Goal: Task Accomplishment & Management: Use online tool/utility

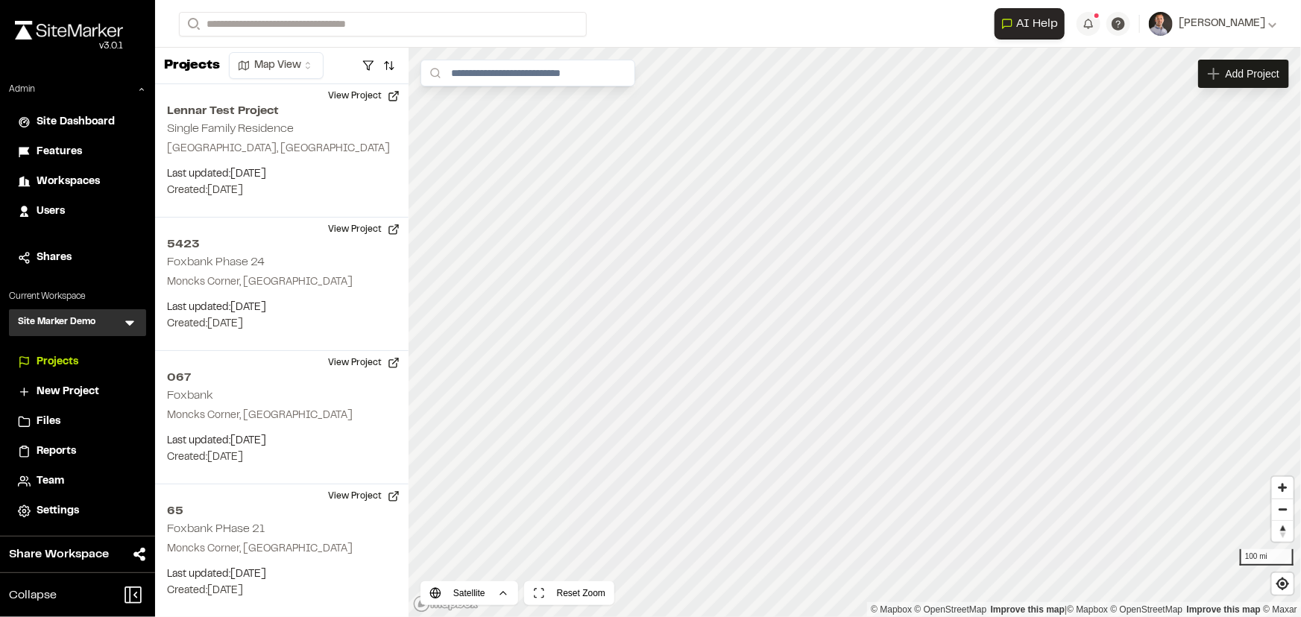
click at [127, 326] on icon at bounding box center [129, 322] width 15 height 15
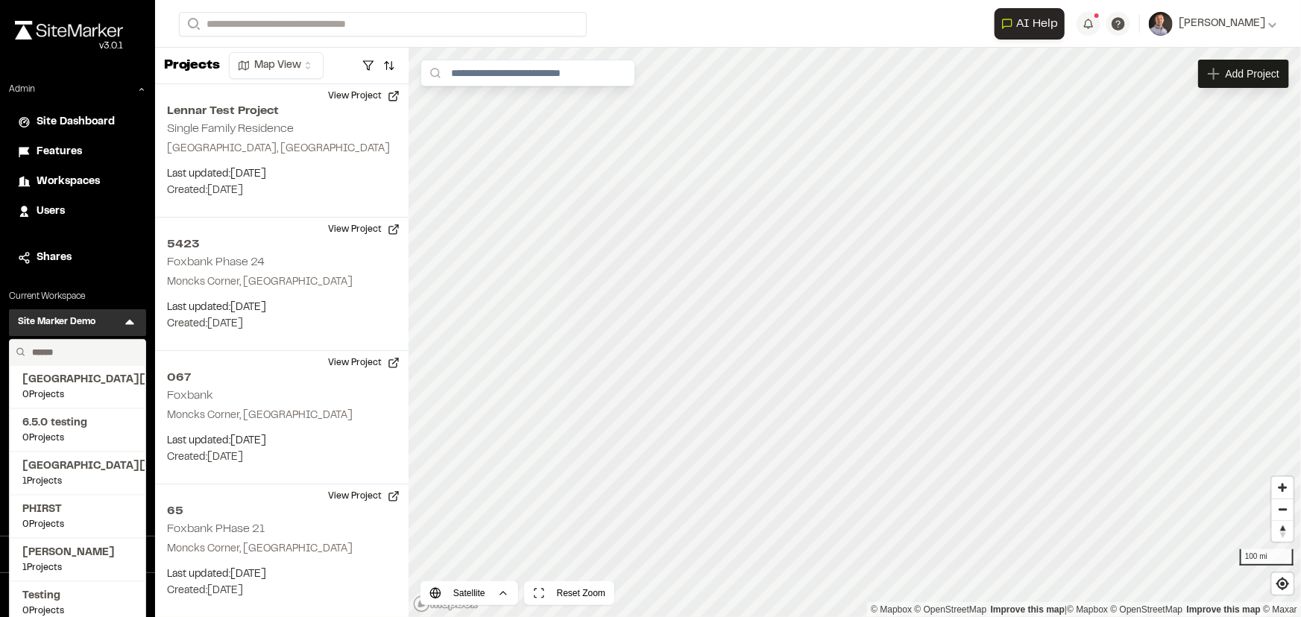
click at [102, 344] on input "text" at bounding box center [82, 352] width 113 height 25
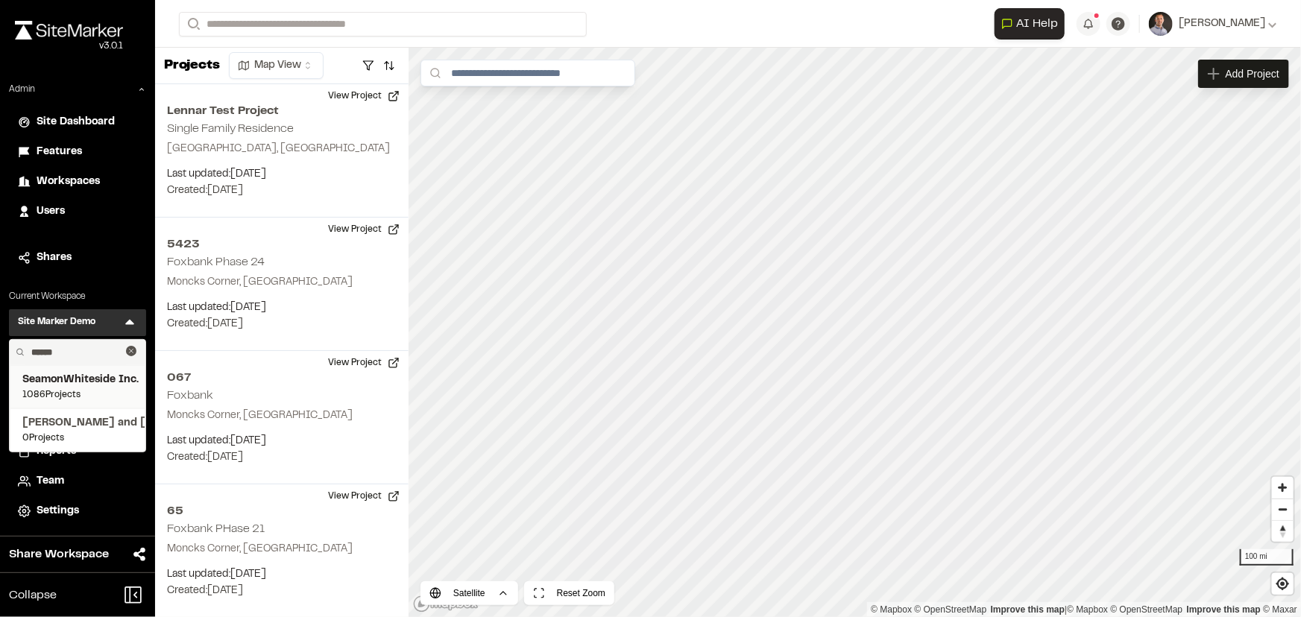
type input "******"
click at [92, 379] on span "SeamonWhiteside Inc." at bounding box center [77, 380] width 110 height 16
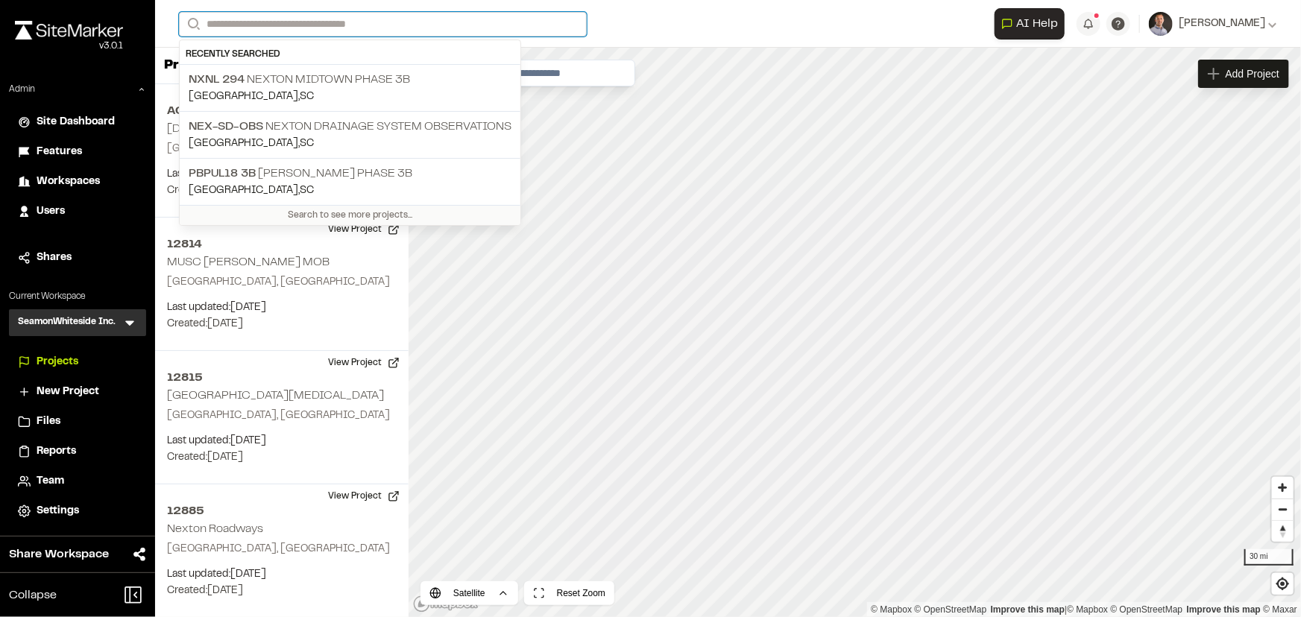
click at [516, 29] on input "Search" at bounding box center [383, 24] width 408 height 25
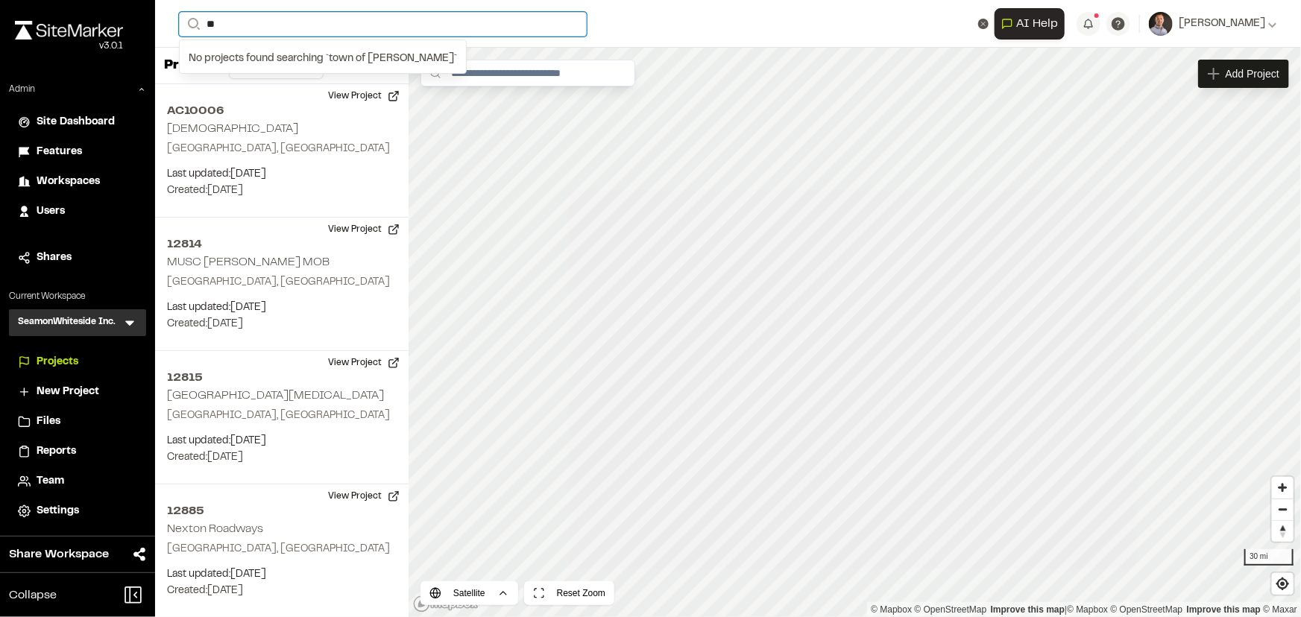
type input "*"
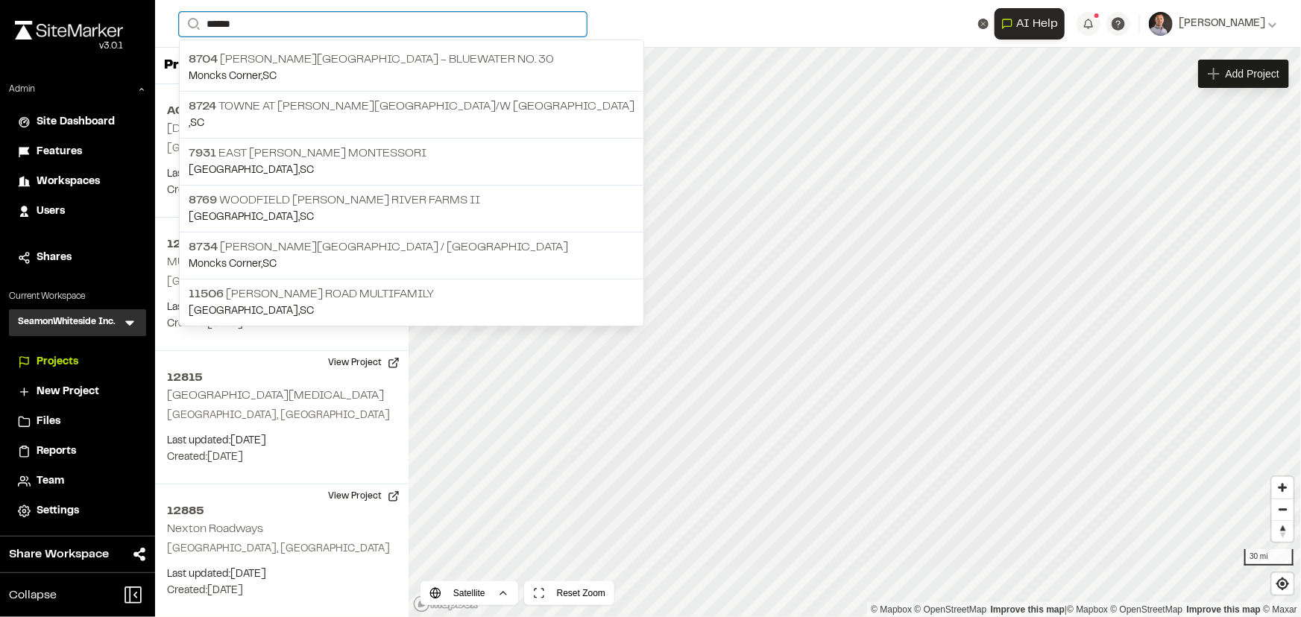
click at [301, 25] on input "******" at bounding box center [383, 24] width 408 height 25
type input "******"
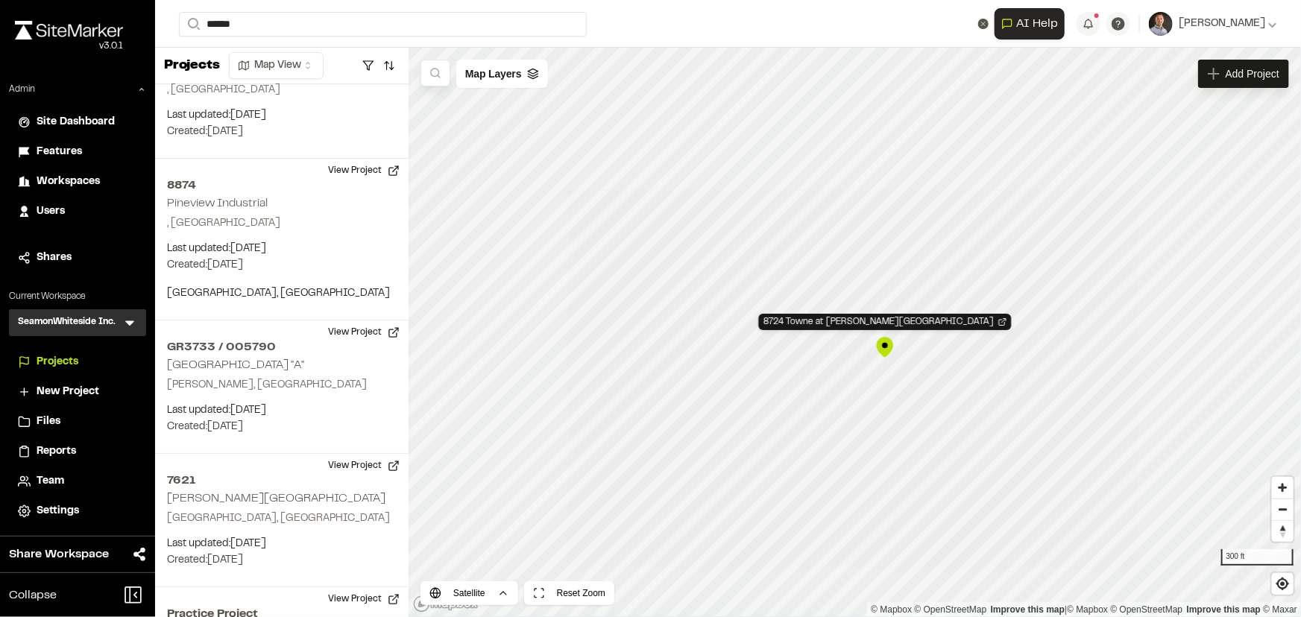
scroll to position [152476, 0]
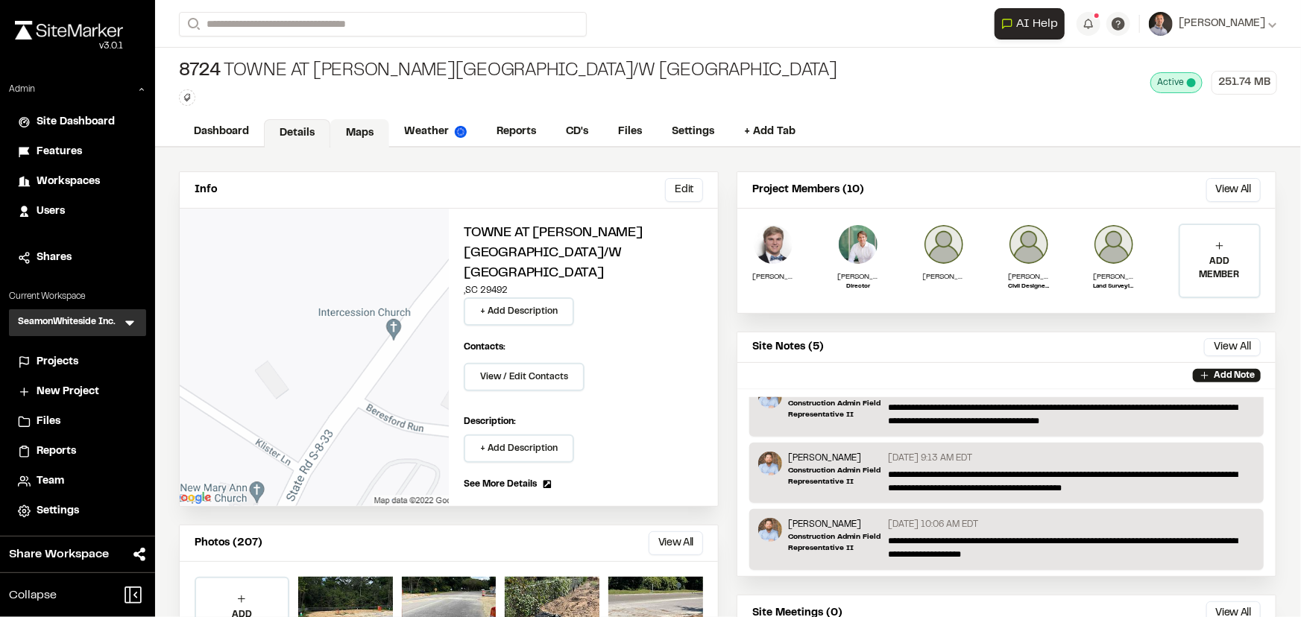
click at [373, 136] on link "Maps" at bounding box center [359, 133] width 59 height 28
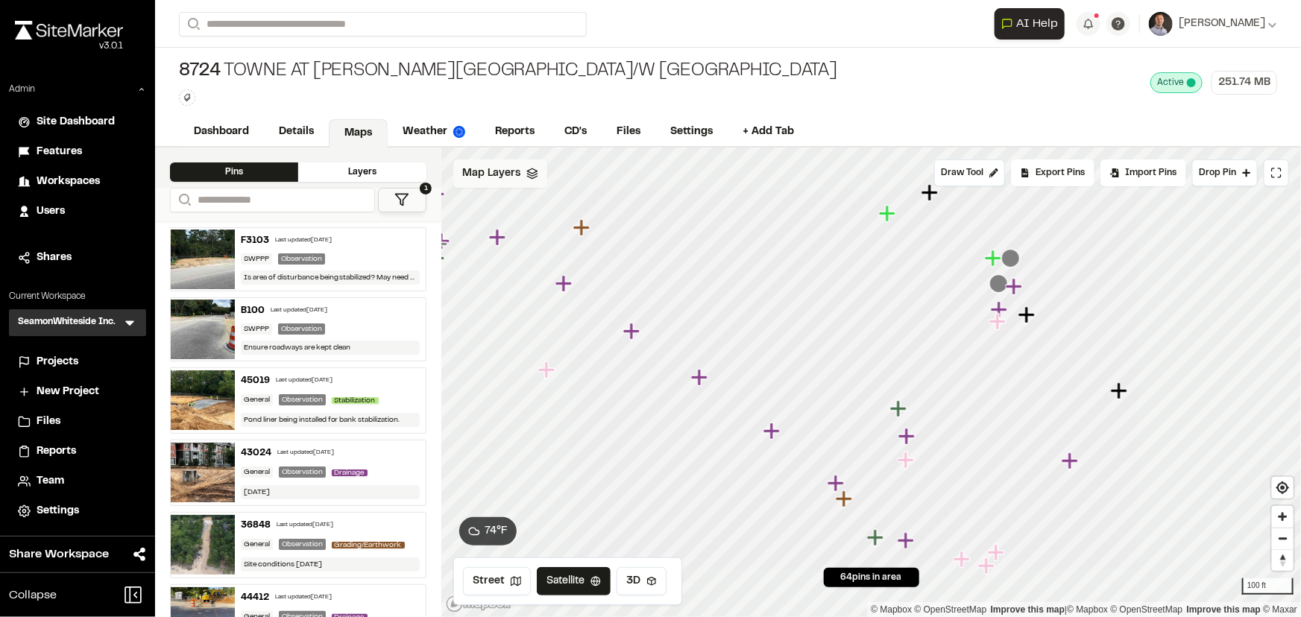
click at [508, 186] on div "Map Layers" at bounding box center [500, 173] width 94 height 28
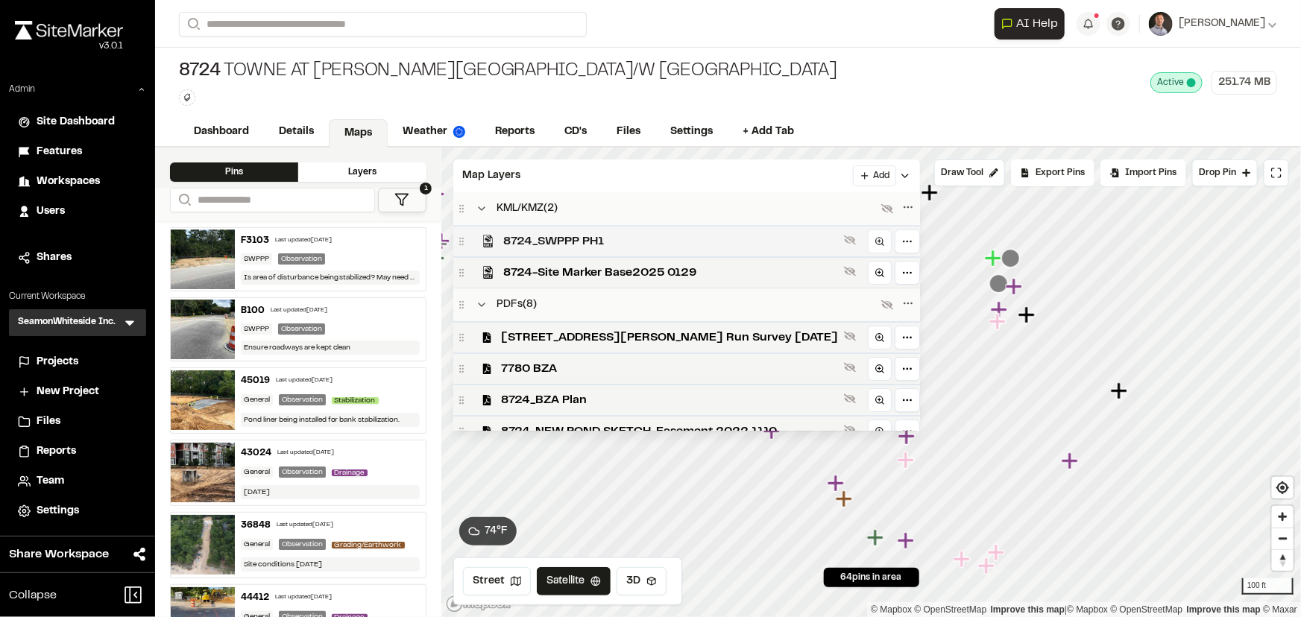
click at [571, 240] on span "8724_SWPPP PH1" at bounding box center [670, 242] width 335 height 18
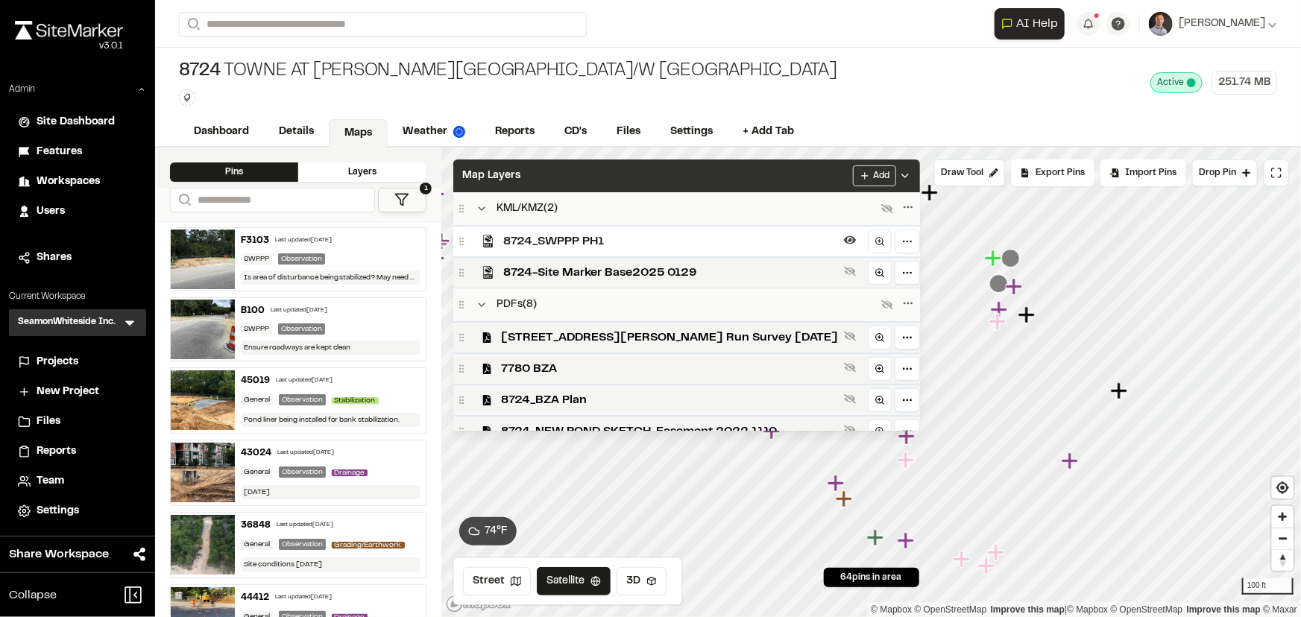
click at [602, 172] on div "Map Layers Add" at bounding box center [686, 175] width 467 height 33
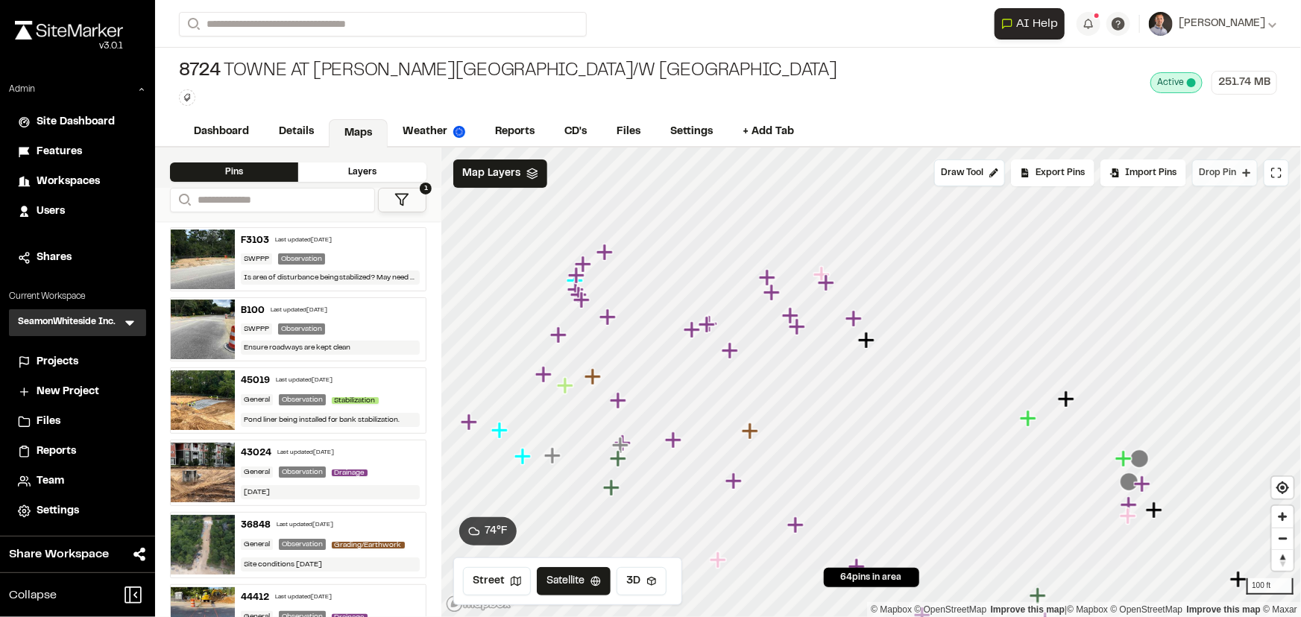
click at [1220, 177] on span "Drop Pin" at bounding box center [1216, 172] width 37 height 13
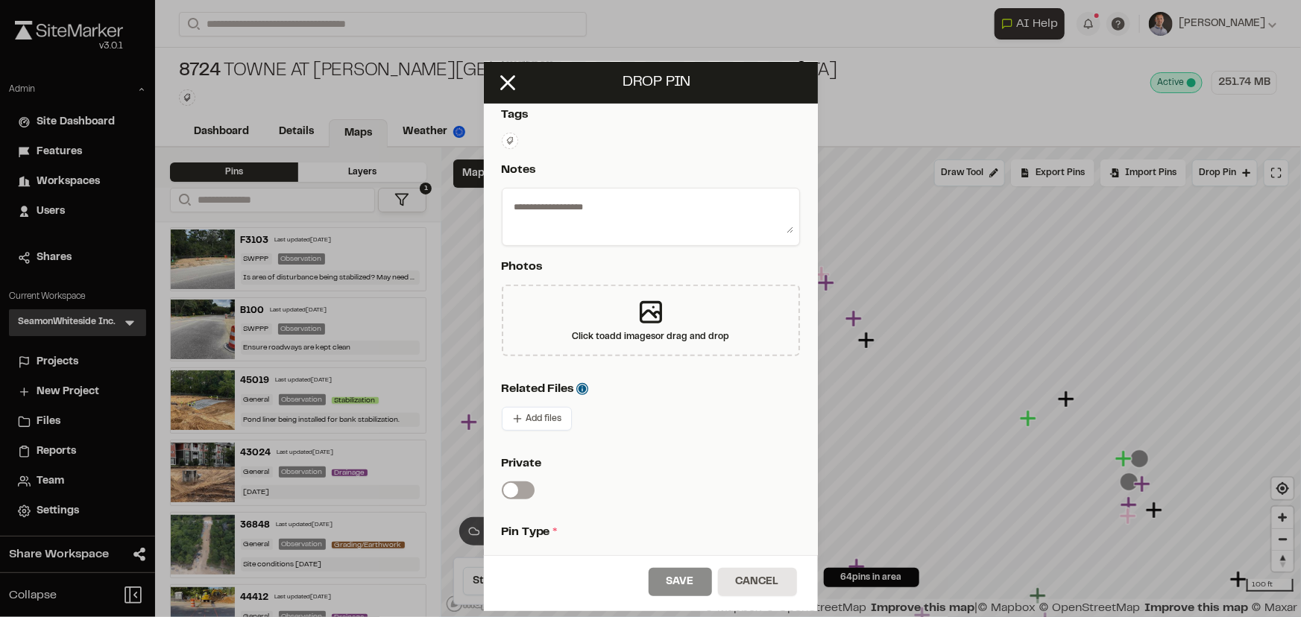
scroll to position [271, 0]
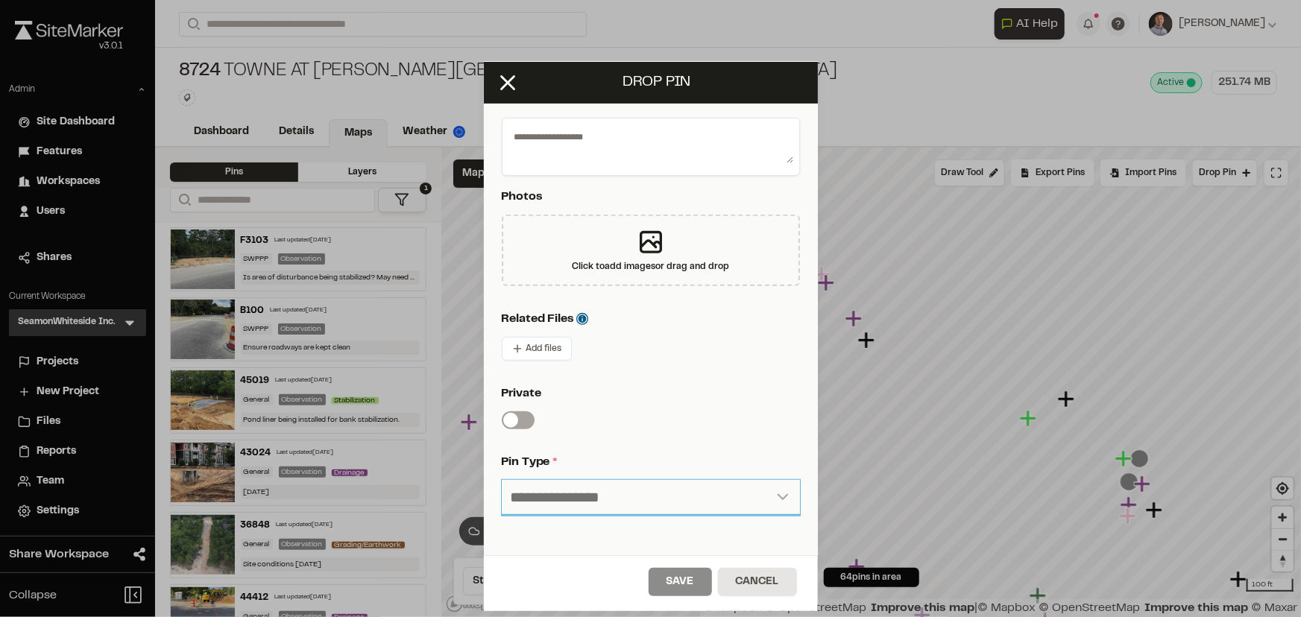
click at [528, 489] on select "**********" at bounding box center [651, 498] width 298 height 36
select select "*"
click at [502, 480] on select "**********" at bounding box center [651, 498] width 298 height 36
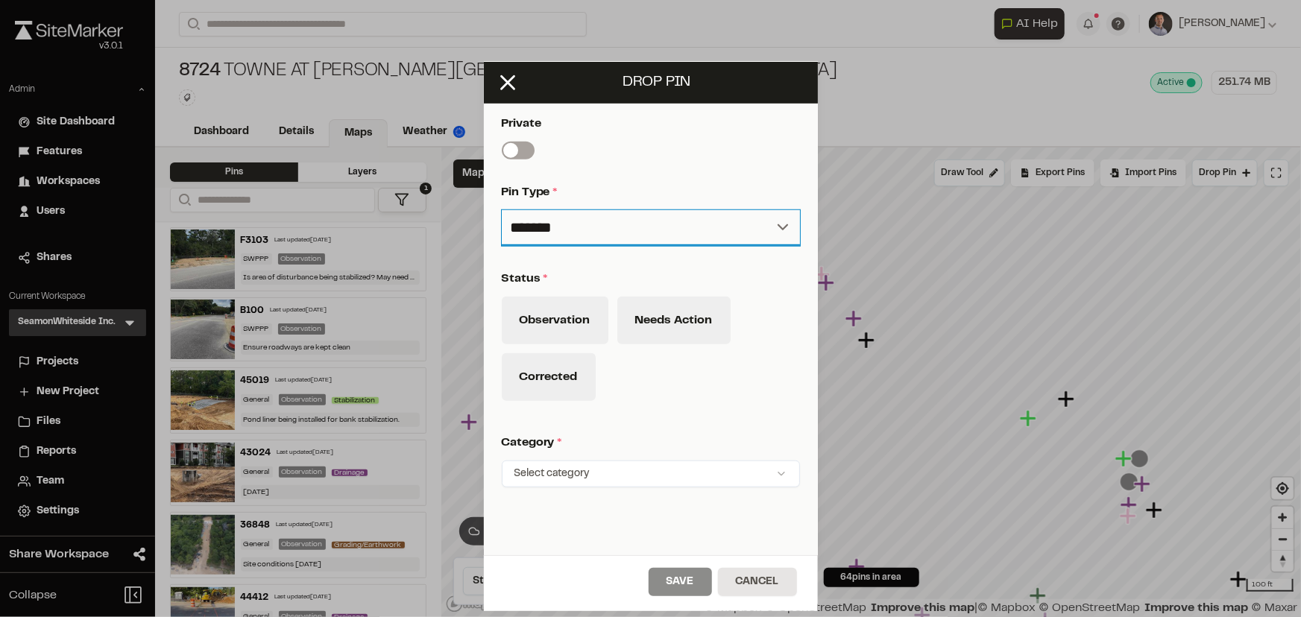
scroll to position [542, 0]
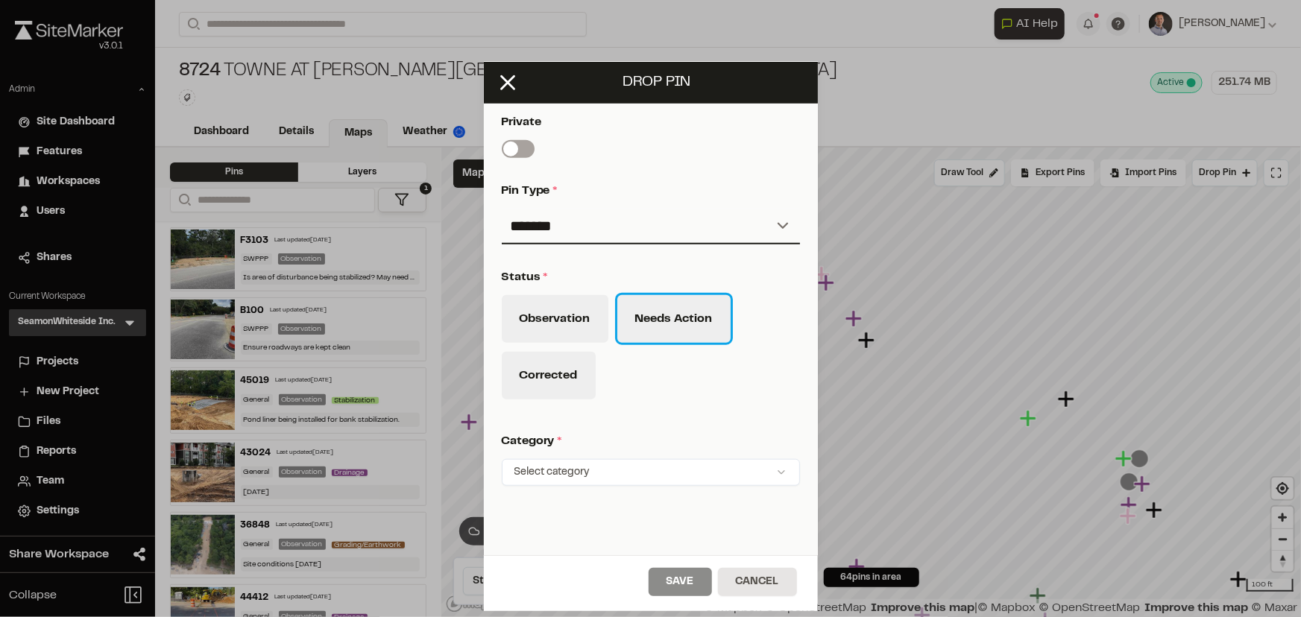
click at [685, 321] on button "Needs Action" at bounding box center [673, 319] width 113 height 48
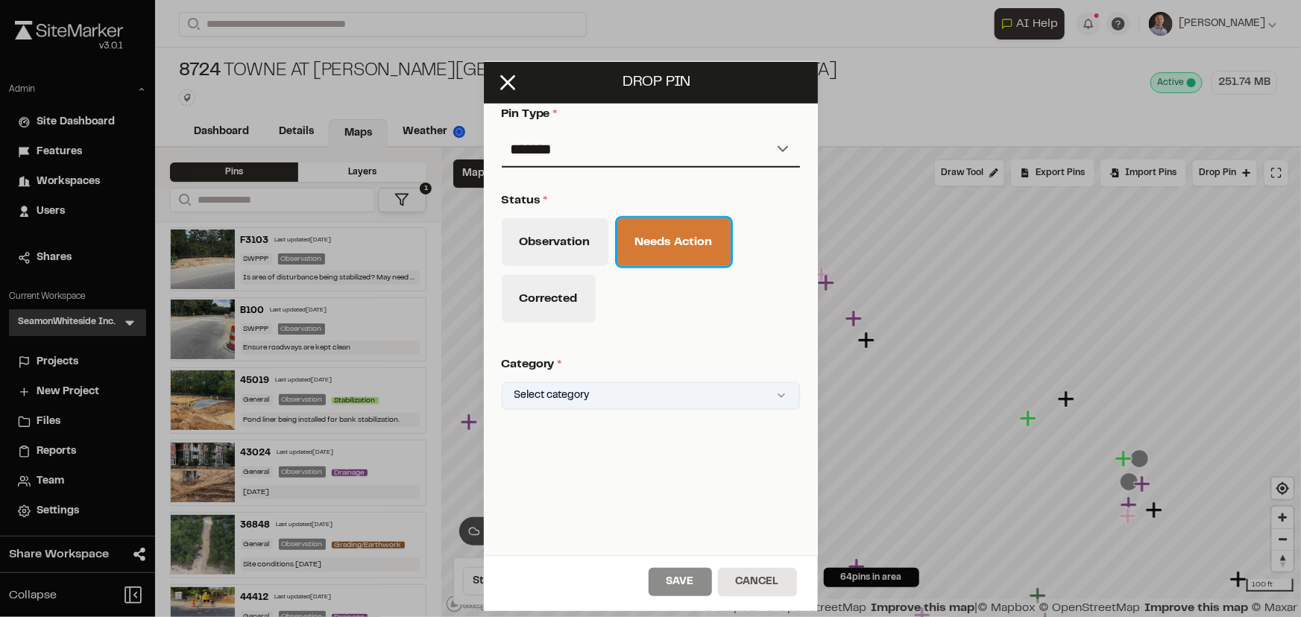
scroll to position [628, 0]
click at [633, 394] on html "Close sidebar v 3.0.1 Admin Site Dashboard Features Workspaces Users Shares Cur…" at bounding box center [650, 308] width 1301 height 617
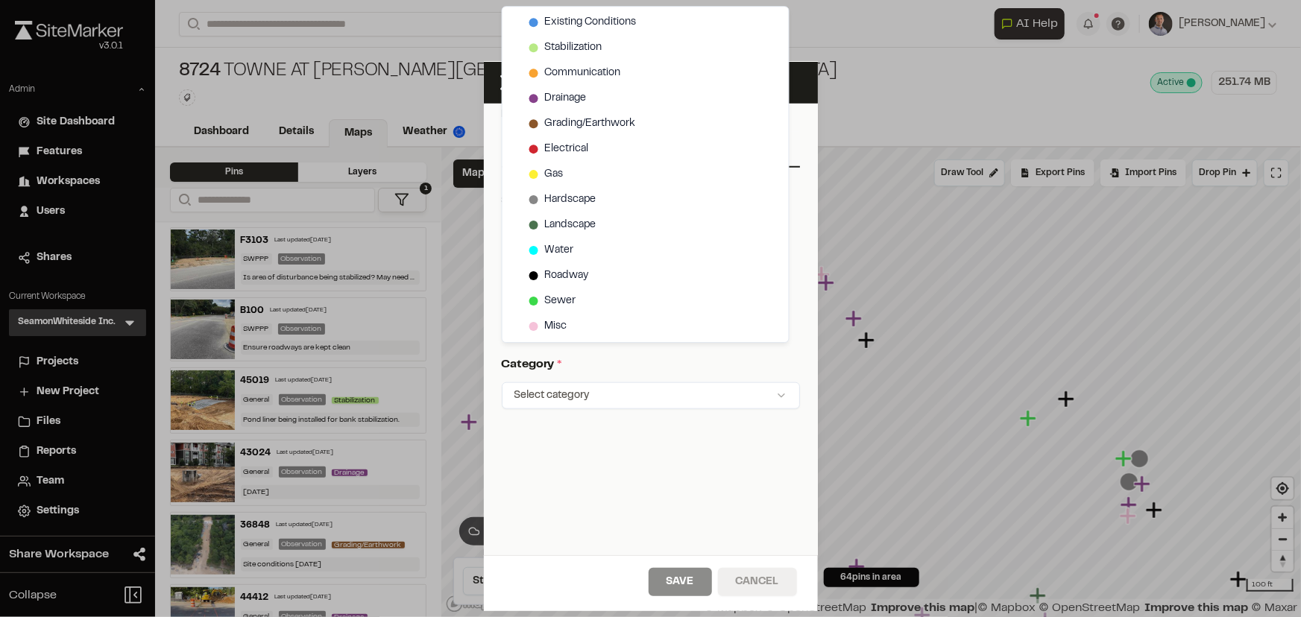
click at [777, 589] on html "Close sidebar v 3.0.1 Admin Site Dashboard Features Workspaces Users Shares Cur…" at bounding box center [650, 308] width 1301 height 617
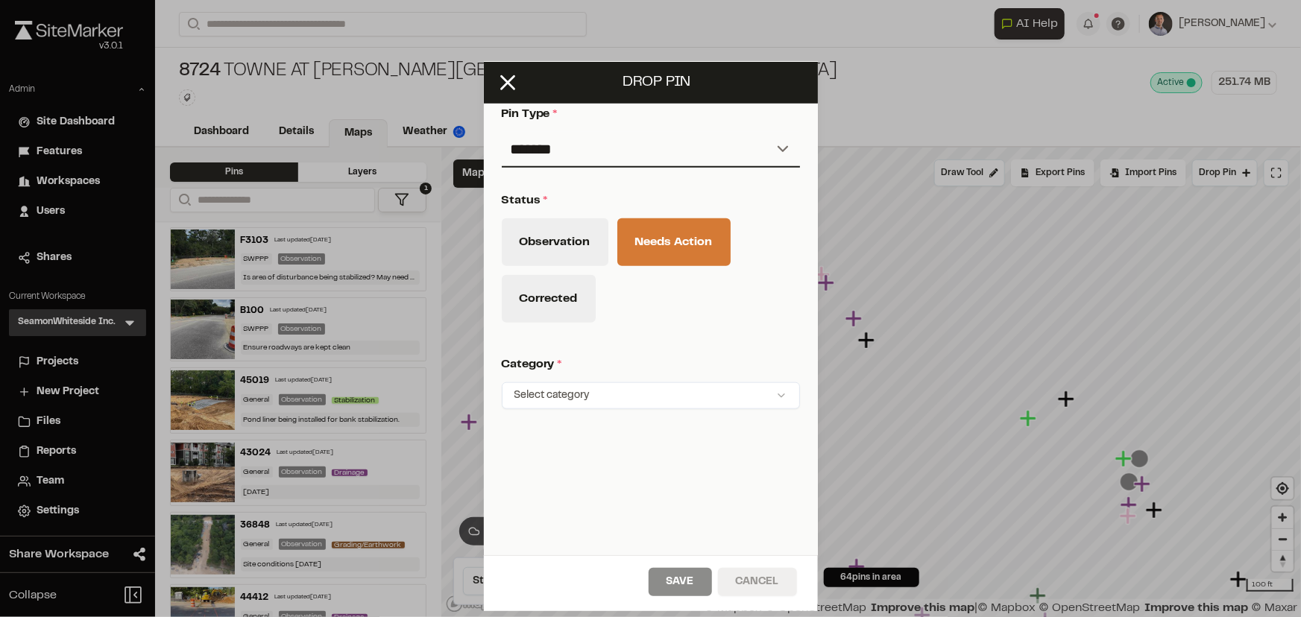
click at [788, 582] on button "Cancel" at bounding box center [757, 582] width 79 height 28
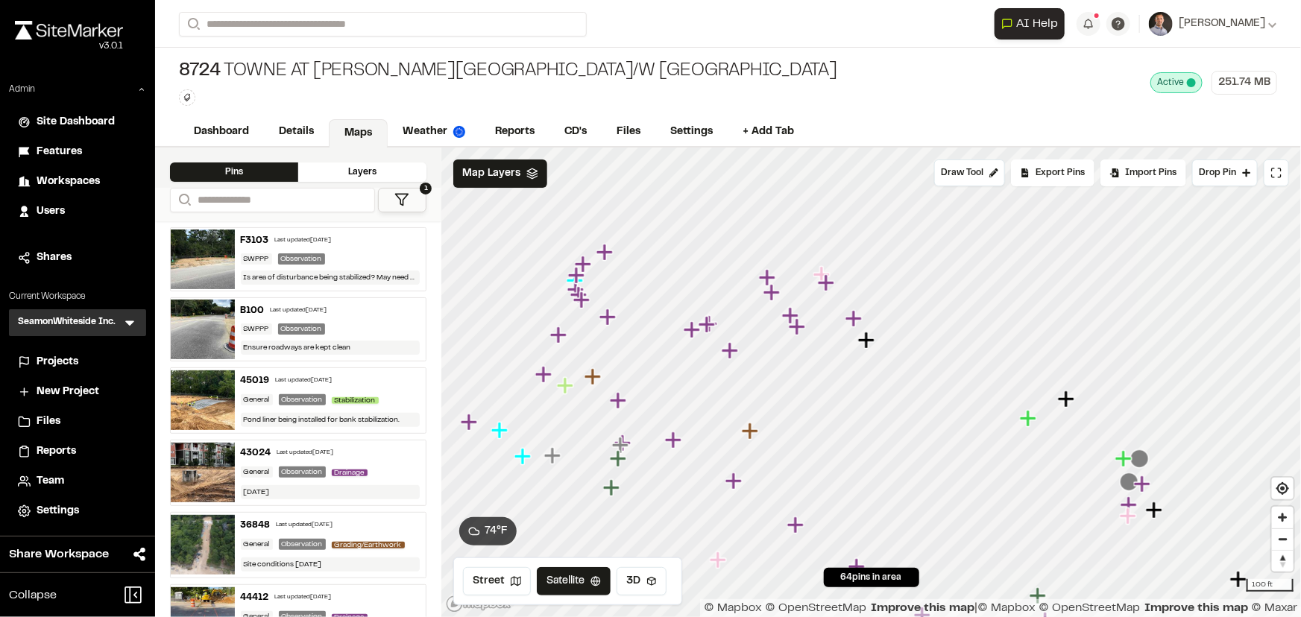
click at [617, 401] on icon "Map marker" at bounding box center [618, 400] width 16 height 16
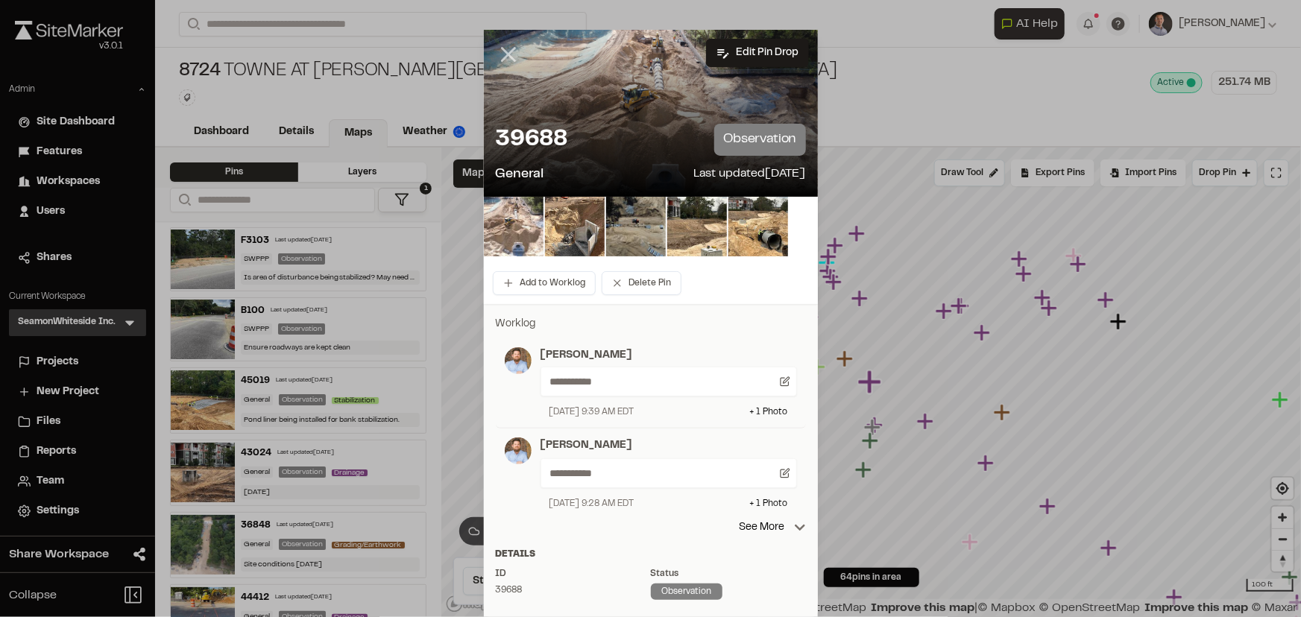
click at [513, 64] on icon at bounding box center [508, 54] width 25 height 25
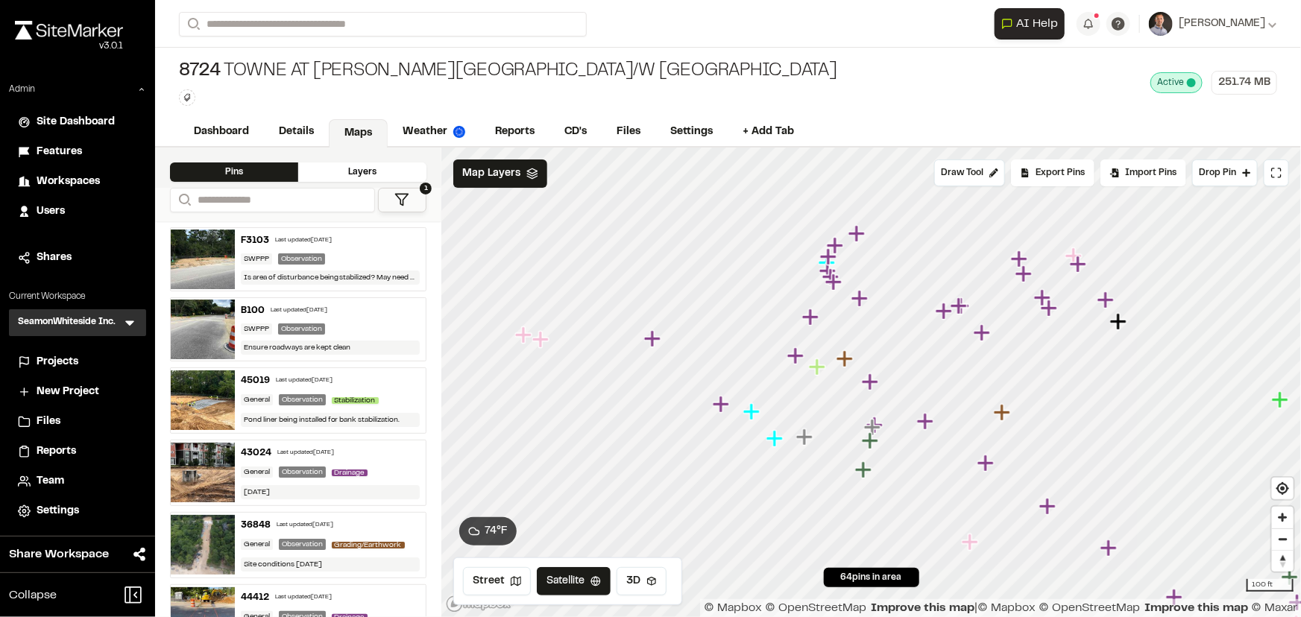
click at [406, 197] on icon at bounding box center [401, 199] width 15 height 15
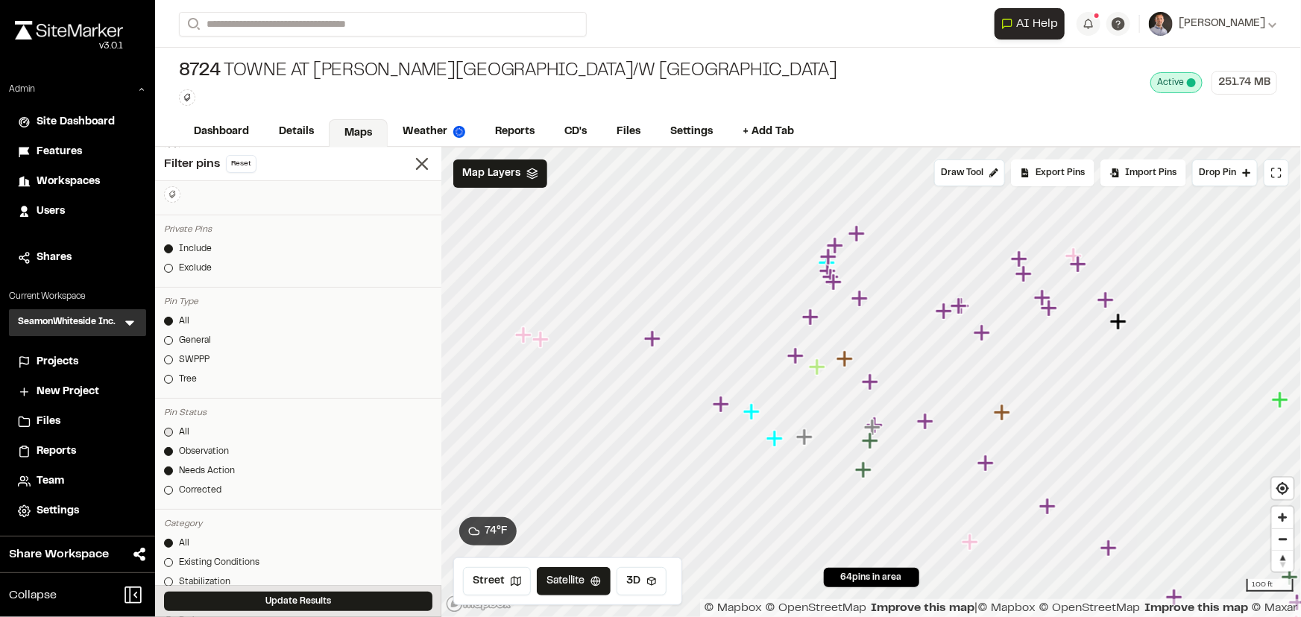
scroll to position [135, 0]
click at [194, 485] on div "Corrected" at bounding box center [200, 487] width 42 height 13
click at [217, 457] on div "All Observation Needs Action Corrected" at bounding box center [298, 462] width 268 height 78
click at [209, 447] on div "Observation" at bounding box center [204, 449] width 50 height 13
click at [202, 467] on div "Needs Action" at bounding box center [207, 468] width 56 height 13
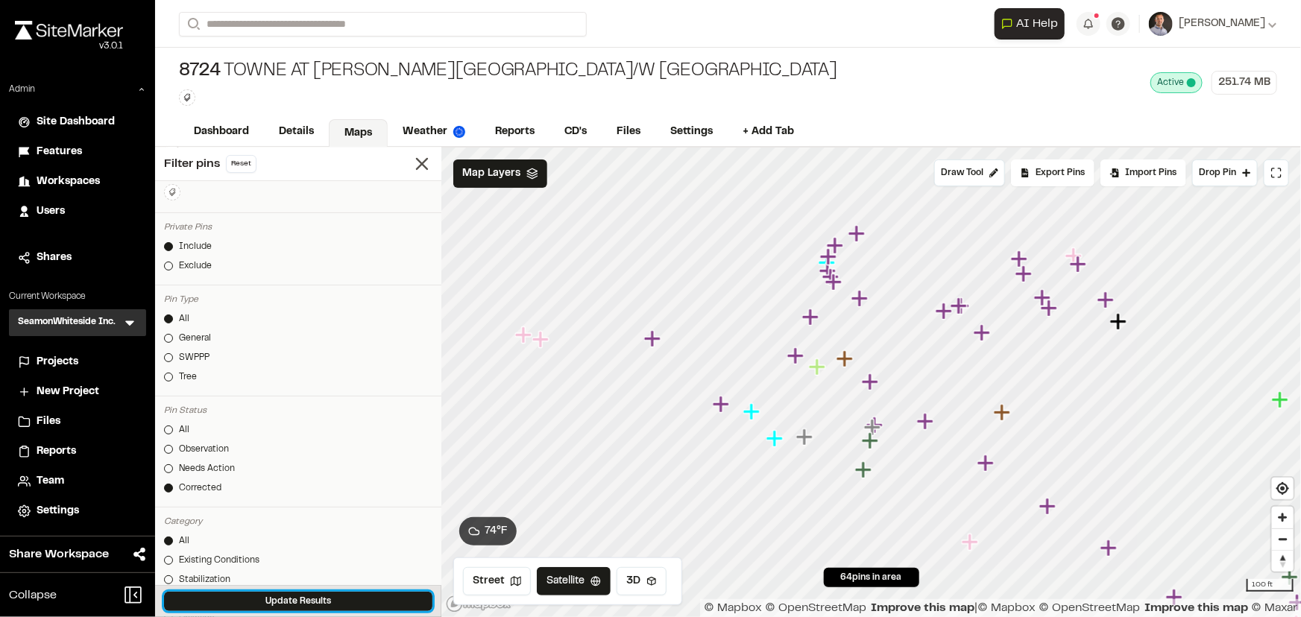
click at [271, 602] on button "Update Results" at bounding box center [298, 601] width 268 height 19
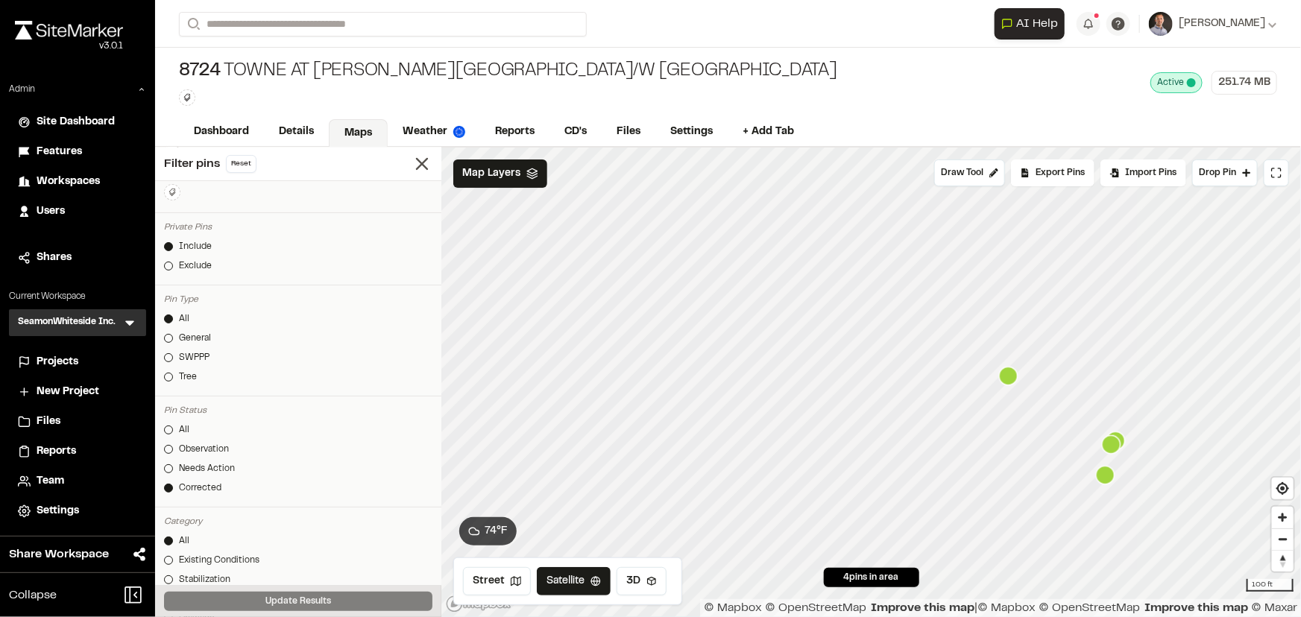
click at [1015, 379] on icon "Map marker" at bounding box center [1008, 376] width 19 height 19
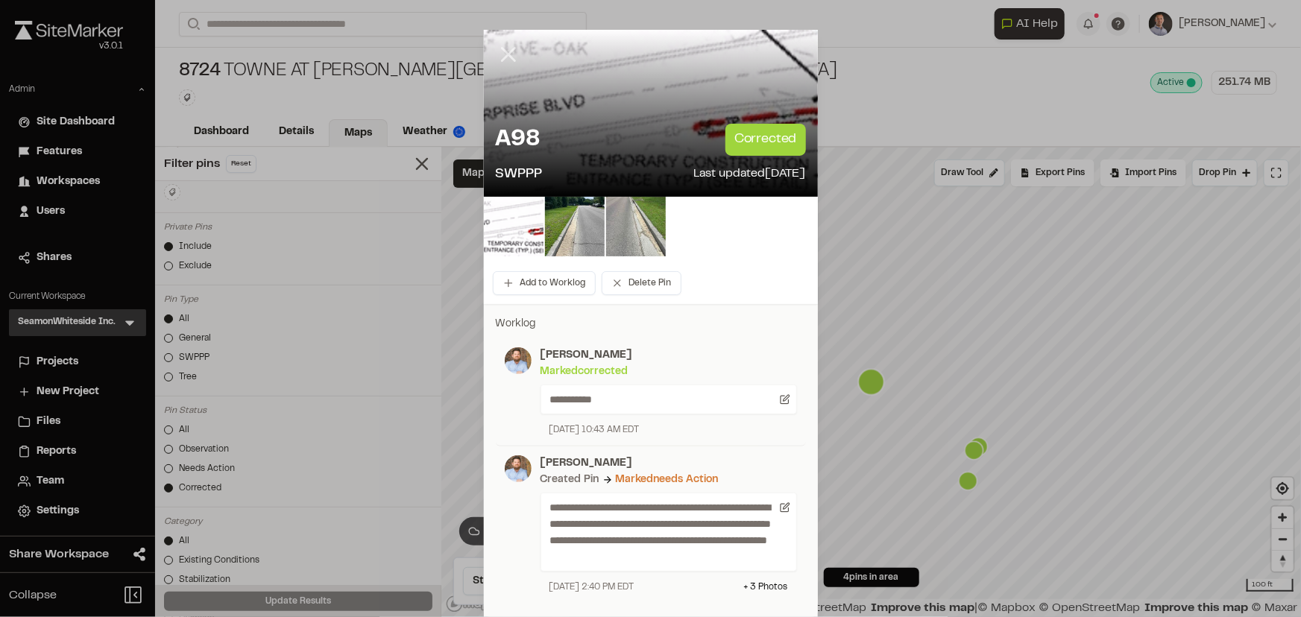
scroll to position [0, 0]
click at [501, 68] on div at bounding box center [520, 66] width 72 height 72
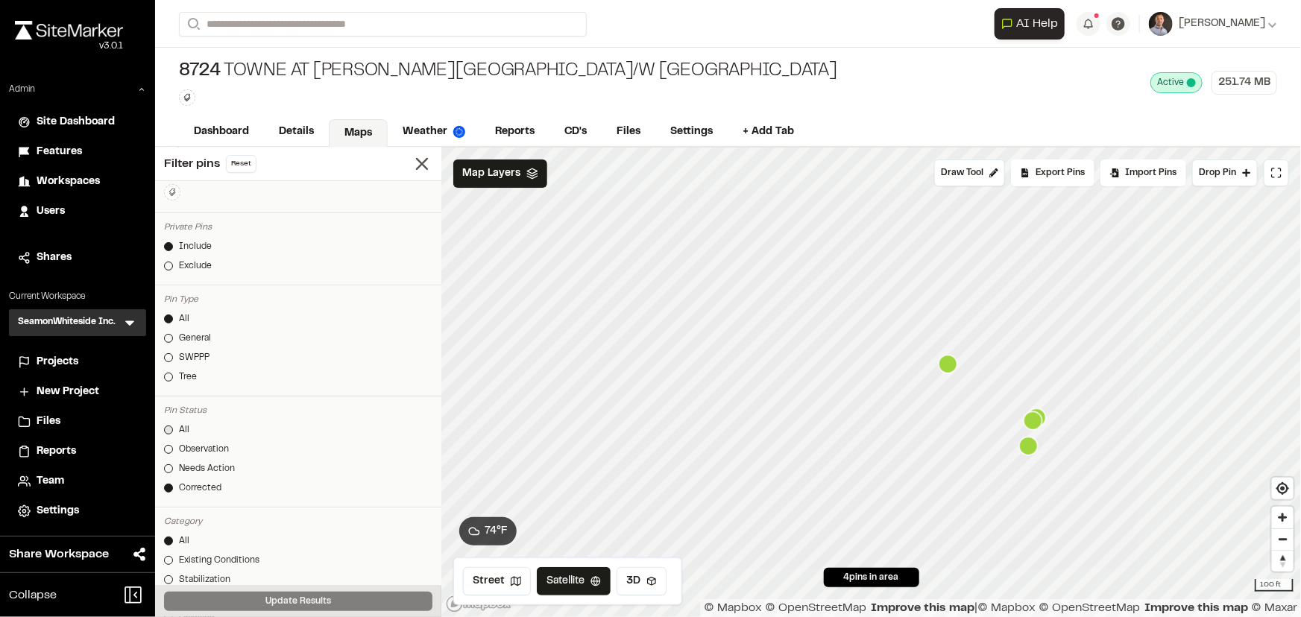
click at [168, 423] on link "All" at bounding box center [298, 429] width 268 height 13
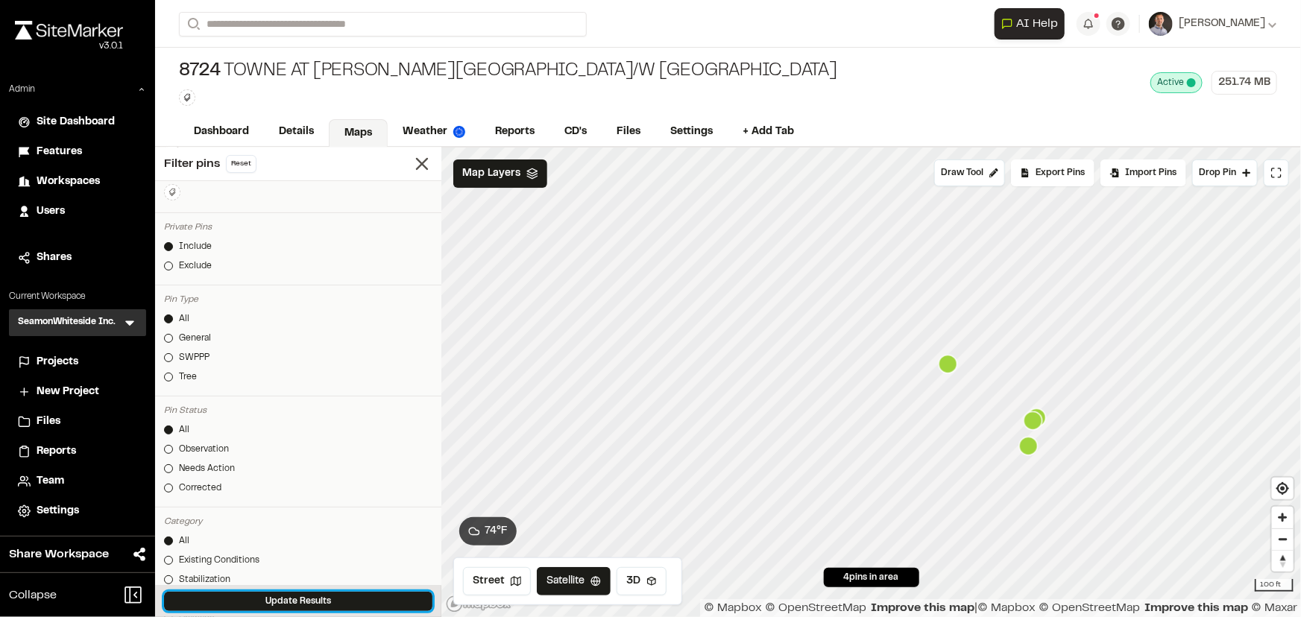
click at [357, 598] on button "Update Results" at bounding box center [298, 601] width 268 height 19
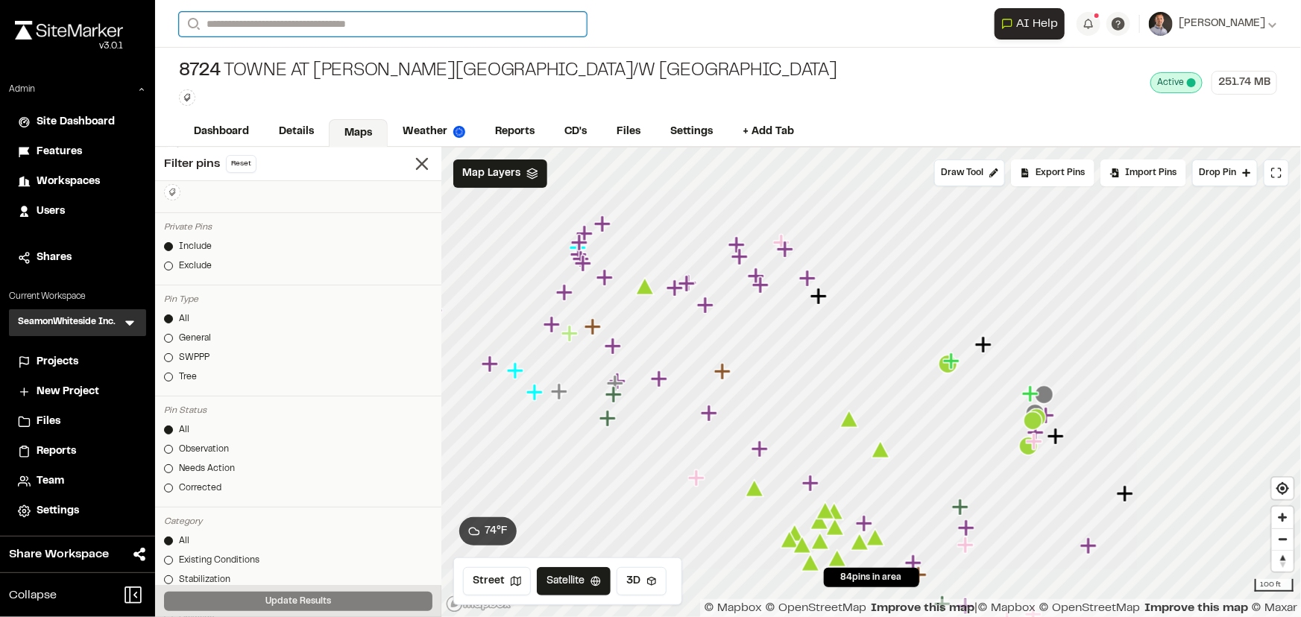
click at [366, 23] on input "Search" at bounding box center [383, 24] width 408 height 25
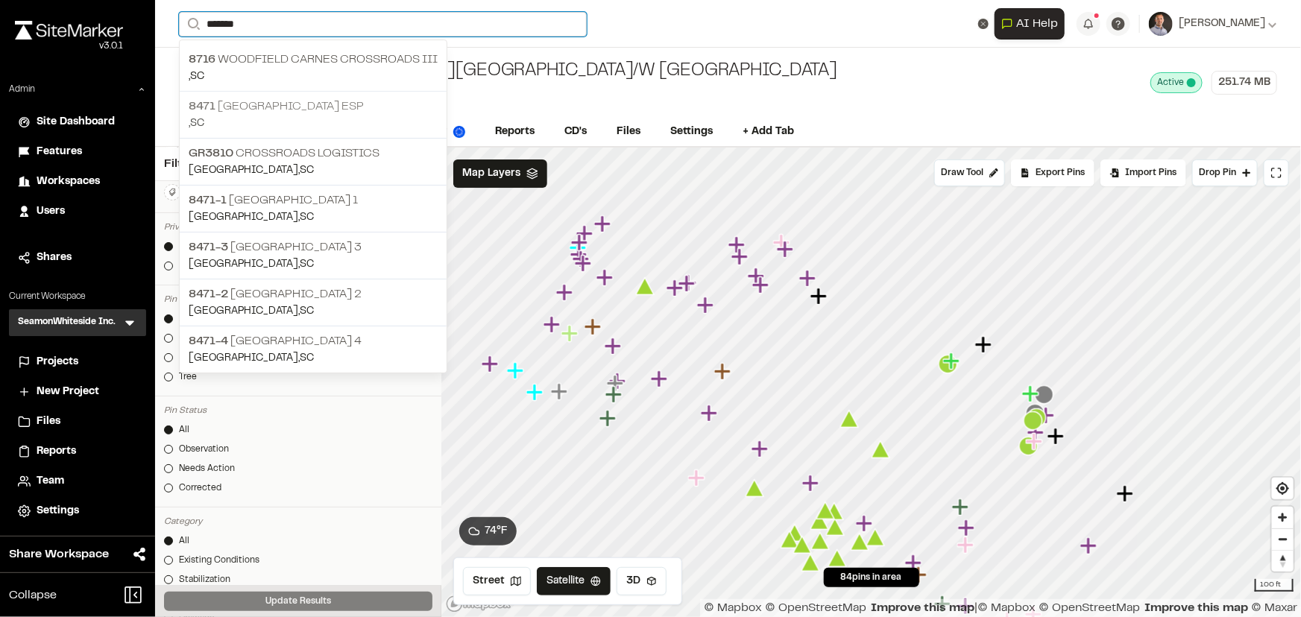
type input "*******"
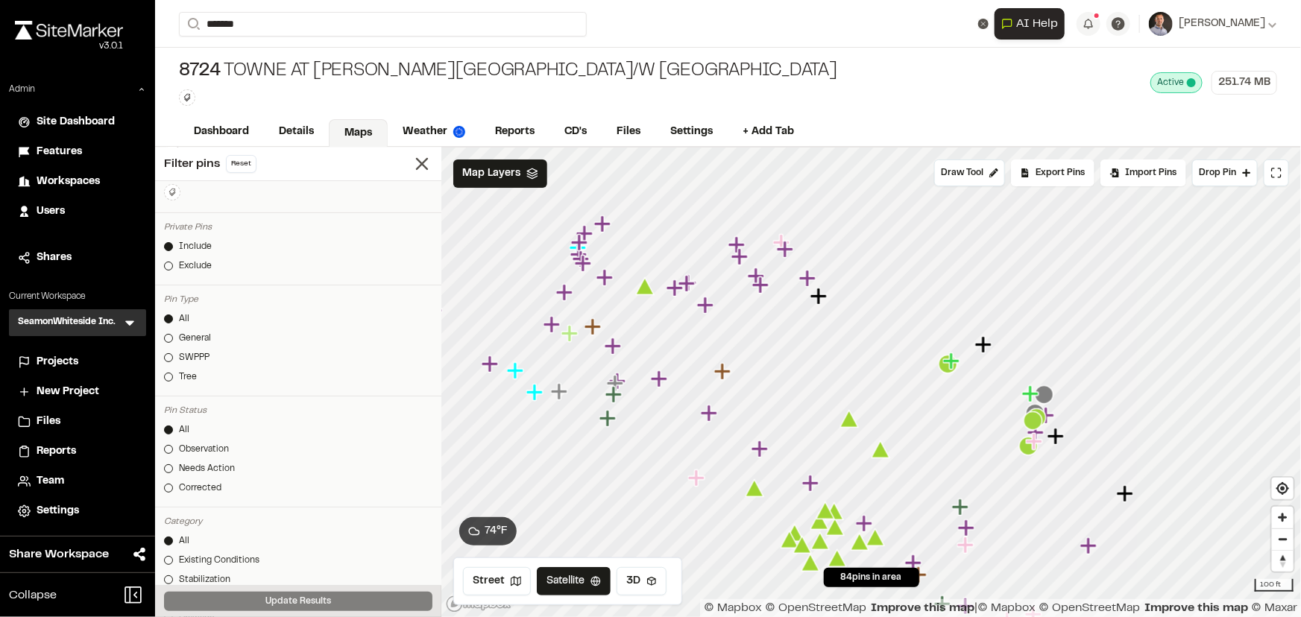
click at [372, 106] on p "8471 Crossroads Industrial Park ESP" at bounding box center [313, 107] width 249 height 18
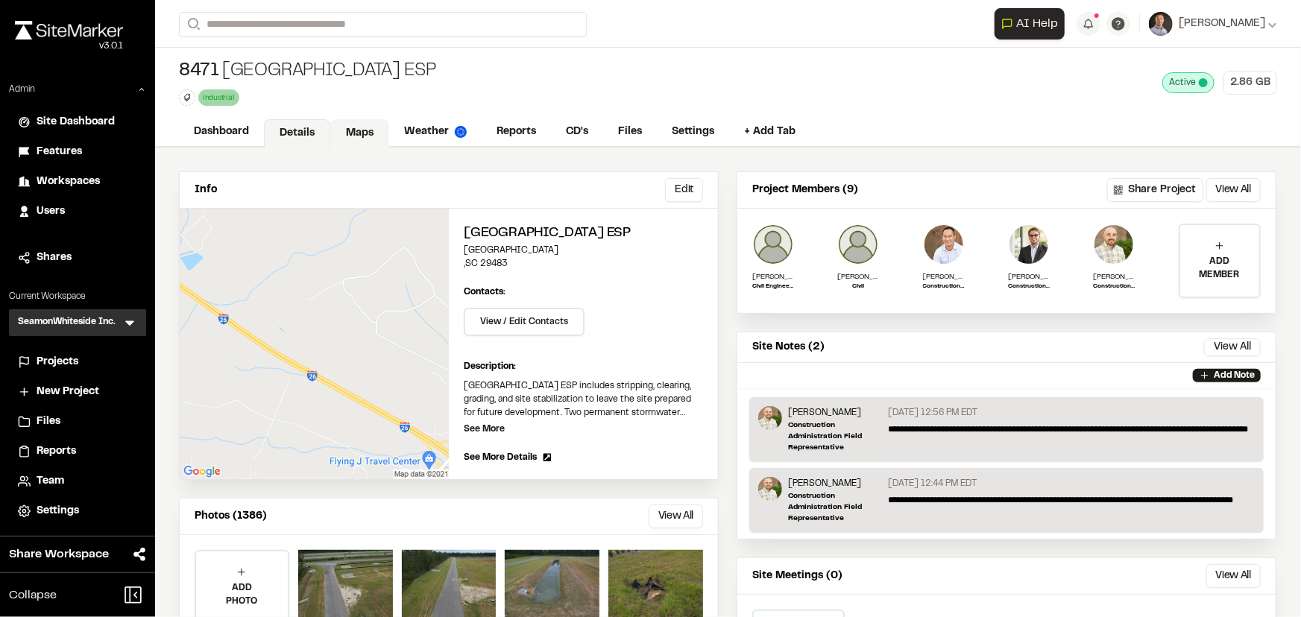
click at [359, 125] on link "Maps" at bounding box center [359, 133] width 59 height 28
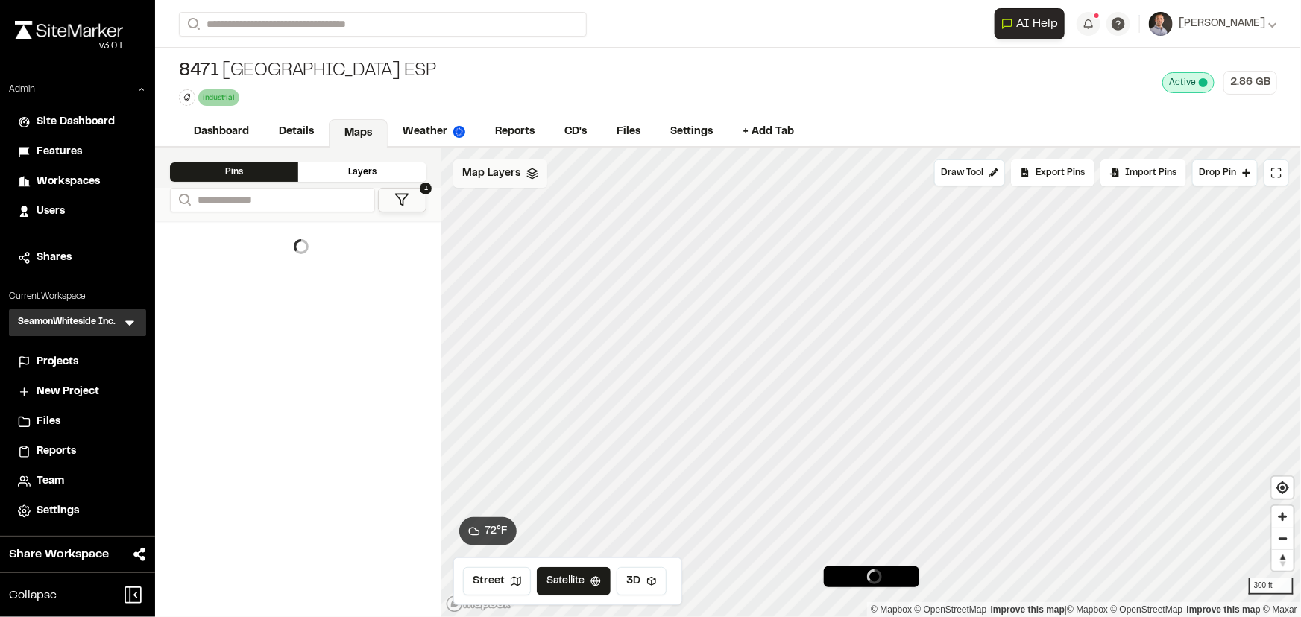
click at [507, 176] on span "Map Layers" at bounding box center [491, 173] width 58 height 16
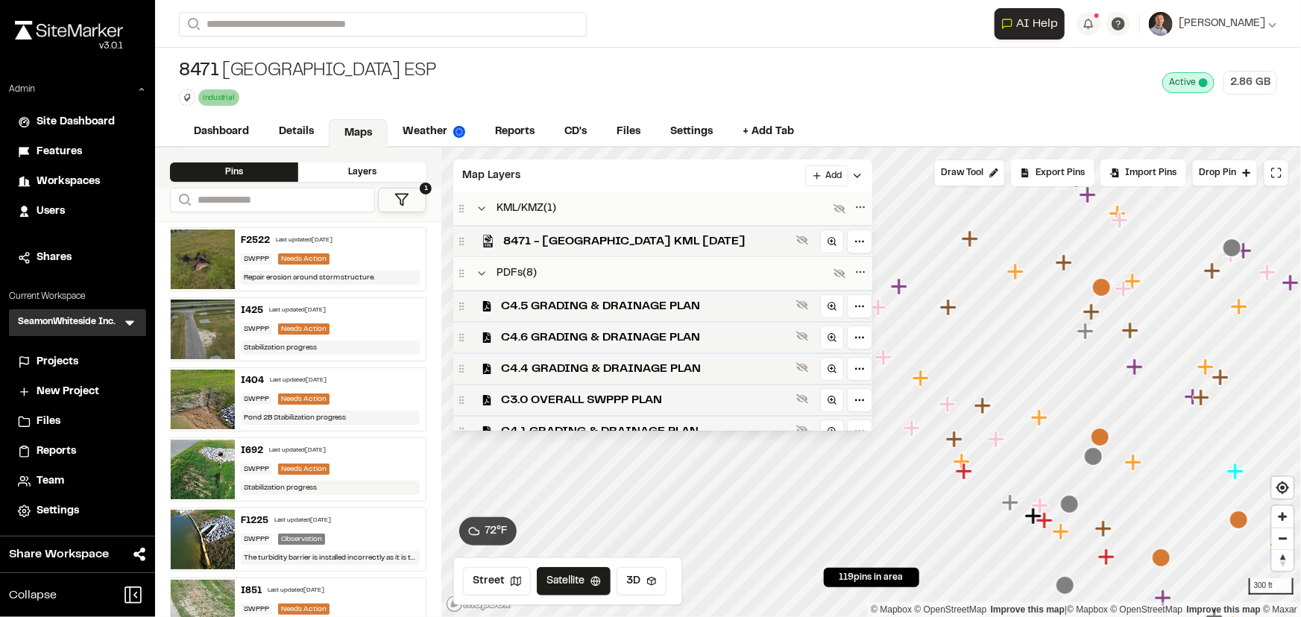
scroll to position [179, 0]
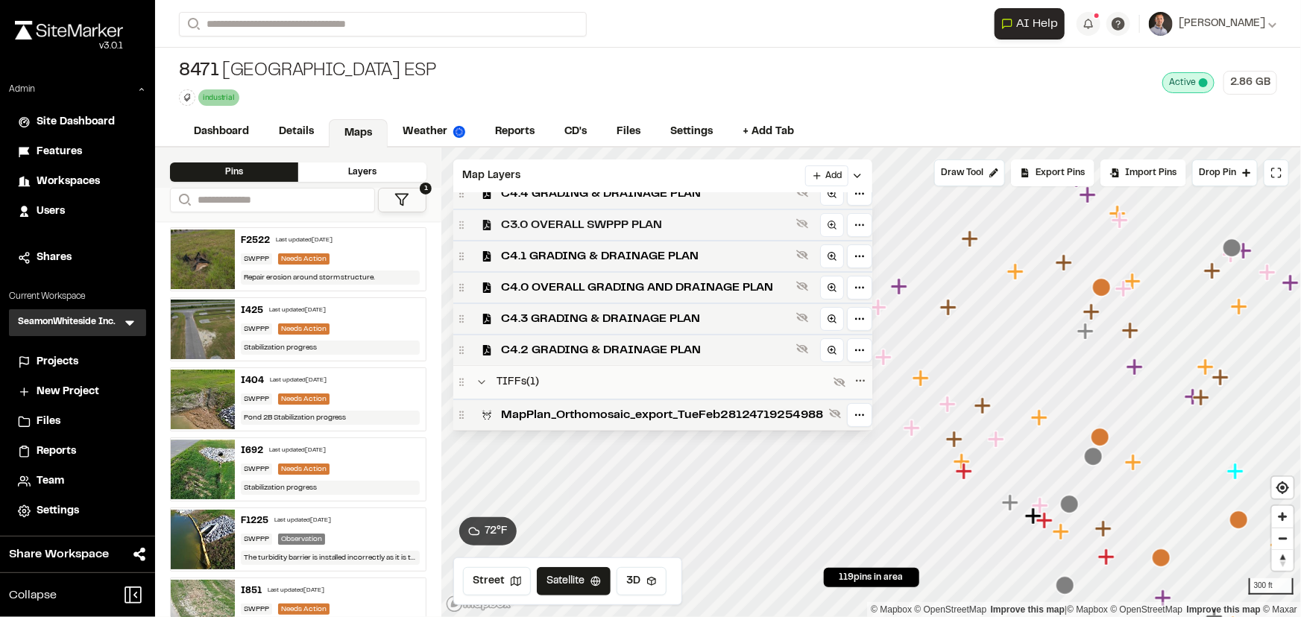
drag, startPoint x: 569, startPoint y: 425, endPoint x: 783, endPoint y: 233, distance: 287.6
click at [572, 425] on div "MapPlan_Orthomosaic_export_TueFeb28124719254988" at bounding box center [662, 414] width 419 height 31
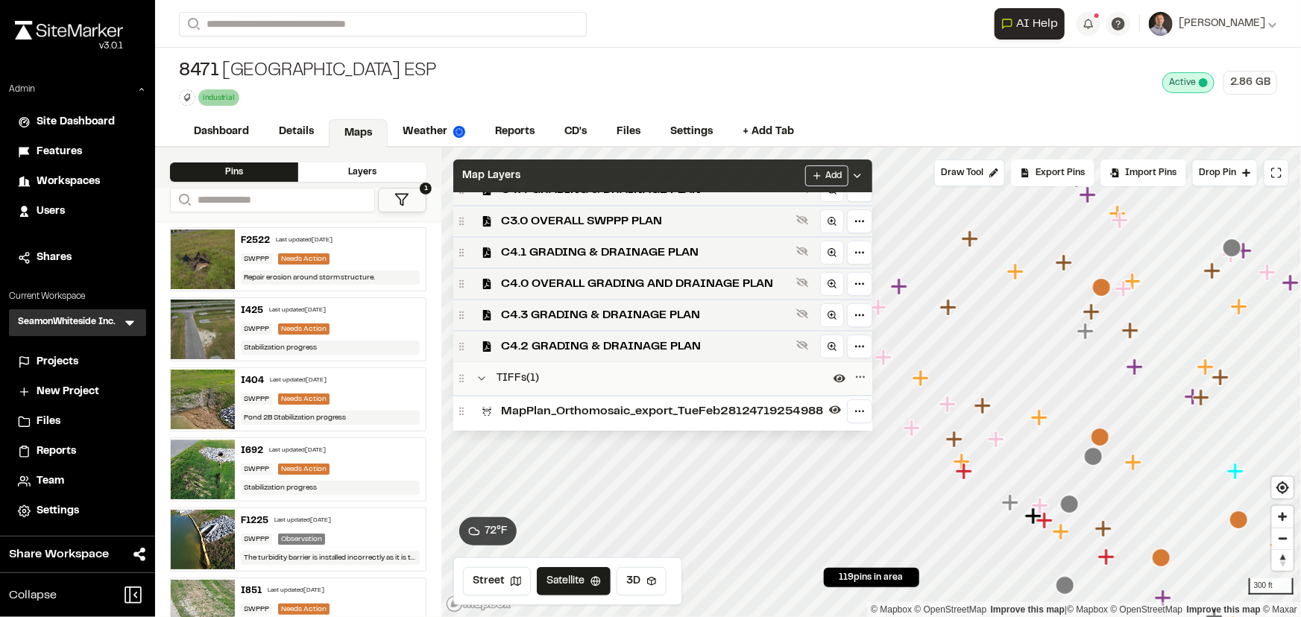
click at [705, 177] on div "Map Layers Add" at bounding box center [662, 175] width 419 height 33
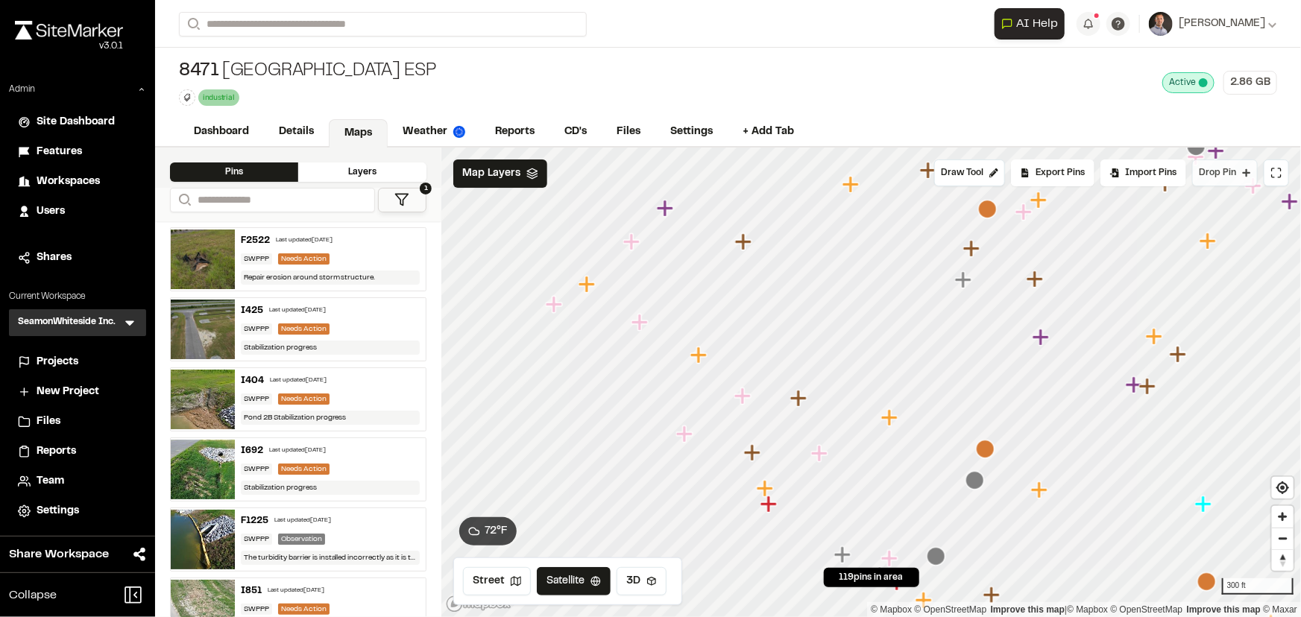
click at [1230, 179] on button "Drop Pin" at bounding box center [1225, 172] width 66 height 27
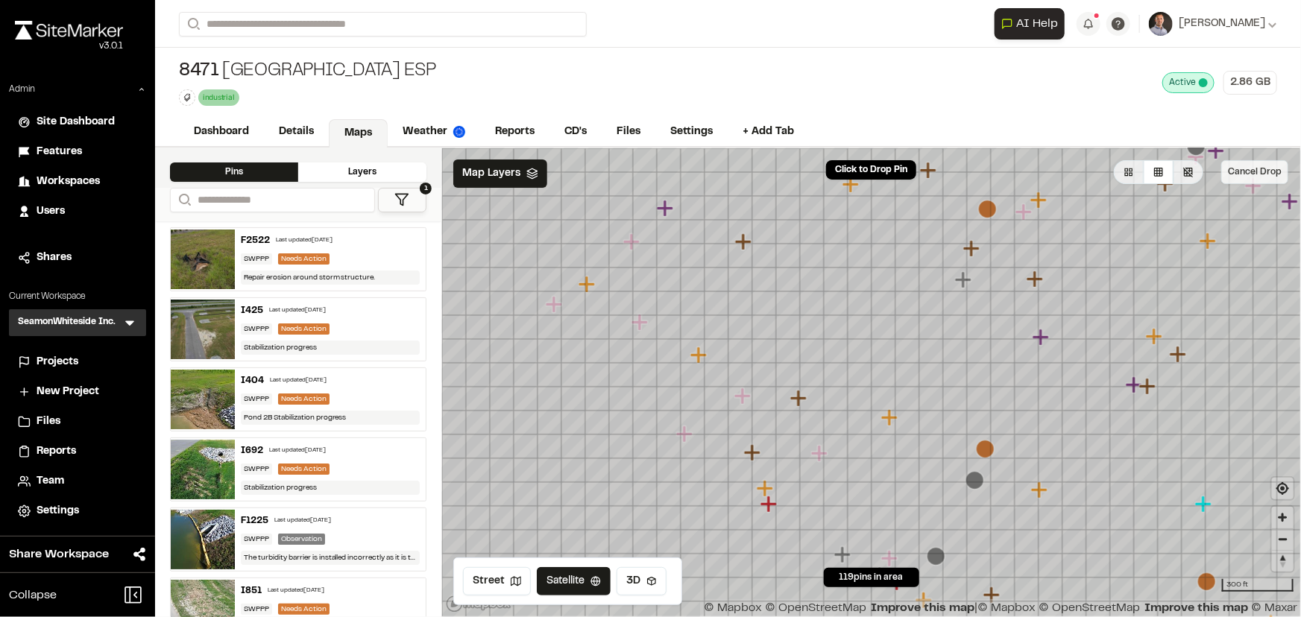
click at [1266, 173] on button "Cancel Drop" at bounding box center [1254, 172] width 67 height 24
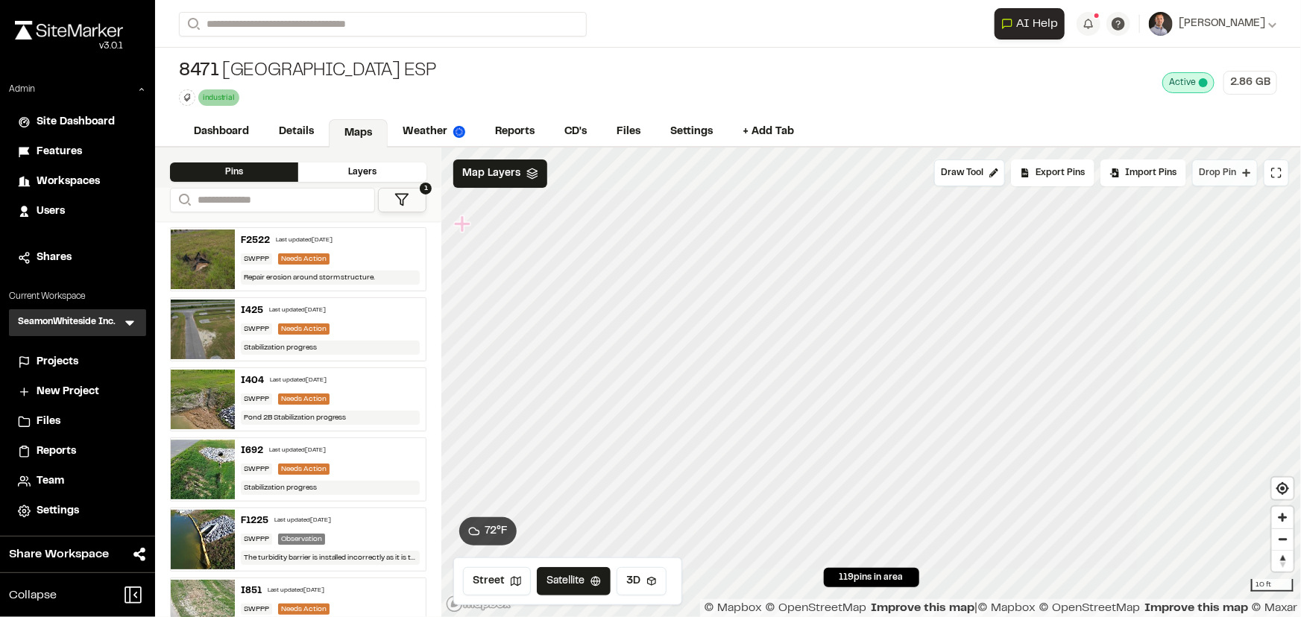
click at [1233, 167] on span "Drop Pin" at bounding box center [1216, 172] width 37 height 13
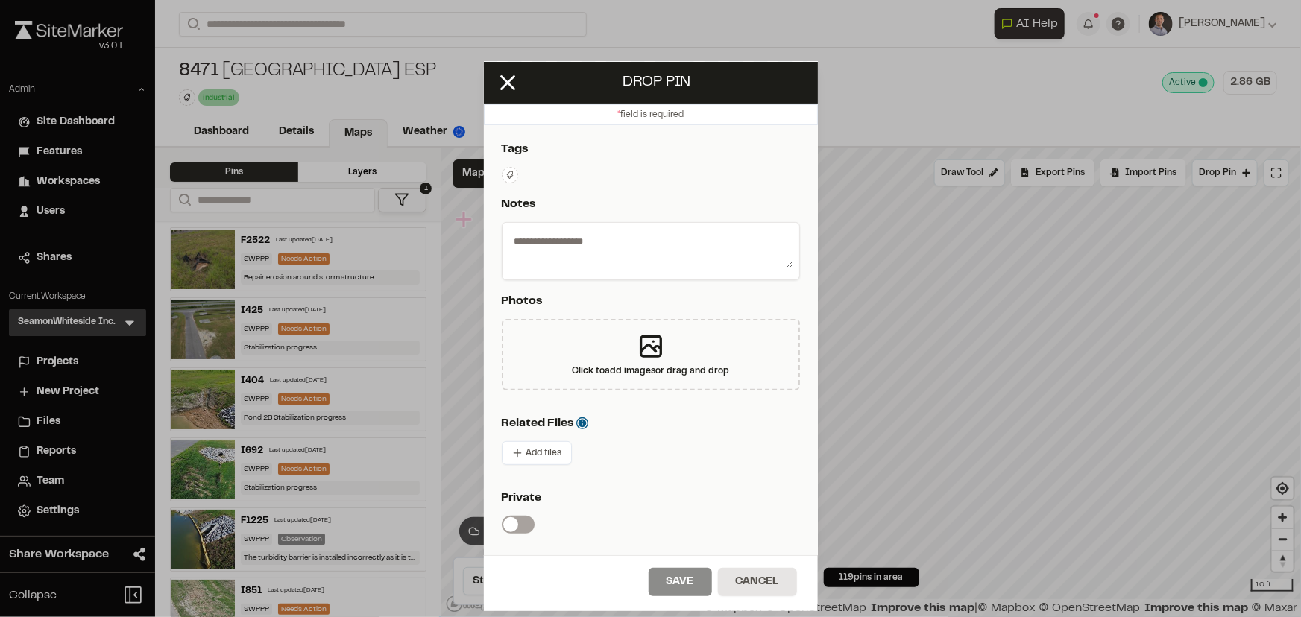
scroll to position [338, 0]
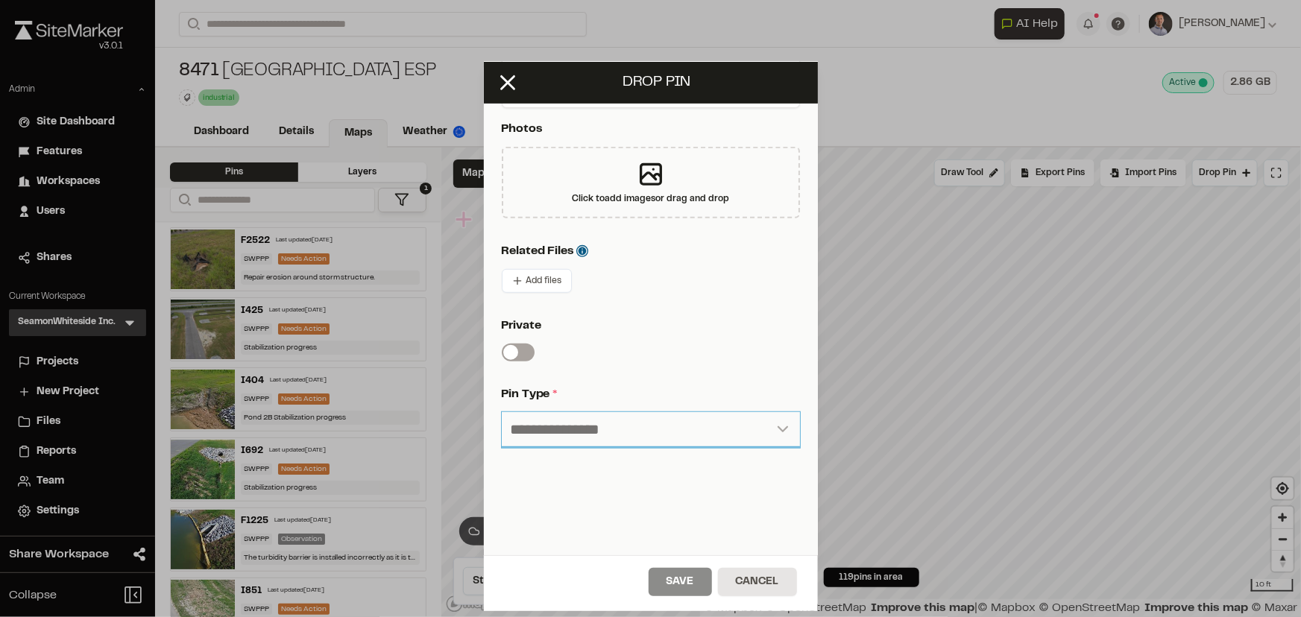
click at [655, 433] on select "**********" at bounding box center [651, 430] width 298 height 36
select select "*"
click at [502, 412] on select "**********" at bounding box center [651, 430] width 298 height 36
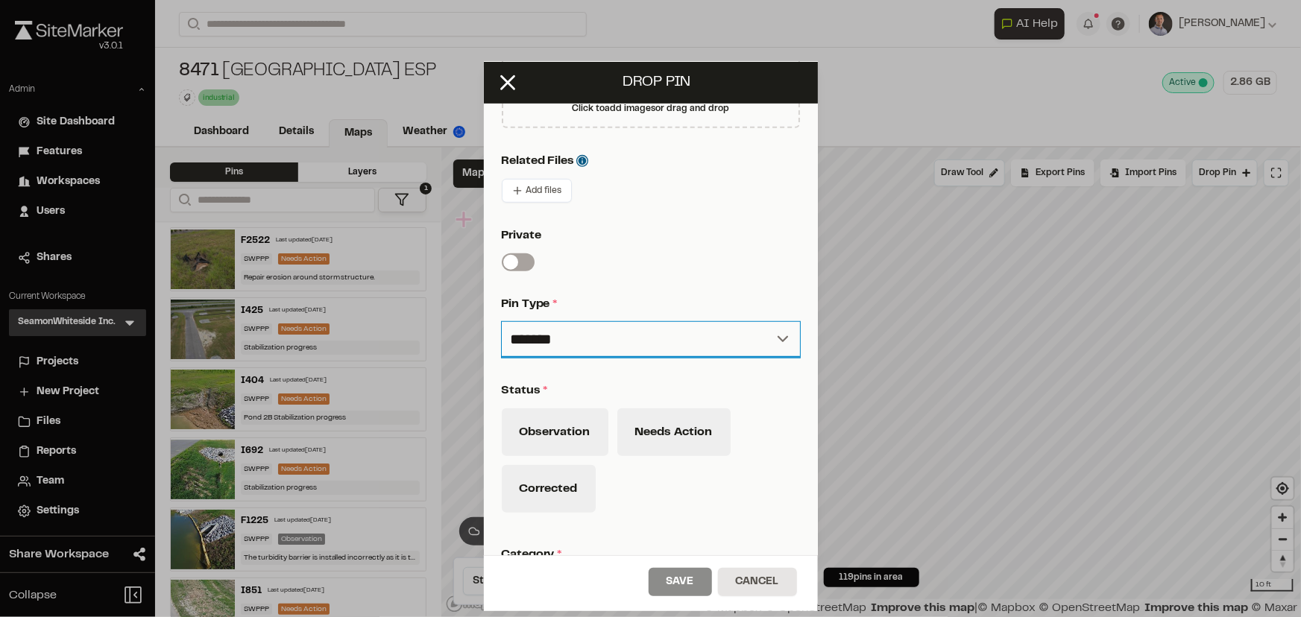
scroll to position [542, 0]
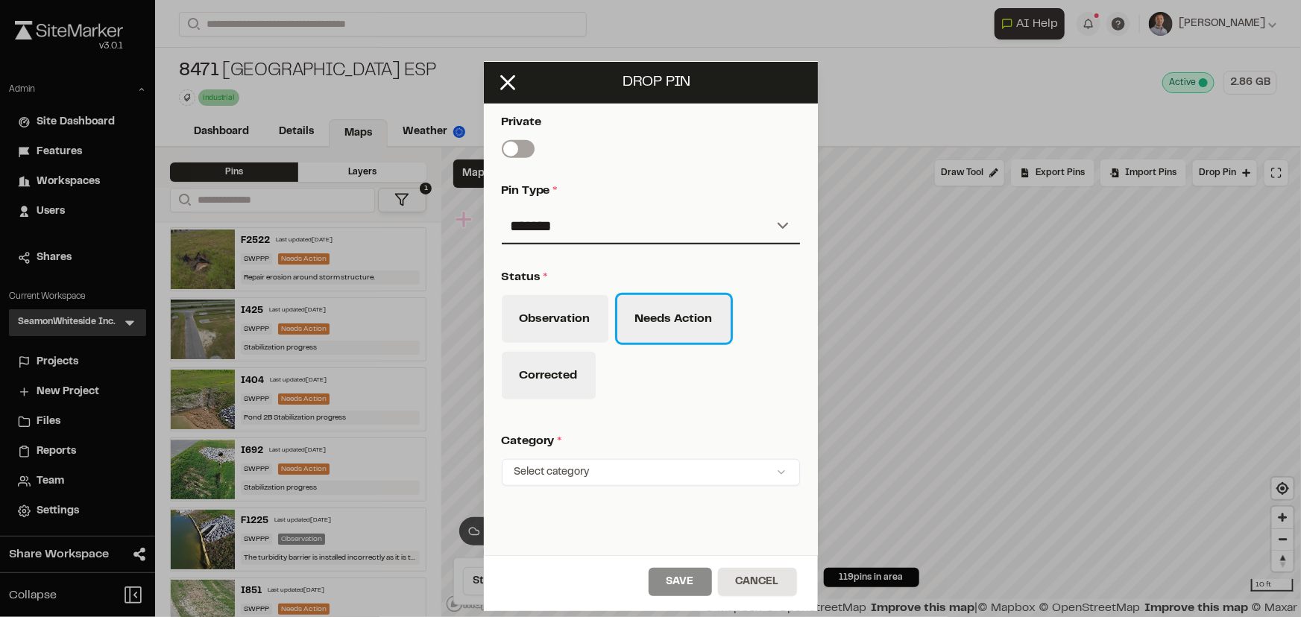
click at [655, 298] on button "Needs Action" at bounding box center [673, 319] width 113 height 48
click at [774, 581] on button "Cancel" at bounding box center [757, 582] width 79 height 28
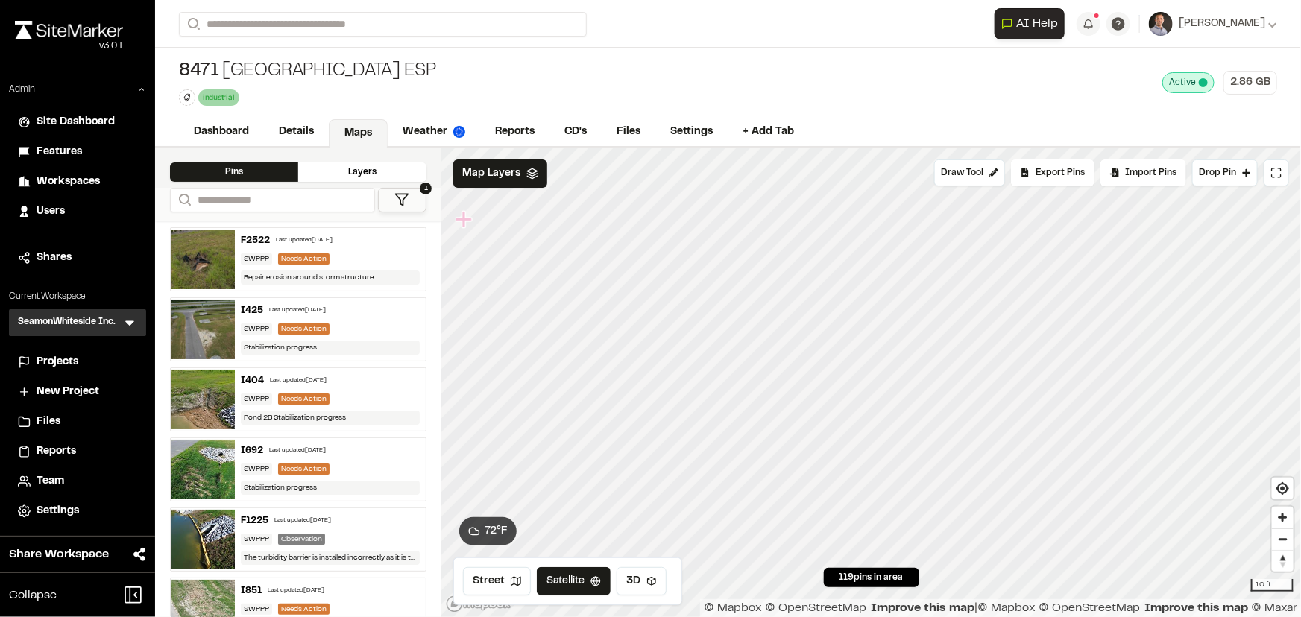
click at [408, 195] on icon at bounding box center [401, 199] width 15 height 15
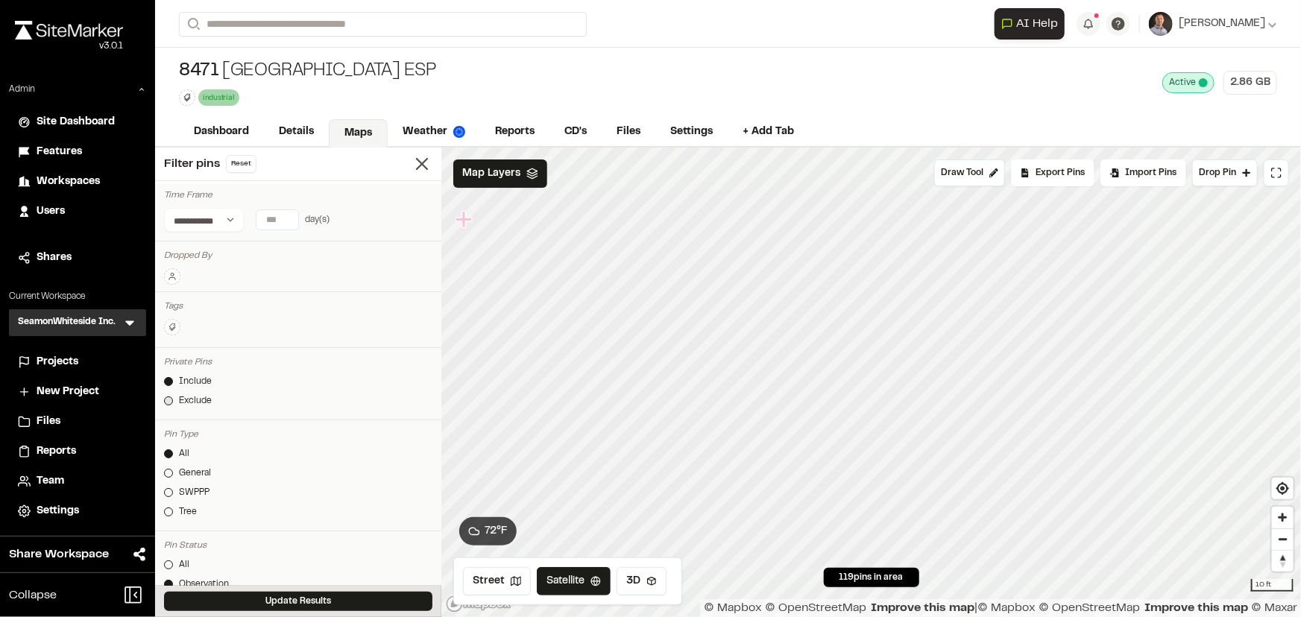
scroll to position [203, 0]
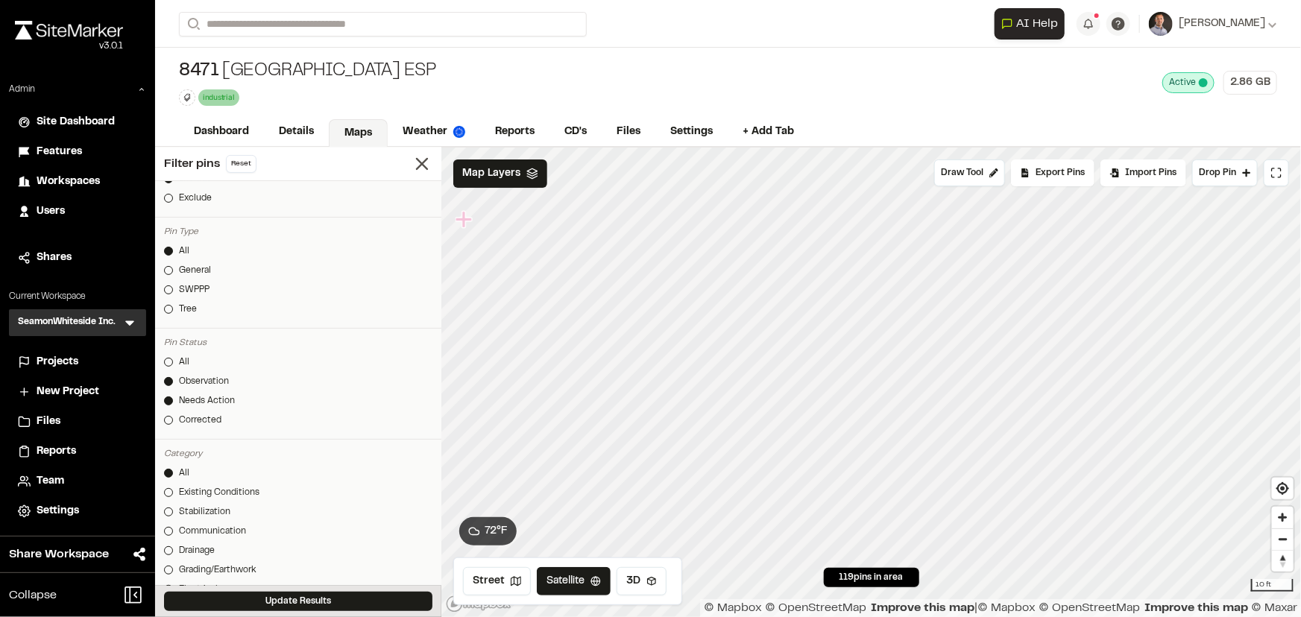
click at [195, 380] on div "Observation" at bounding box center [204, 381] width 50 height 13
drag, startPoint x: 304, startPoint y: 592, endPoint x: 510, endPoint y: 517, distance: 219.0
click at [304, 592] on button "Update Results" at bounding box center [298, 601] width 268 height 19
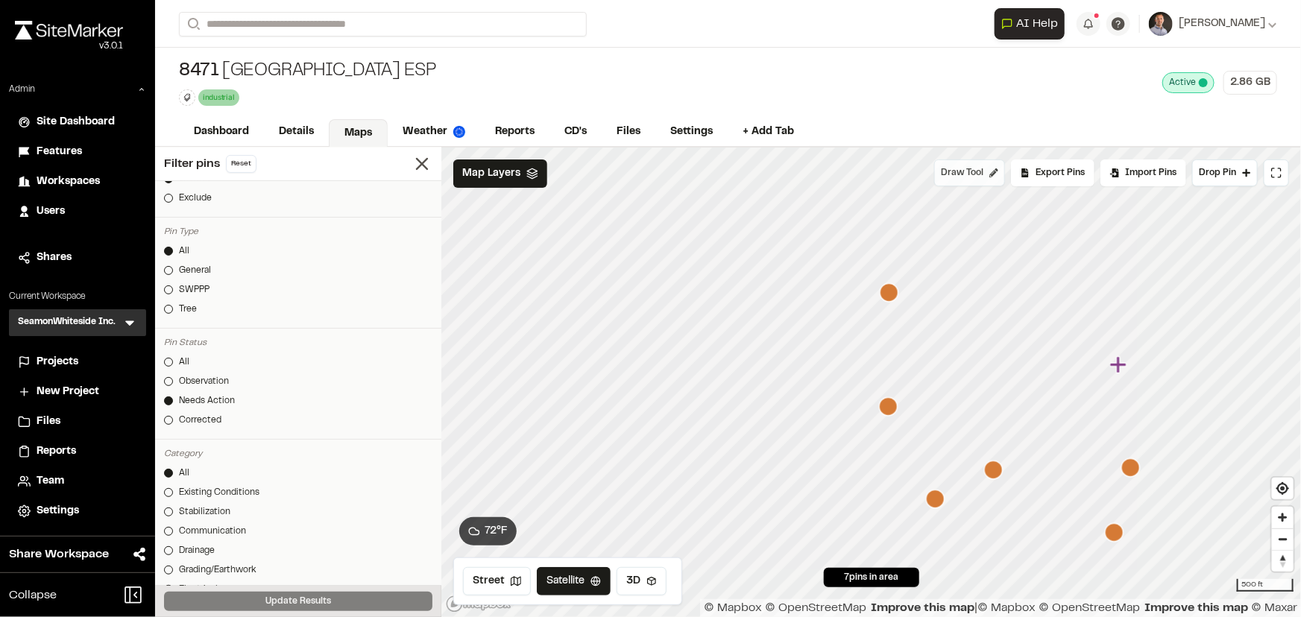
click at [961, 171] on span "Draw Tool" at bounding box center [962, 172] width 42 height 13
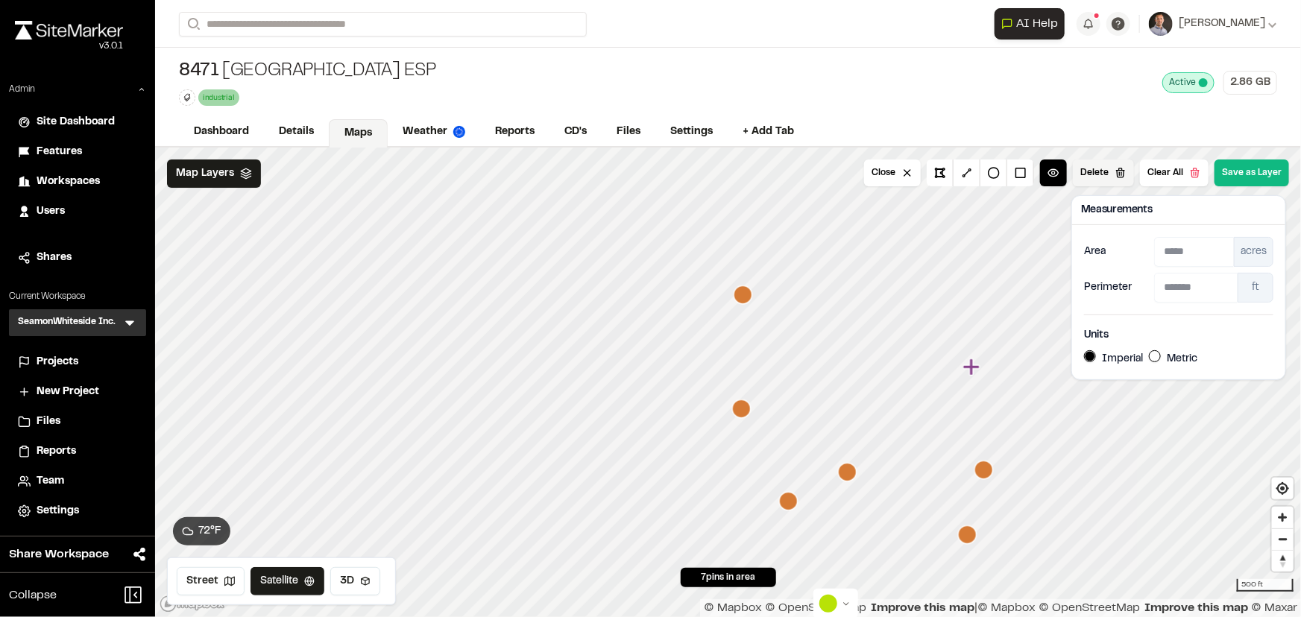
click at [1112, 165] on button "Delete" at bounding box center [1102, 172] width 61 height 27
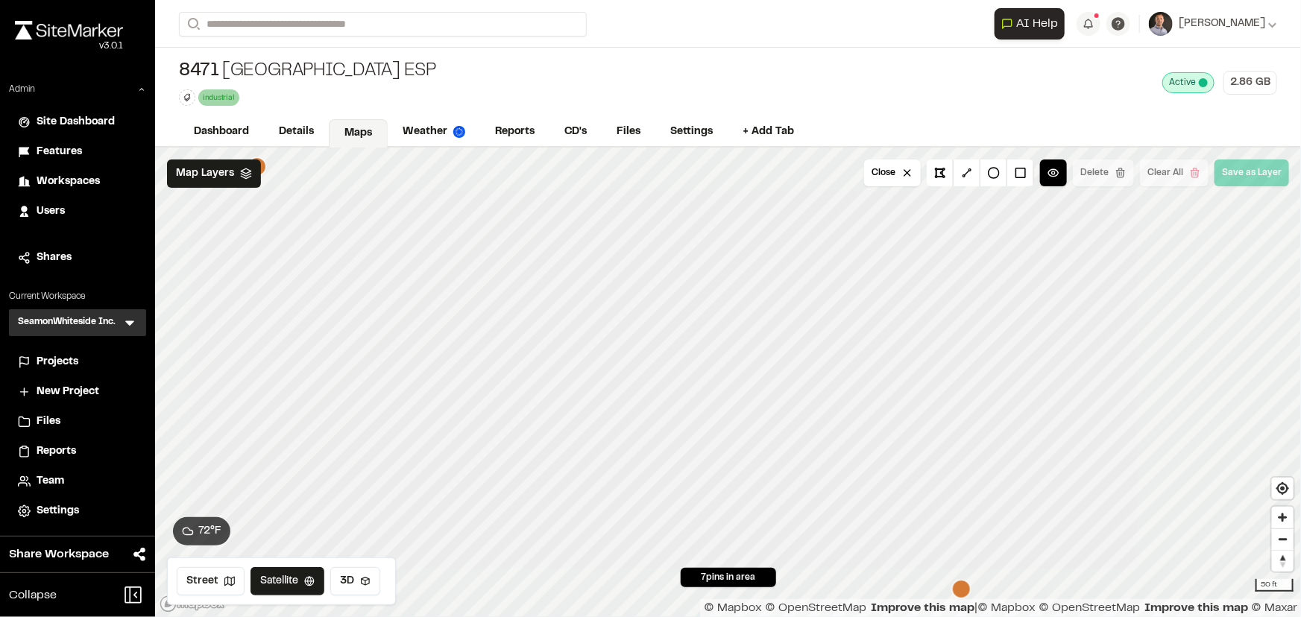
click at [421, 102] on div "**********" at bounding box center [727, 308] width 1145 height 617
click at [221, 174] on span "Map Layers" at bounding box center [205, 173] width 58 height 16
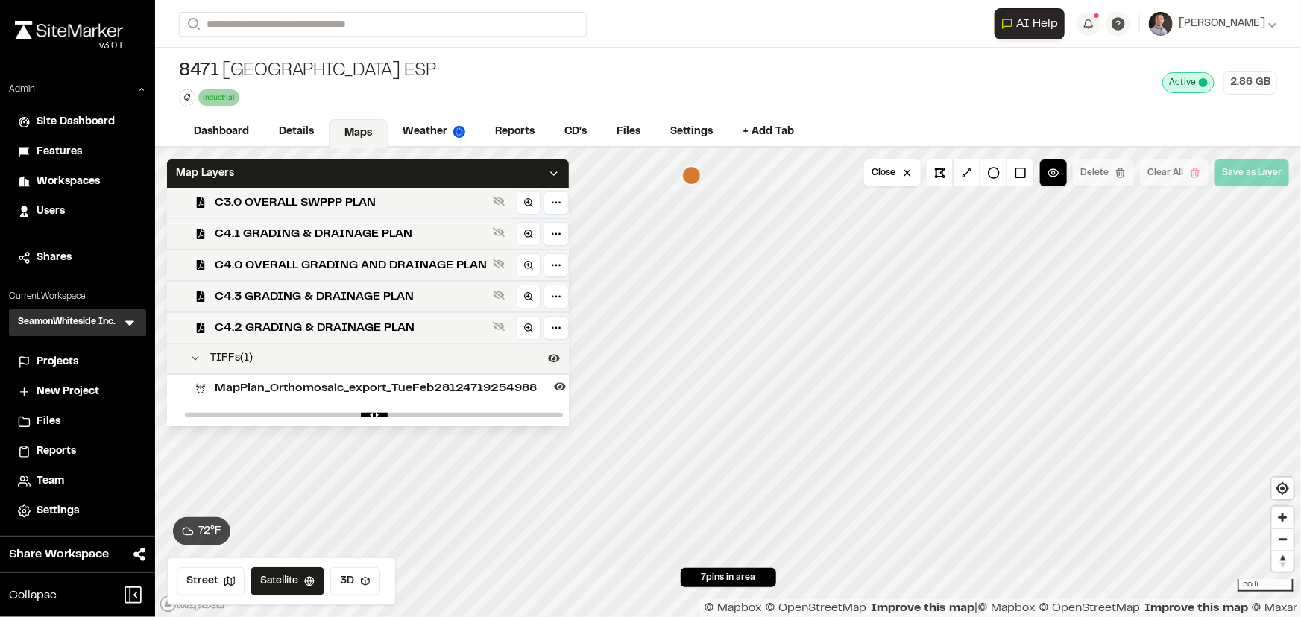
scroll to position [192, 0]
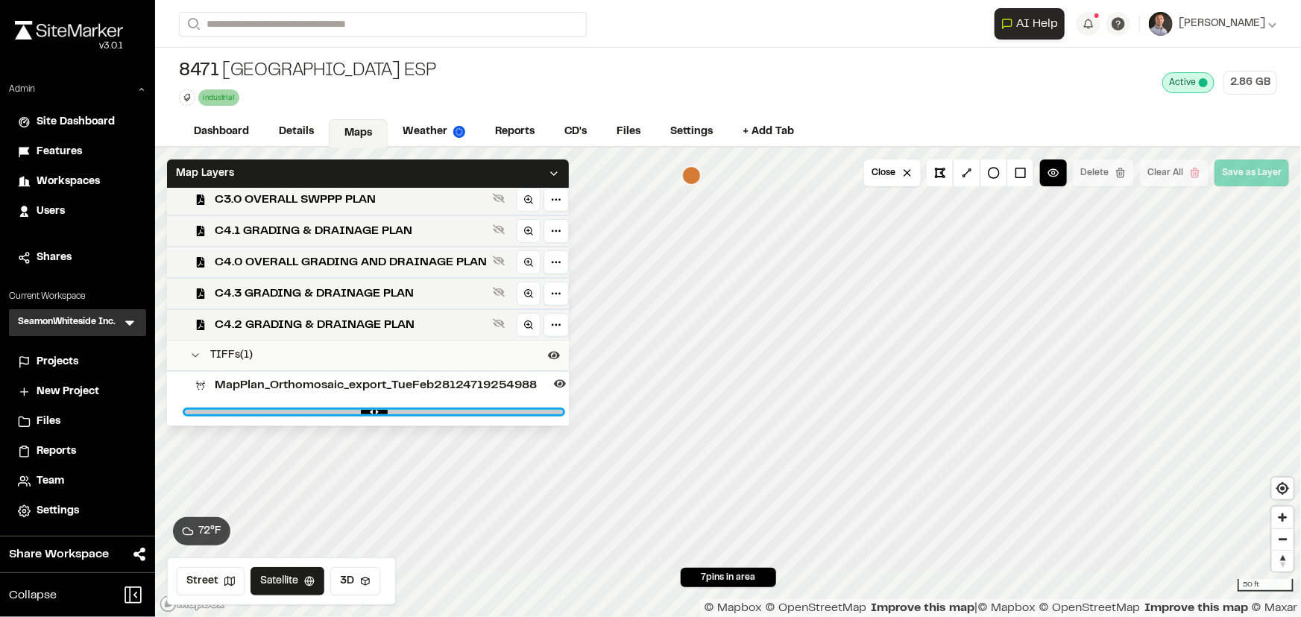
click at [563, 414] on input "range" at bounding box center [374, 412] width 378 height 4
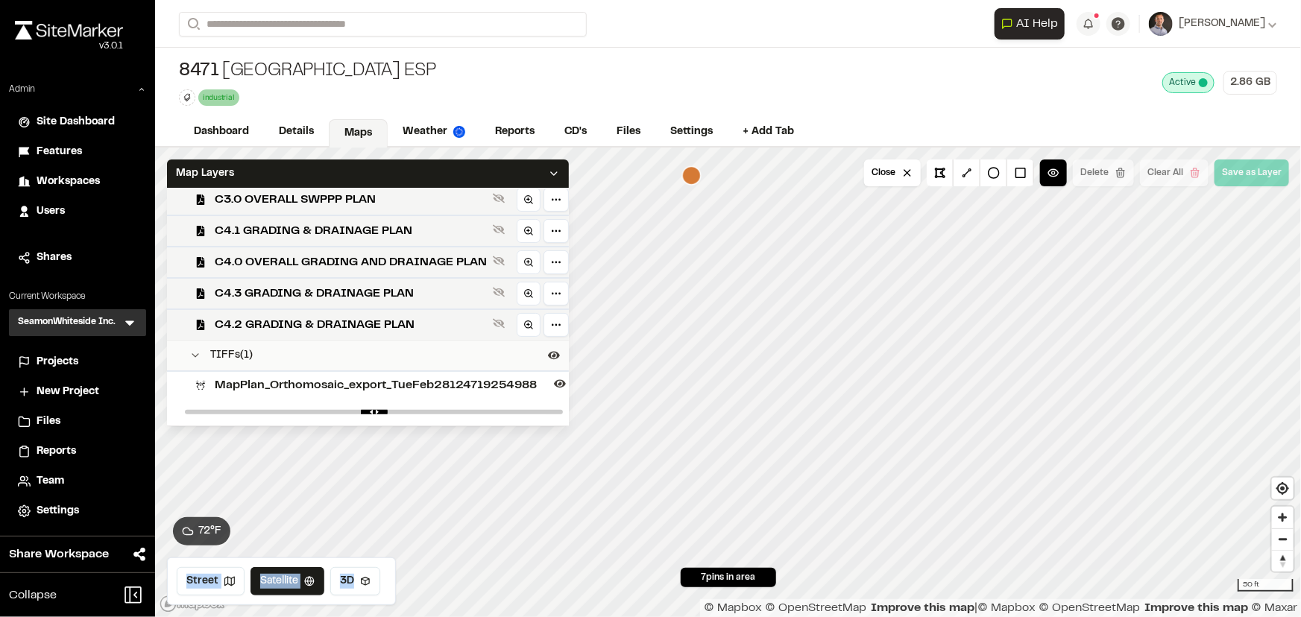
click at [511, 429] on div "Click to Drop Pin 7 pins in area 72 ° F Close Delete Clear All Save as Layer Ma…" at bounding box center [727, 383] width 1145 height 470
click at [483, 408] on div at bounding box center [374, 412] width 390 height 27
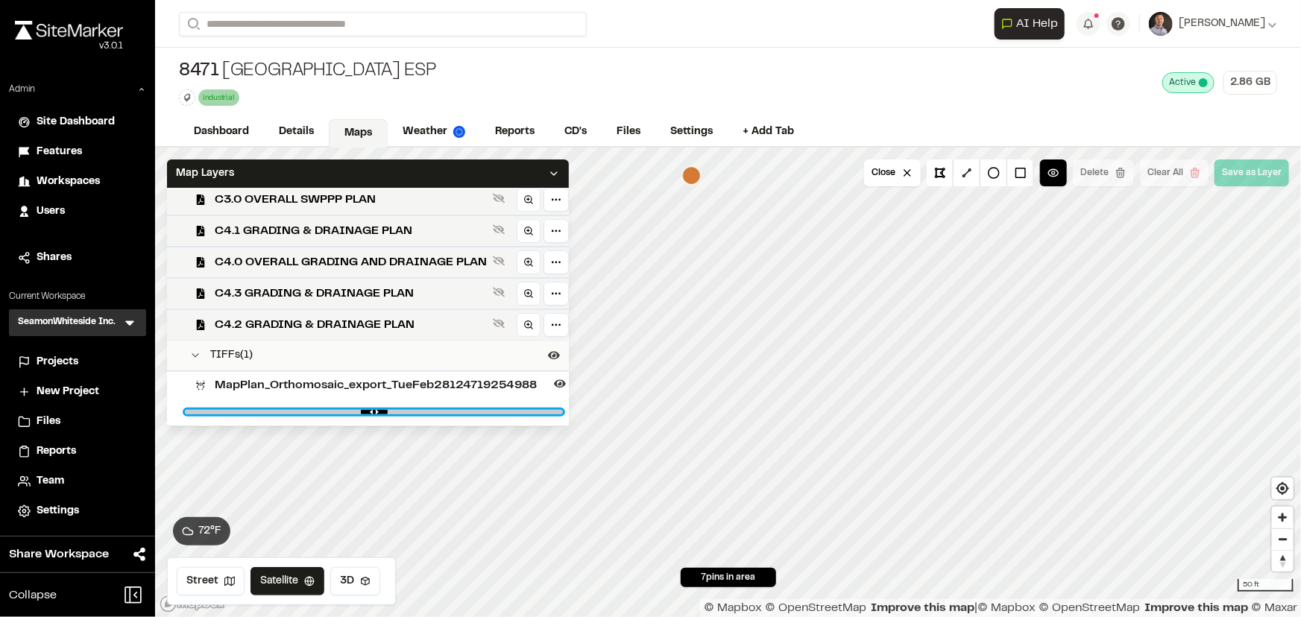
type input "****"
click at [489, 412] on input "range" at bounding box center [374, 412] width 378 height 4
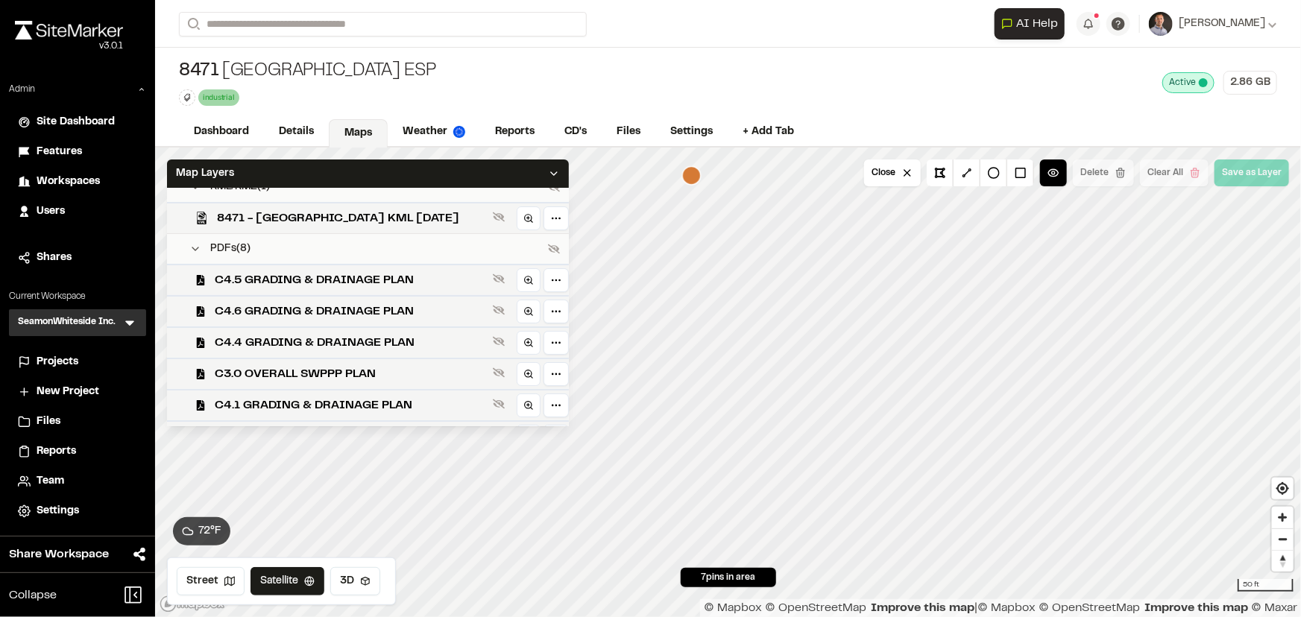
scroll to position [0, 0]
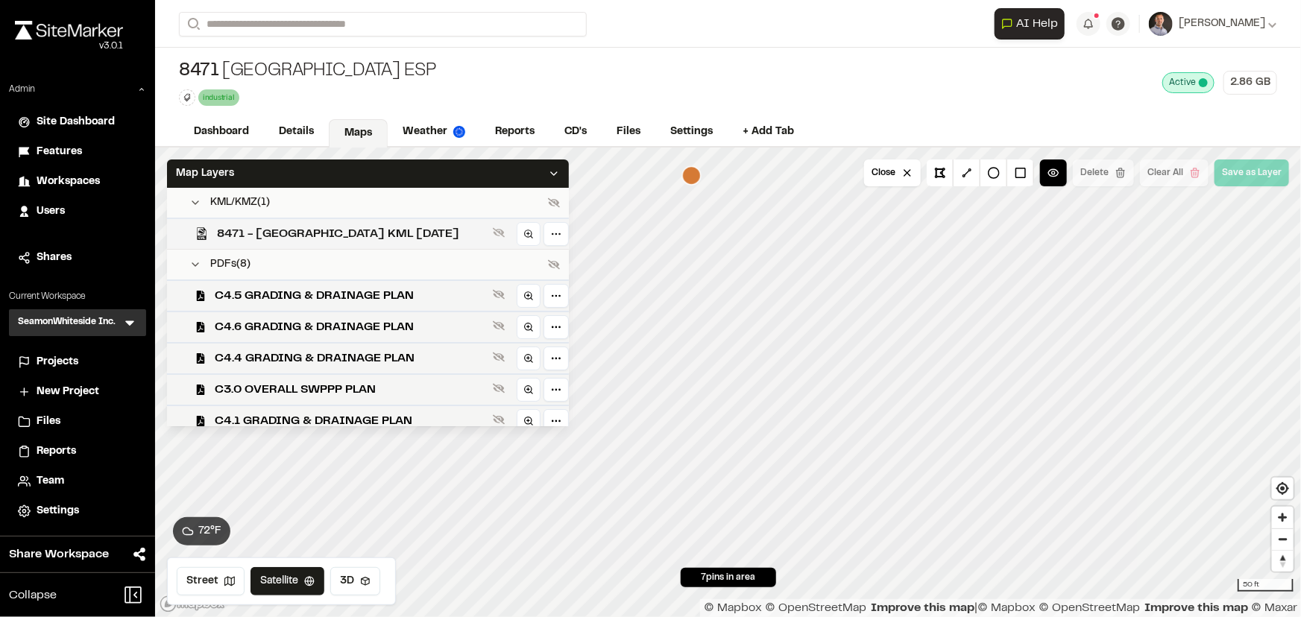
click at [371, 232] on span "8471 - Crossroads Industrial Park ESP KML 3-16-2022" at bounding box center [352, 234] width 270 height 18
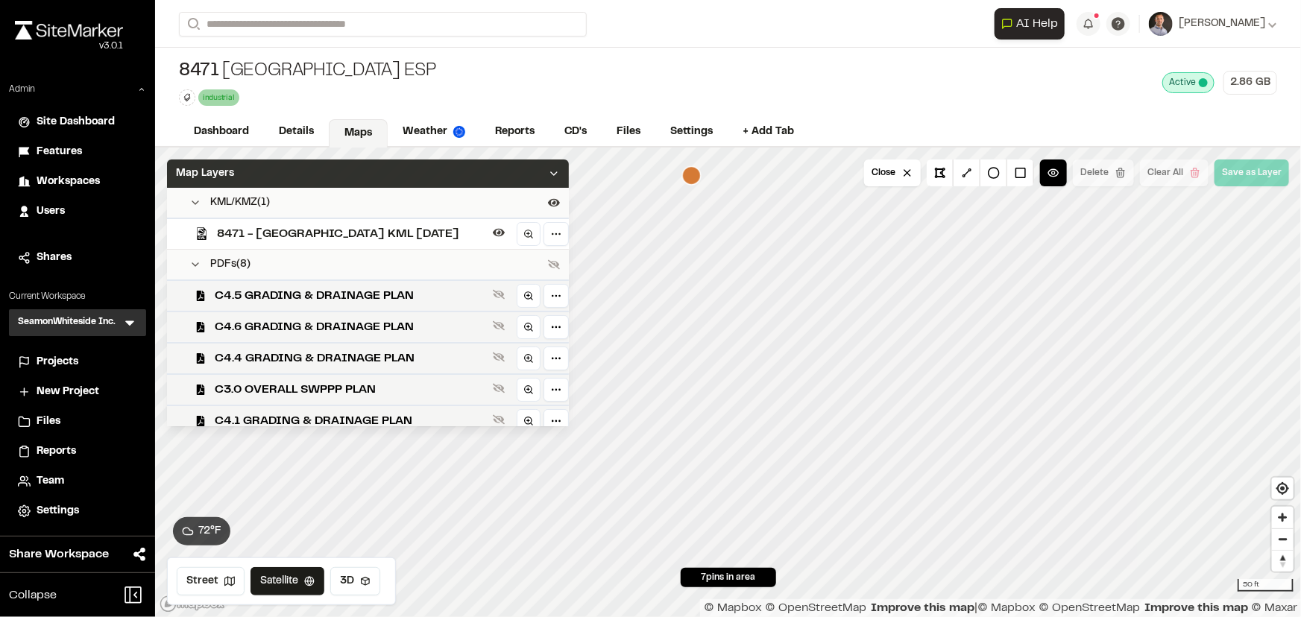
click at [382, 173] on div "Map Layers" at bounding box center [368, 173] width 402 height 28
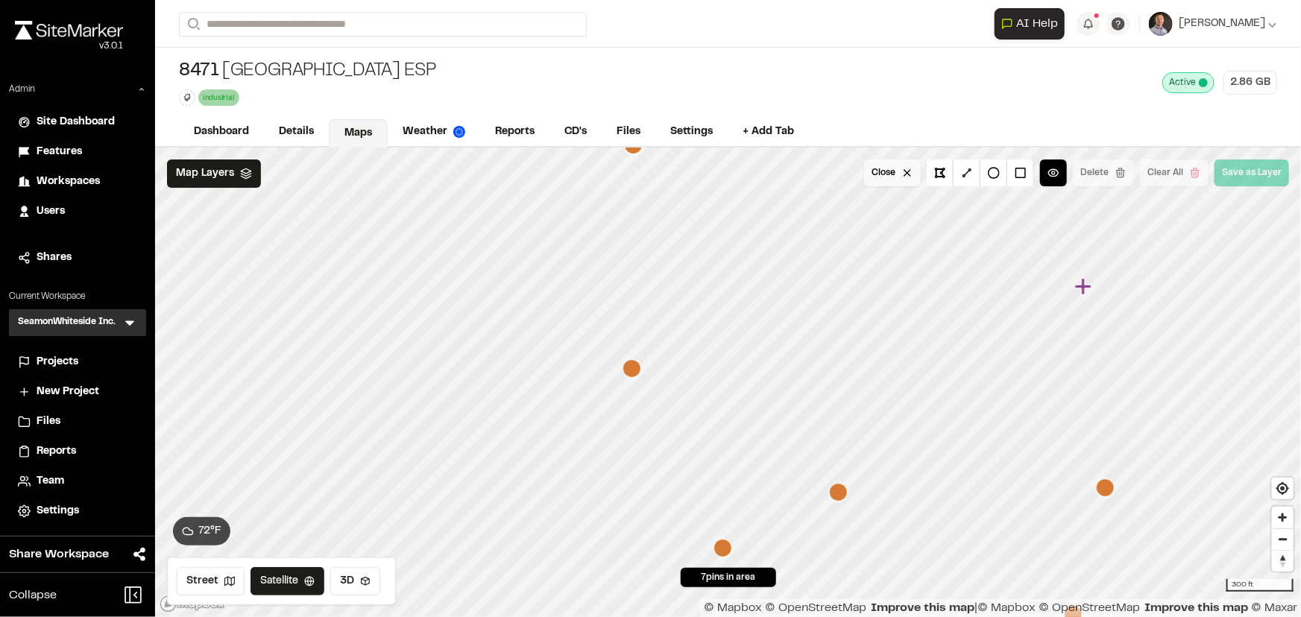
click at [891, 163] on button "Close" at bounding box center [892, 172] width 57 height 27
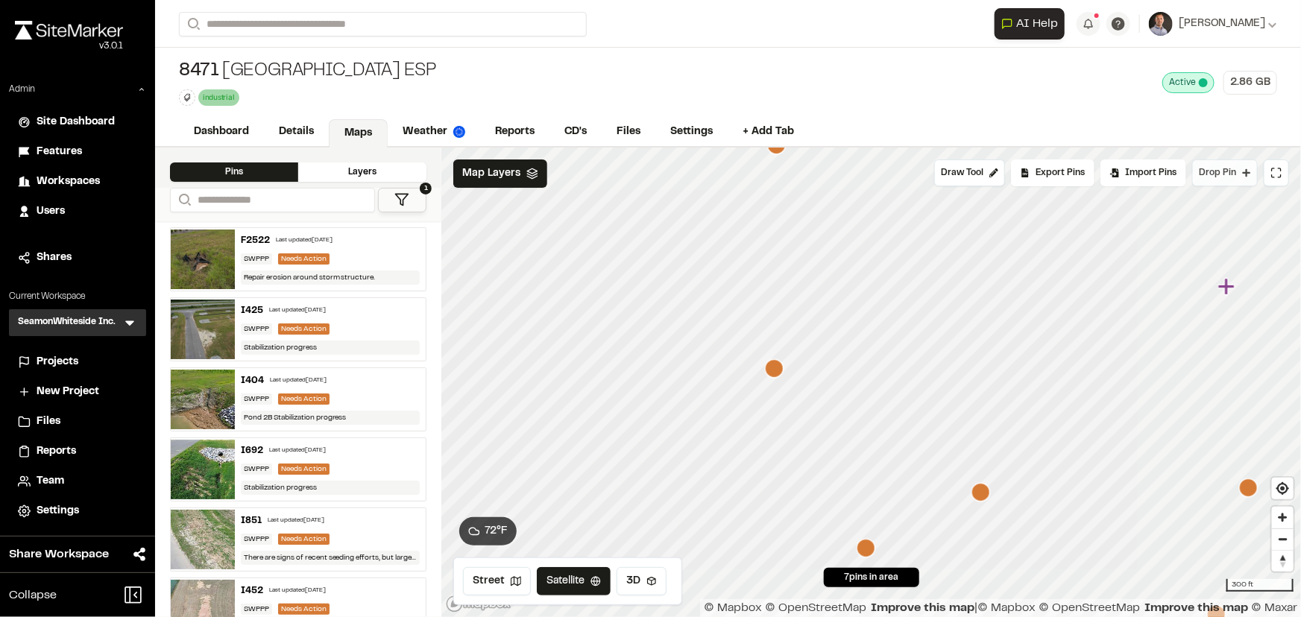
click at [1228, 169] on span "Drop Pin" at bounding box center [1216, 172] width 37 height 13
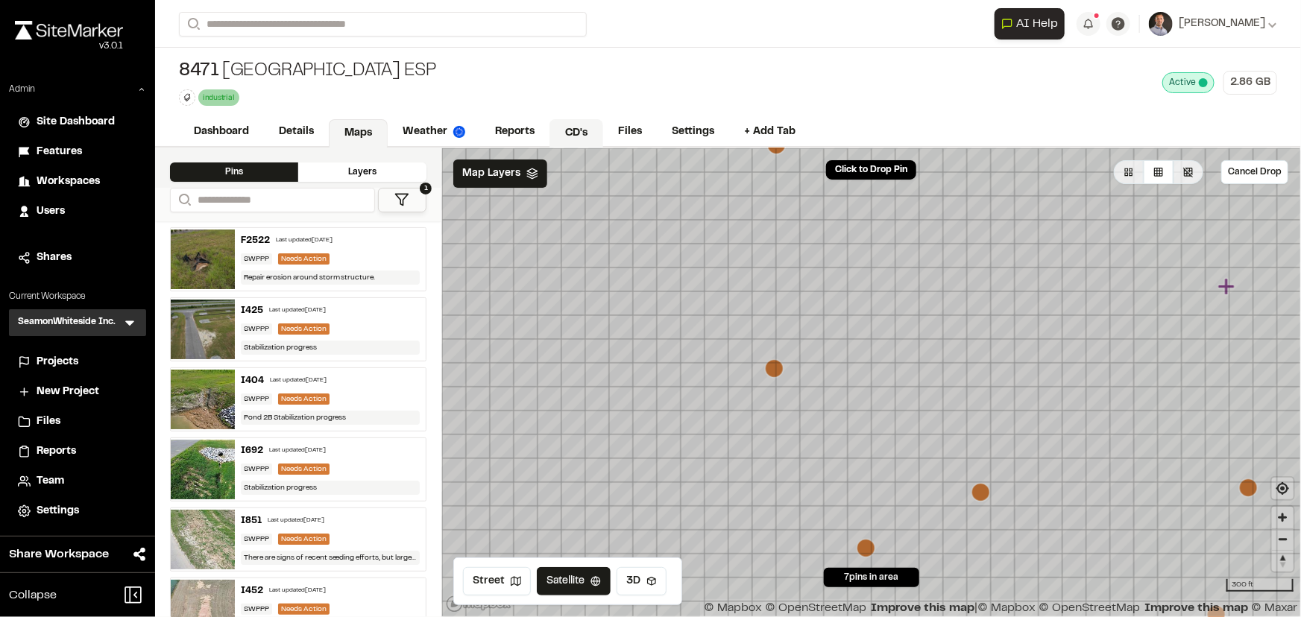
click at [578, 132] on link "CD's" at bounding box center [576, 133] width 54 height 28
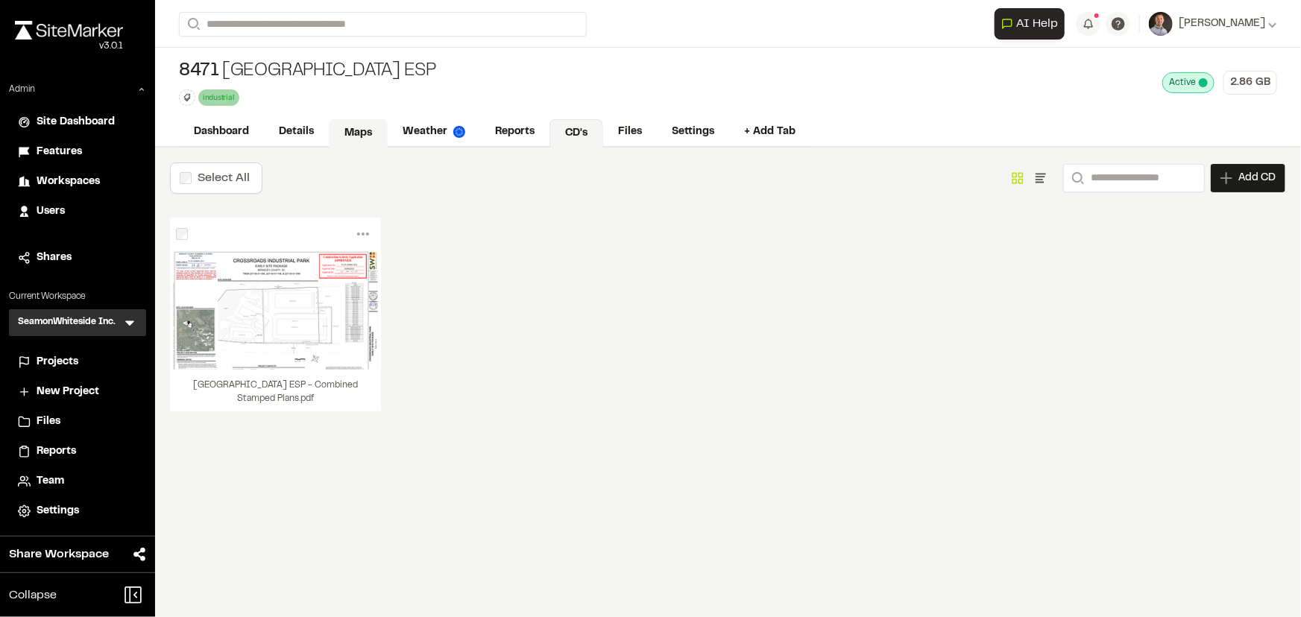
click at [352, 138] on link "Maps" at bounding box center [358, 133] width 59 height 28
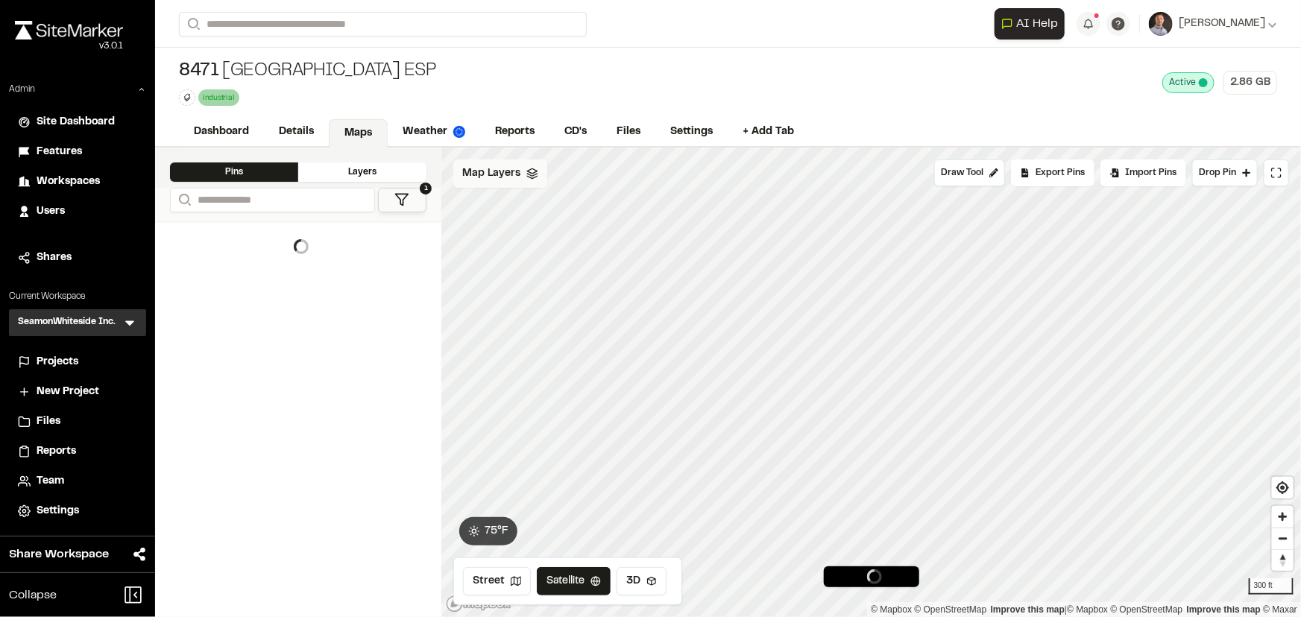
click at [486, 178] on span "Map Layers" at bounding box center [491, 173] width 58 height 16
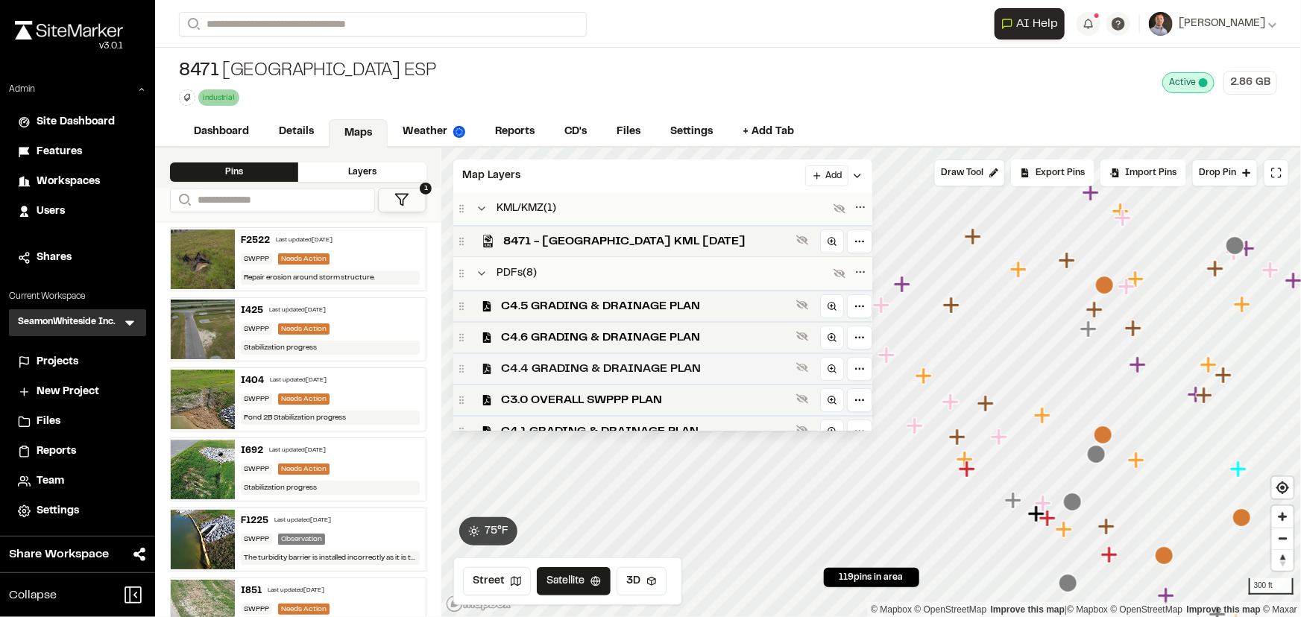
click at [651, 365] on span "C4.4 GRADING & DRAINAGE PLAN" at bounding box center [645, 369] width 289 height 18
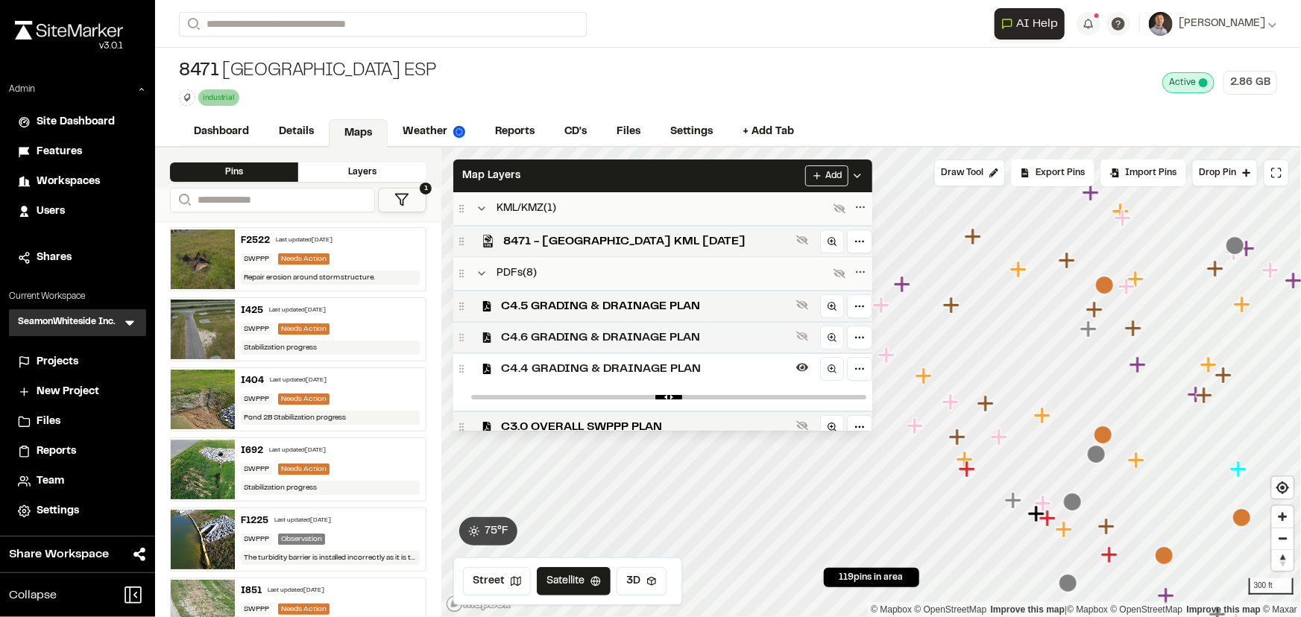
click at [698, 343] on span "C4.6 GRADING & DRAINAGE PLAN" at bounding box center [645, 338] width 289 height 18
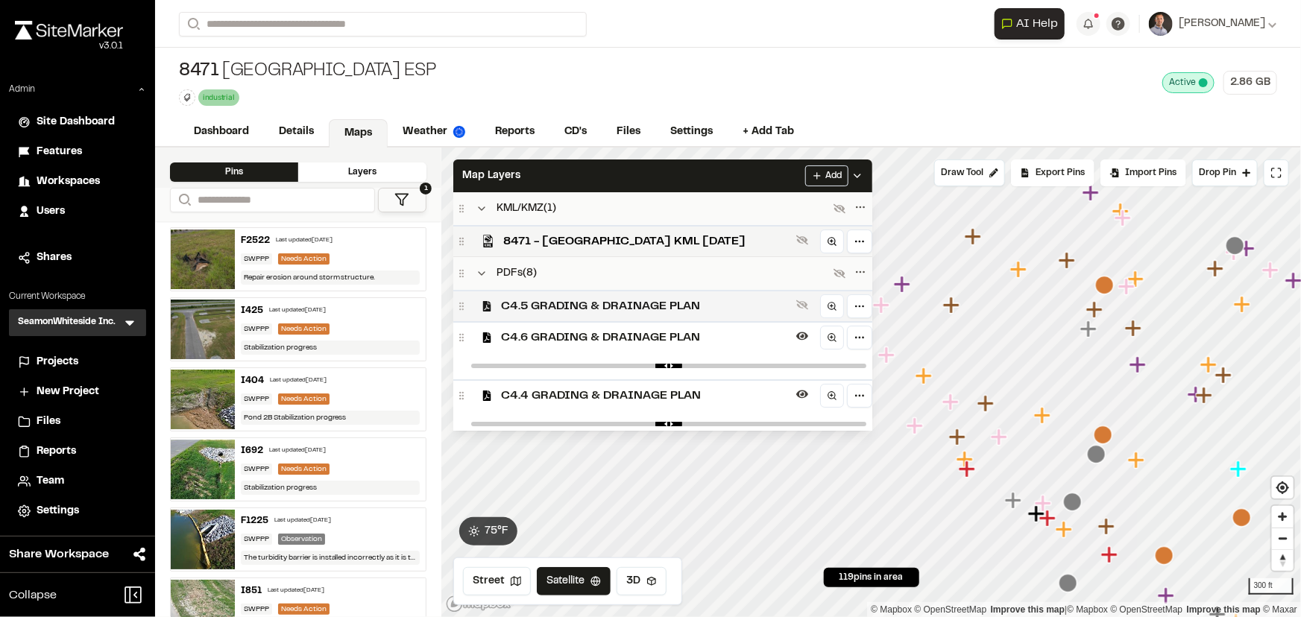
click at [701, 313] on span "C4.5 GRADING & DRAINAGE PLAN" at bounding box center [645, 306] width 289 height 18
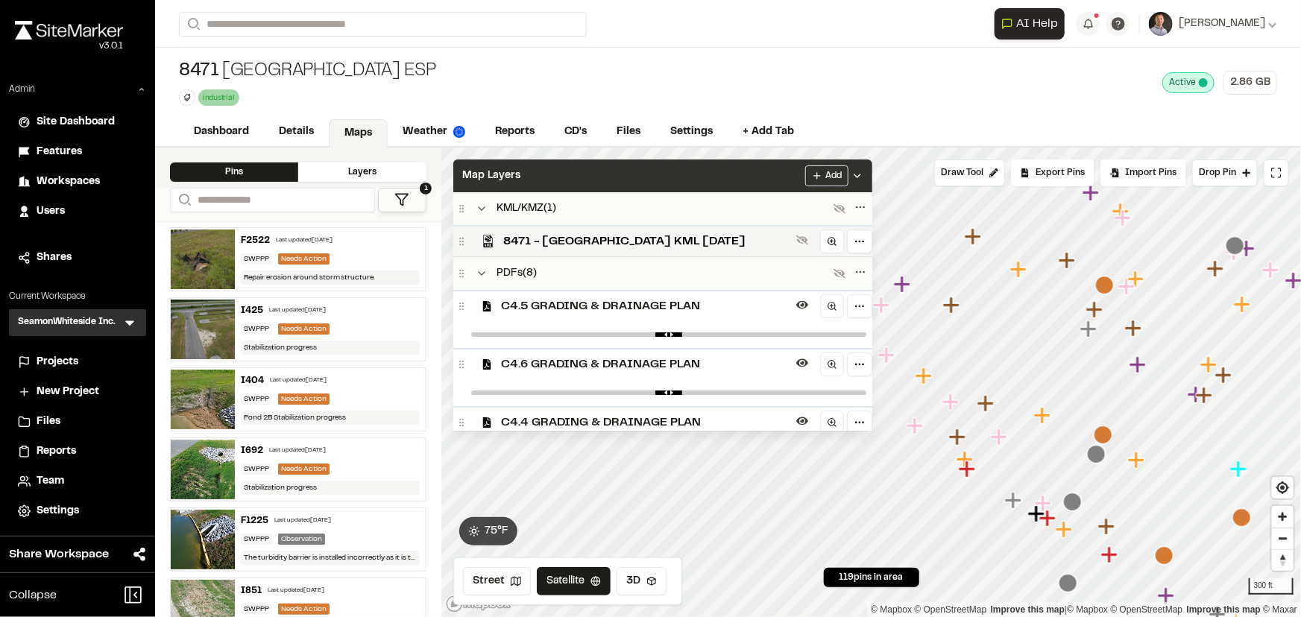
click at [689, 170] on div "Map Layers Add" at bounding box center [662, 175] width 419 height 33
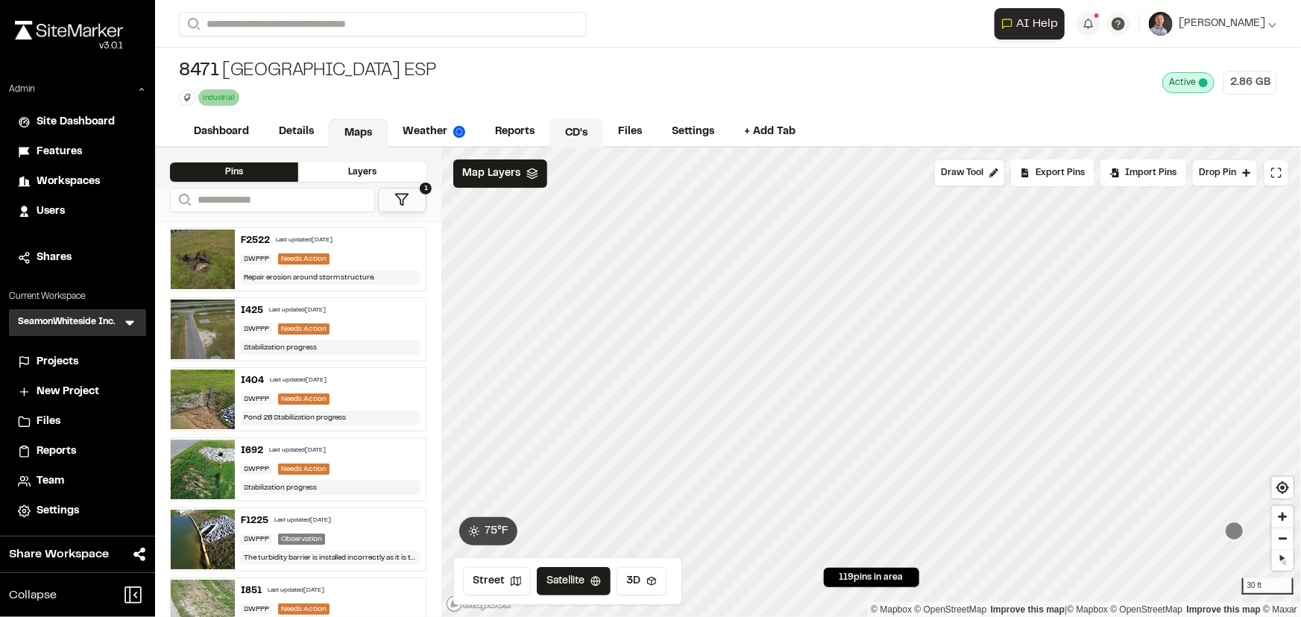
click at [572, 132] on link "CD's" at bounding box center [576, 133] width 54 height 28
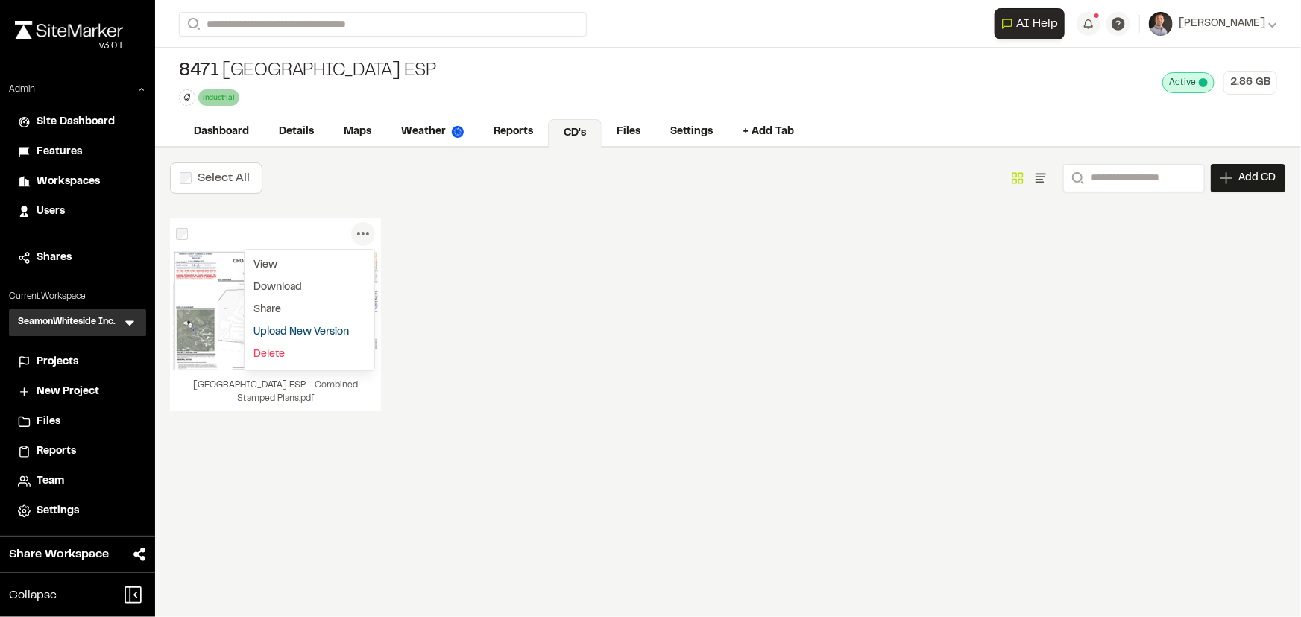
click at [366, 234] on circle at bounding box center [367, 234] width 3 height 3
click at [484, 320] on div "Menu View Download Share Upload New Version Delete Delete | Crossroads Industri…" at bounding box center [727, 330] width 1115 height 224
click at [370, 137] on link "Maps" at bounding box center [358, 133] width 59 height 28
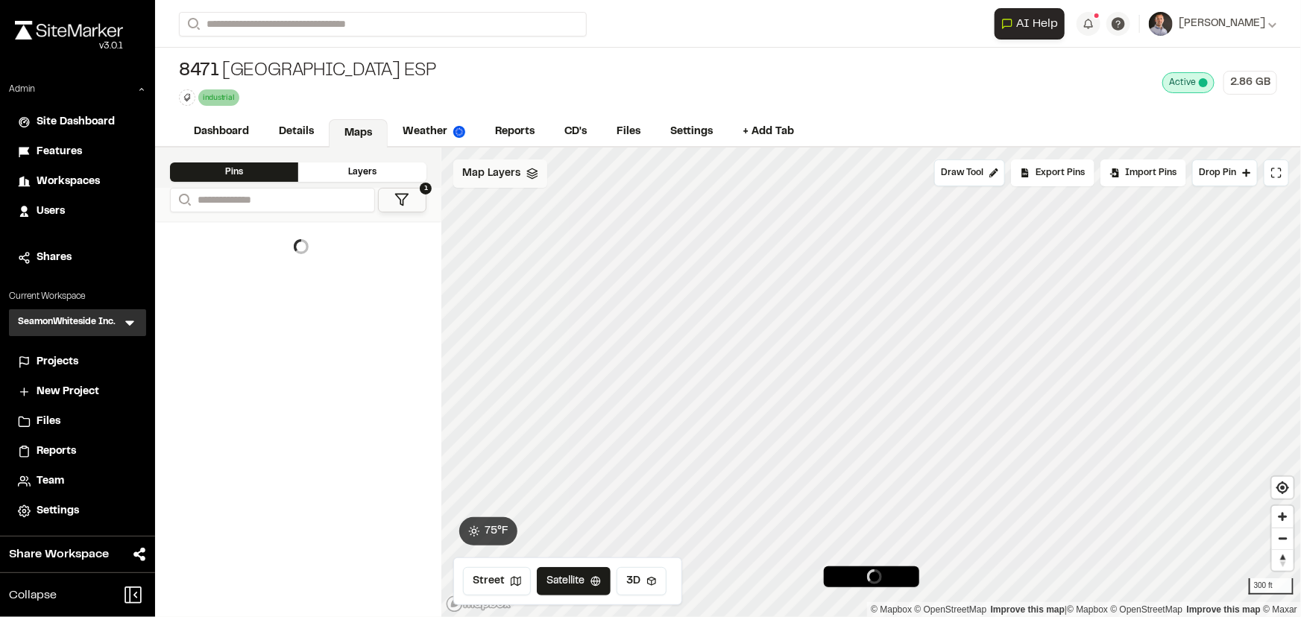
click at [501, 179] on span "Map Layers" at bounding box center [491, 173] width 58 height 16
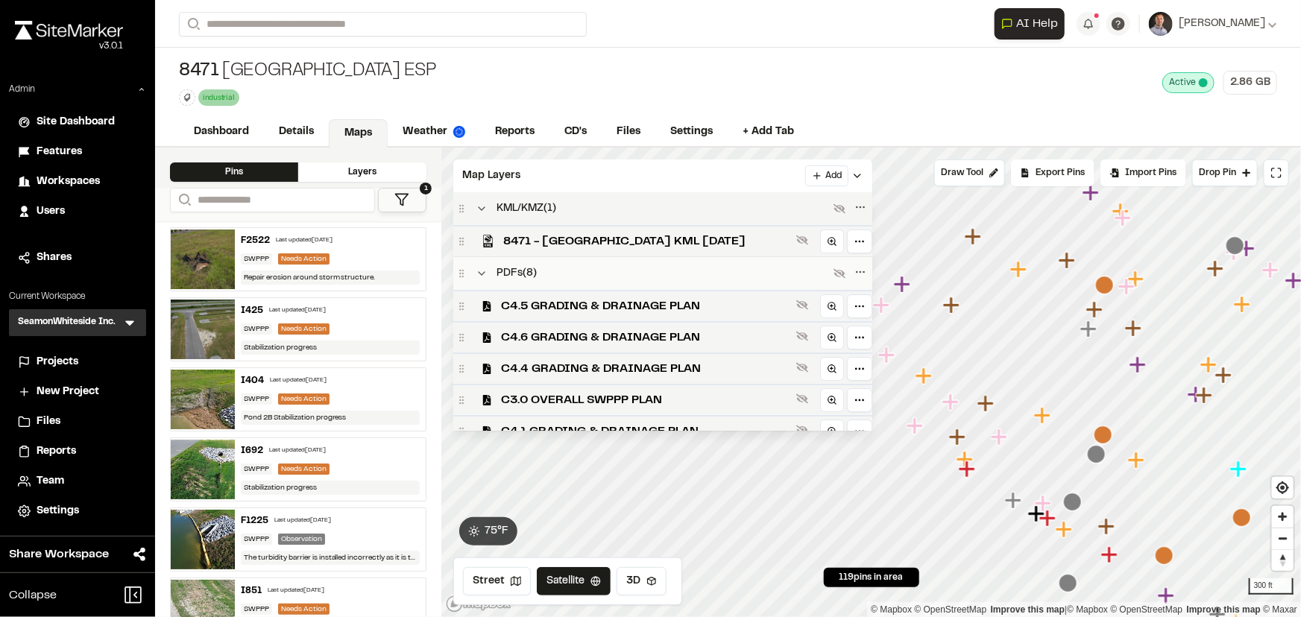
drag, startPoint x: 629, startPoint y: 391, endPoint x: 697, endPoint y: 216, distance: 187.8
click at [630, 391] on div "C3.0 OVERALL SWPPP PLAN" at bounding box center [662, 399] width 419 height 31
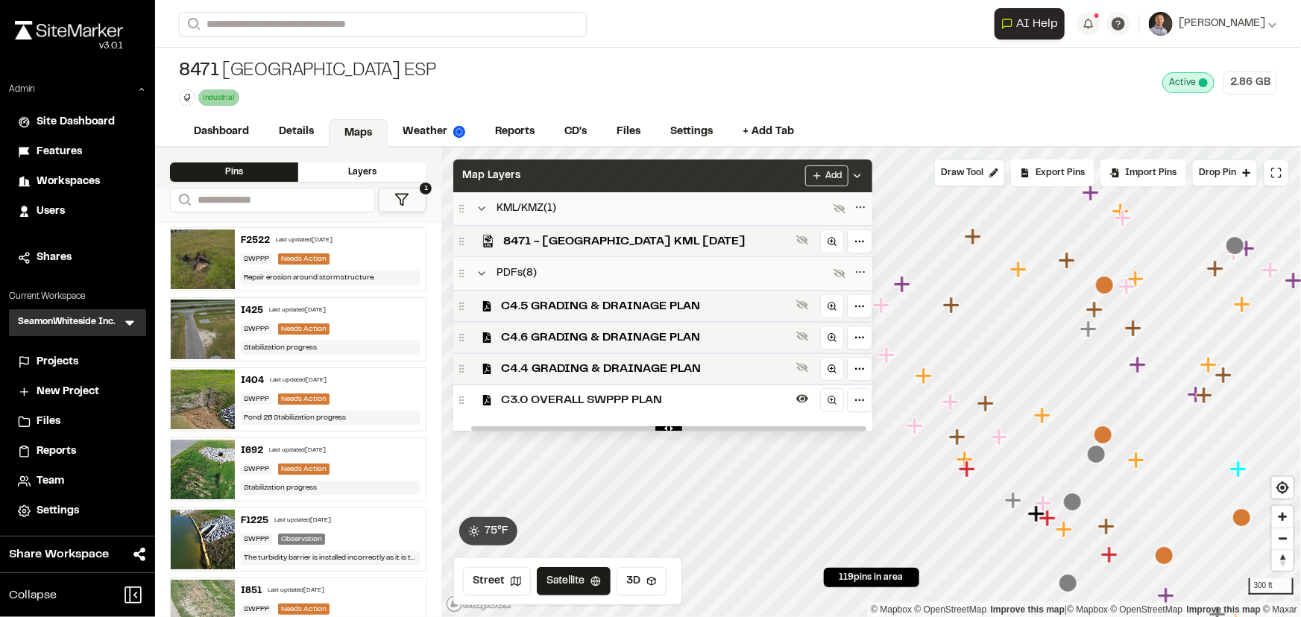
click at [680, 171] on div "Map Layers Add" at bounding box center [662, 175] width 419 height 33
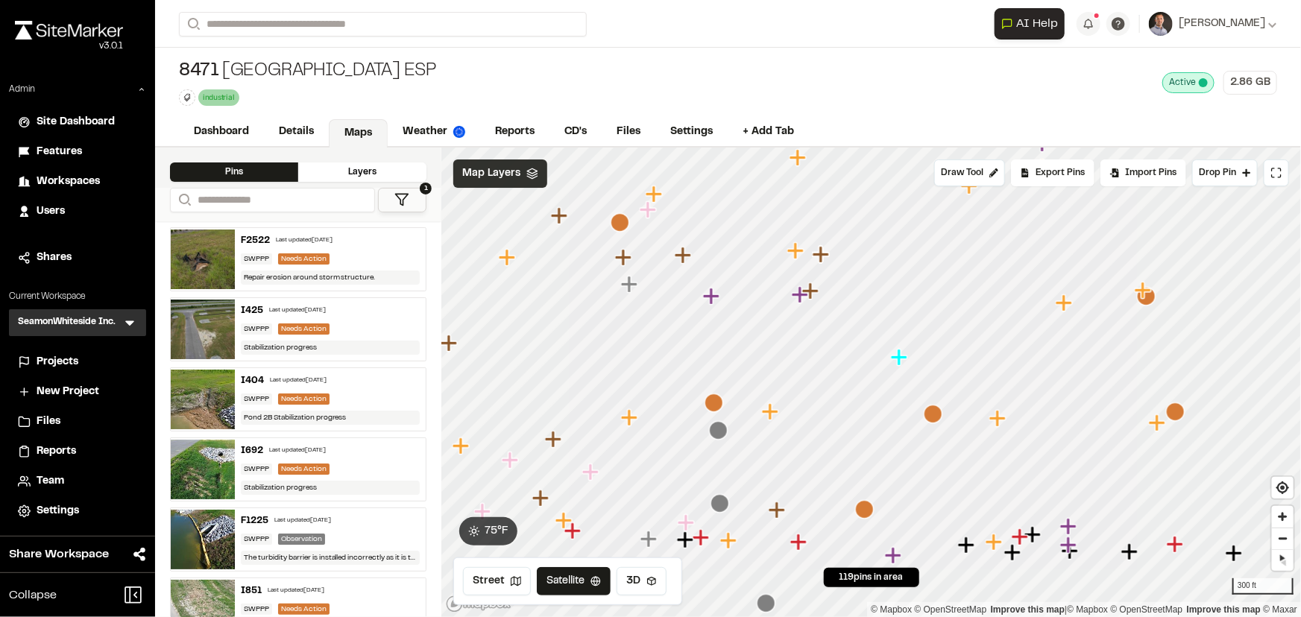
click at [467, 181] on div "Map Layers" at bounding box center [500, 173] width 94 height 28
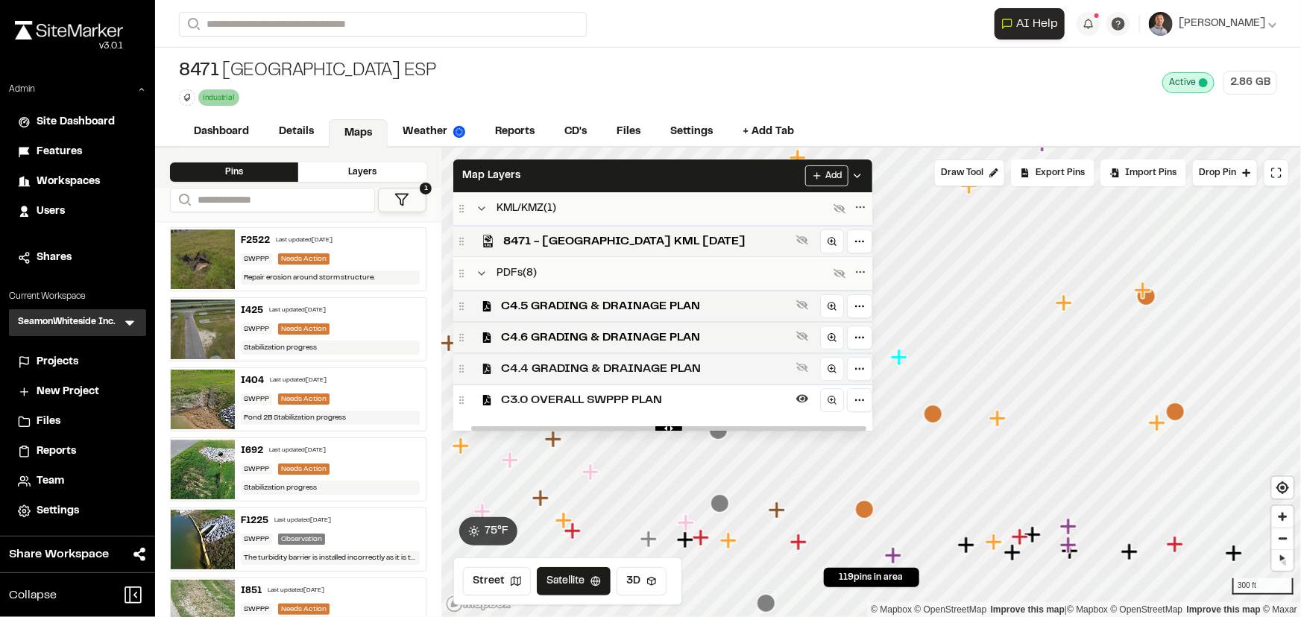
click at [578, 376] on span "C4.4 GRADING & DRAINAGE PLAN" at bounding box center [645, 369] width 289 height 18
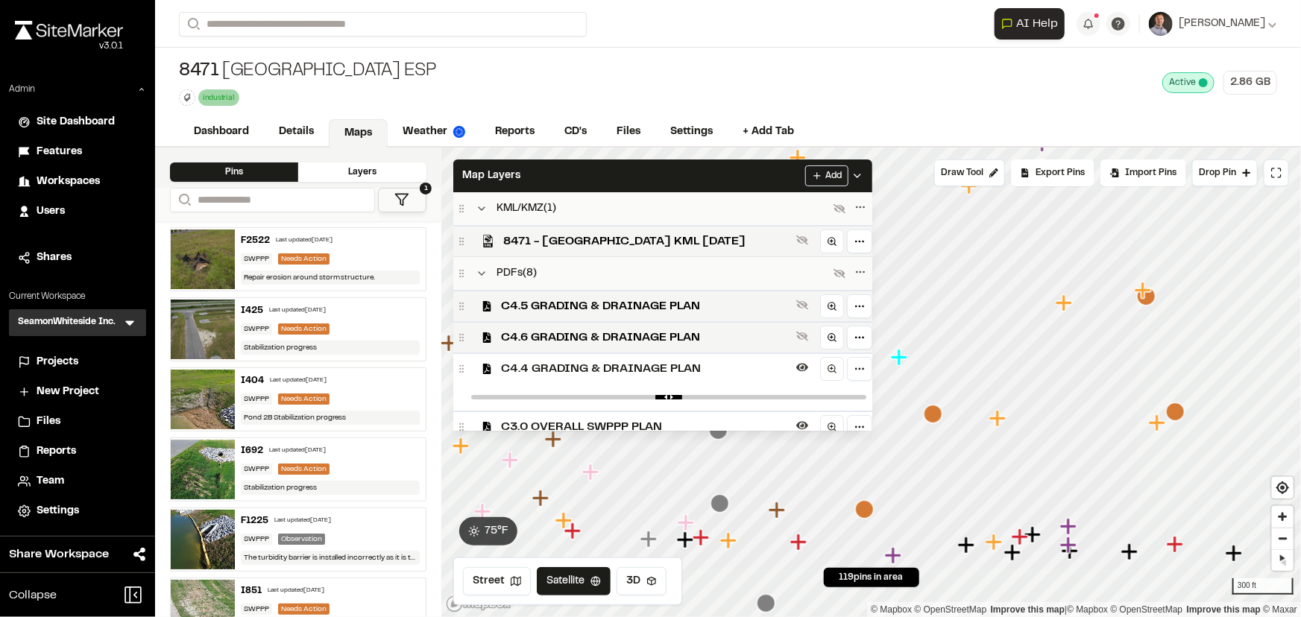
click at [563, 425] on span "C3.0 OVERALL SWPPP PLAN" at bounding box center [645, 427] width 289 height 18
click at [574, 335] on span "C4.6 GRADING & DRAINAGE PLAN" at bounding box center [645, 338] width 289 height 18
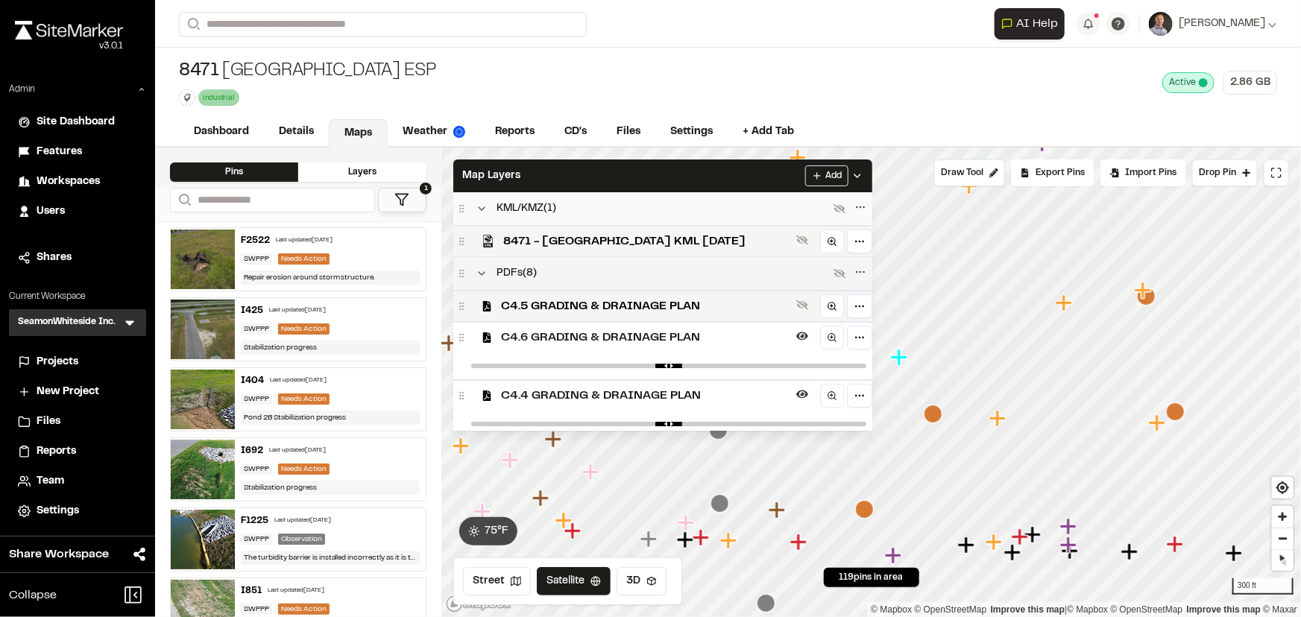
click at [589, 308] on span "C4.5 GRADING & DRAINAGE PLAN" at bounding box center [645, 306] width 289 height 18
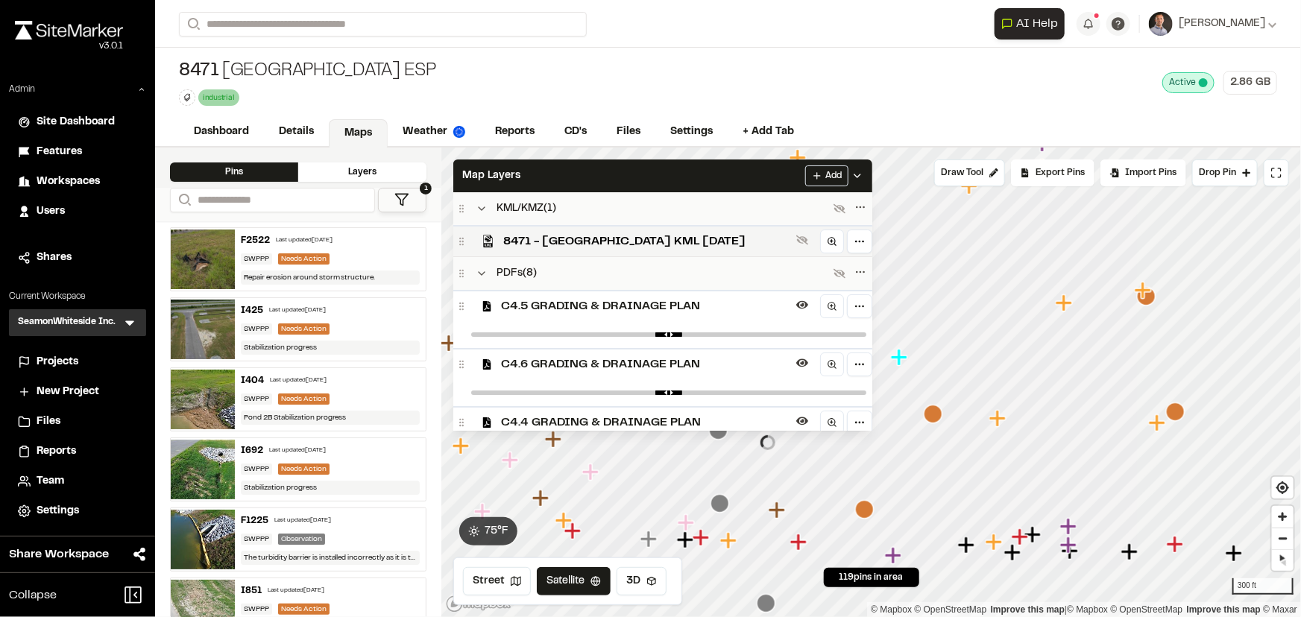
drag, startPoint x: 627, startPoint y: 183, endPoint x: 626, endPoint y: 220, distance: 37.3
click at [626, 184] on div "Map Layers Add" at bounding box center [662, 175] width 419 height 33
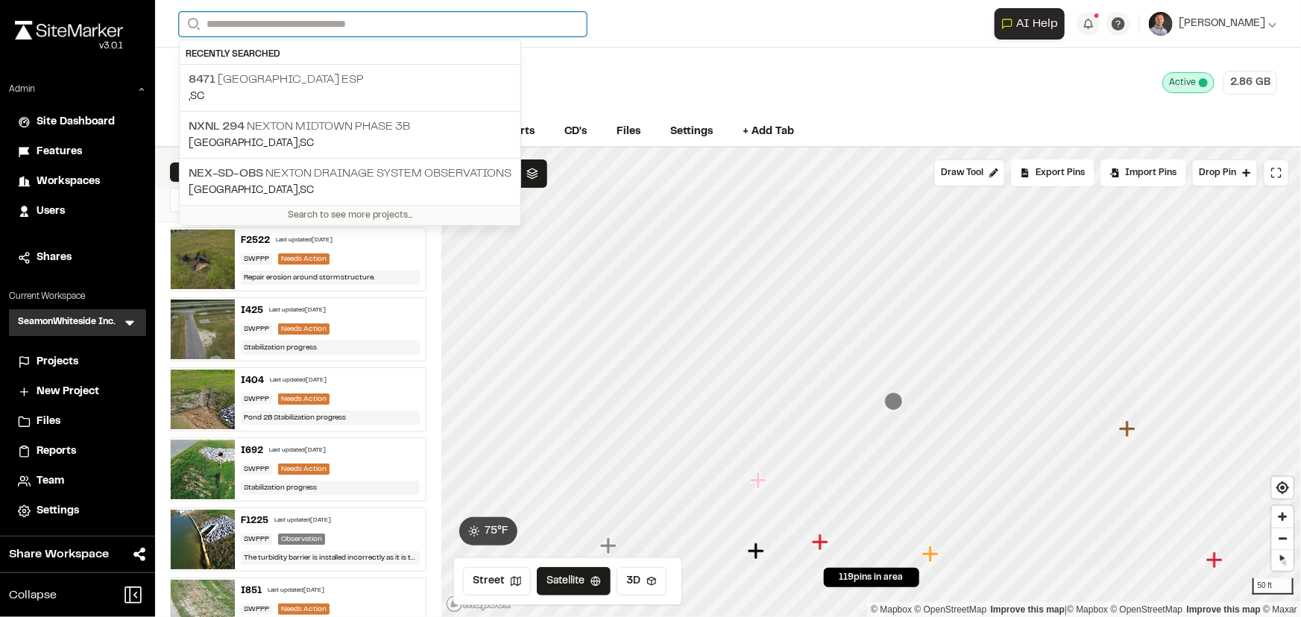
click at [303, 22] on input "Search" at bounding box center [383, 24] width 408 height 25
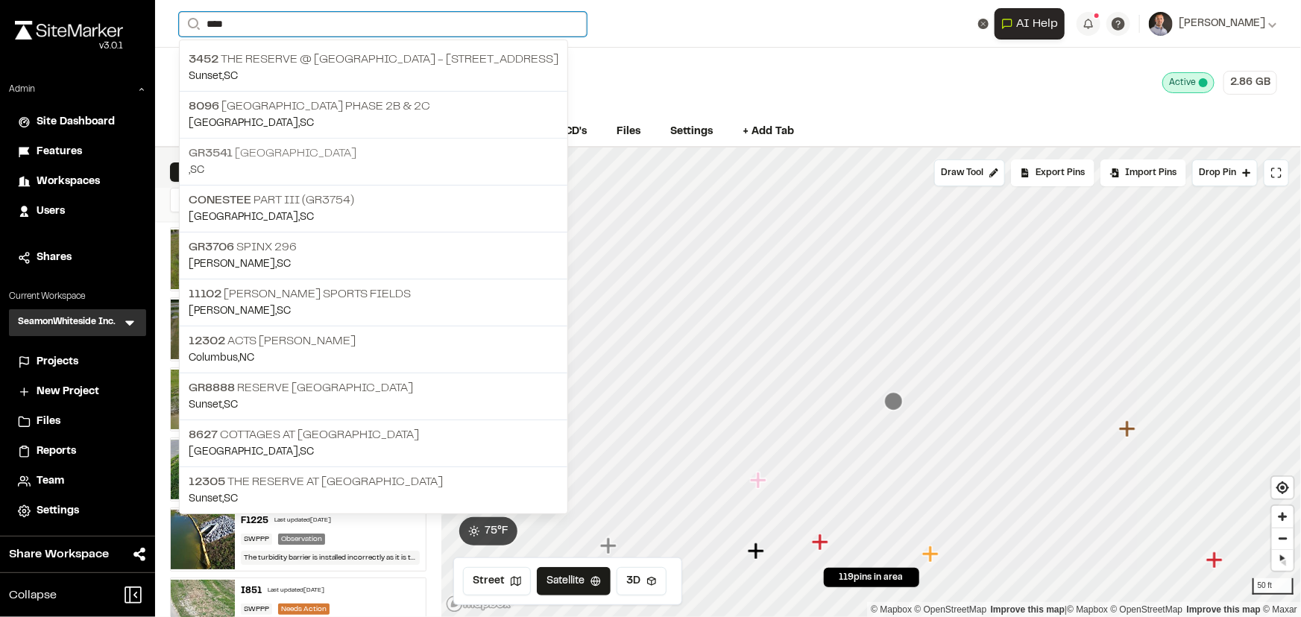
type input "****"
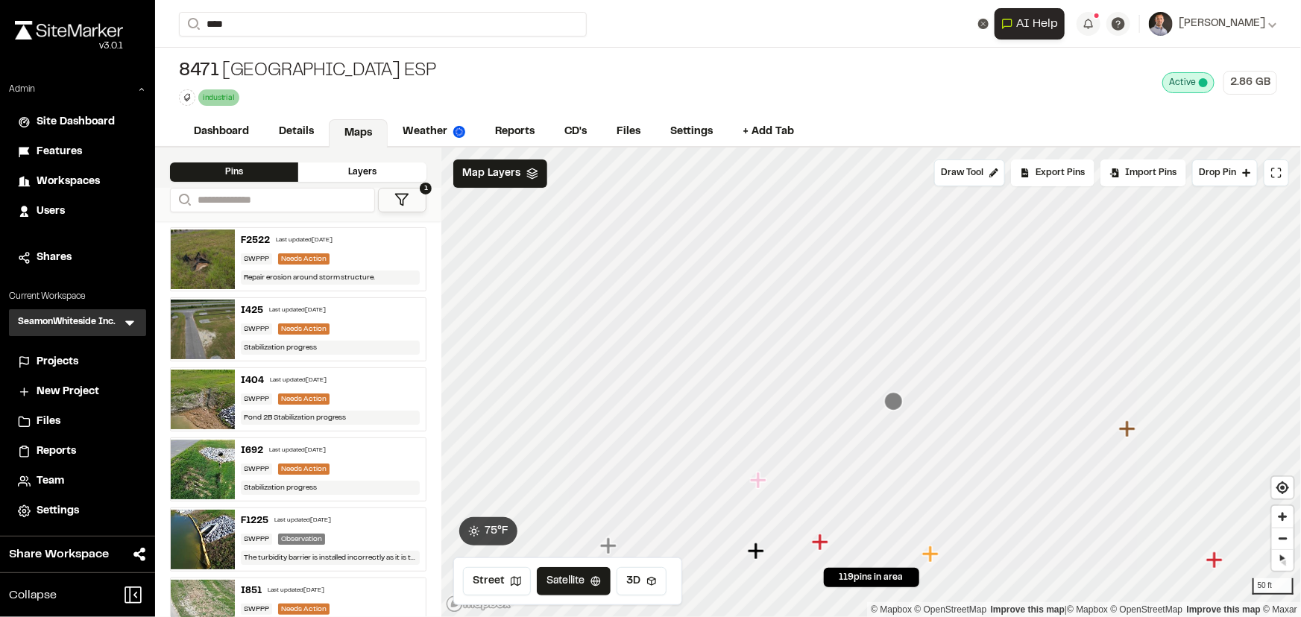
click at [289, 155] on p "GR3541 Lake Keowee" at bounding box center [374, 154] width 370 height 18
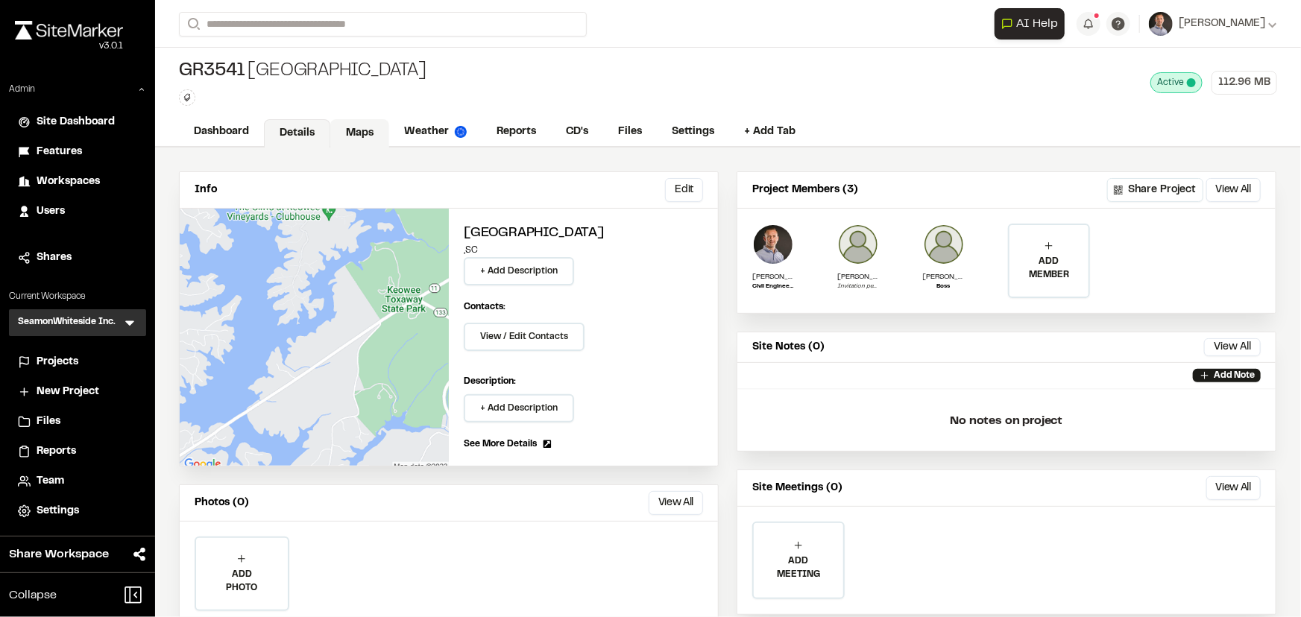
click at [378, 127] on link "Maps" at bounding box center [359, 133] width 59 height 28
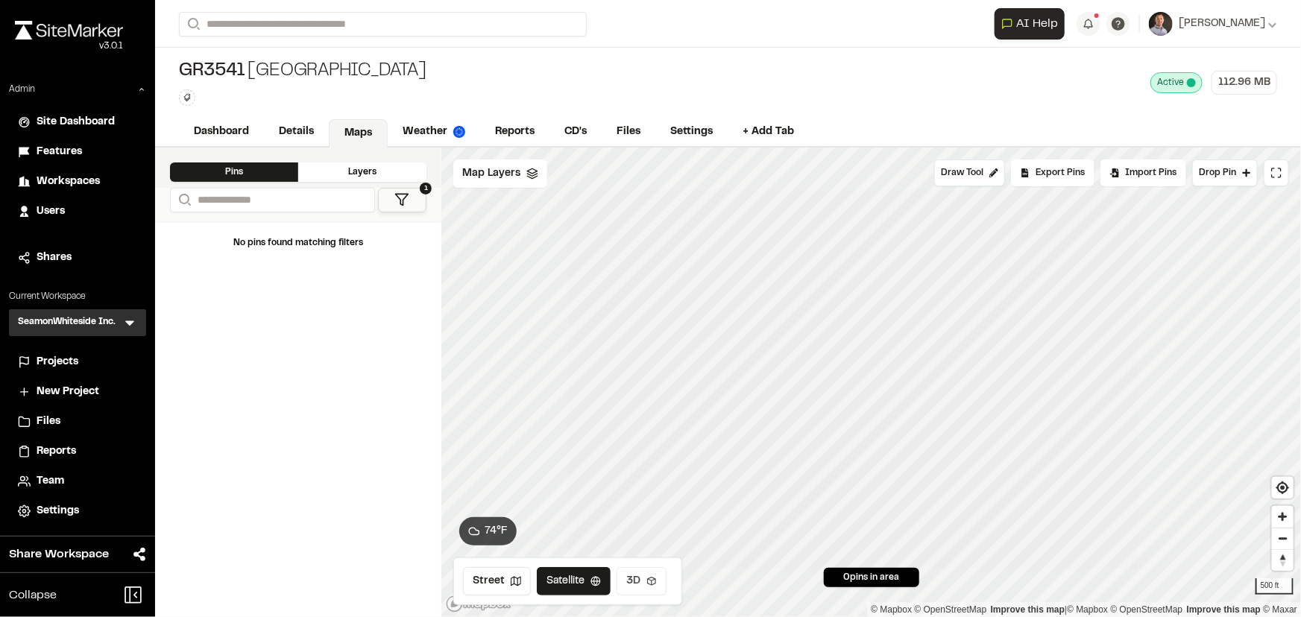
click at [647, 581] on icon at bounding box center [651, 581] width 10 height 10
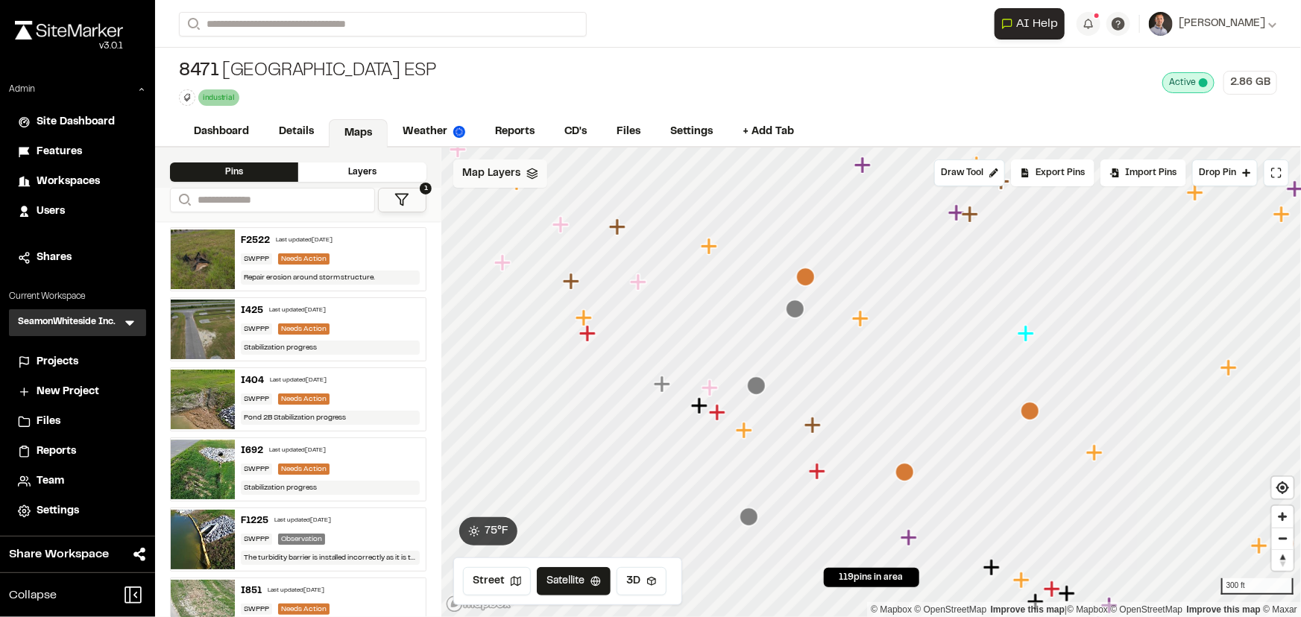
click at [495, 178] on span "Map Layers" at bounding box center [491, 173] width 58 height 16
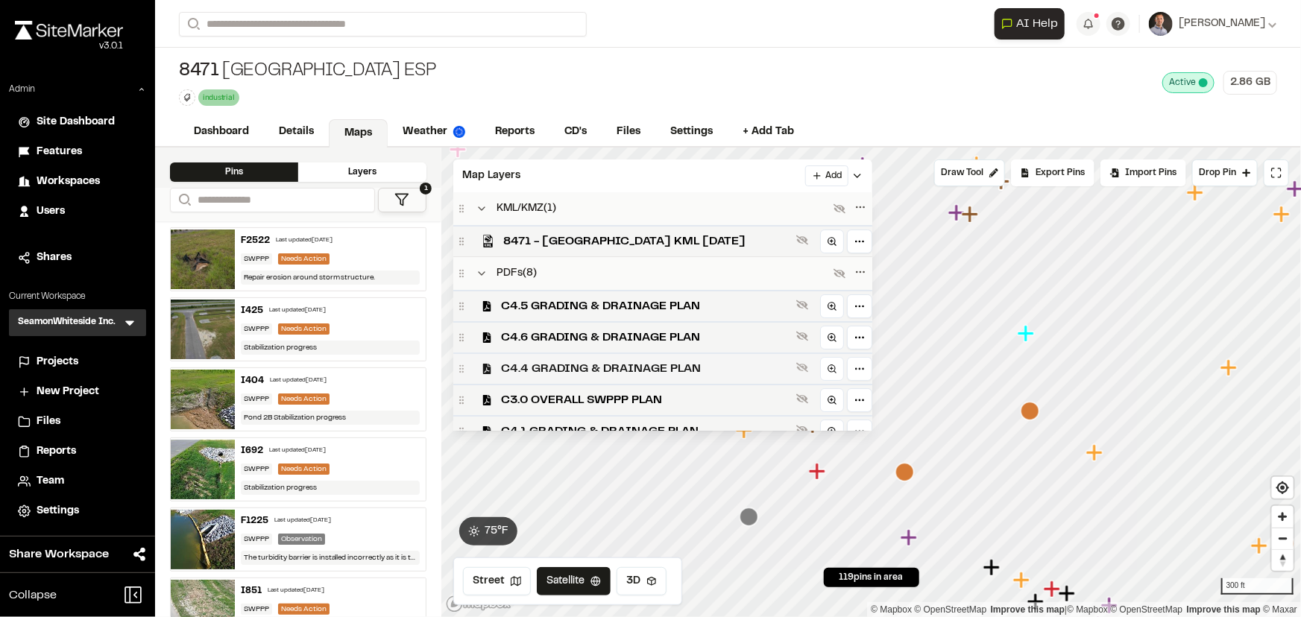
click at [655, 367] on span "C4.4 GRADING & DRAINAGE PLAN" at bounding box center [645, 369] width 289 height 18
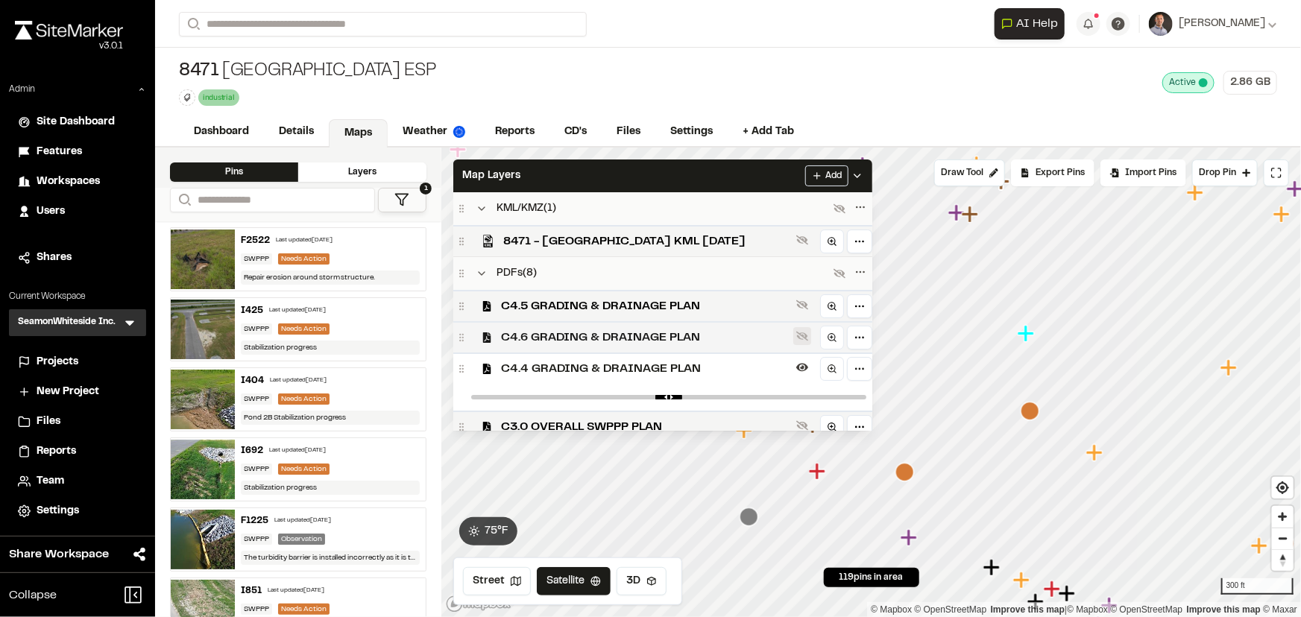
click at [808, 333] on icon at bounding box center [802, 336] width 12 height 12
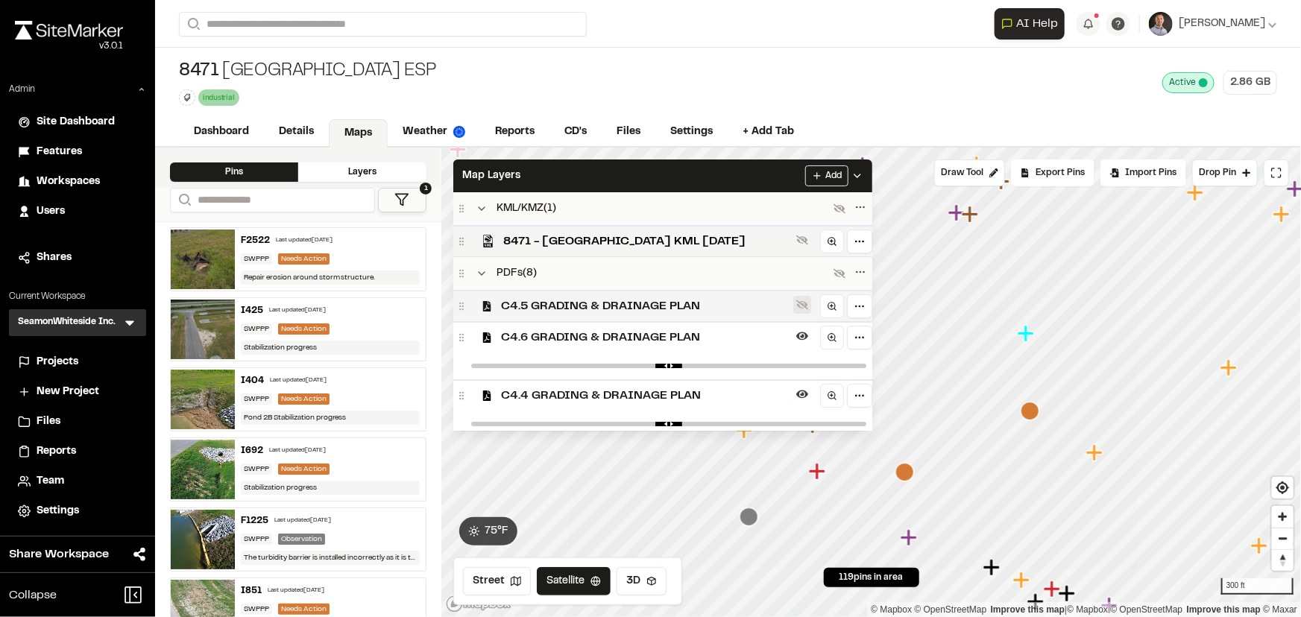
click at [808, 306] on icon at bounding box center [802, 305] width 12 height 10
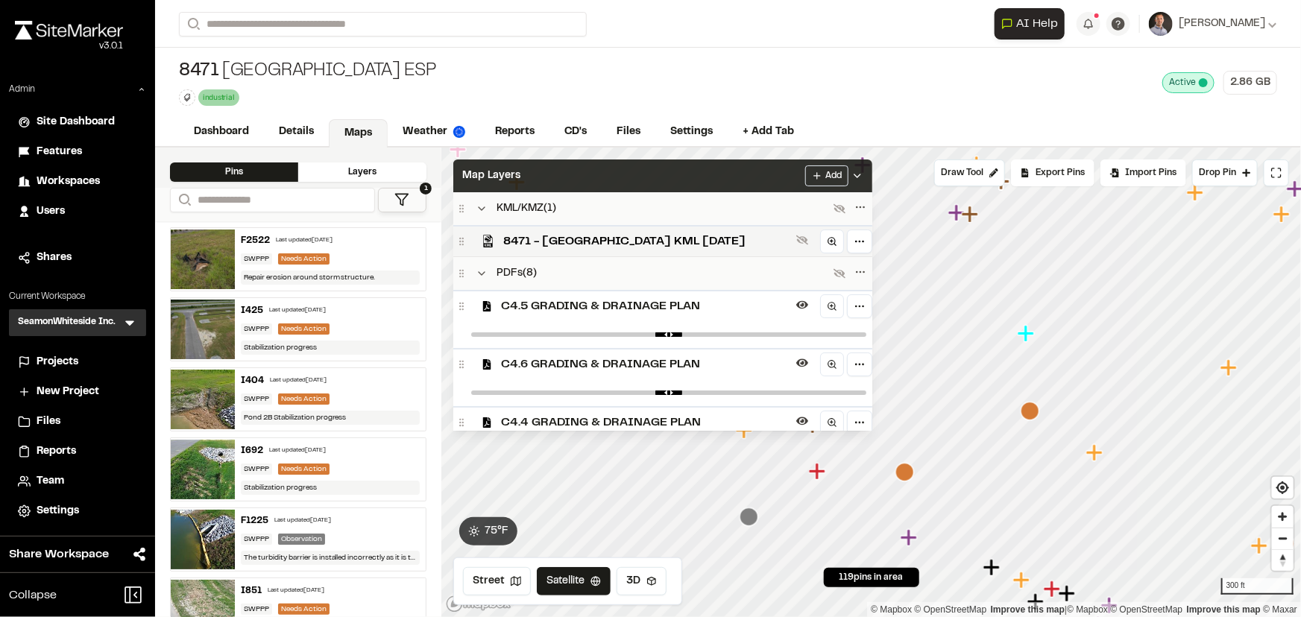
click at [732, 180] on div "Map Layers Add" at bounding box center [662, 175] width 419 height 33
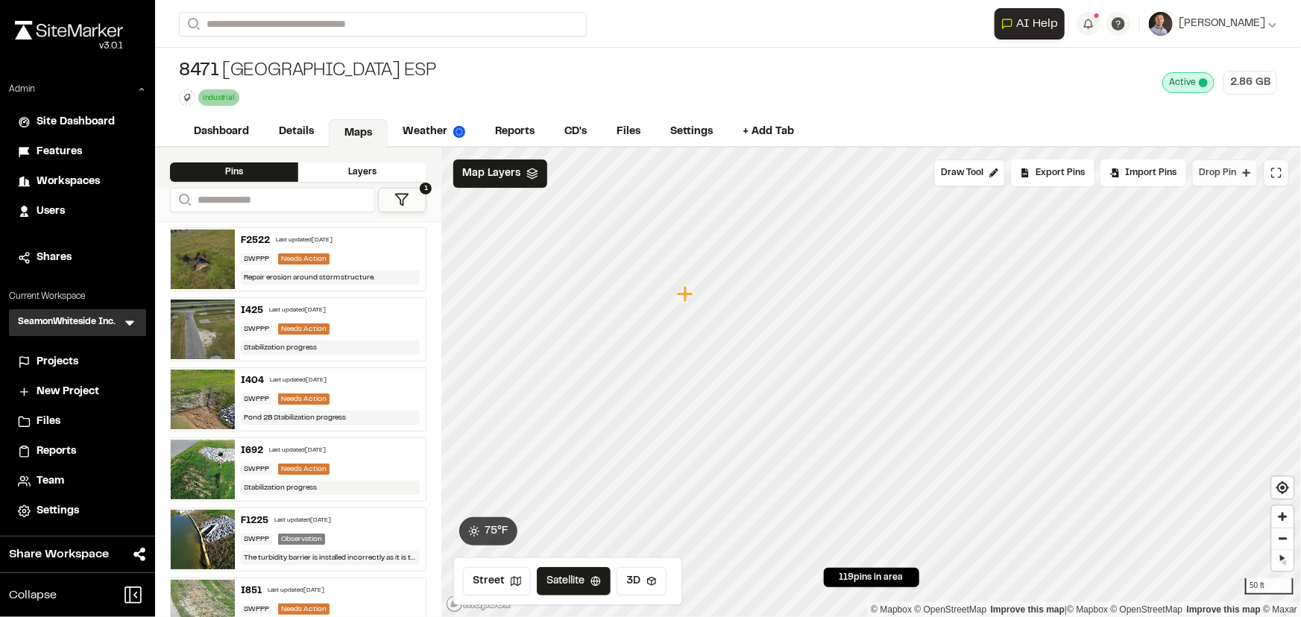
click at [1238, 167] on button "Drop Pin" at bounding box center [1225, 172] width 66 height 27
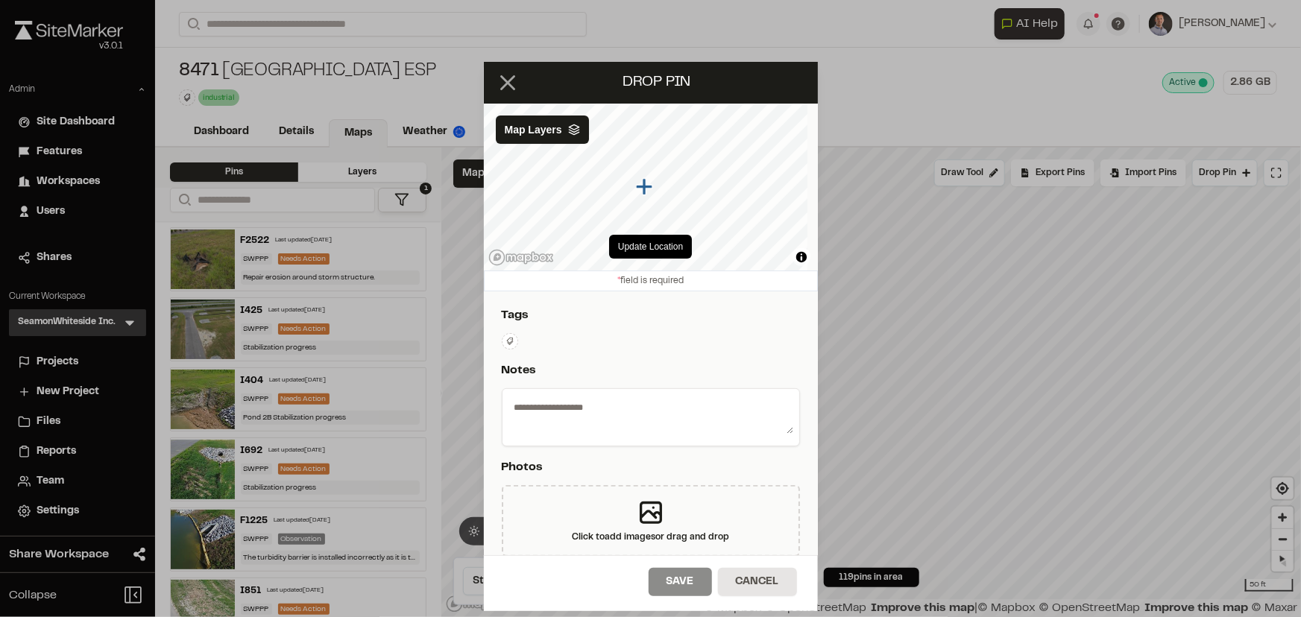
click at [502, 86] on line at bounding box center [507, 82] width 13 height 13
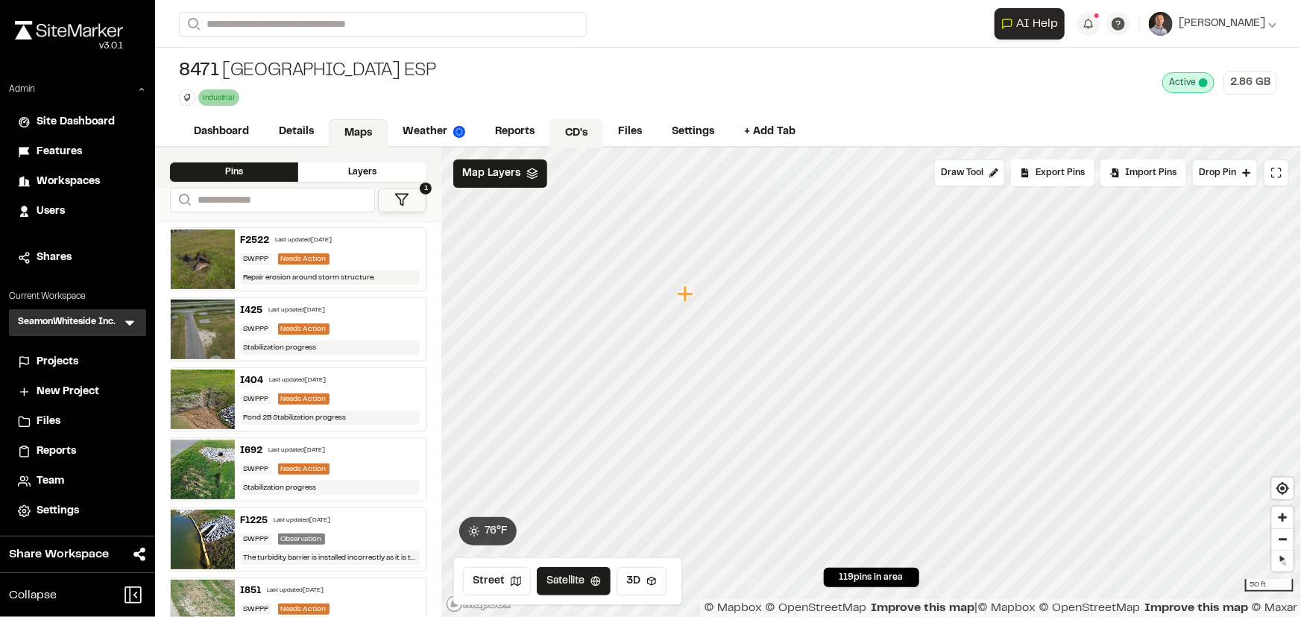
click at [584, 133] on link "CD's" at bounding box center [576, 133] width 54 height 28
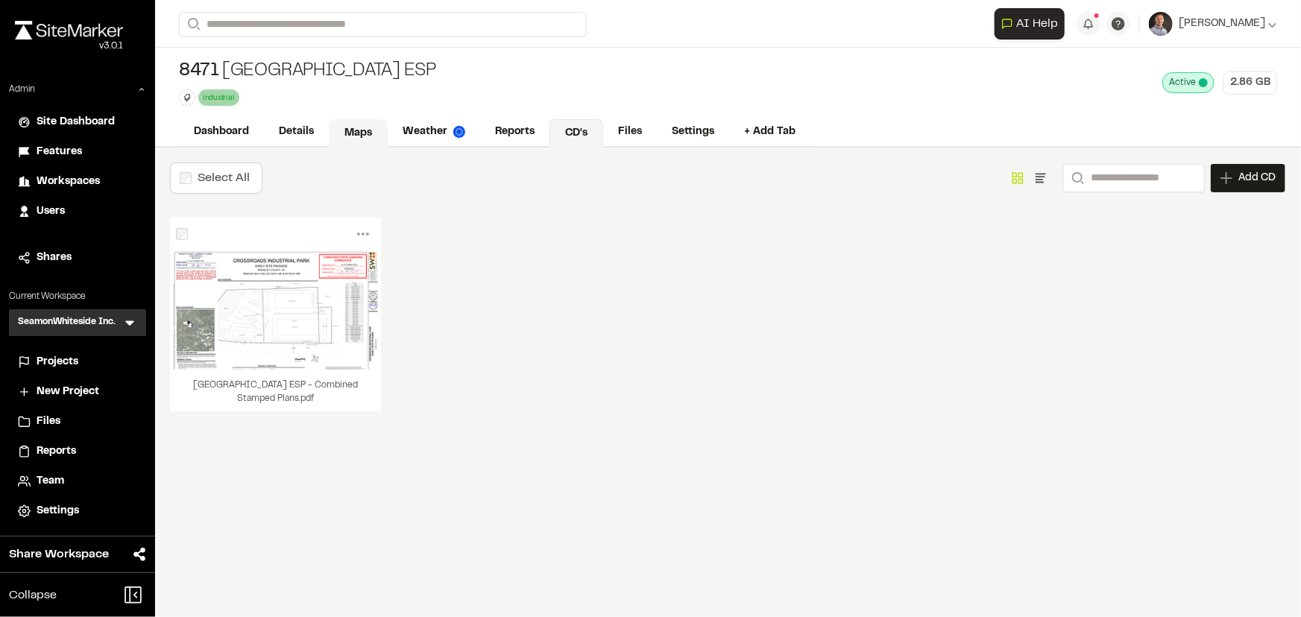
click at [361, 138] on link "Maps" at bounding box center [358, 133] width 59 height 28
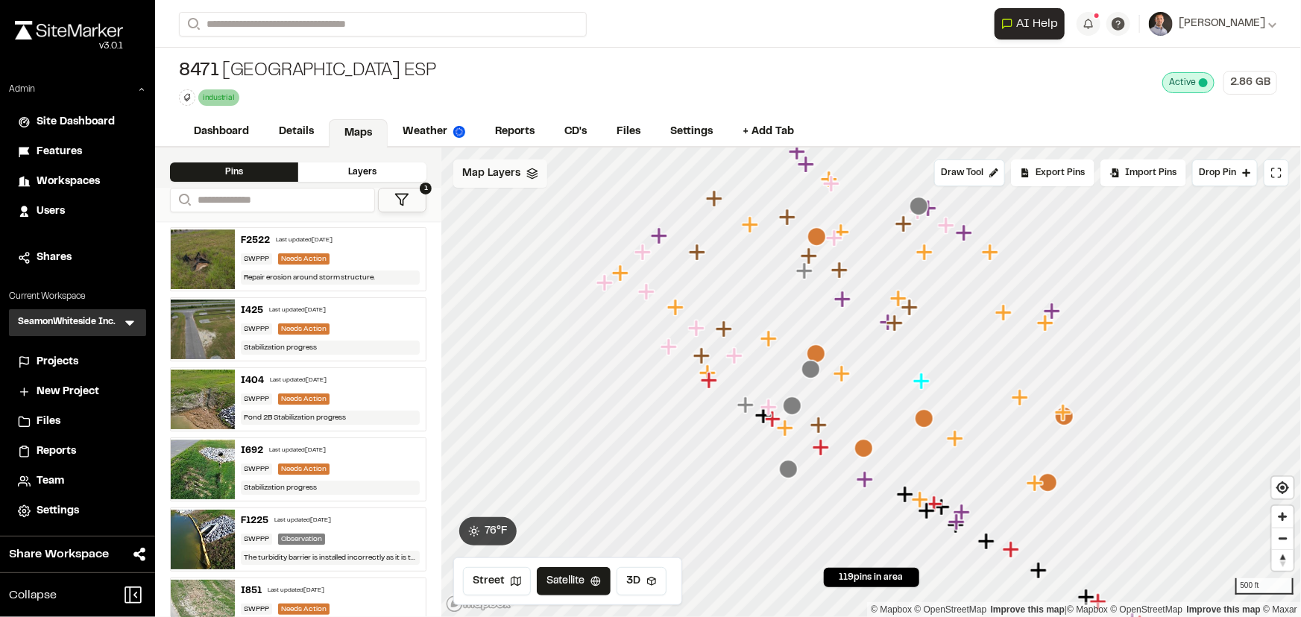
click at [502, 177] on span "Map Layers" at bounding box center [491, 173] width 58 height 16
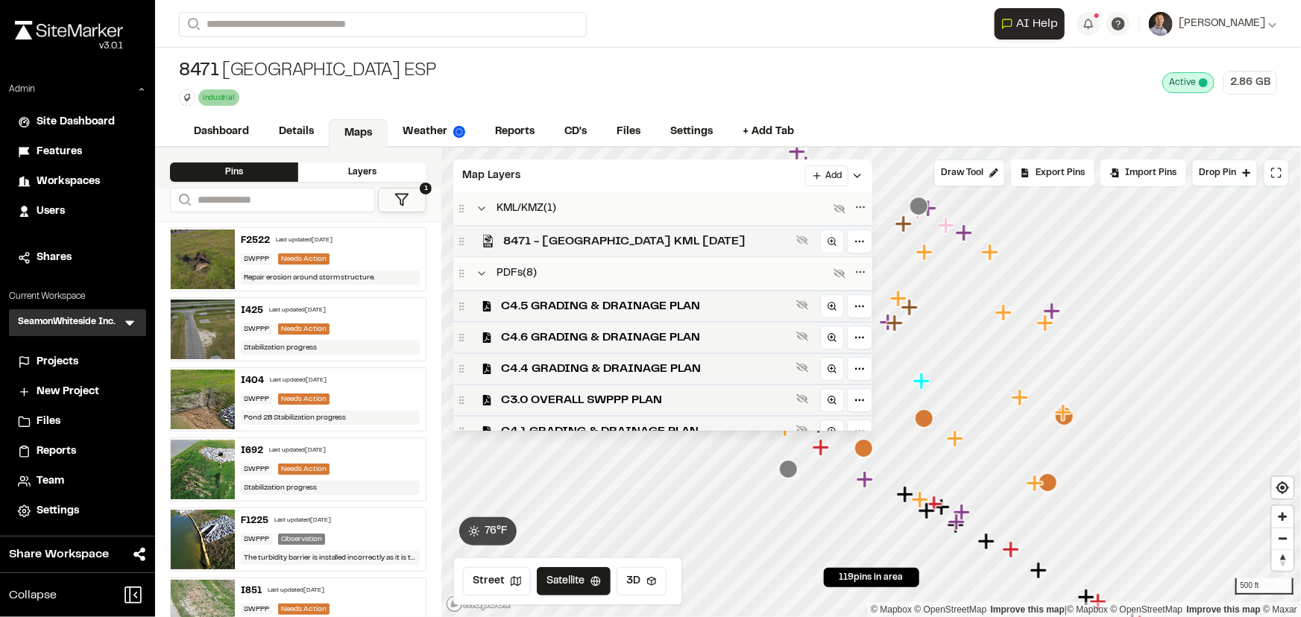
click at [562, 238] on span "8471 - Crossroads Industrial Park ESP KML 3-16-2022" at bounding box center [646, 242] width 287 height 18
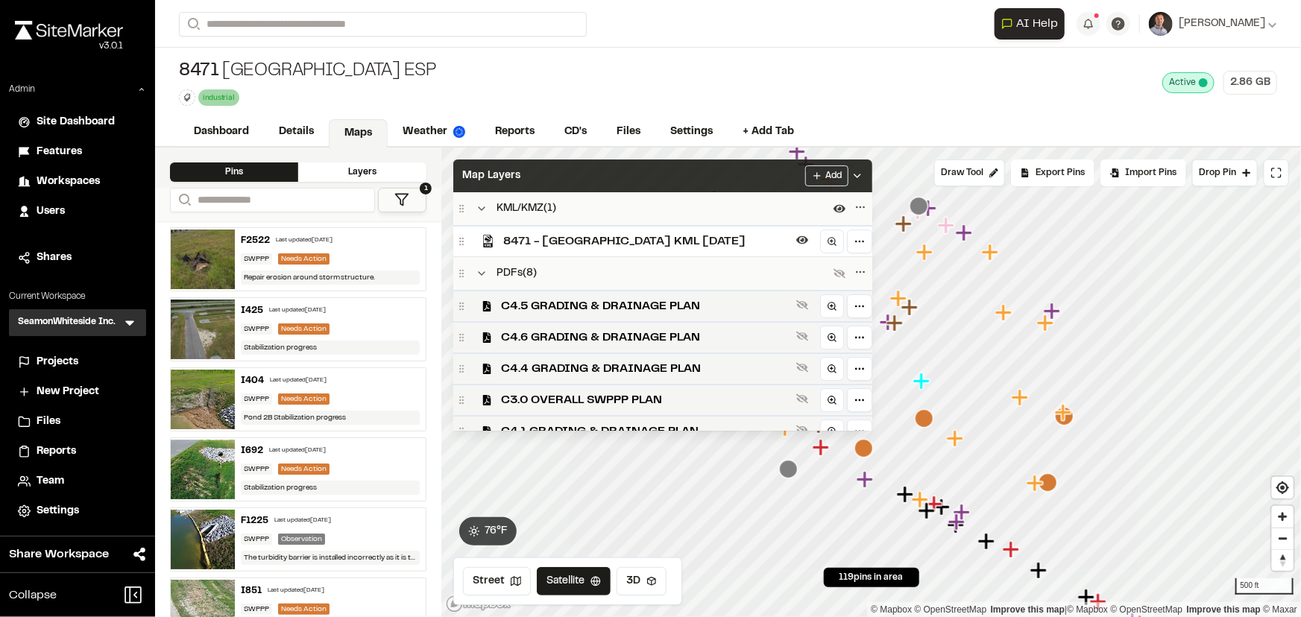
click at [666, 170] on div "Map Layers Add" at bounding box center [662, 175] width 419 height 33
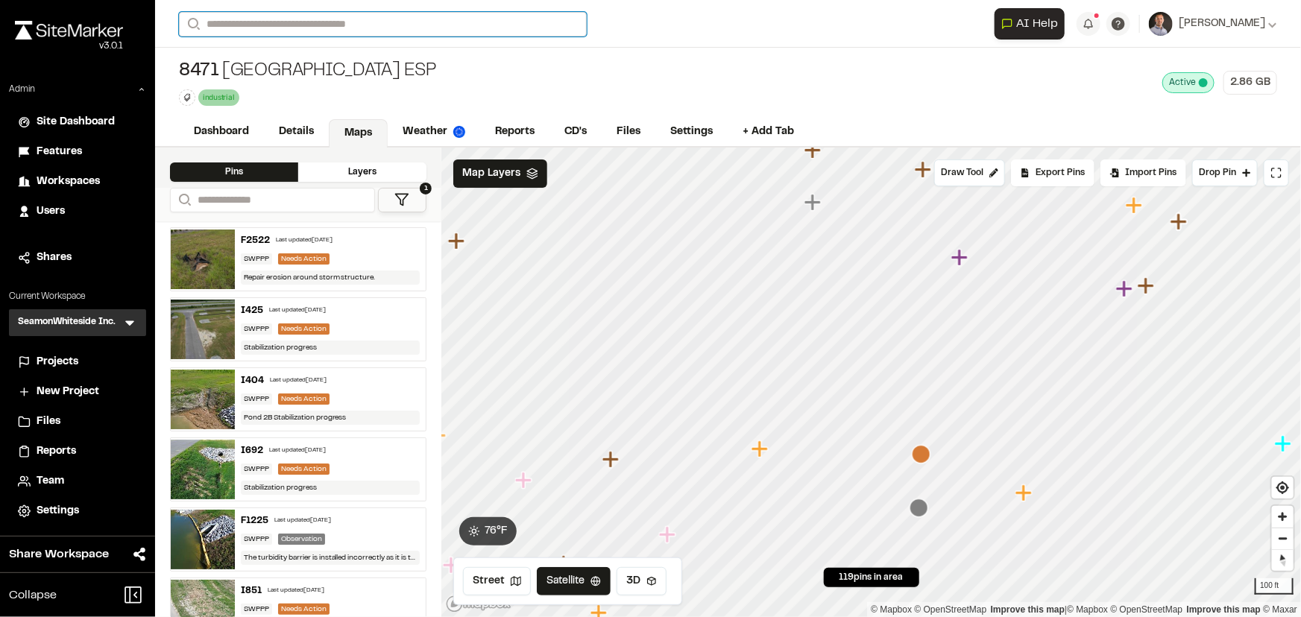
click at [471, 31] on input "Search" at bounding box center [383, 24] width 408 height 25
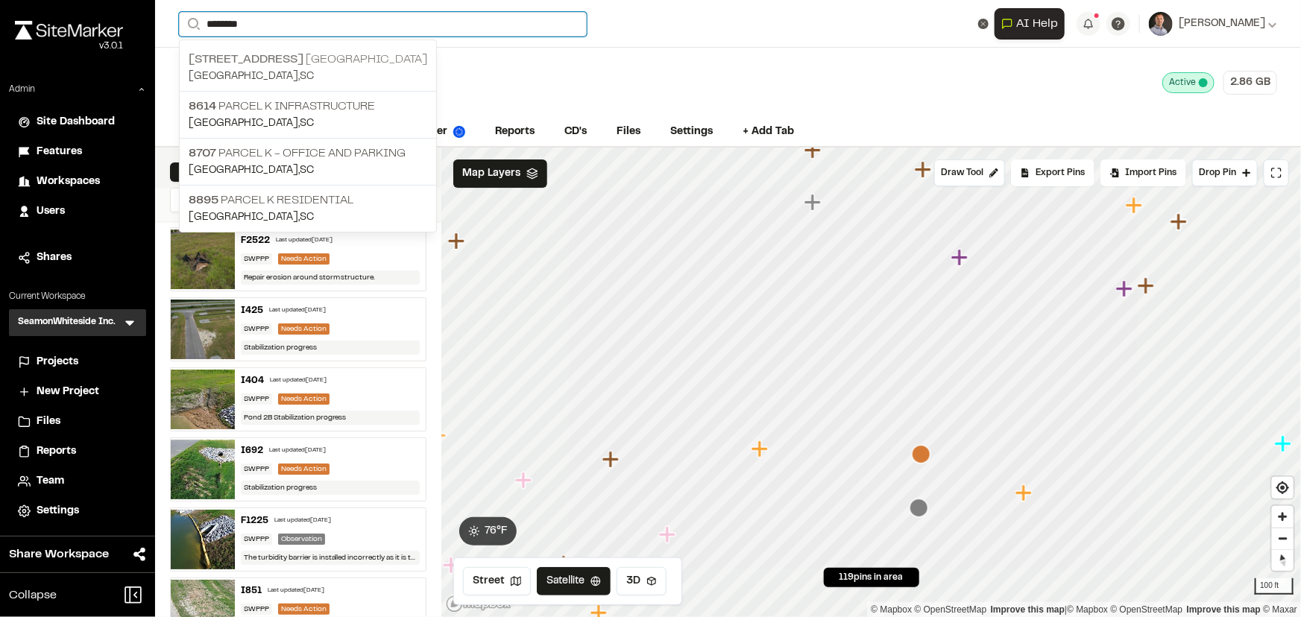
type input "********"
drag, startPoint x: 362, startPoint y: 60, endPoint x: 362, endPoint y: 75, distance: 15.7
click at [303, 60] on span "[STREET_ADDRESS]" at bounding box center [246, 59] width 115 height 10
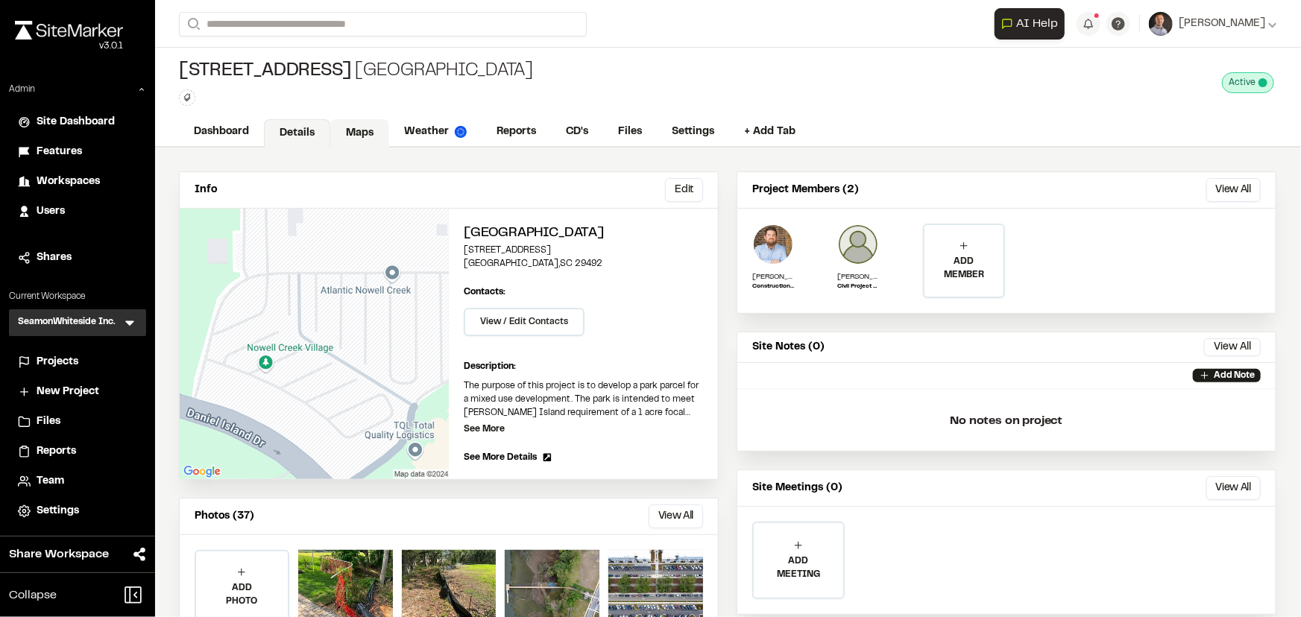
click at [367, 130] on link "Maps" at bounding box center [359, 133] width 59 height 28
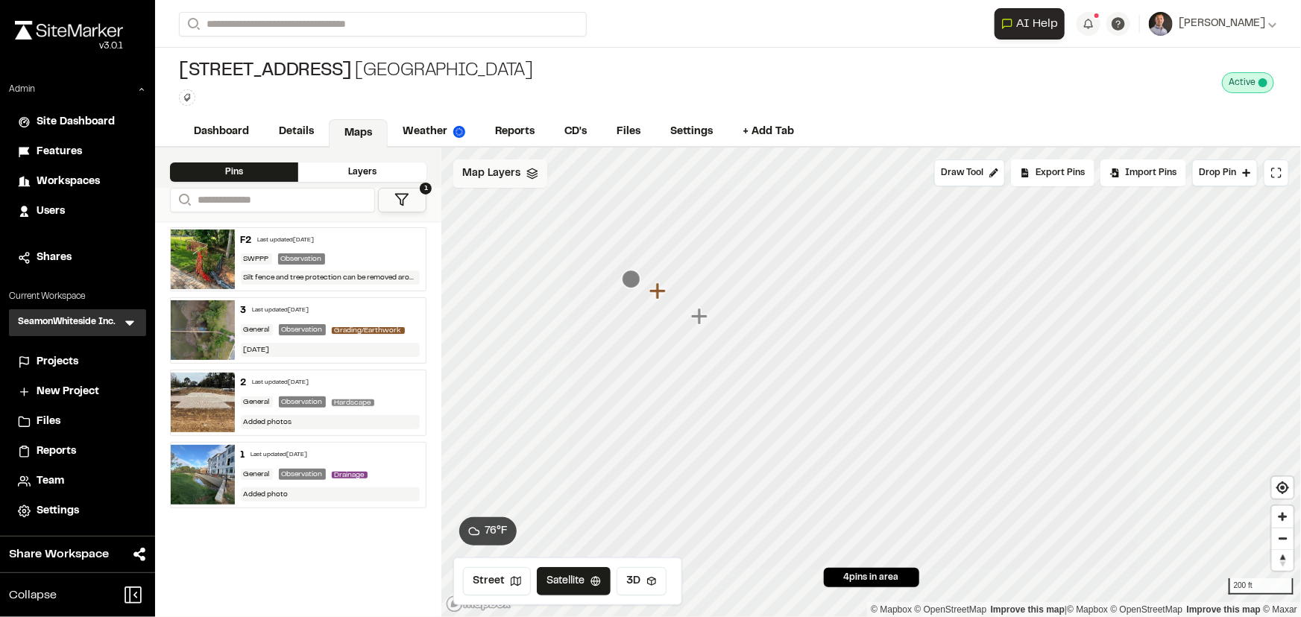
click at [490, 168] on span "Map Layers" at bounding box center [491, 173] width 58 height 16
click at [546, 238] on span "C2.1 SWPPP PLAN" at bounding box center [553, 242] width 104 height 18
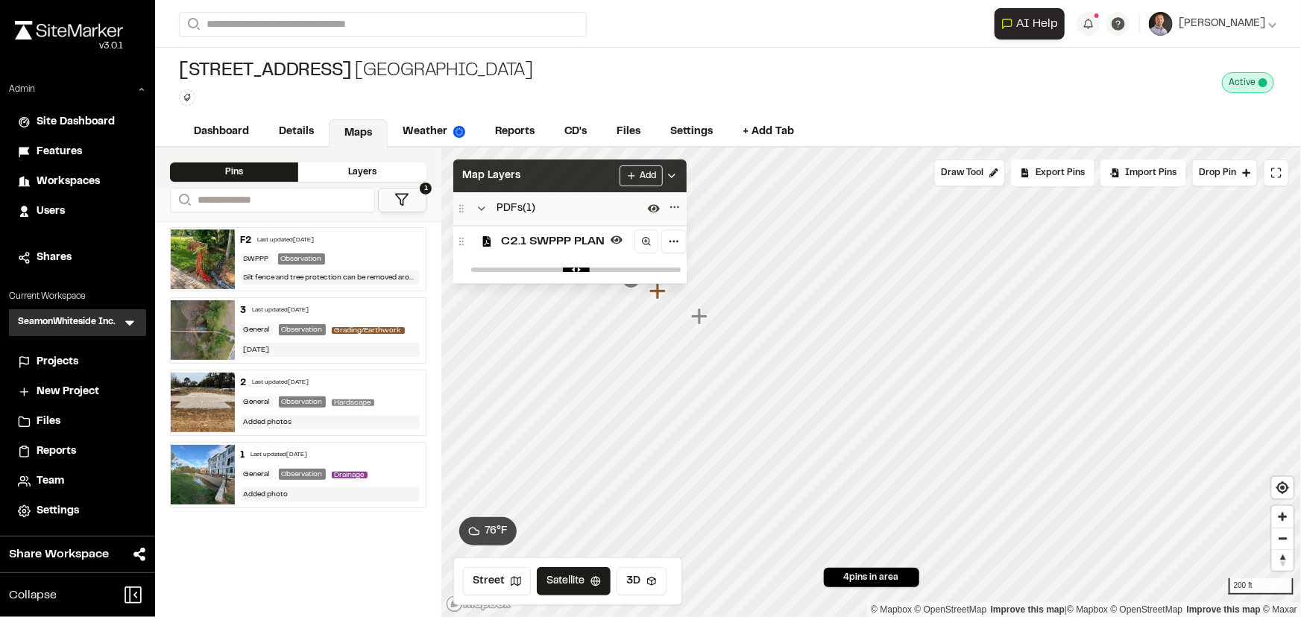
click at [587, 167] on div "Map Layers Add" at bounding box center [569, 175] width 233 height 33
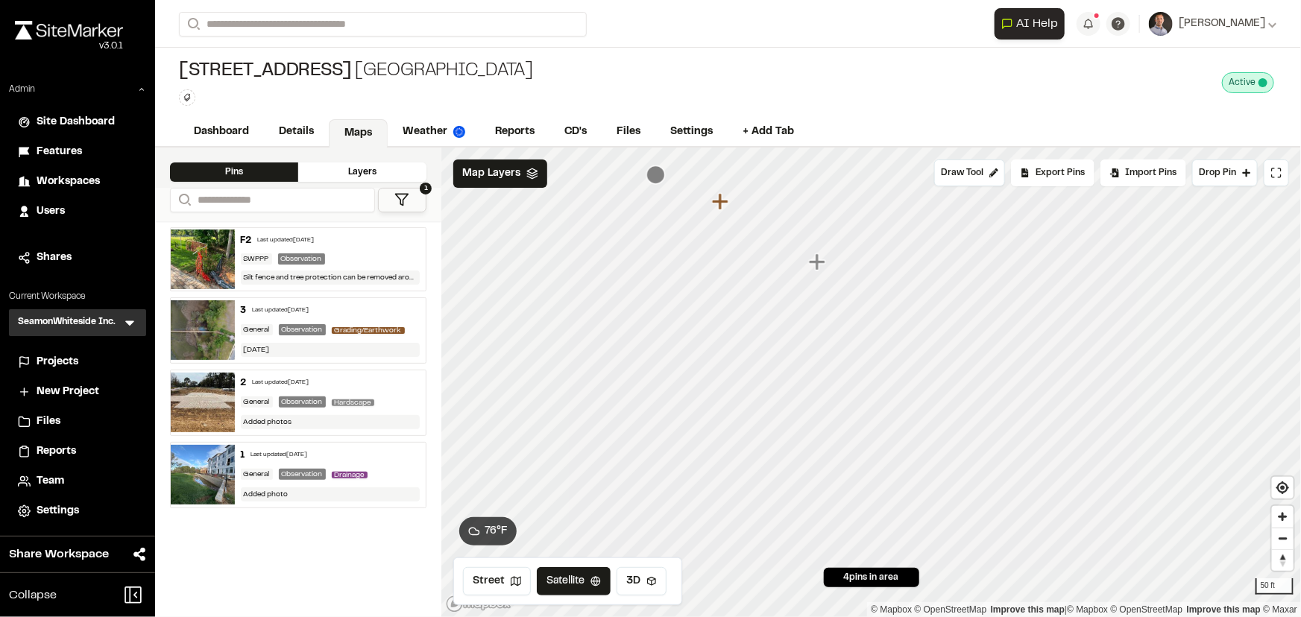
click at [236, 37] on div "**********" at bounding box center [728, 24] width 1098 height 48
click at [253, 18] on input "Search" at bounding box center [383, 24] width 408 height 25
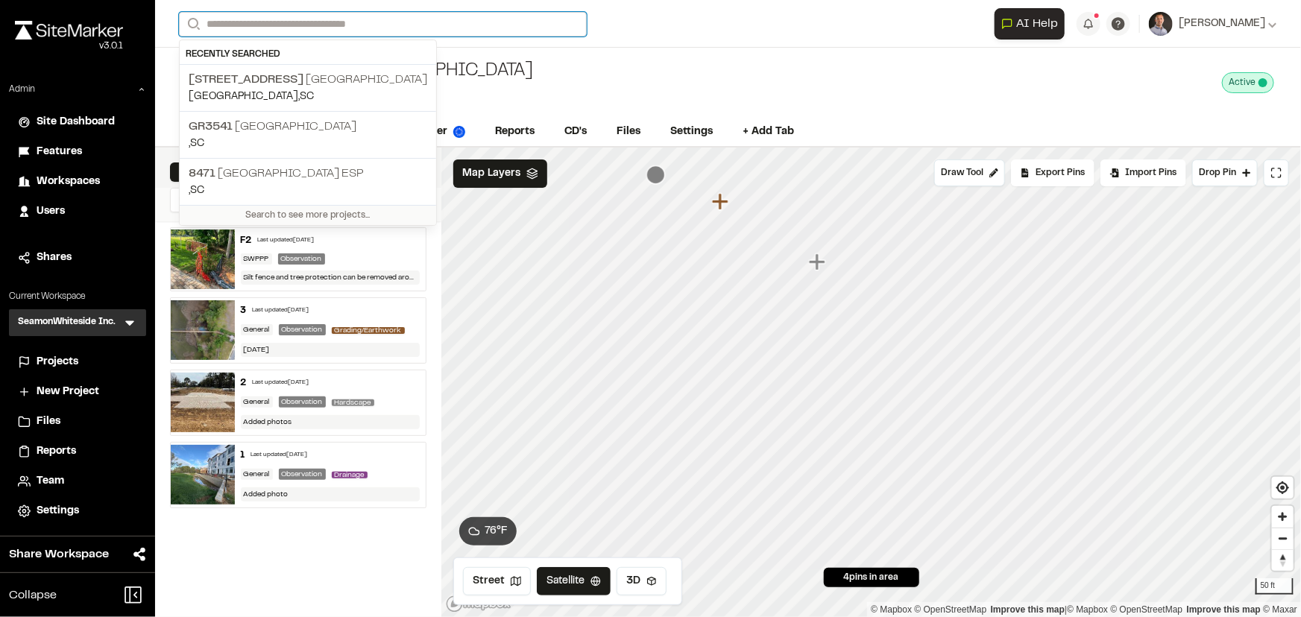
type input "*"
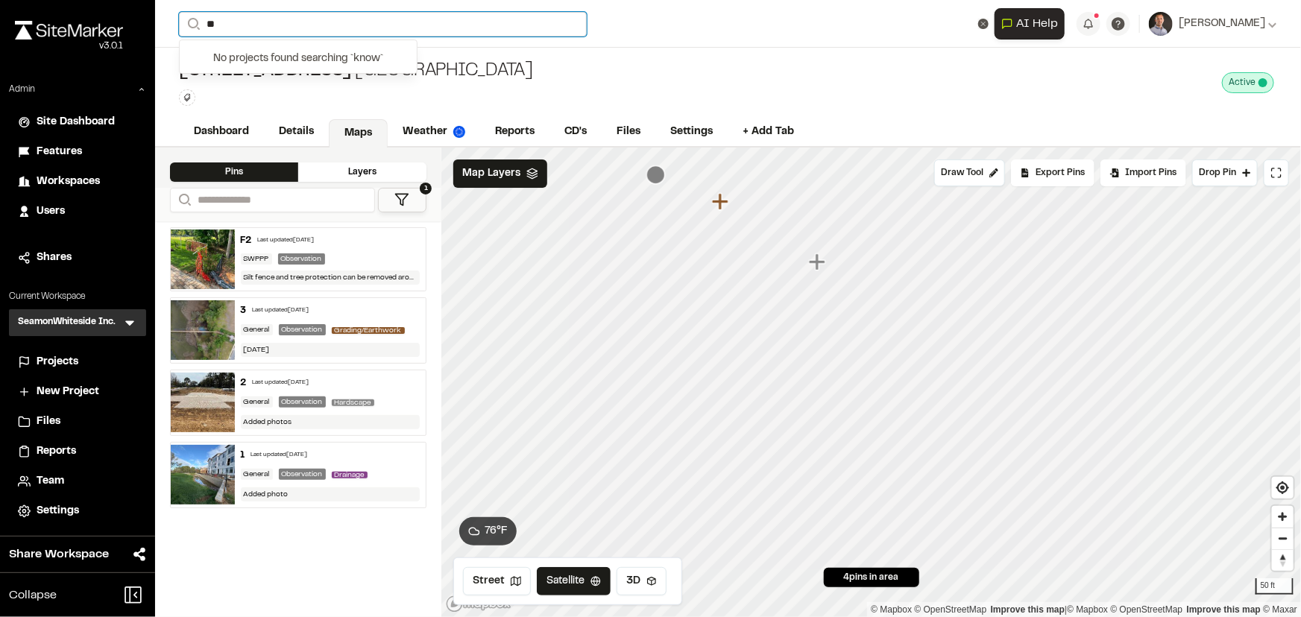
type input "*"
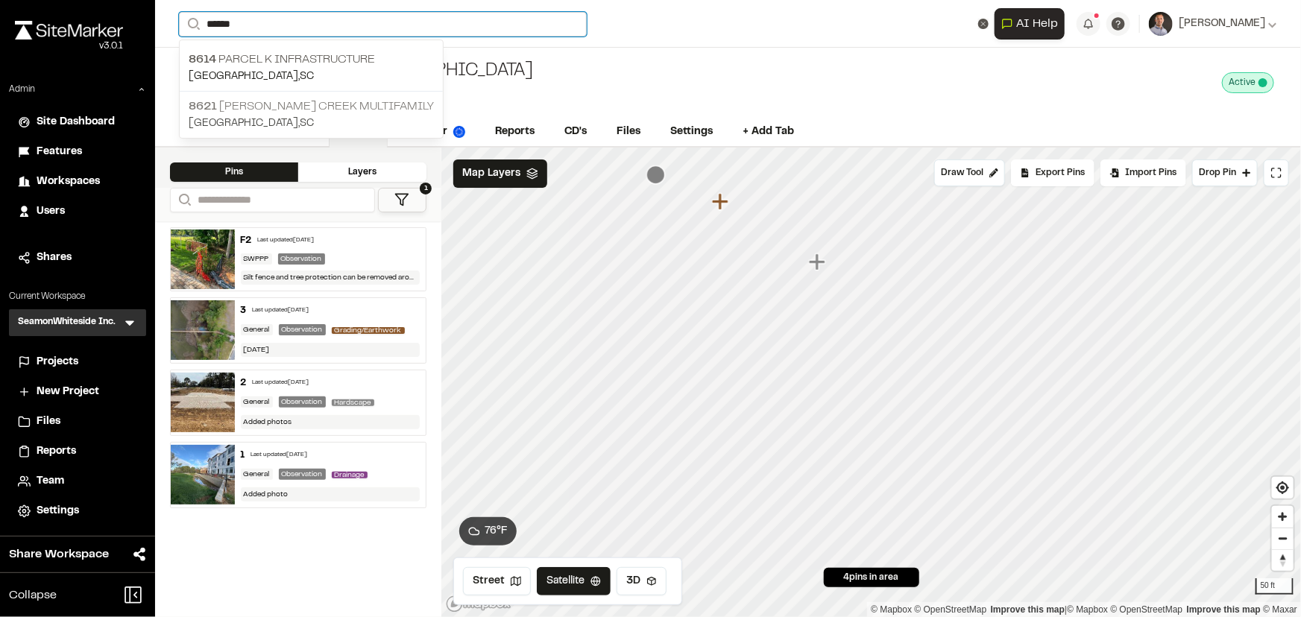
type input "******"
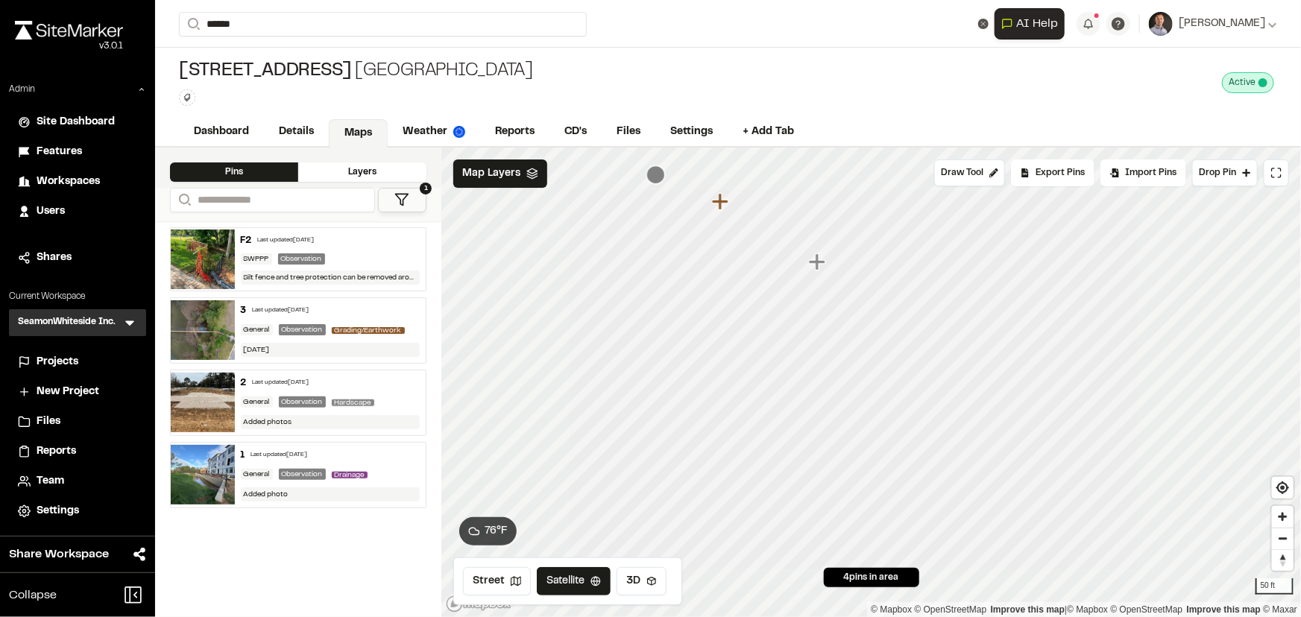
click at [377, 106] on p "8621 Nowell Creek Multifamily" at bounding box center [311, 107] width 245 height 18
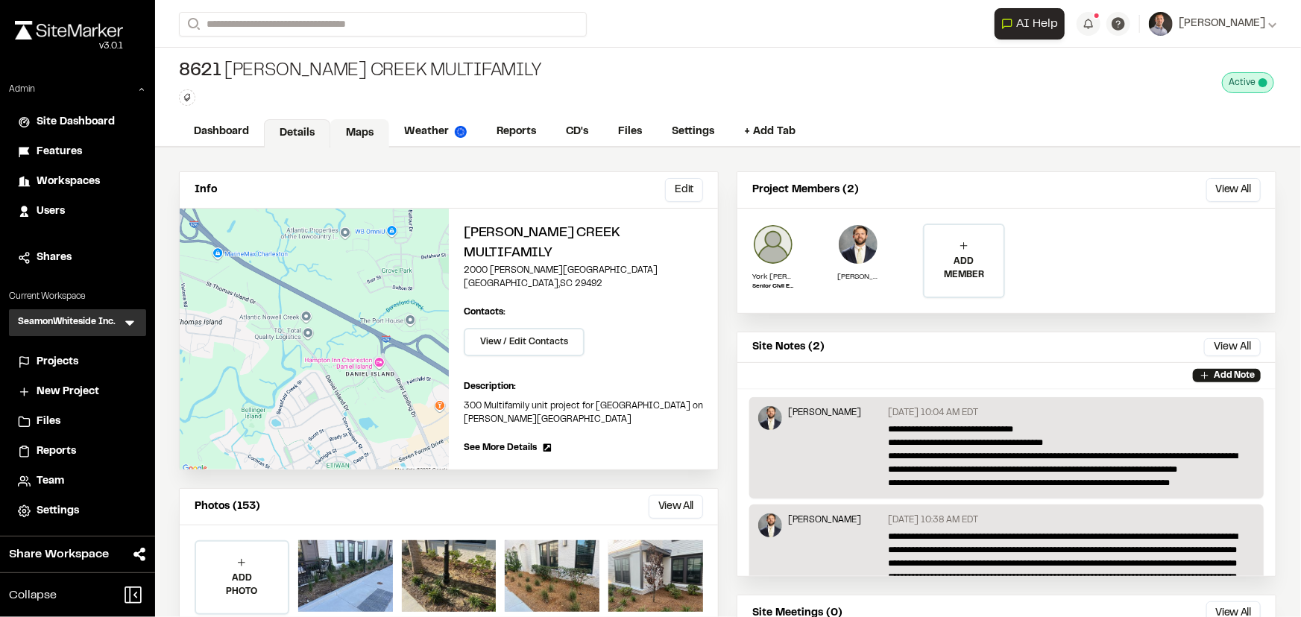
click at [364, 130] on link "Maps" at bounding box center [359, 133] width 59 height 28
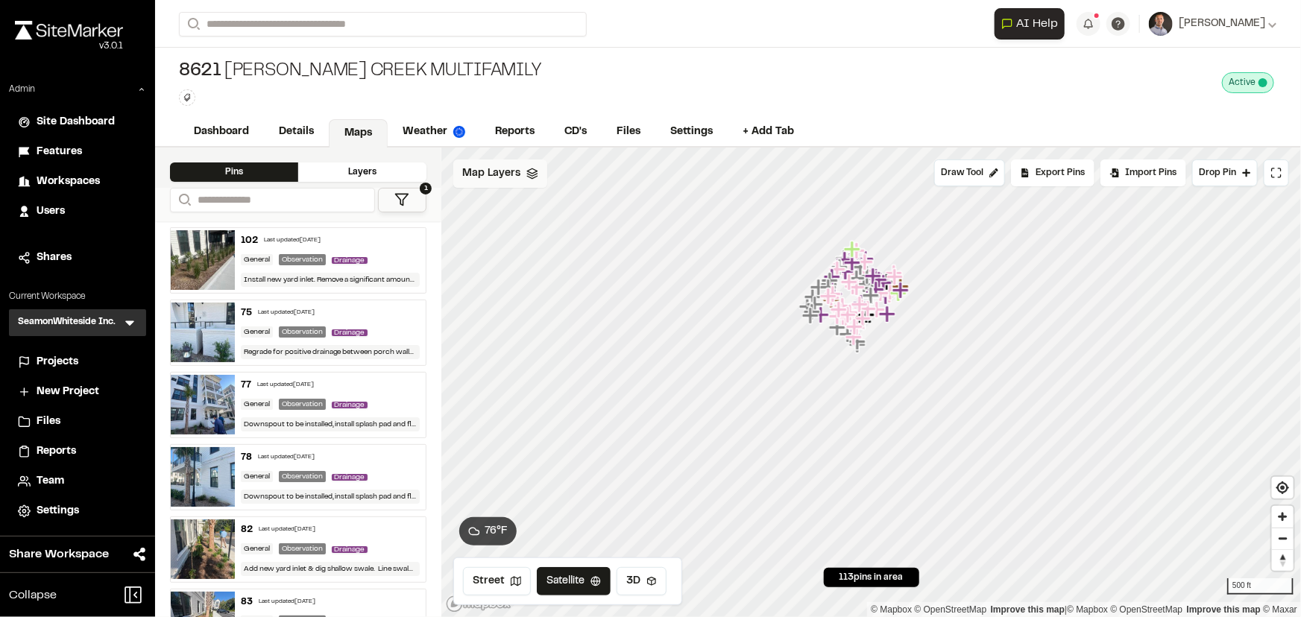
click at [498, 168] on span "Map Layers" at bounding box center [491, 173] width 58 height 16
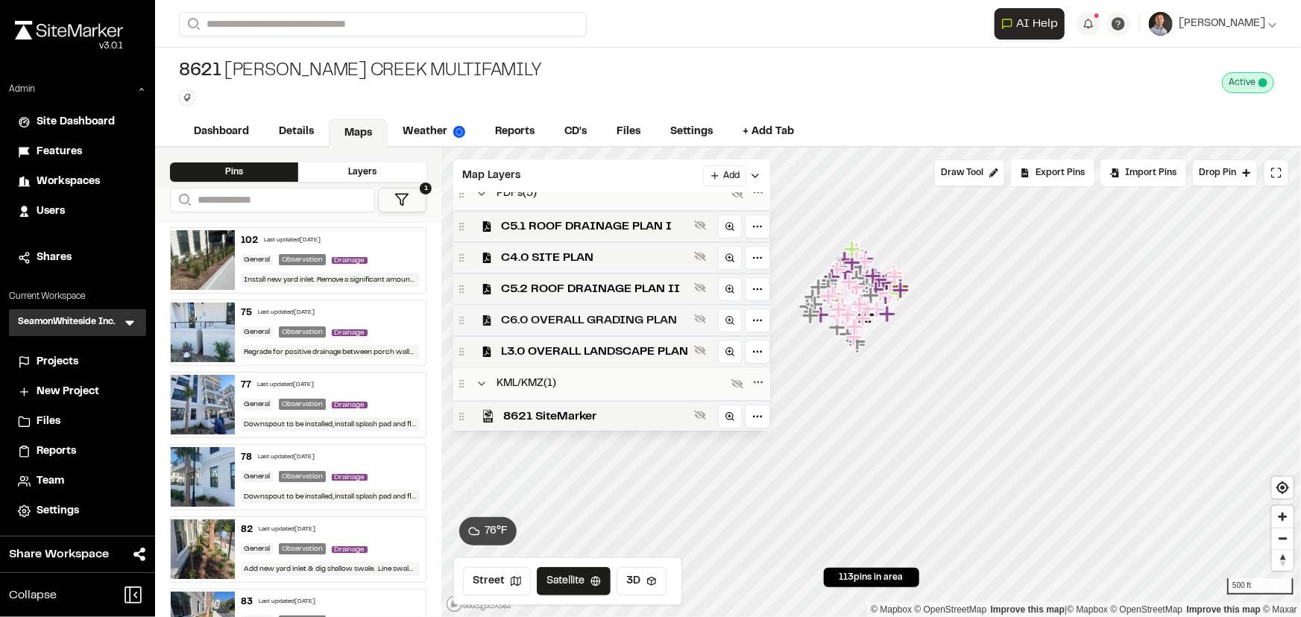
scroll to position [18, 0]
click at [700, 408] on icon at bounding box center [700, 414] width 12 height 12
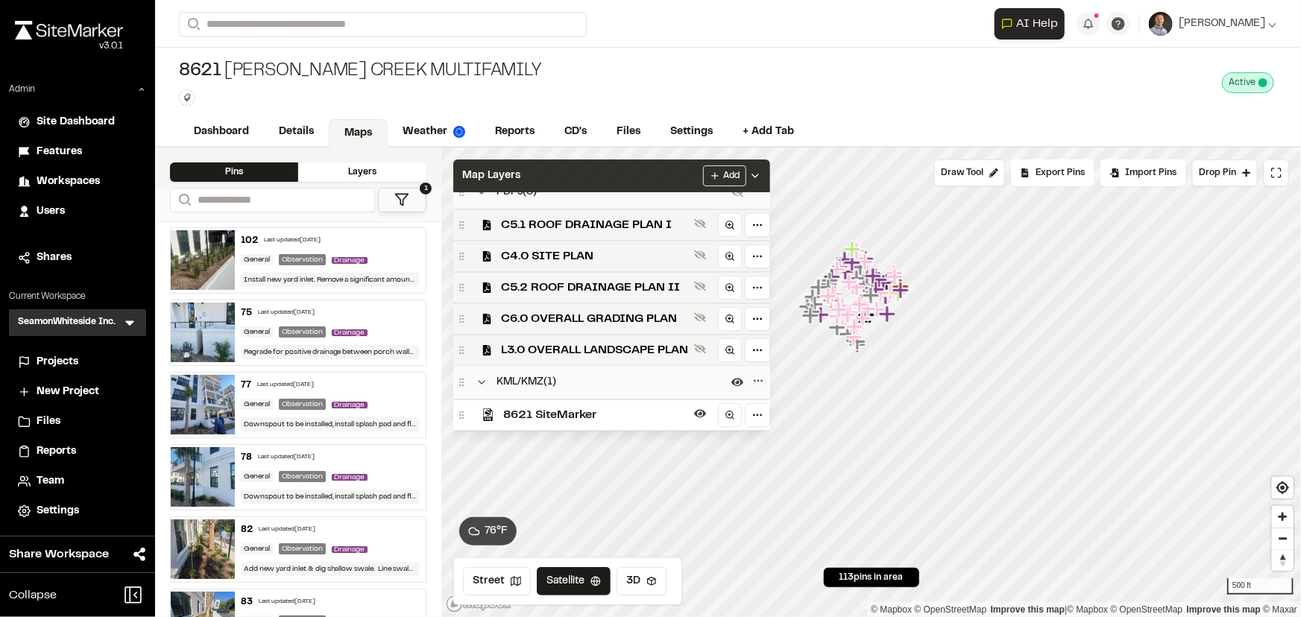
click at [674, 176] on div "Map Layers Add" at bounding box center [611, 175] width 317 height 33
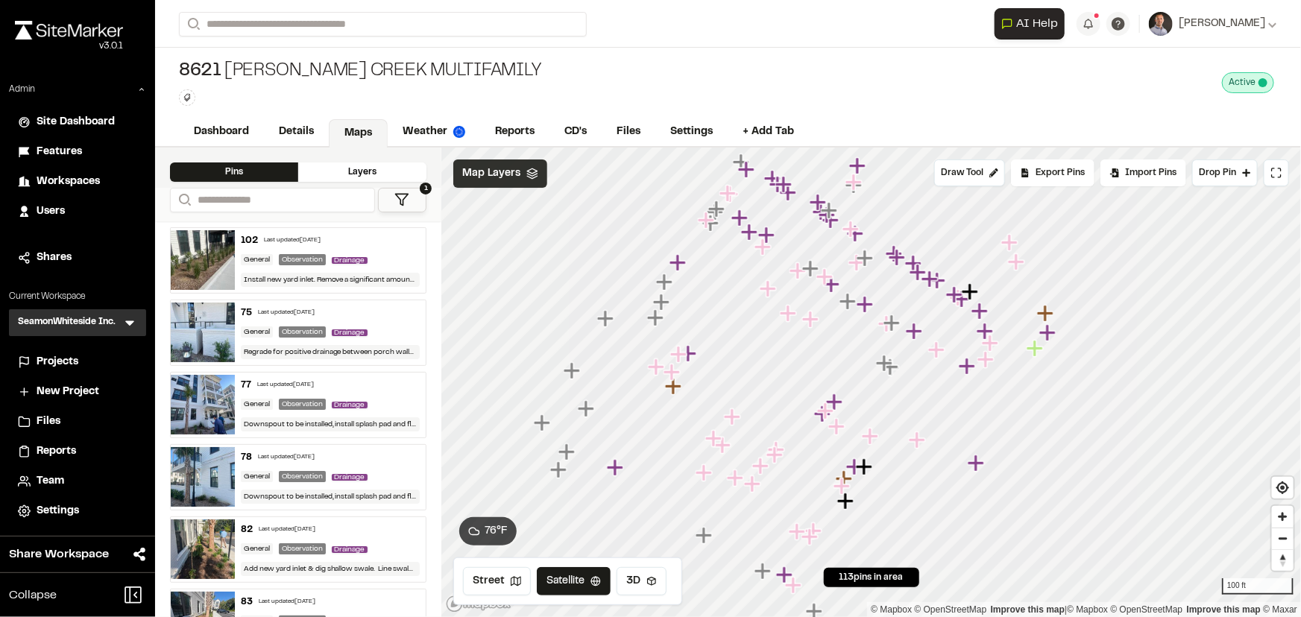
click at [478, 175] on span "Map Layers" at bounding box center [491, 173] width 58 height 16
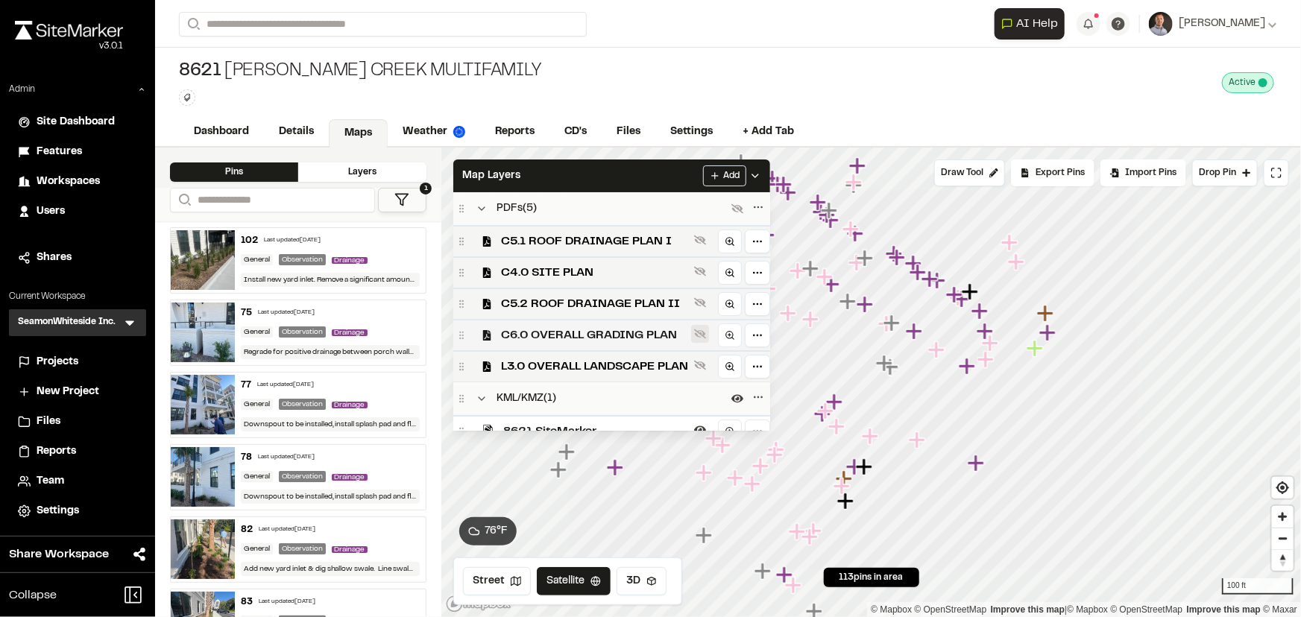
click at [703, 332] on icon at bounding box center [700, 334] width 12 height 12
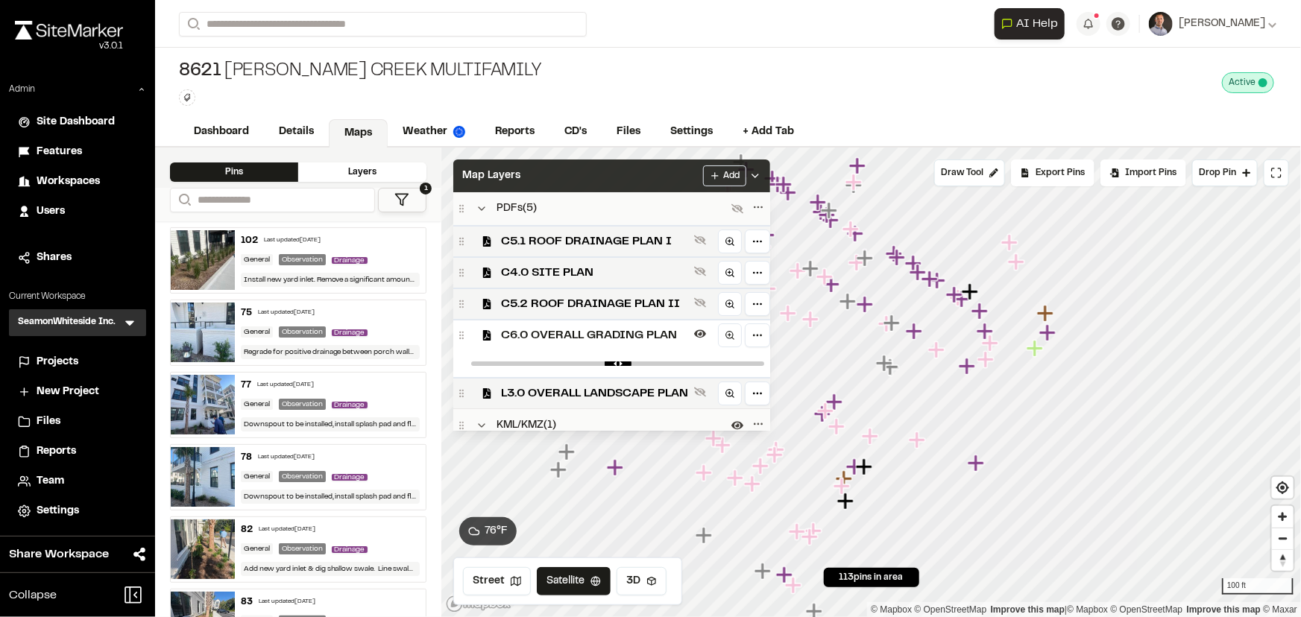
click at [655, 178] on div "Map Layers Add" at bounding box center [611, 175] width 317 height 33
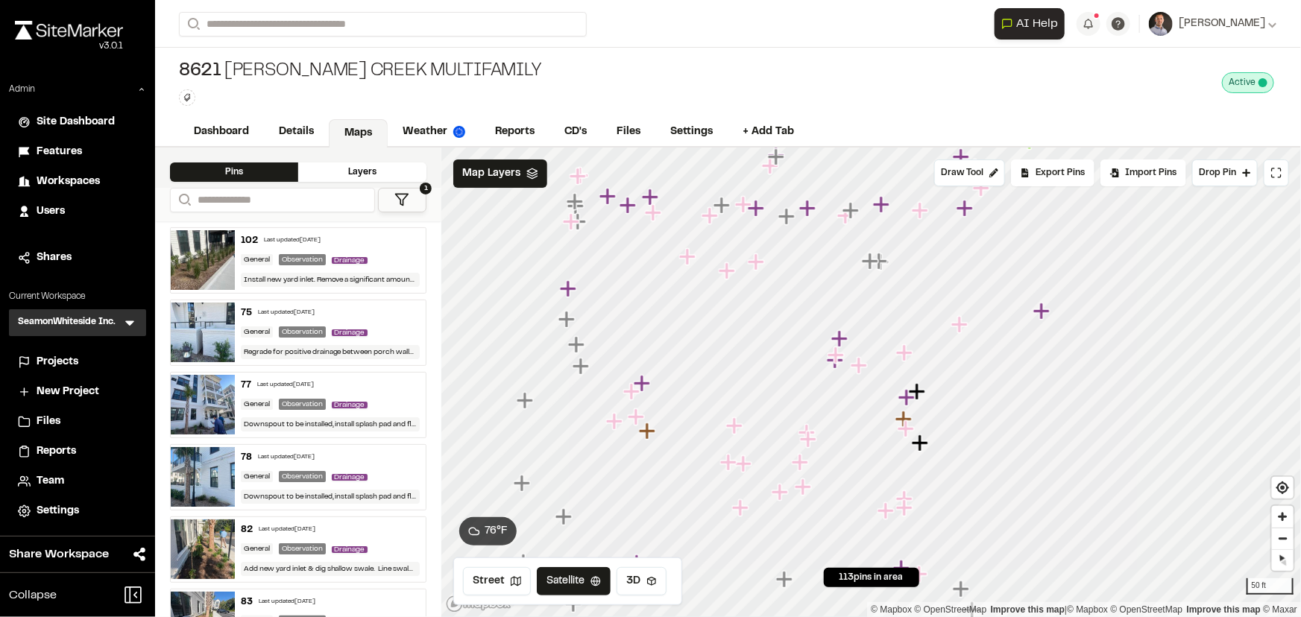
drag, startPoint x: 742, startPoint y: 414, endPoint x: 99, endPoint y: -22, distance: 776.6
click at [99, 0] on html "Close sidebar v 3.0.1 Admin Site Dashboard Features Workspaces Users Shares Cur…" at bounding box center [650, 308] width 1301 height 617
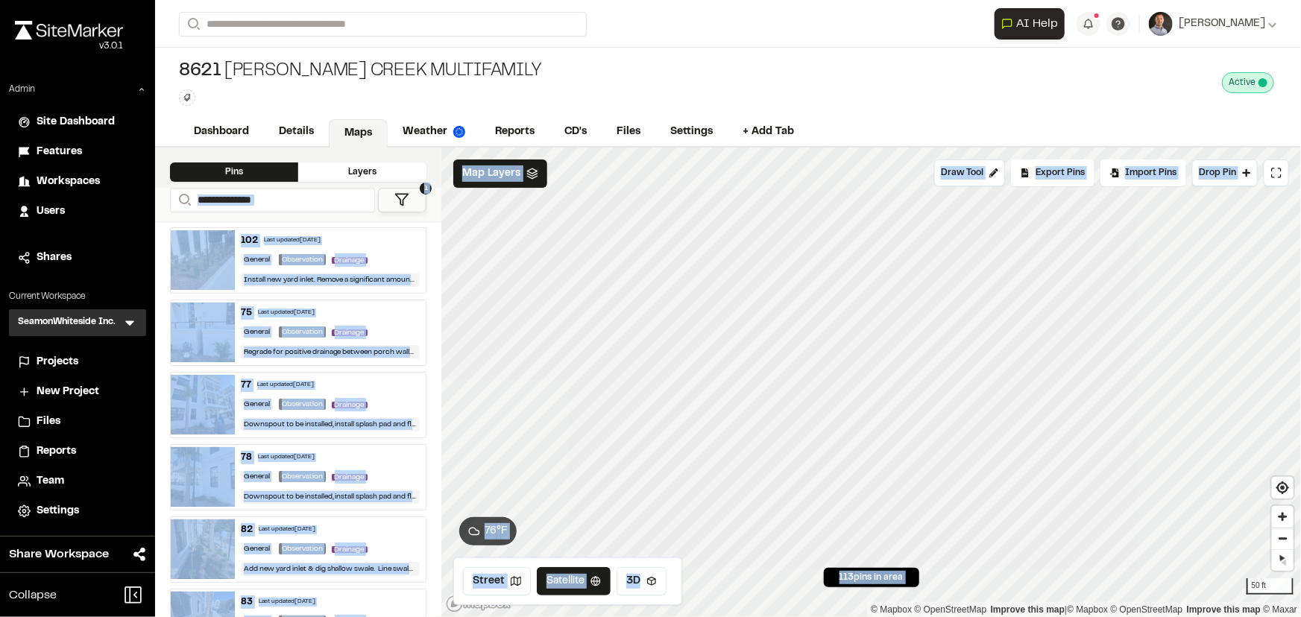
click at [710, 389] on div "**********" at bounding box center [727, 383] width 1145 height 470
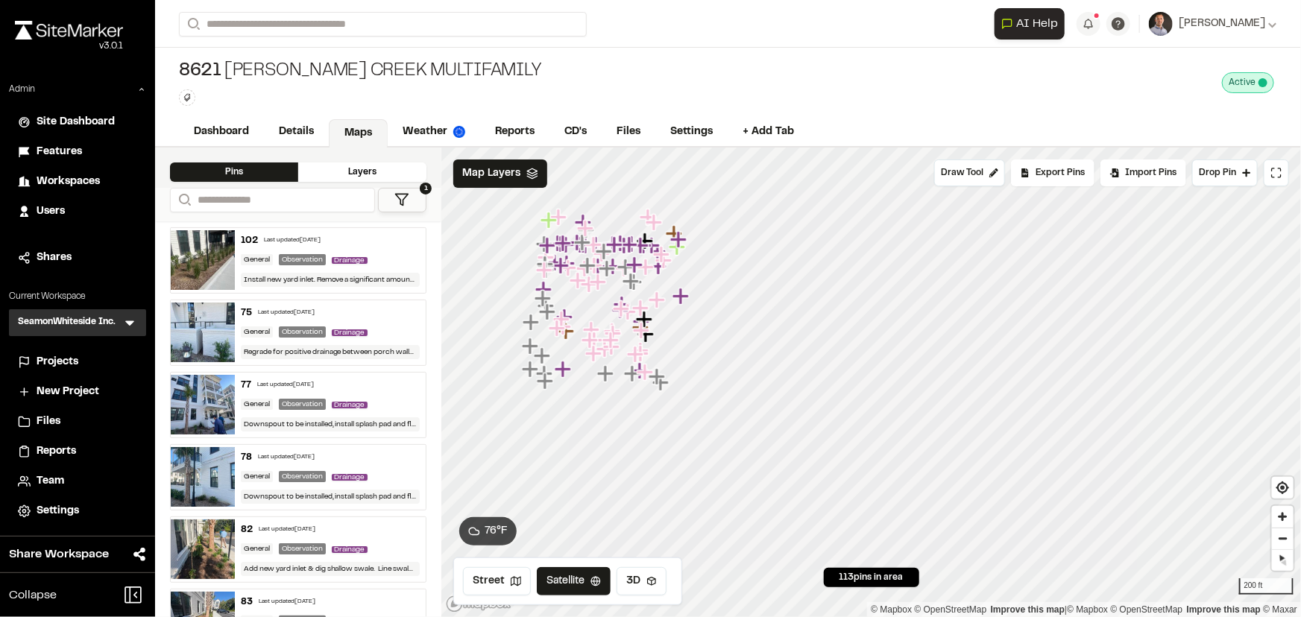
click at [743, 64] on div "8621 Nowell Creek Multifamily Type Enter or comma to add tag. Active Deactivate…" at bounding box center [727, 83] width 1145 height 70
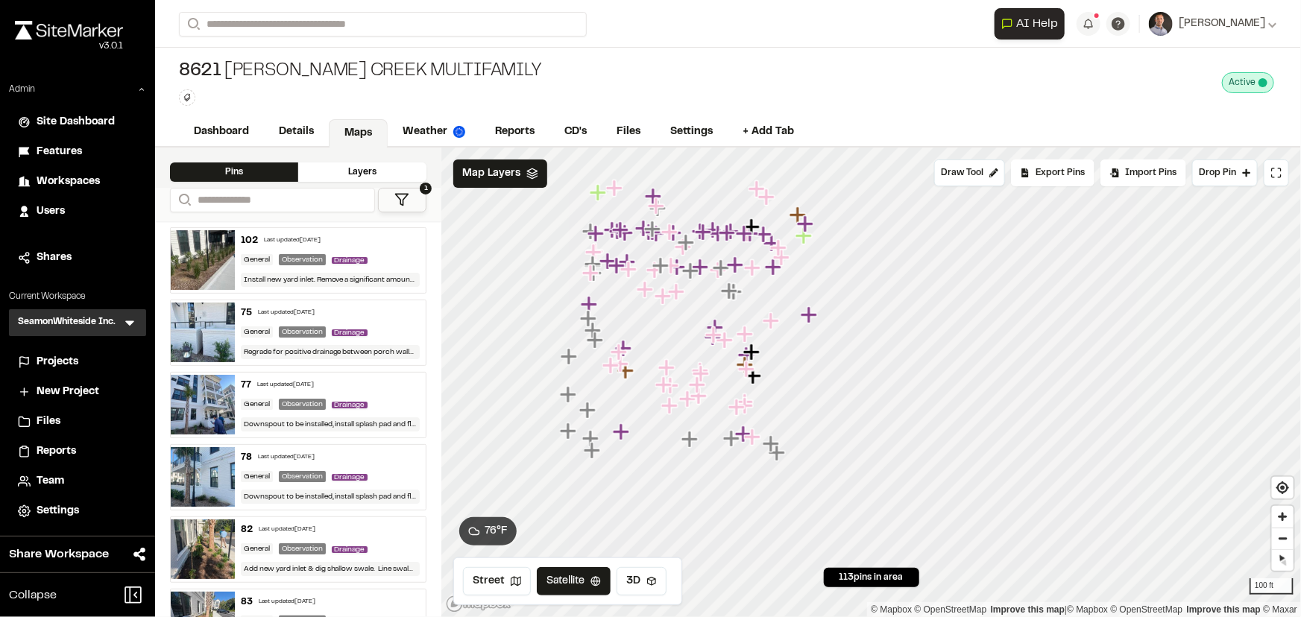
drag, startPoint x: 591, startPoint y: 326, endPoint x: 665, endPoint y: 372, distance: 87.1
click at [665, 372] on icon "Map marker" at bounding box center [667, 367] width 19 height 19
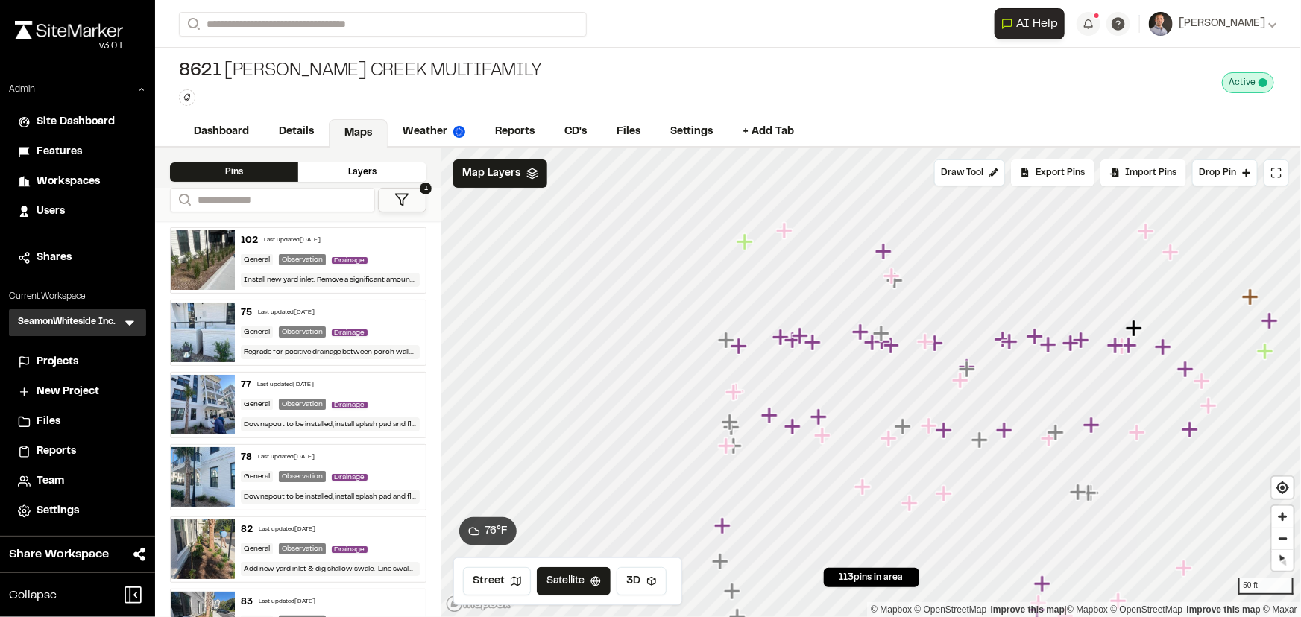
click at [75, 362] on span "Projects" at bounding box center [58, 362] width 42 height 16
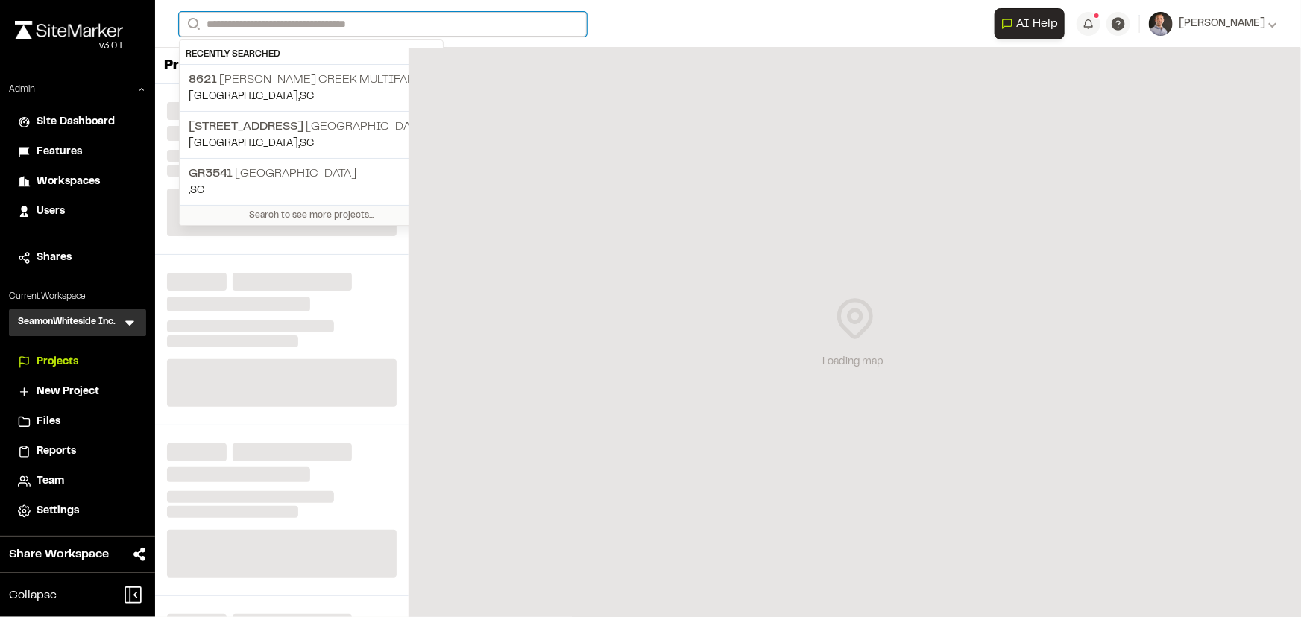
click at [276, 26] on input "Search" at bounding box center [383, 24] width 408 height 25
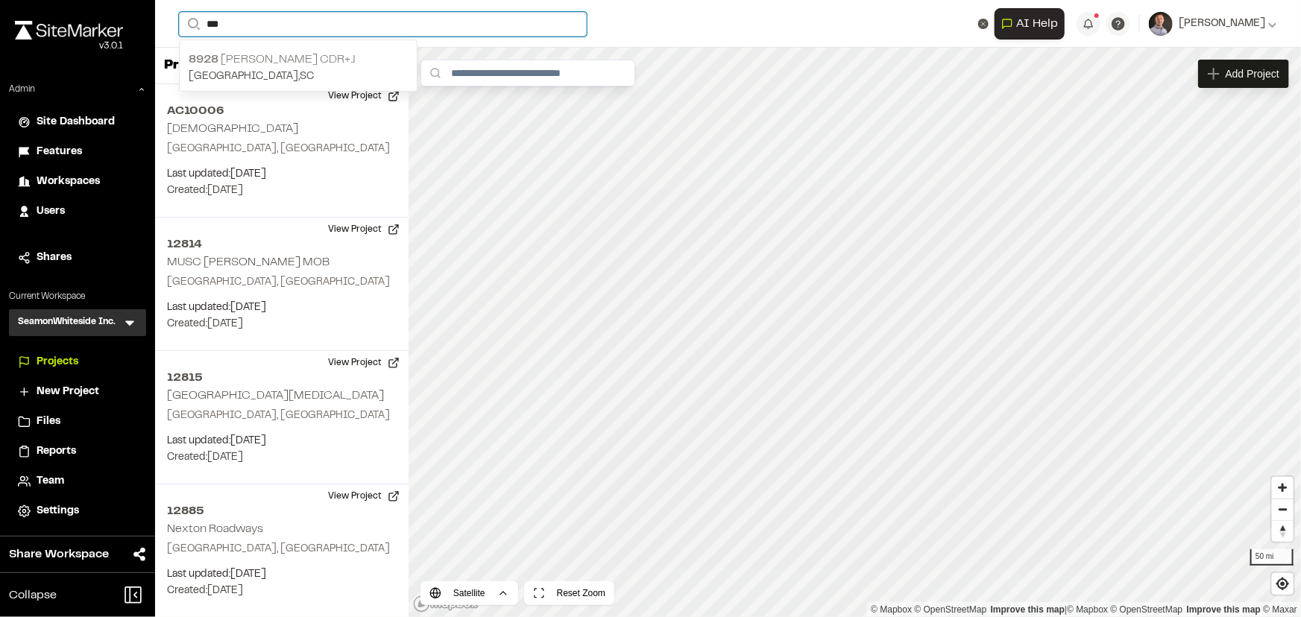
type input "***"
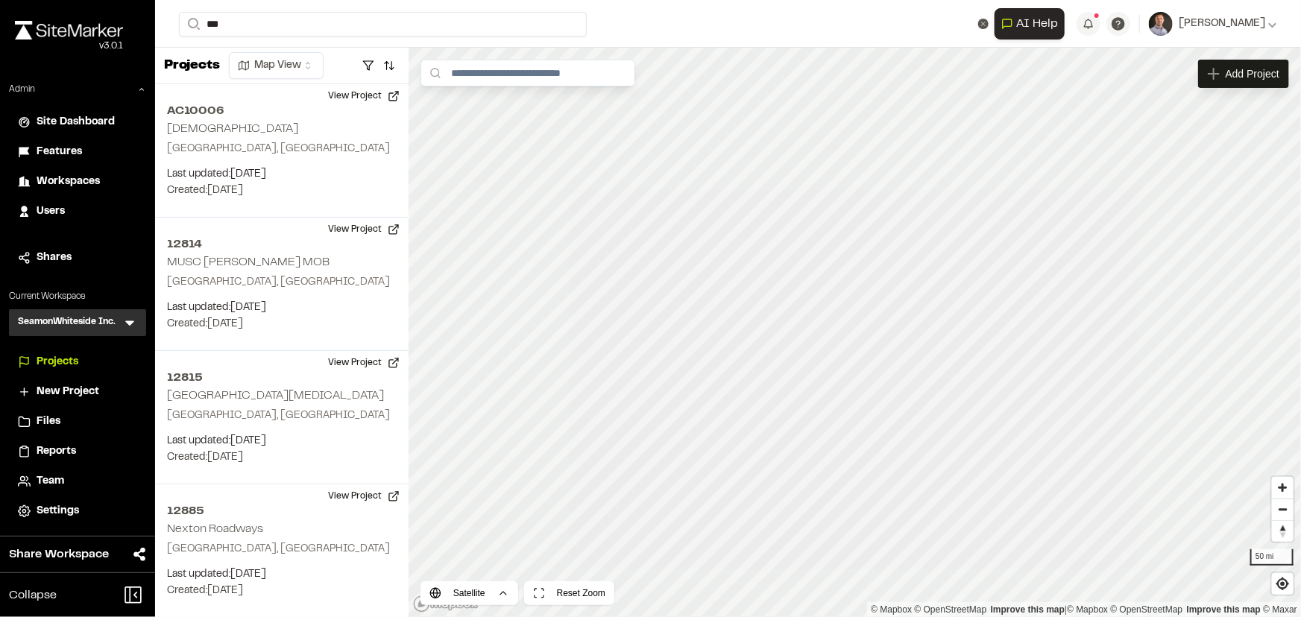
click at [313, 61] on p "8928 Galeana CDR+J" at bounding box center [298, 60] width 219 height 18
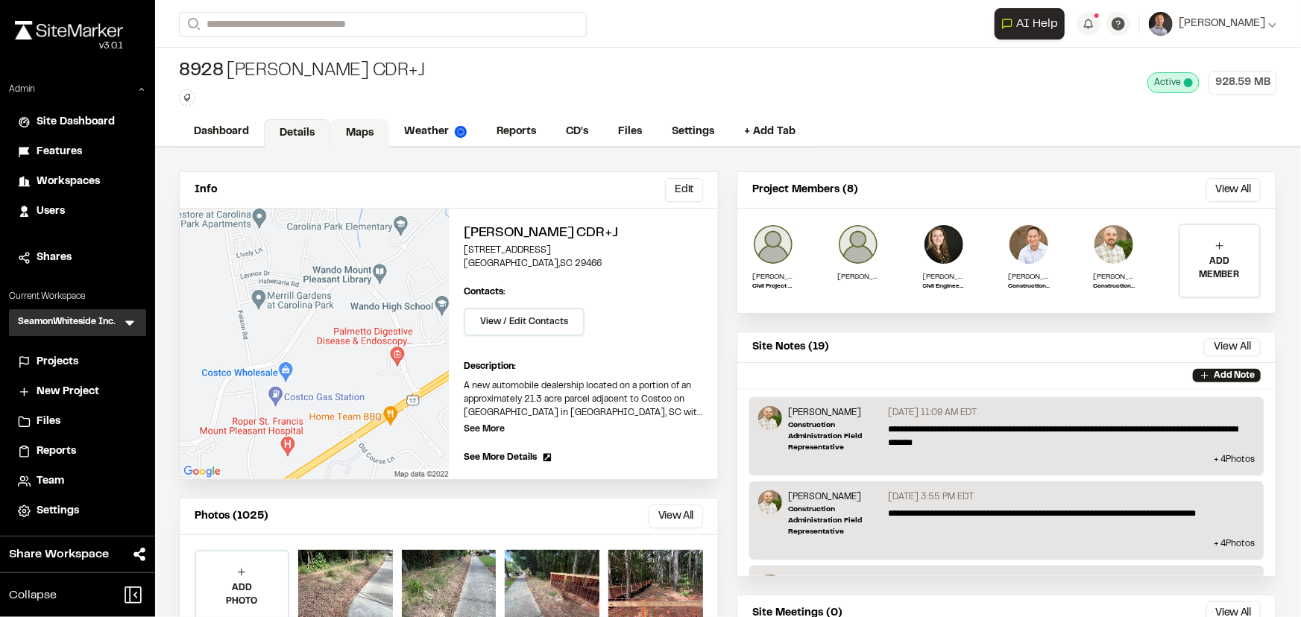
click at [369, 137] on link "Maps" at bounding box center [359, 133] width 59 height 28
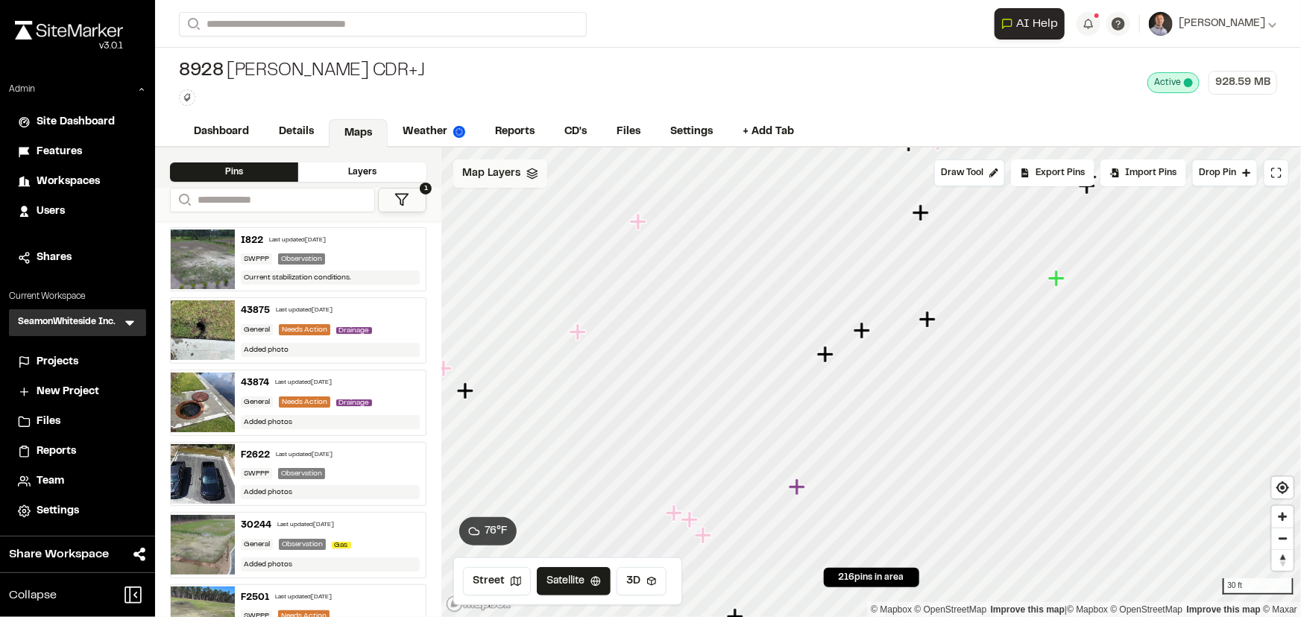
click at [516, 170] on span "Map Layers" at bounding box center [491, 173] width 58 height 16
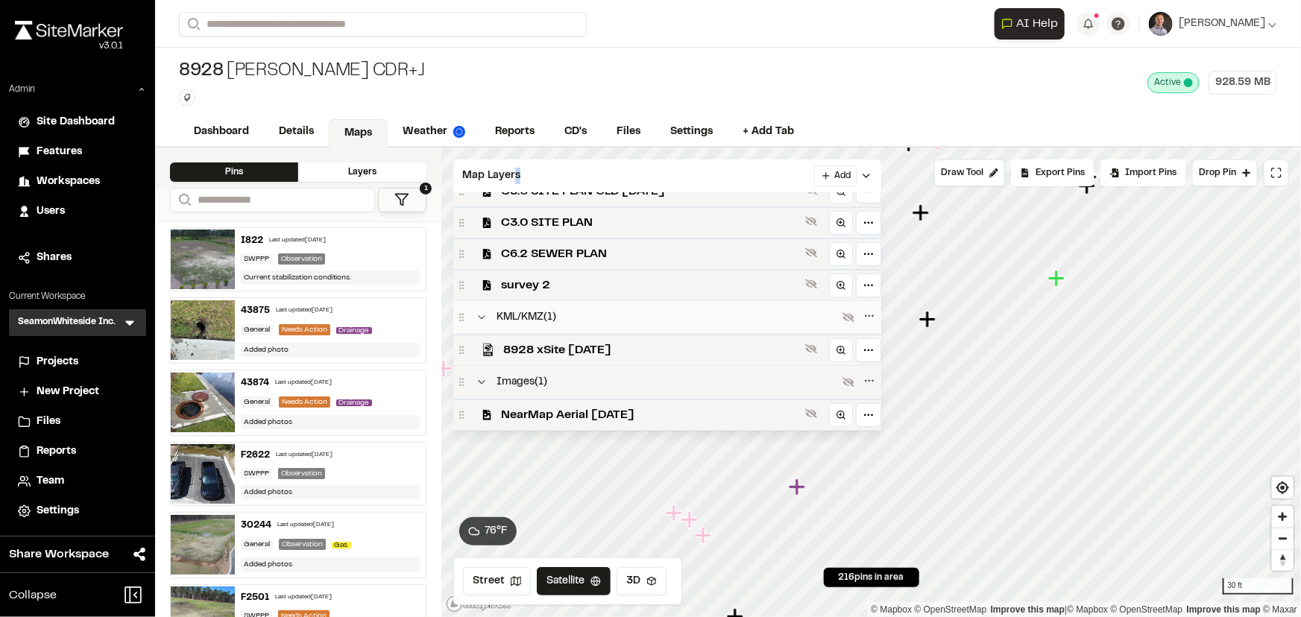
scroll to position [169, 0]
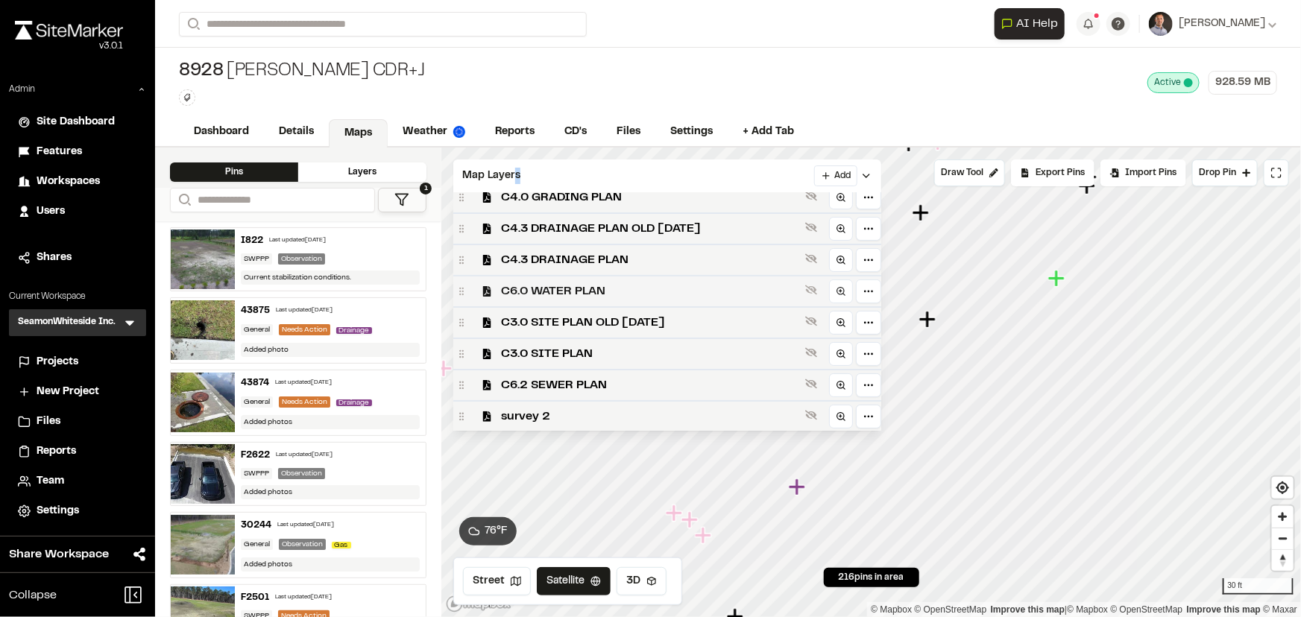
click at [594, 296] on span "C6.0 WATER PLAN" at bounding box center [650, 291] width 298 height 18
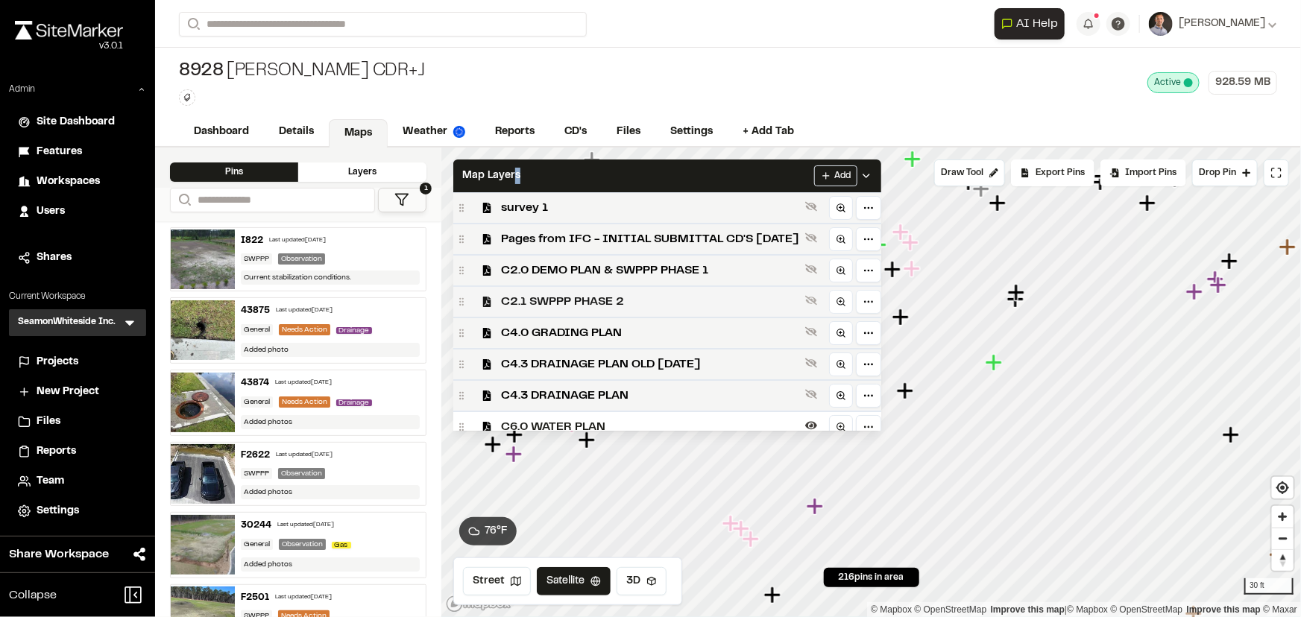
scroll to position [0, 0]
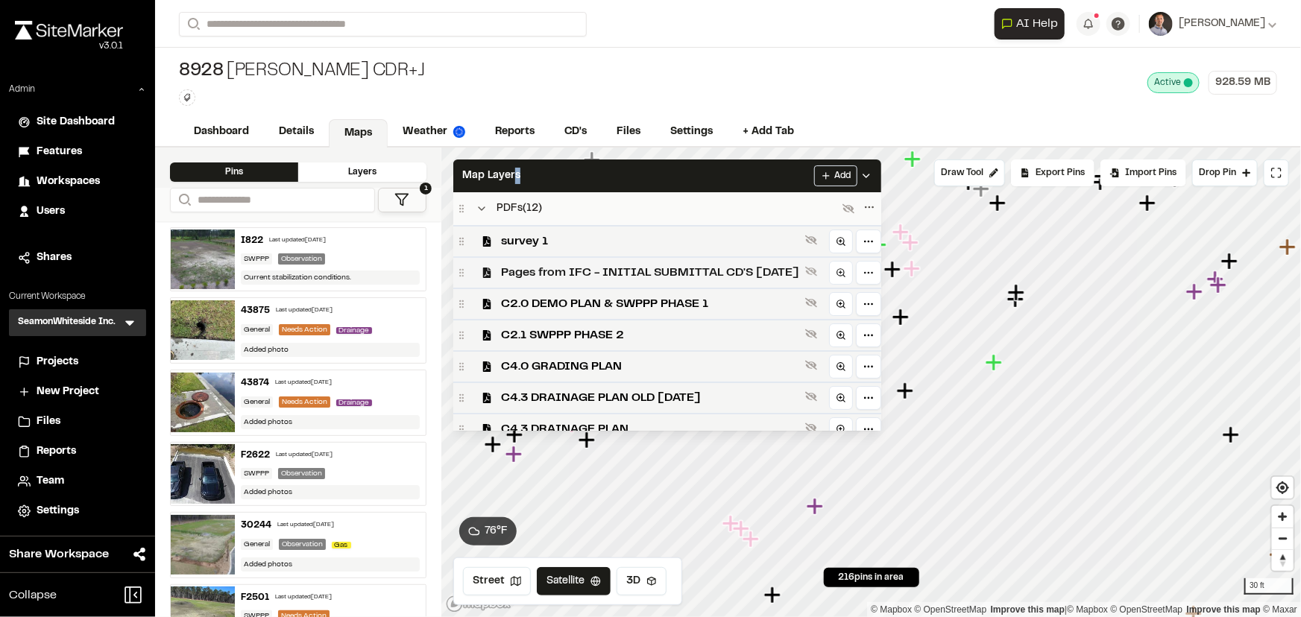
click at [650, 265] on span "Pages from IFC - INITIAL SUBMITTAL CD'S 8-8-2023" at bounding box center [650, 273] width 298 height 18
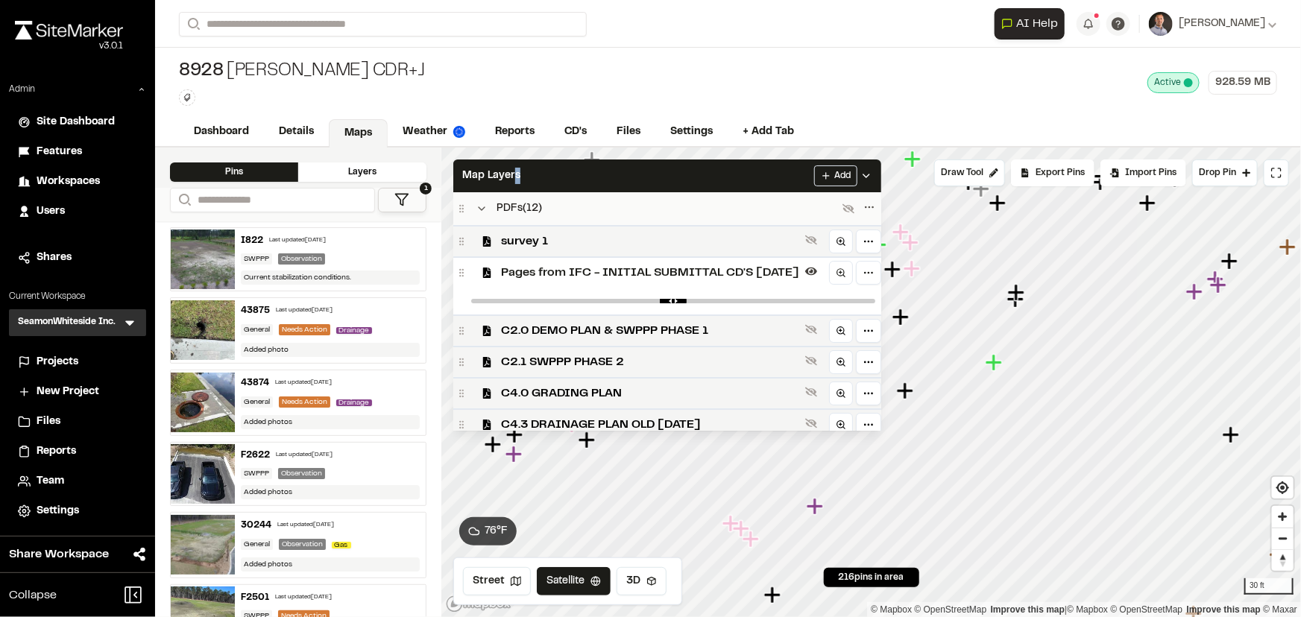
click at [651, 265] on span "Pages from IFC - INITIAL SUBMITTAL CD'S 8-8-2023" at bounding box center [650, 273] width 298 height 18
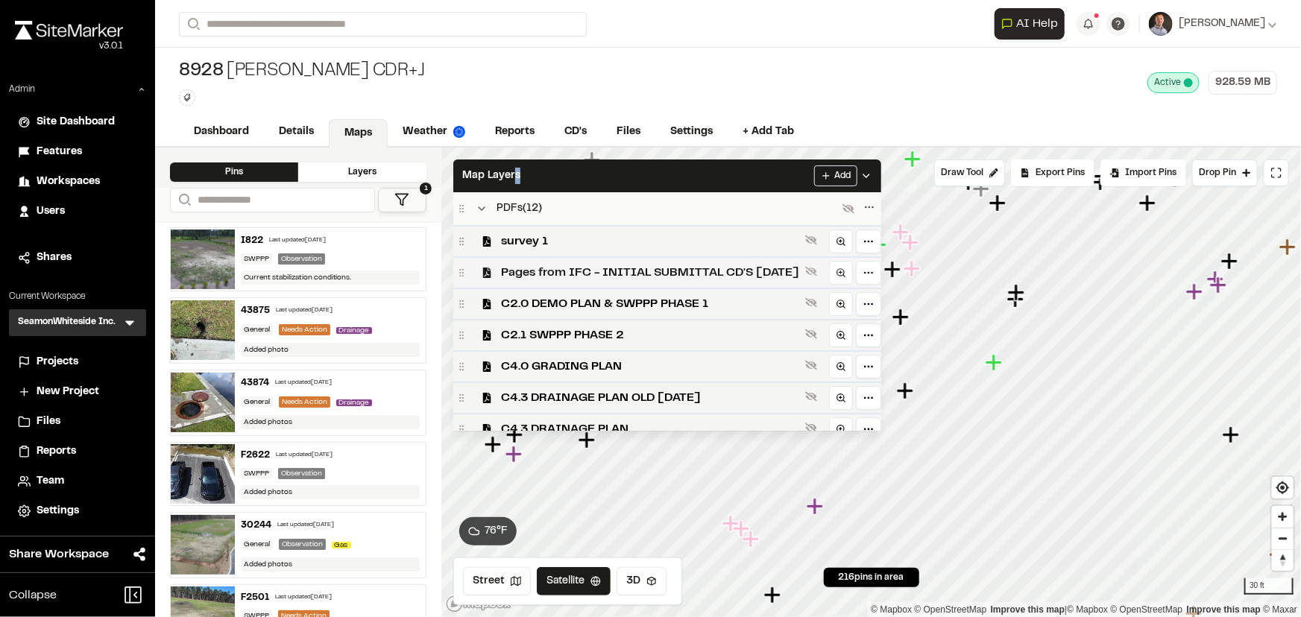
click at [649, 268] on span "Pages from IFC - INITIAL SUBMITTAL CD'S 8-8-2023" at bounding box center [650, 273] width 298 height 18
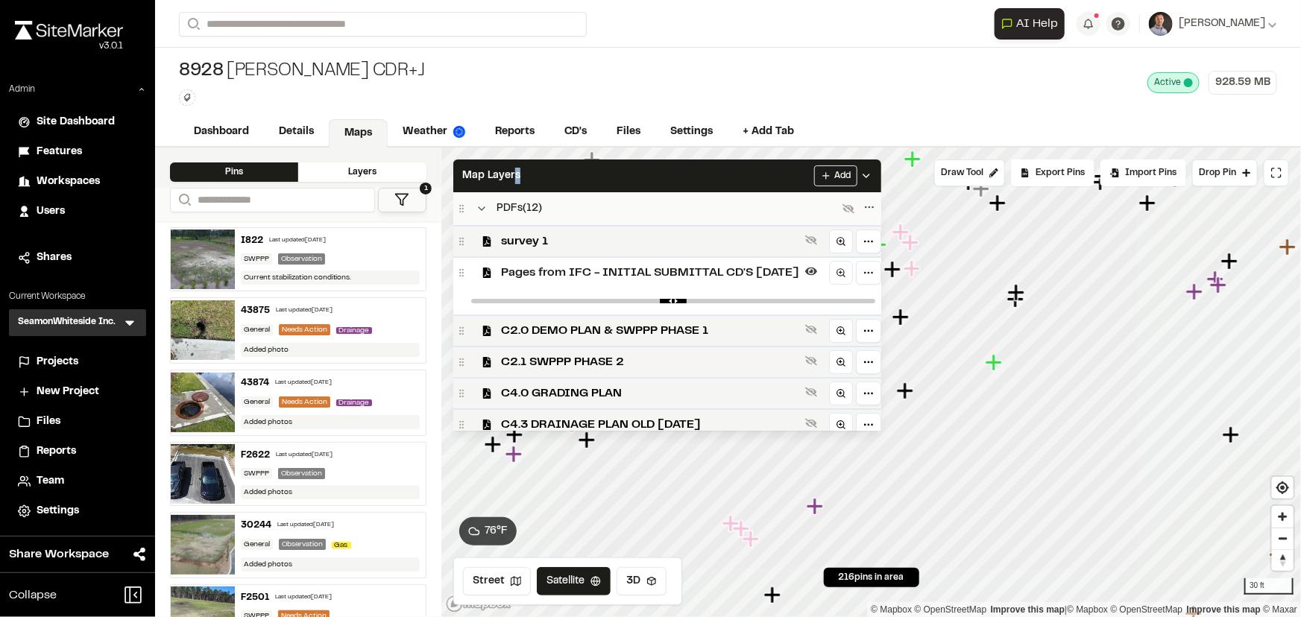
click at [645, 275] on span "Pages from IFC - INITIAL SUBMITTAL CD'S 8-8-2023" at bounding box center [650, 273] width 298 height 18
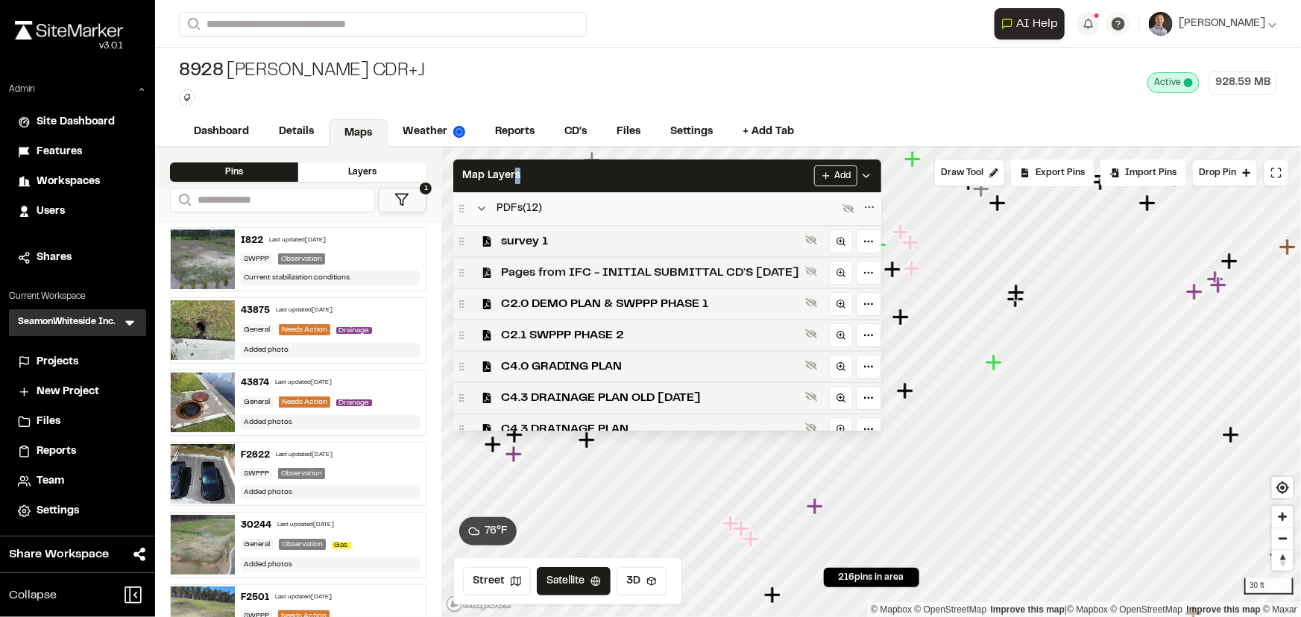
click at [671, 286] on div "Pages from IFC - INITIAL SUBMITTAL CD'S 8-8-2023" at bounding box center [667, 271] width 428 height 31
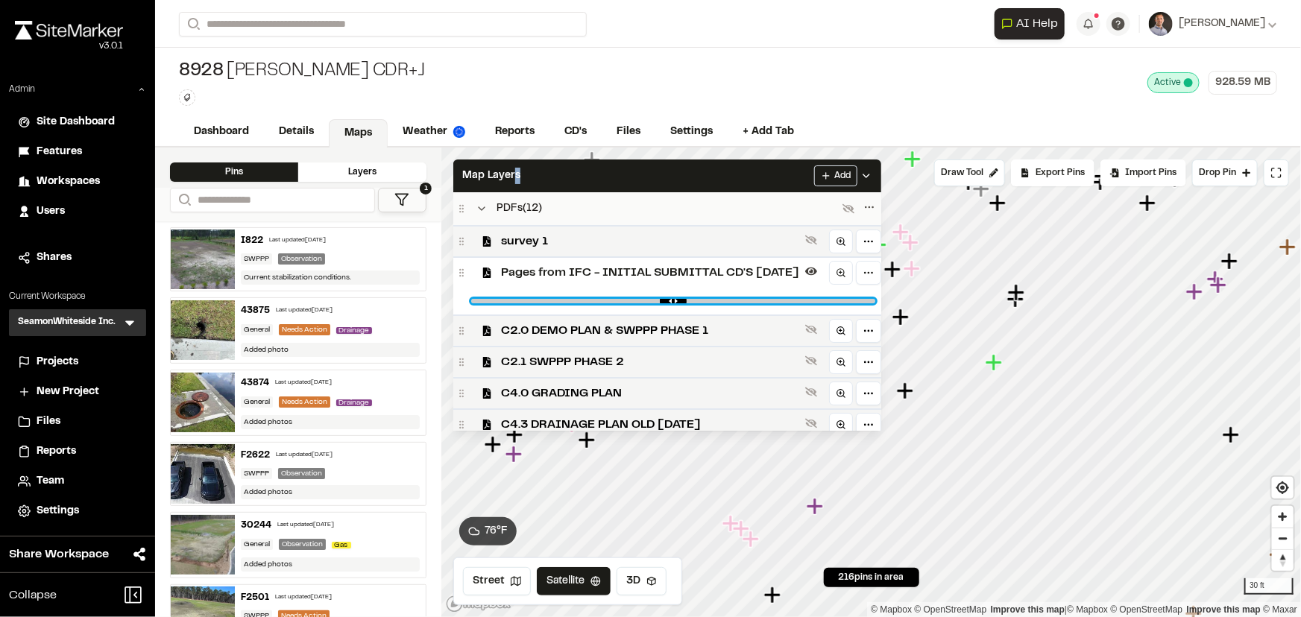
drag, startPoint x: 869, startPoint y: 302, endPoint x: 409, endPoint y: 313, distance: 460.0
click at [471, 303] on input "range" at bounding box center [673, 301] width 404 height 4
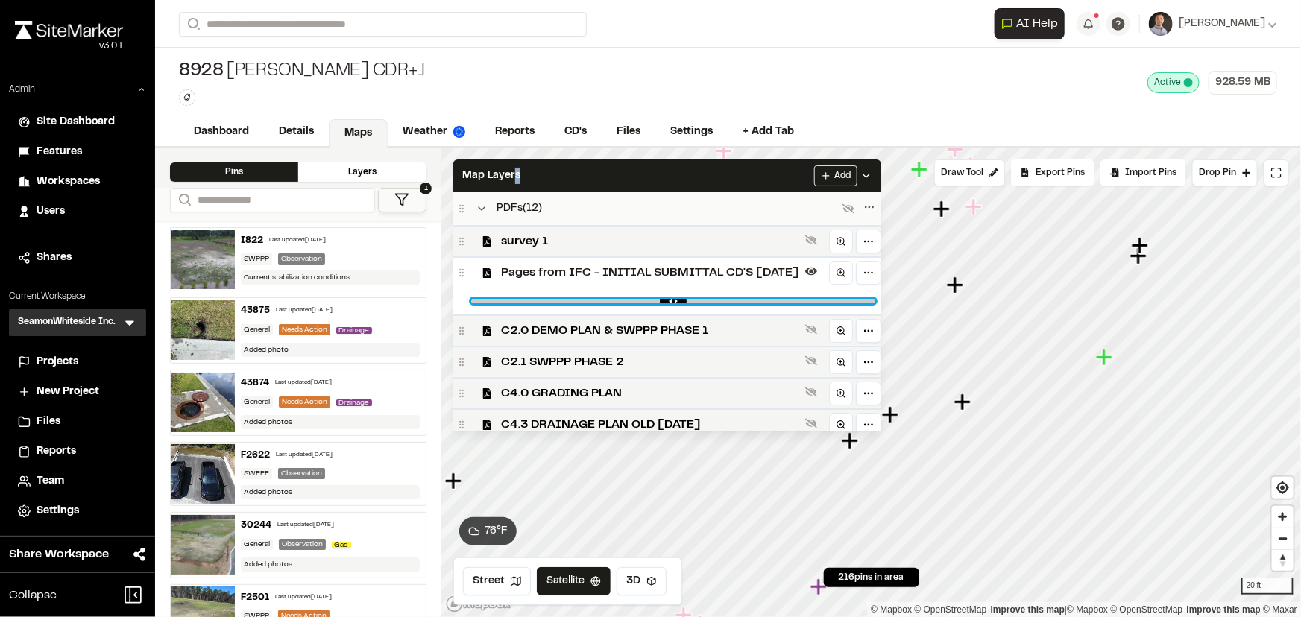
click at [857, 301] on input "range" at bounding box center [673, 301] width 404 height 4
drag, startPoint x: 860, startPoint y: 301, endPoint x: 873, endPoint y: 303, distance: 13.6
click at [873, 303] on input "range" at bounding box center [673, 301] width 404 height 4
click at [1108, 364] on icon "Map marker" at bounding box center [1105, 357] width 19 height 19
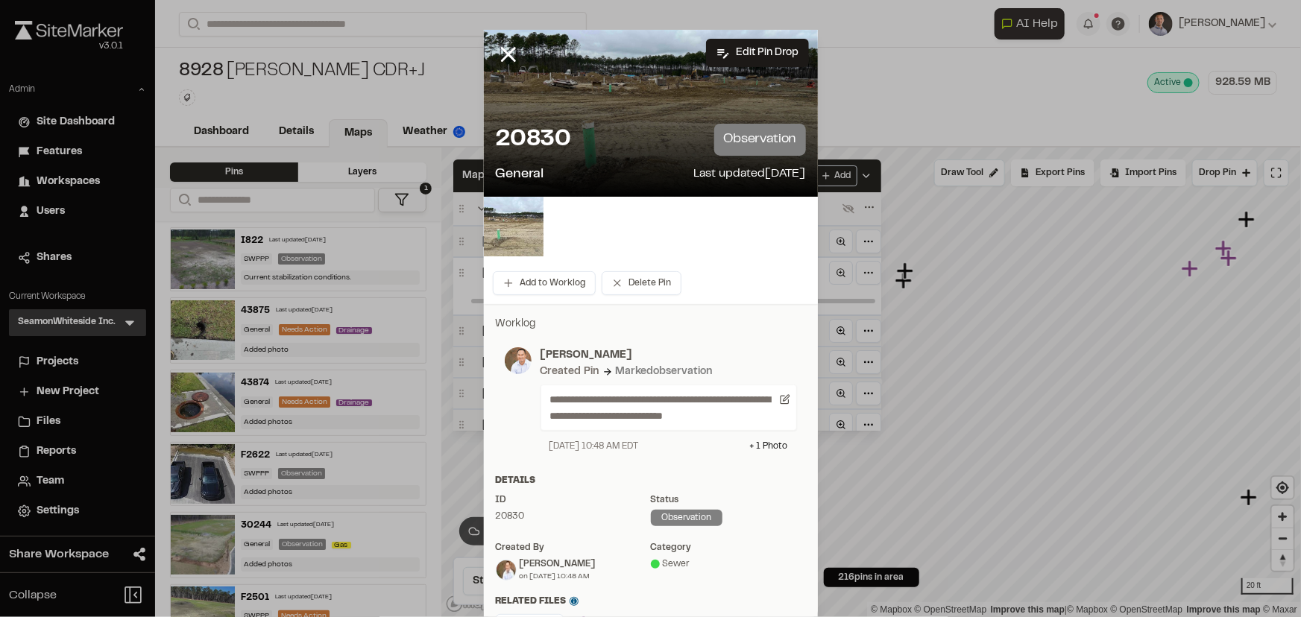
click at [522, 234] on img at bounding box center [514, 227] width 60 height 60
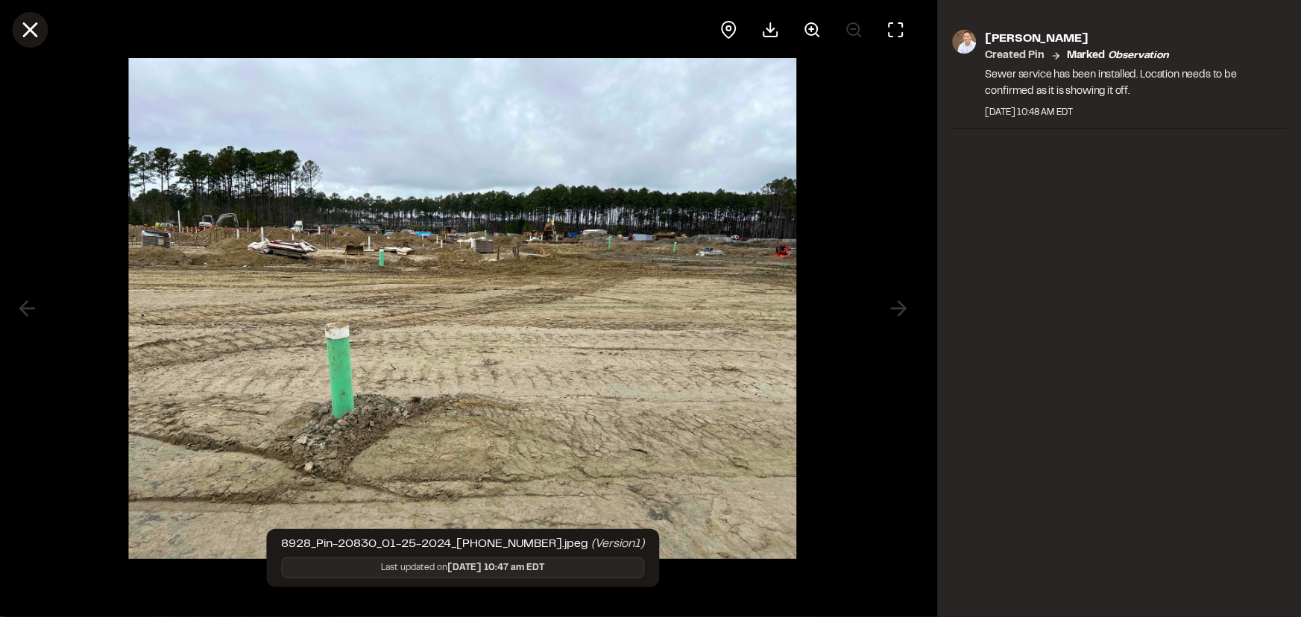
click at [32, 31] on line at bounding box center [30, 30] width 13 height 13
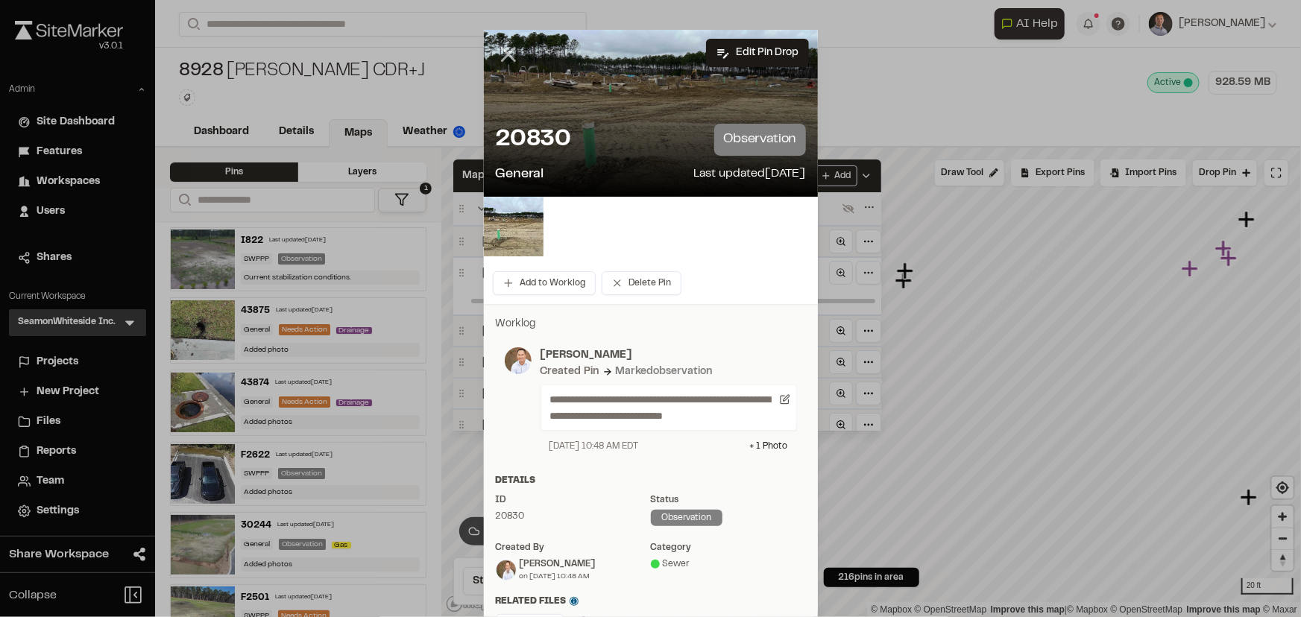
click at [496, 52] on icon at bounding box center [508, 54] width 25 height 25
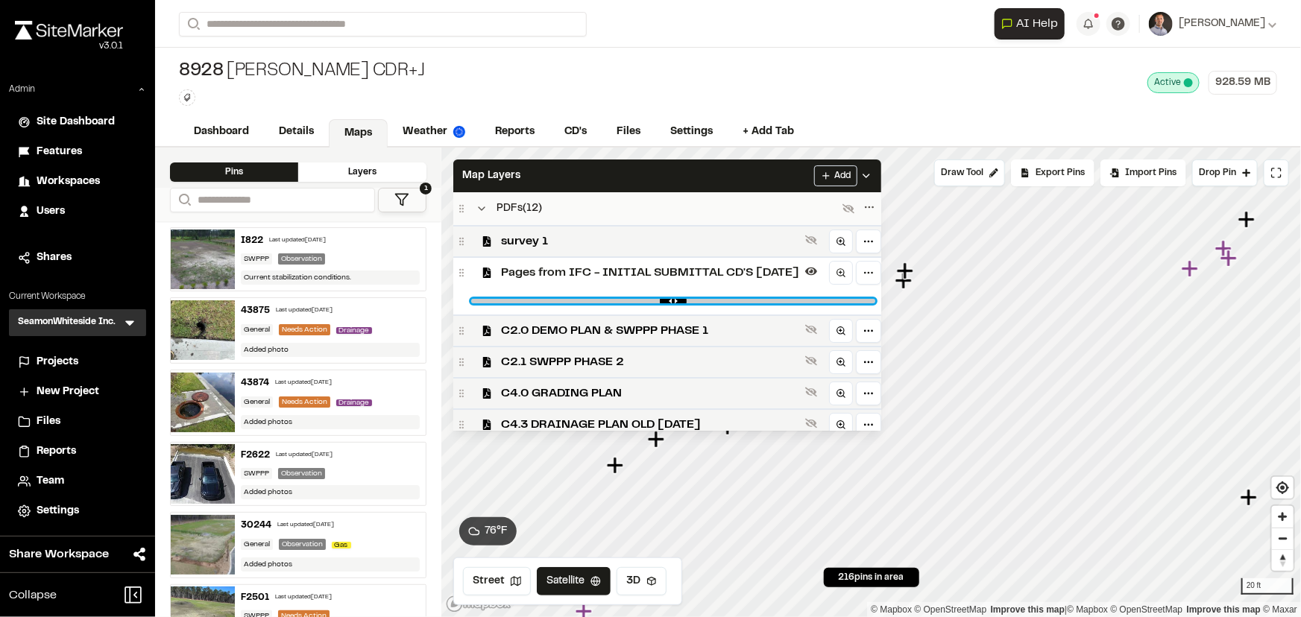
drag, startPoint x: 870, startPoint y: 302, endPoint x: 395, endPoint y: 284, distance: 475.1
type input "*"
click at [471, 299] on input "range" at bounding box center [673, 301] width 404 height 4
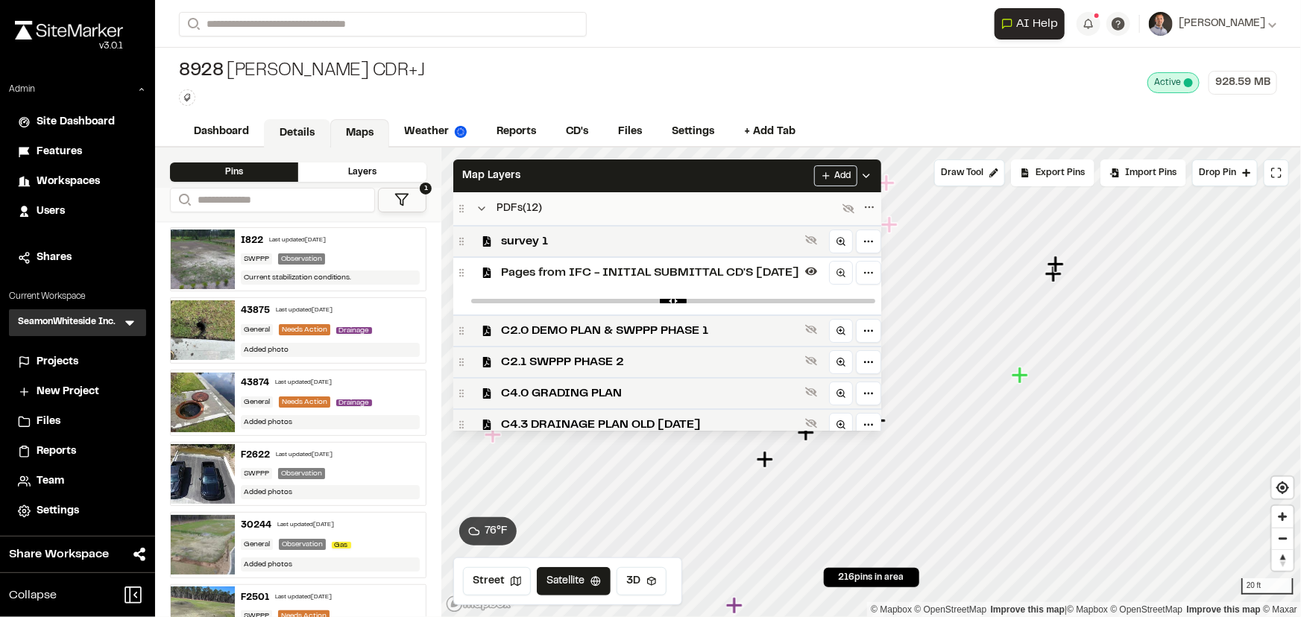
click at [287, 136] on link "Details" at bounding box center [297, 133] width 66 height 28
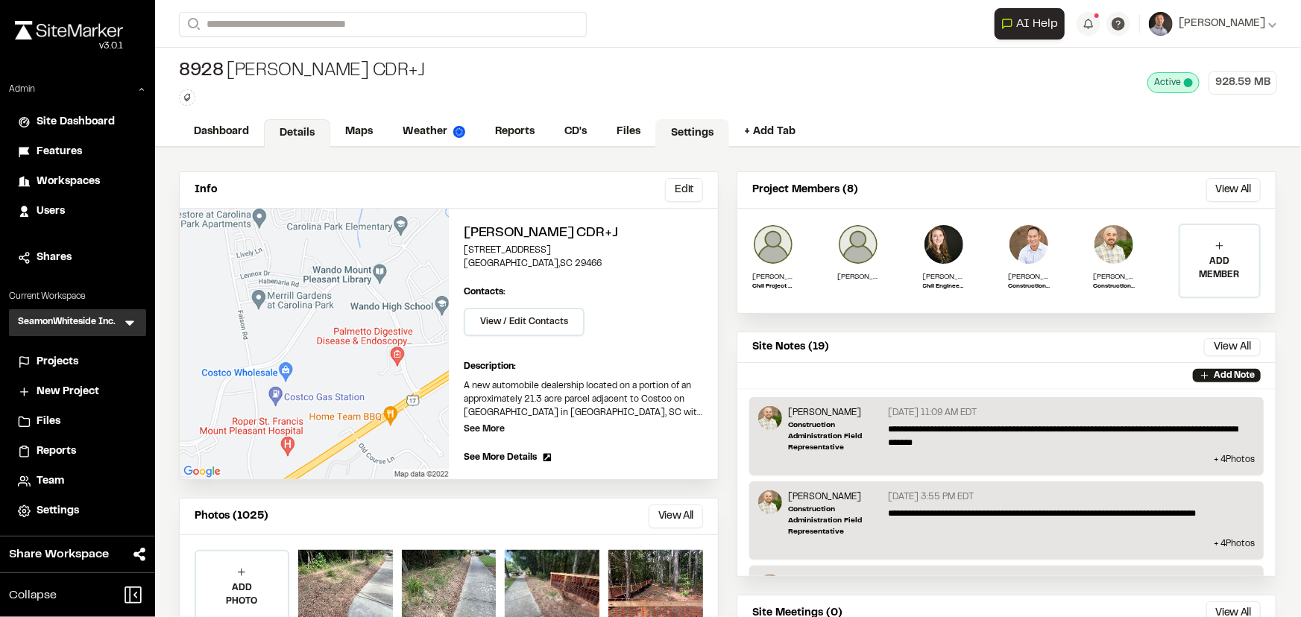
click at [698, 145] on link "Settings" at bounding box center [692, 133] width 74 height 28
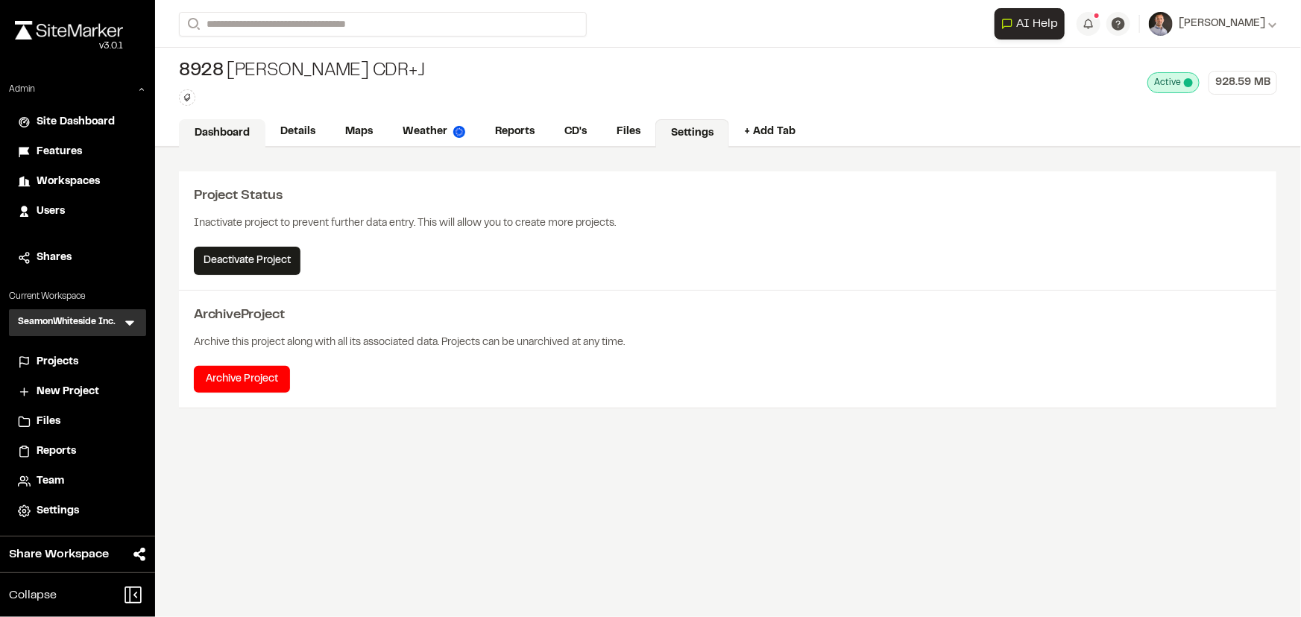
click at [208, 139] on link "Dashboard" at bounding box center [222, 133] width 86 height 28
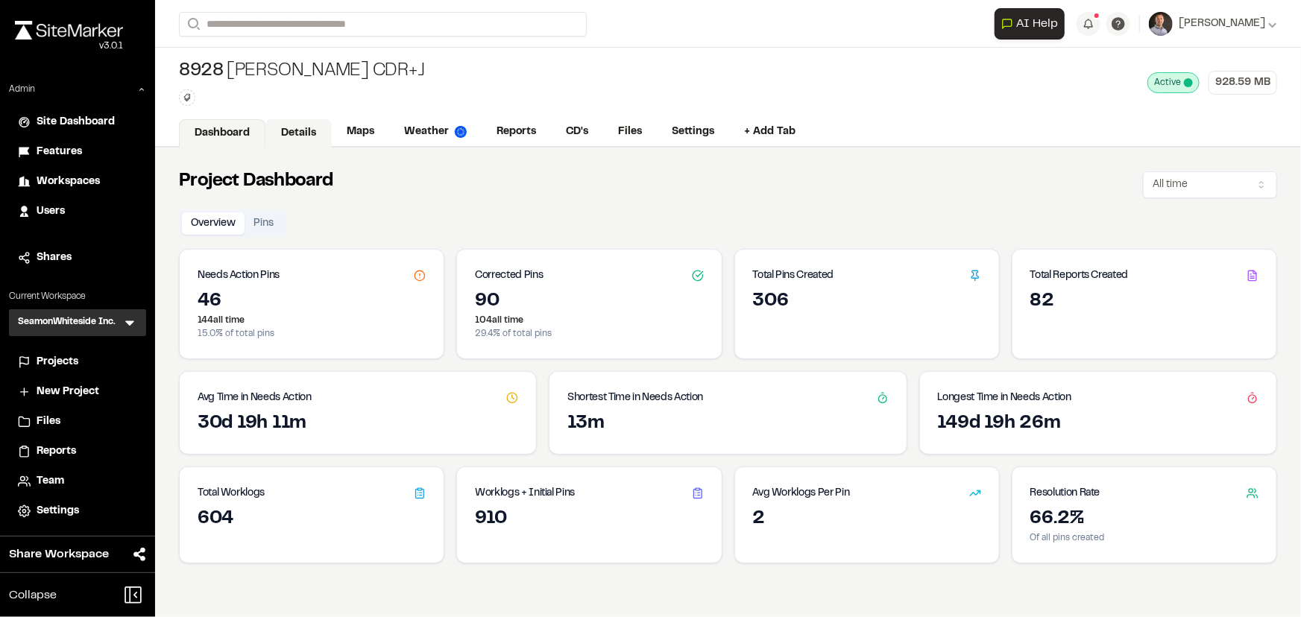
click at [293, 132] on link "Details" at bounding box center [298, 133] width 66 height 28
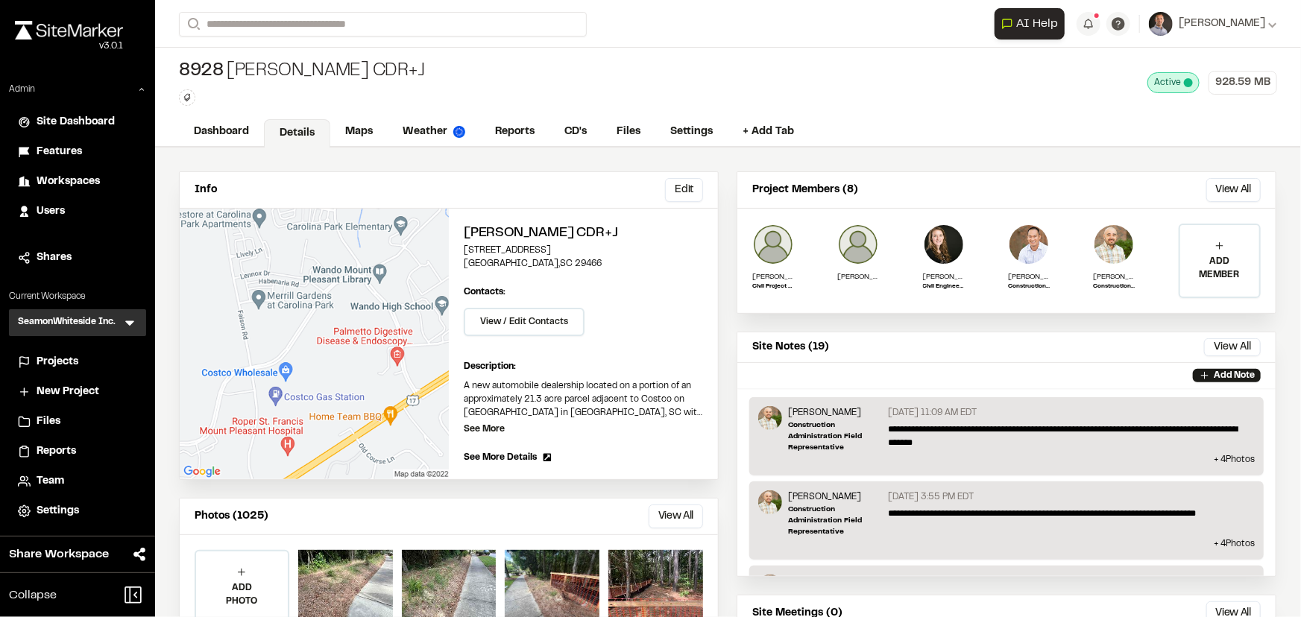
click at [1225, 264] on p "ADD MEMBER" at bounding box center [1219, 268] width 79 height 27
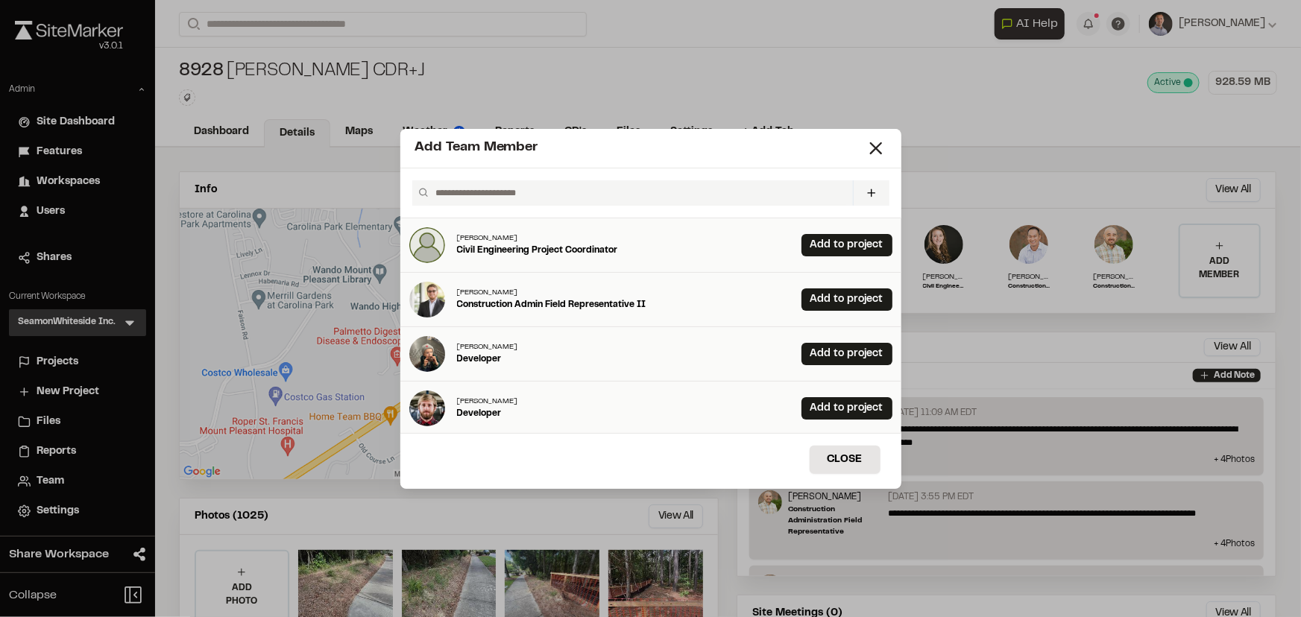
click at [866, 203] on button at bounding box center [871, 192] width 37 height 25
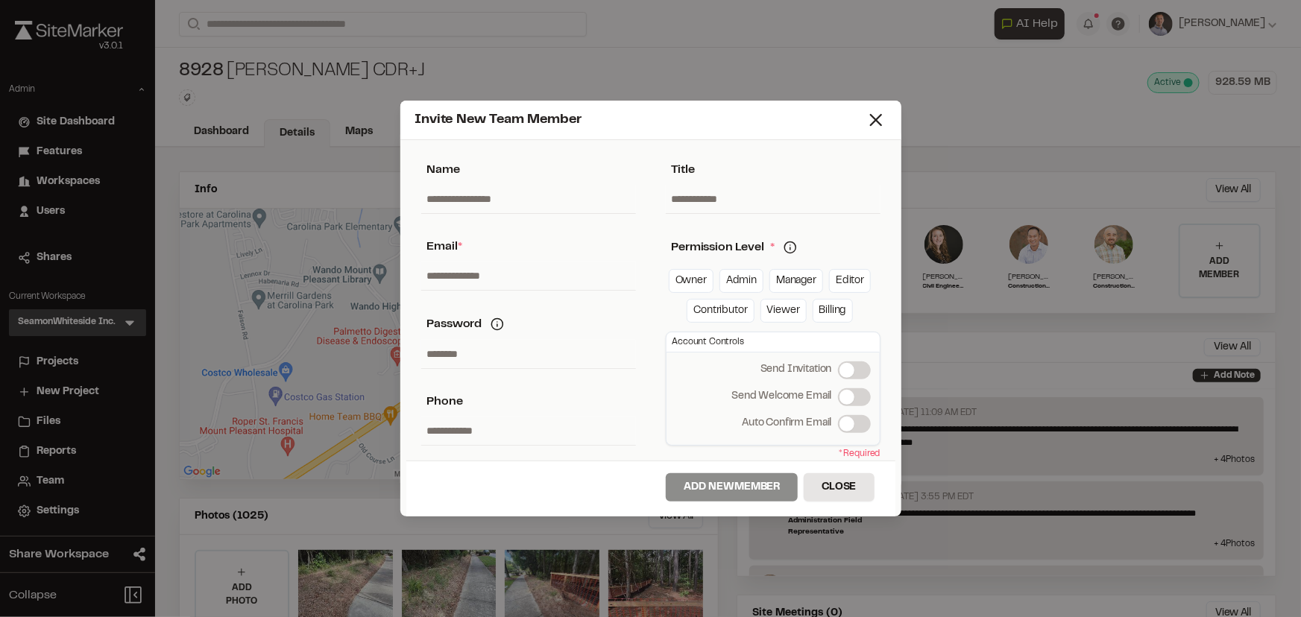
click at [786, 249] on icon at bounding box center [789, 247] width 13 height 13
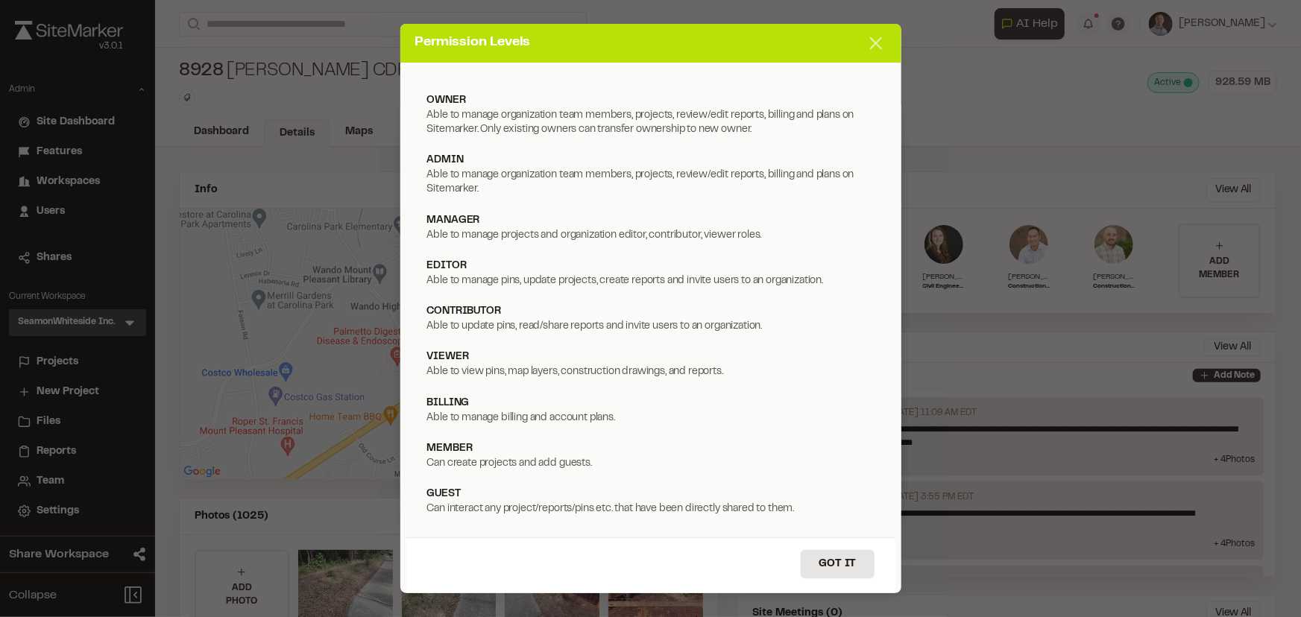
click at [874, 45] on icon at bounding box center [875, 43] width 21 height 21
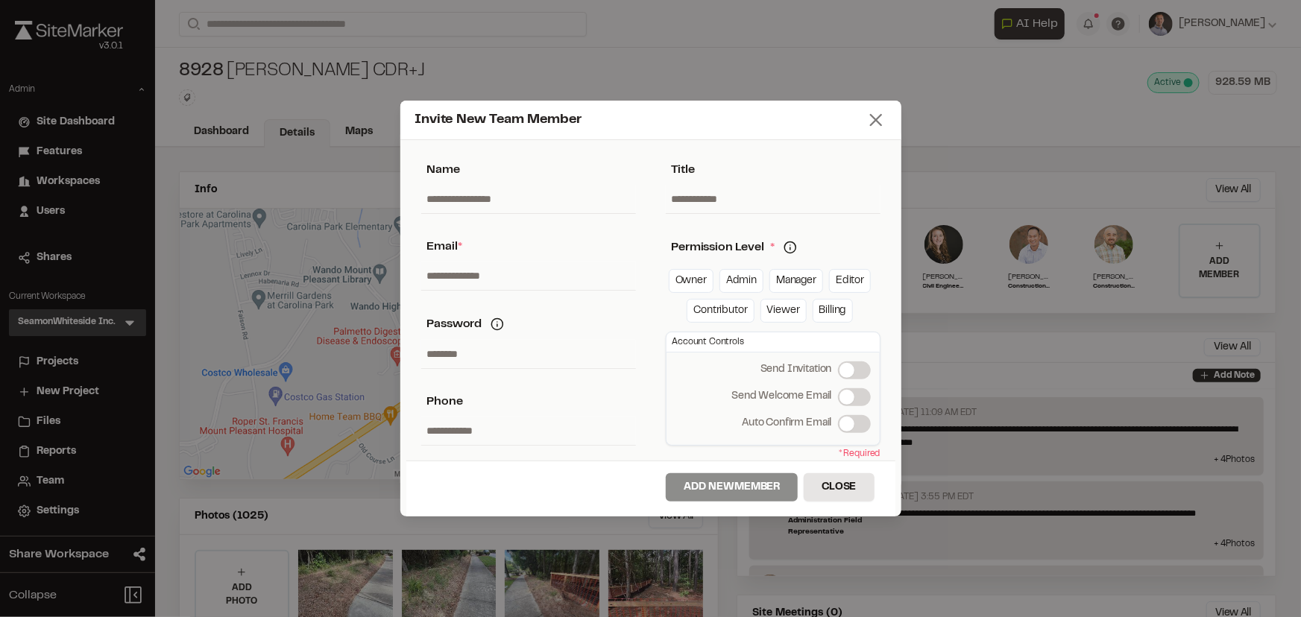
click at [876, 124] on icon at bounding box center [875, 120] width 21 height 21
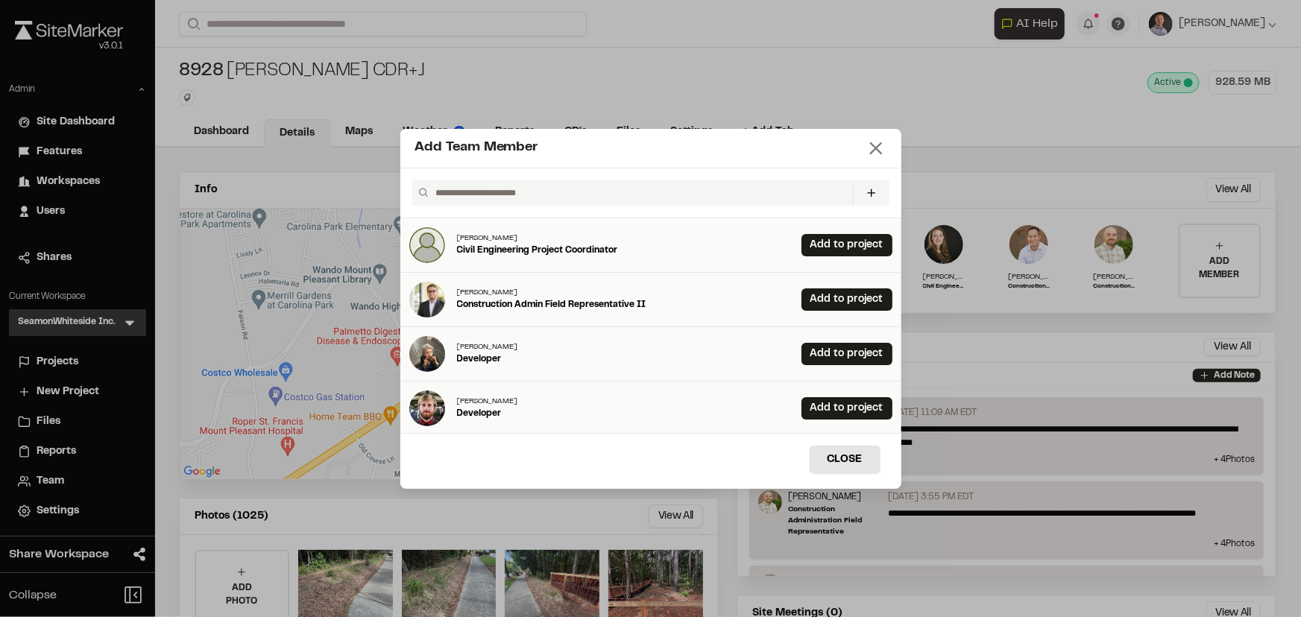
click at [872, 143] on line at bounding box center [875, 148] width 10 height 10
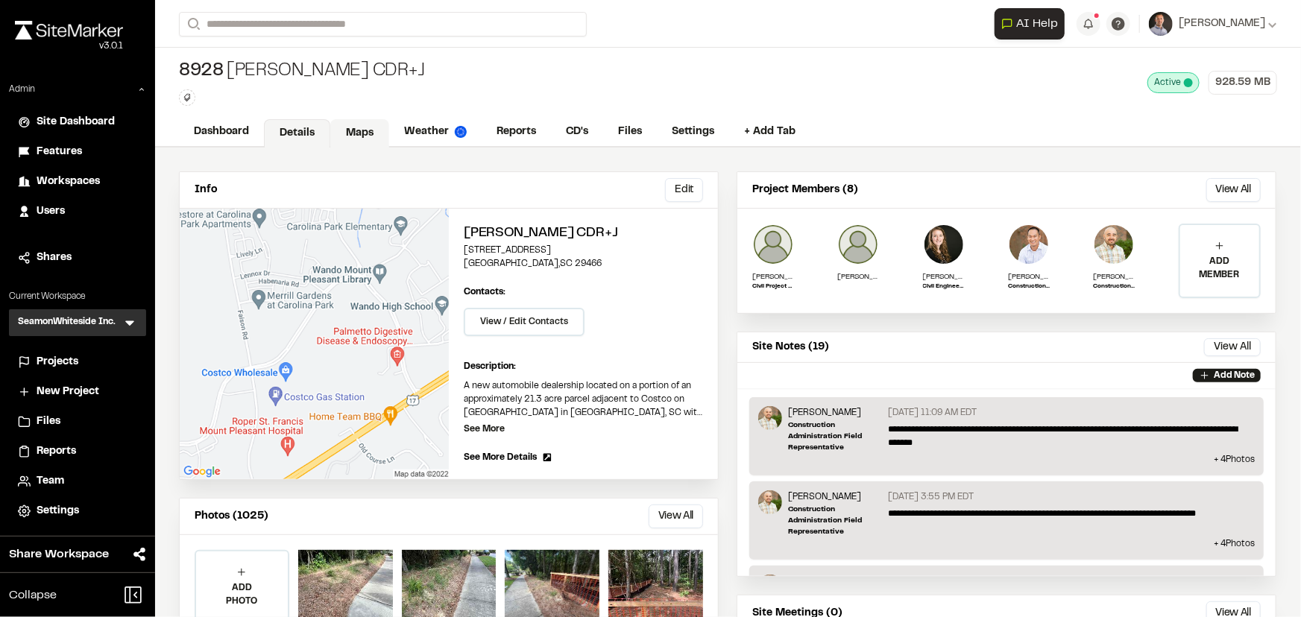
click at [363, 127] on link "Maps" at bounding box center [359, 133] width 59 height 28
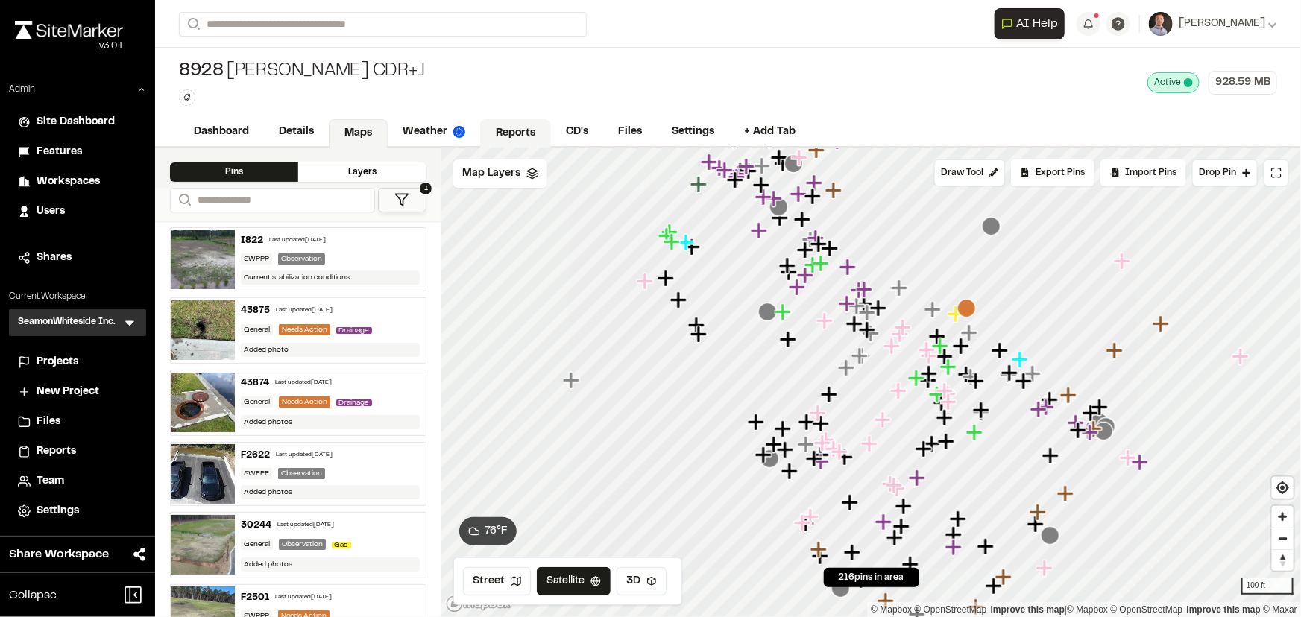
click at [540, 121] on link "Reports" at bounding box center [515, 133] width 71 height 28
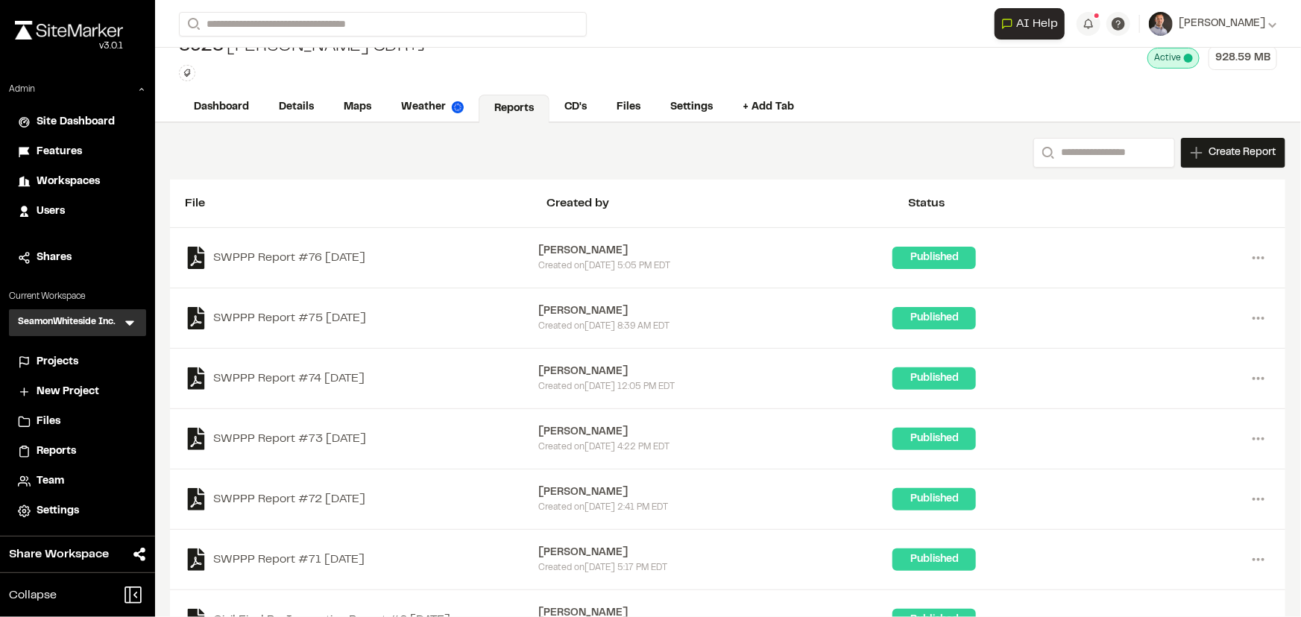
scroll to position [67, 0]
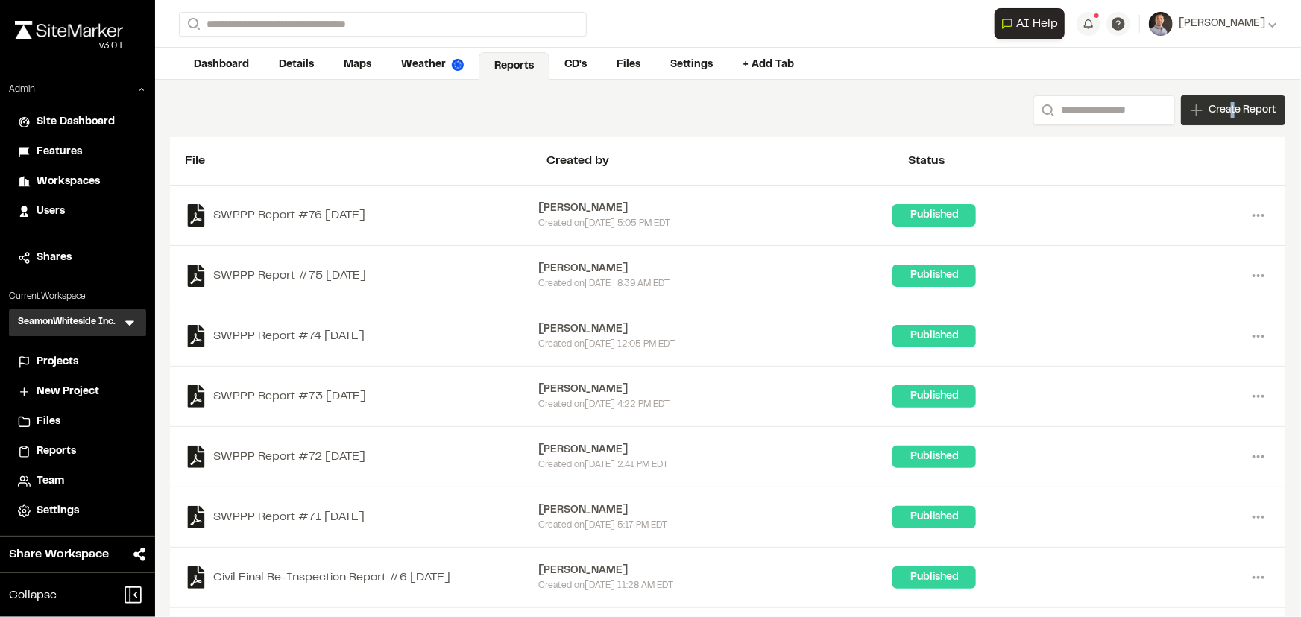
click at [1222, 110] on span "Create Report" at bounding box center [1241, 110] width 67 height 16
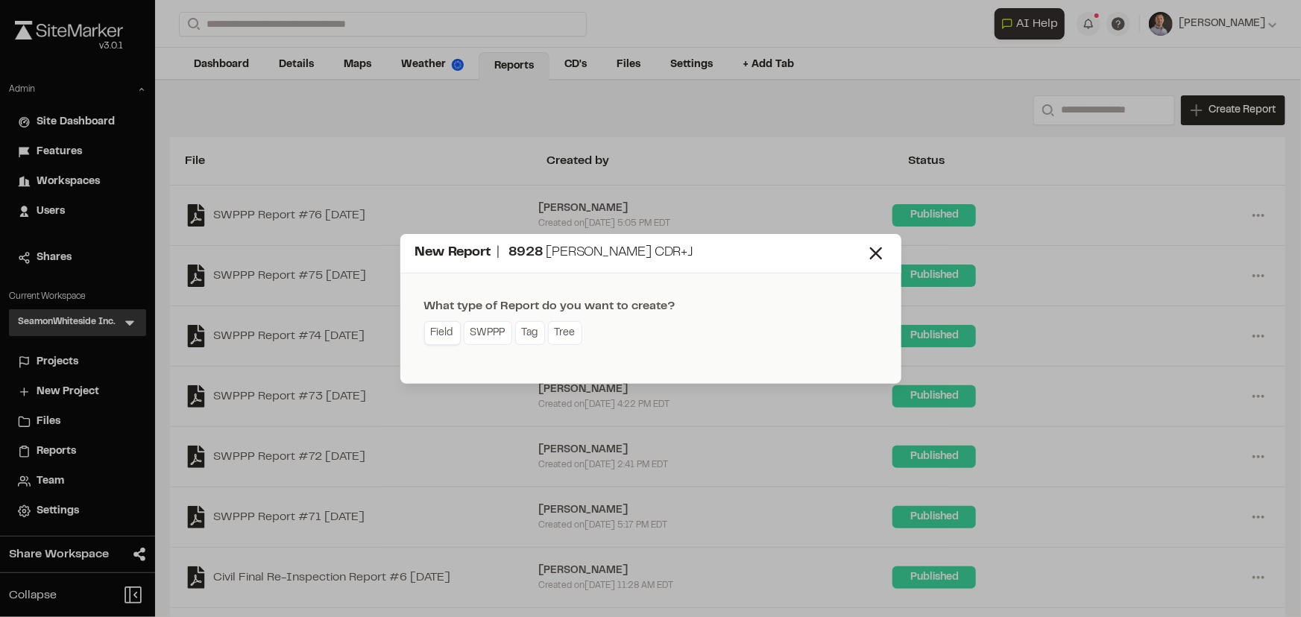
click at [444, 329] on link "Field" at bounding box center [442, 333] width 37 height 24
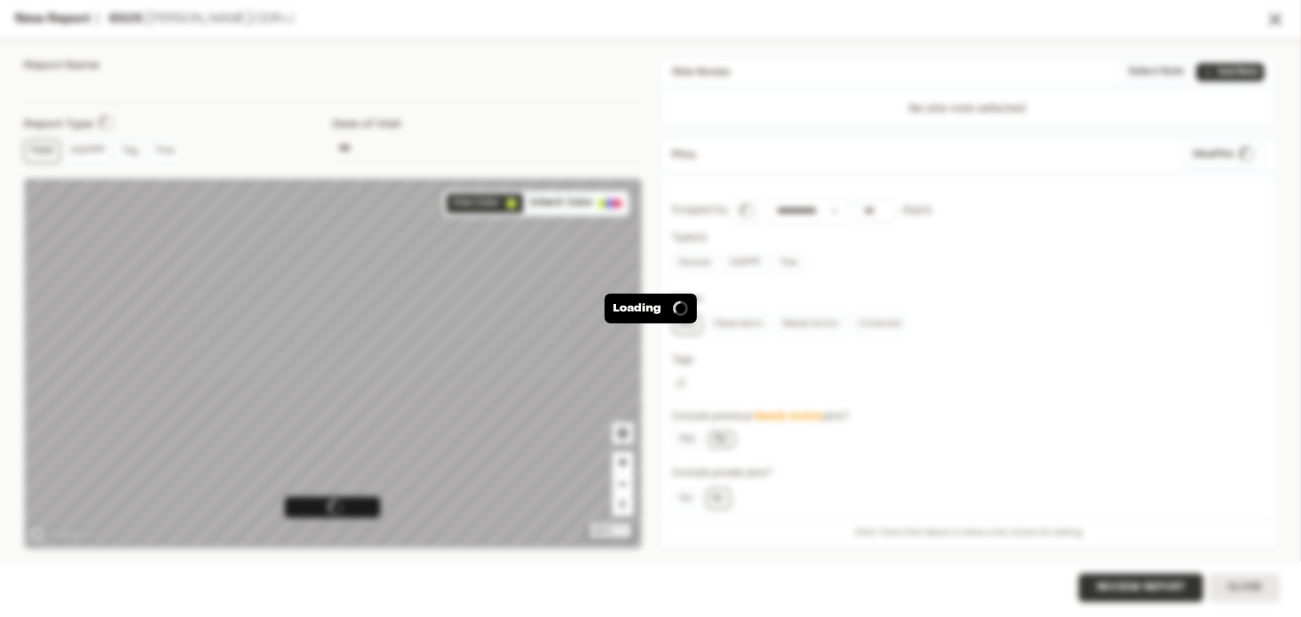
type input "**********"
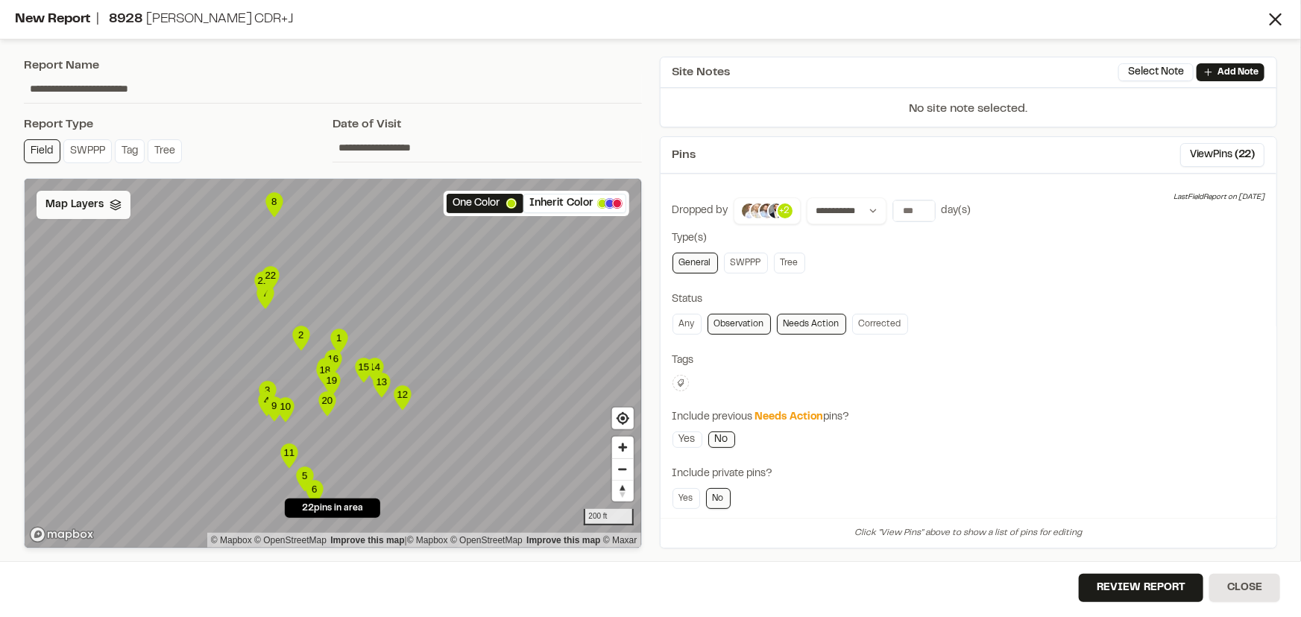
click at [82, 211] on span "Map Layers" at bounding box center [74, 205] width 58 height 16
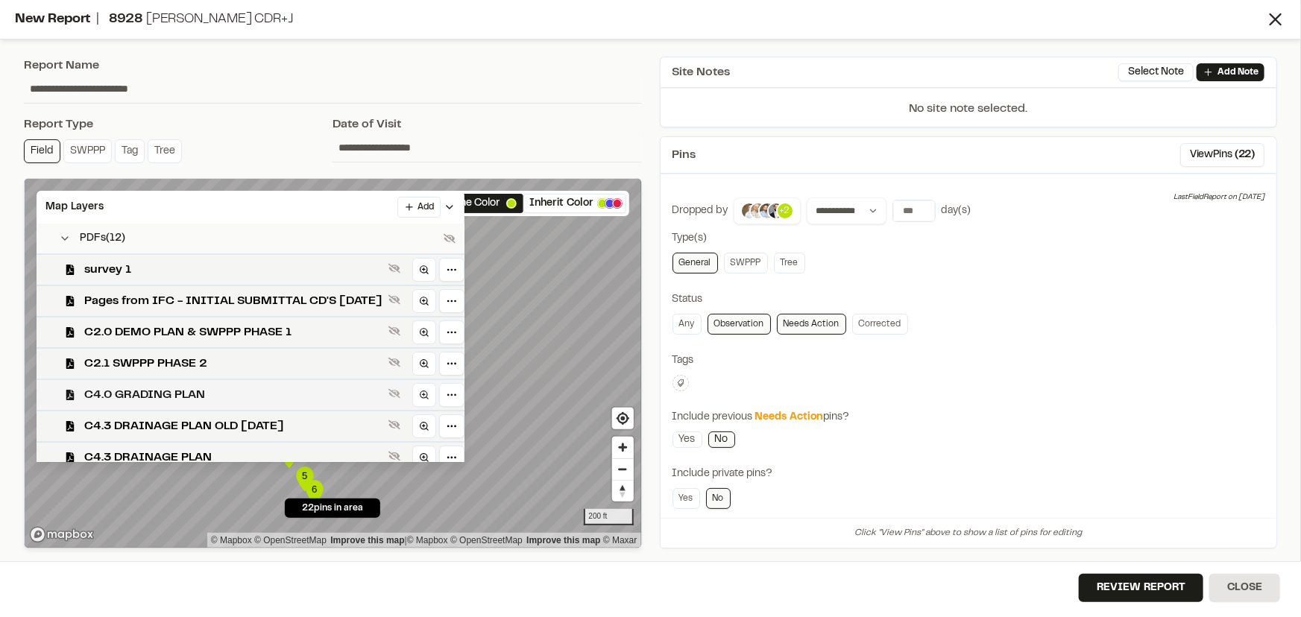
click at [192, 395] on span "C4.0 GRADING PLAN" at bounding box center [233, 395] width 298 height 18
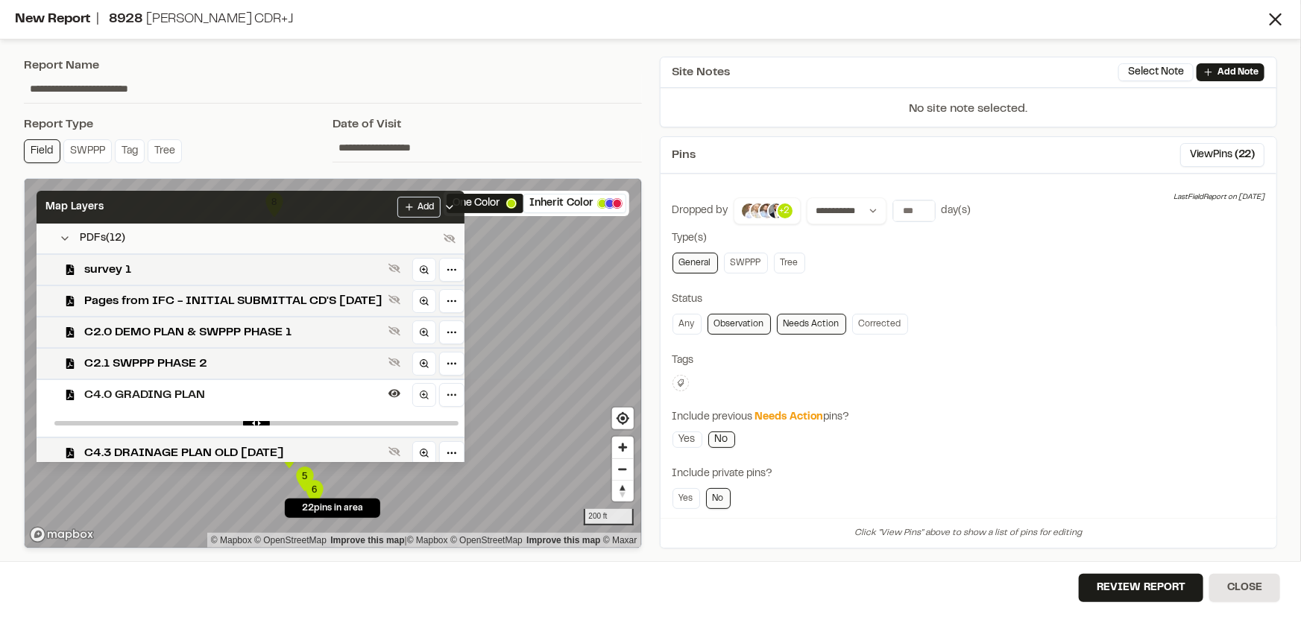
click at [271, 216] on div "Map Layers Add" at bounding box center [251, 207] width 428 height 33
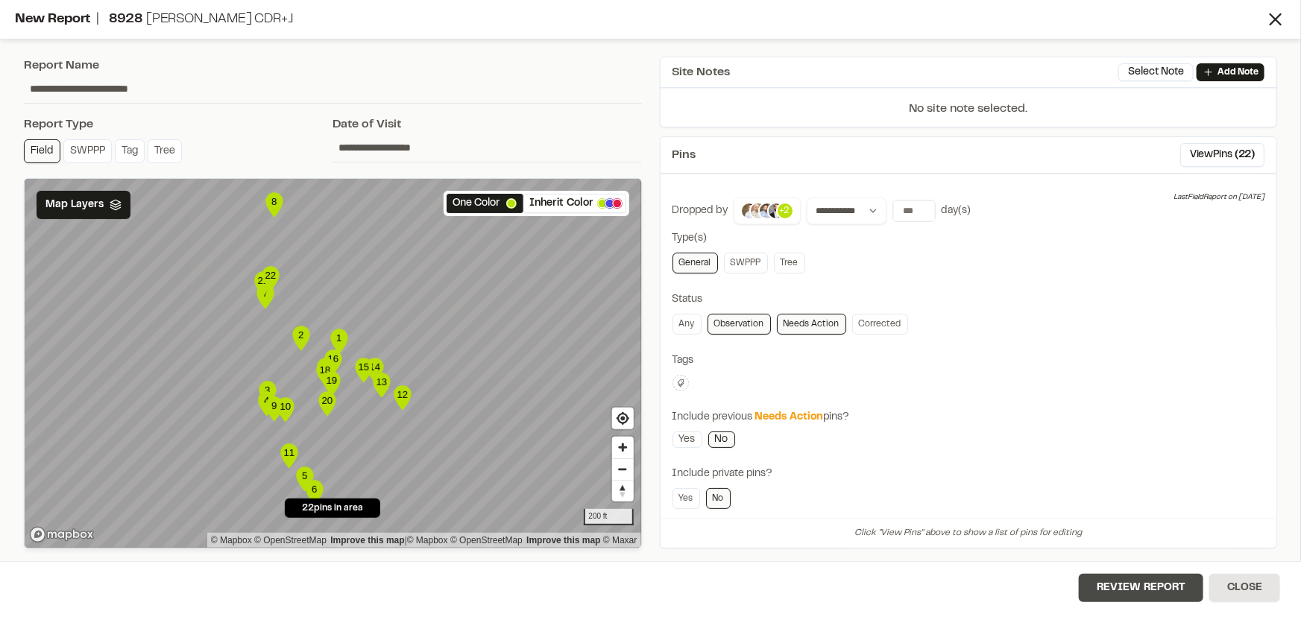
click at [1122, 595] on button "Review Report" at bounding box center [1140, 588] width 124 height 28
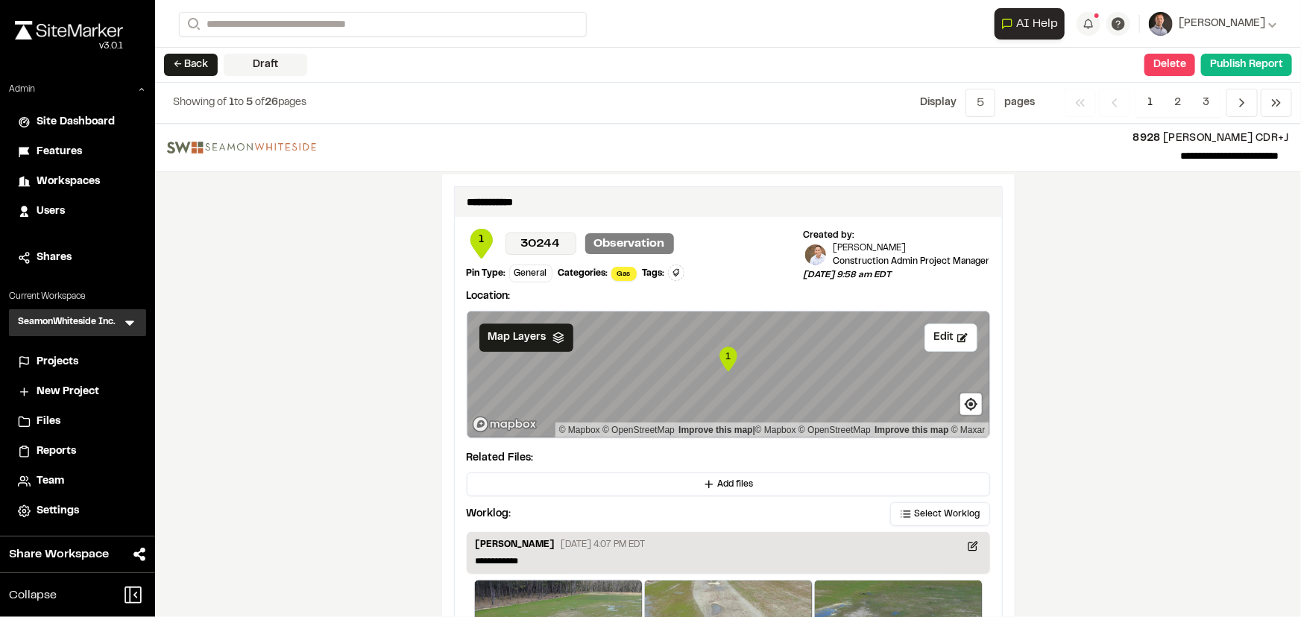
scroll to position [2371, 0]
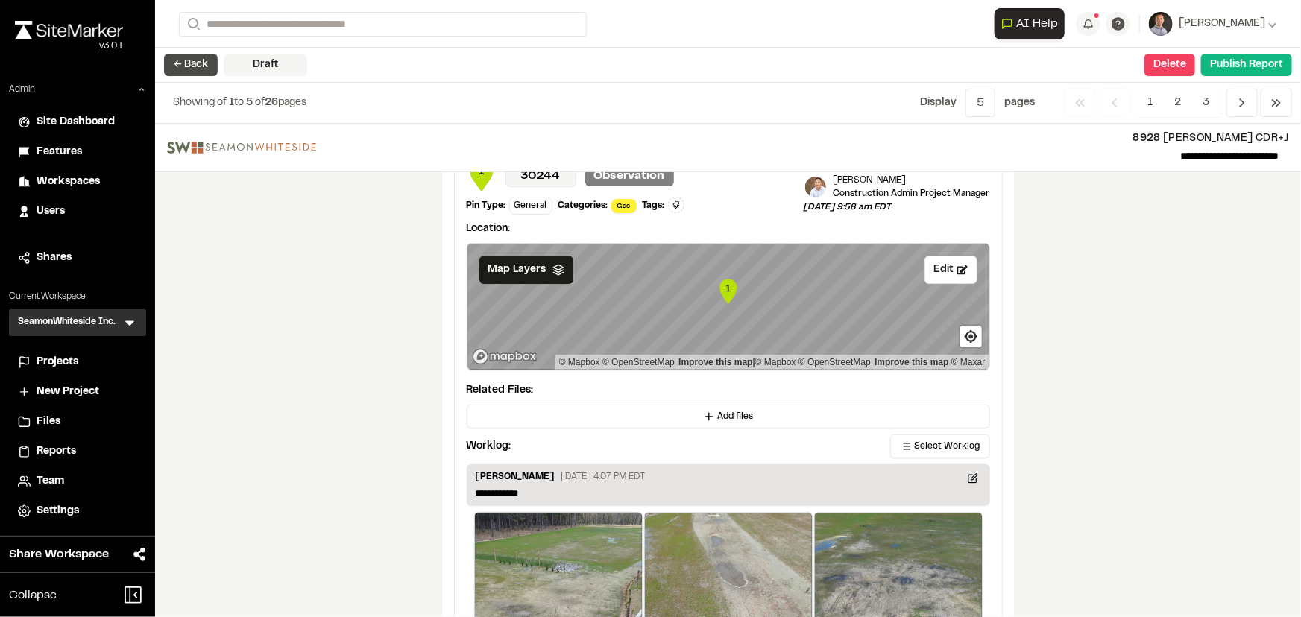
click at [187, 64] on button "← Back" at bounding box center [191, 65] width 54 height 22
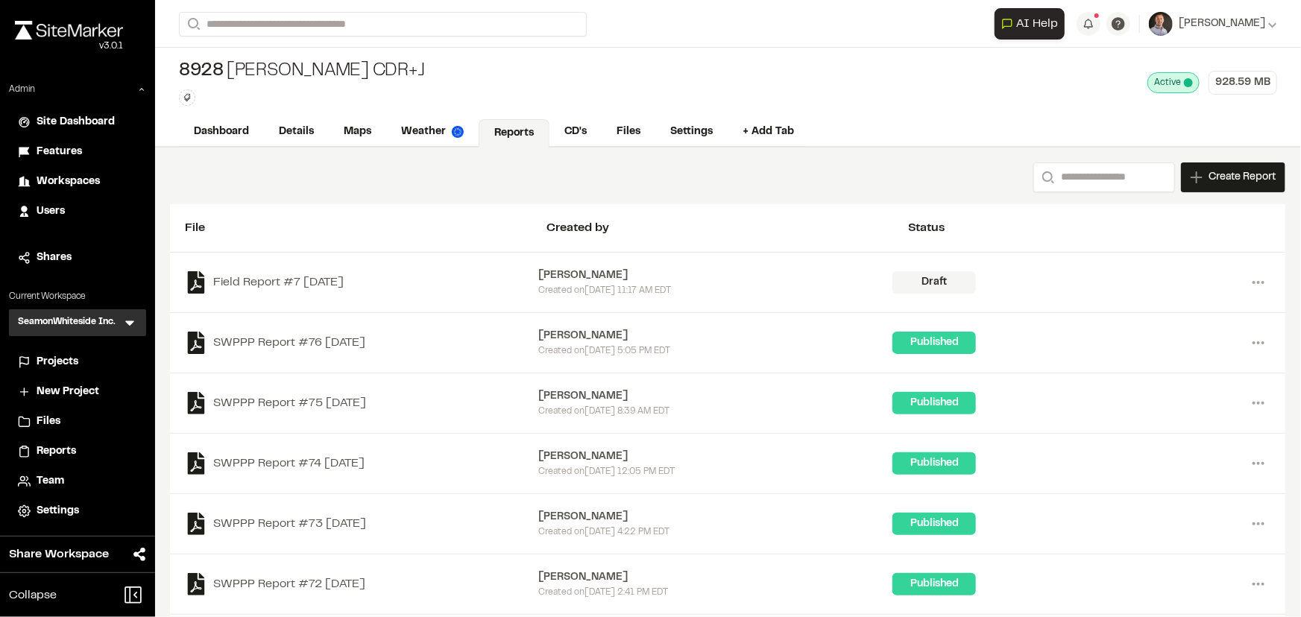
click at [64, 355] on span "Projects" at bounding box center [58, 362] width 42 height 16
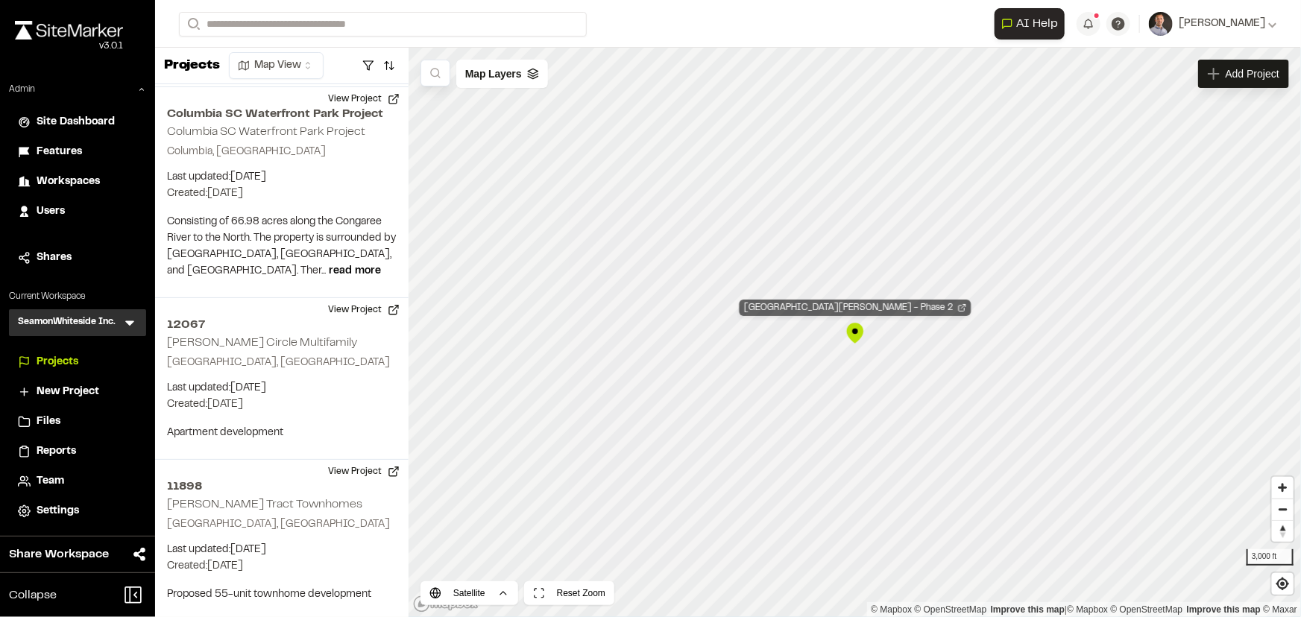
scroll to position [26208, 0]
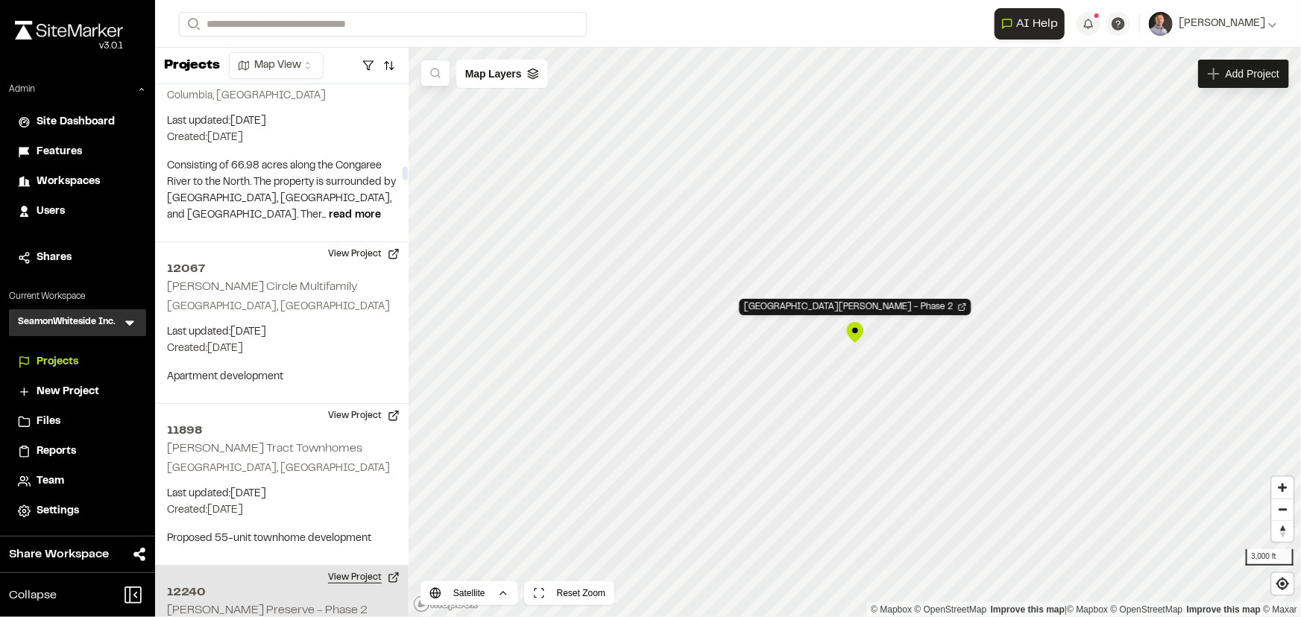
click at [365, 566] on button "View Project" at bounding box center [363, 578] width 89 height 24
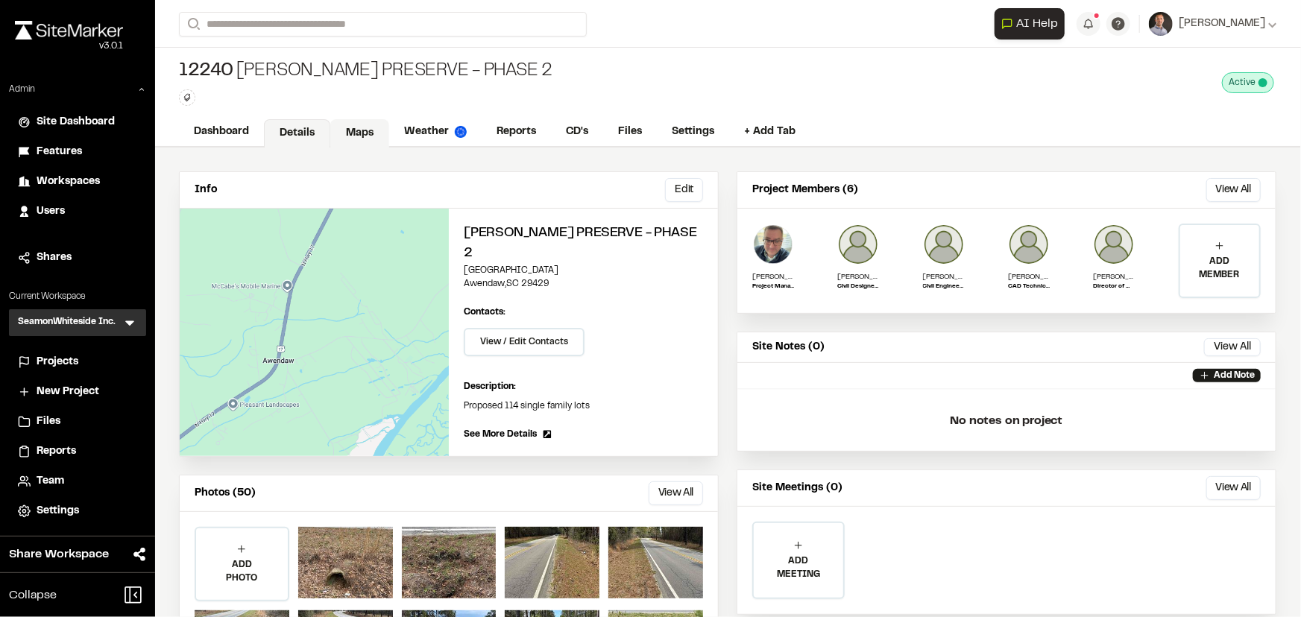
click at [366, 138] on link "Maps" at bounding box center [359, 133] width 59 height 28
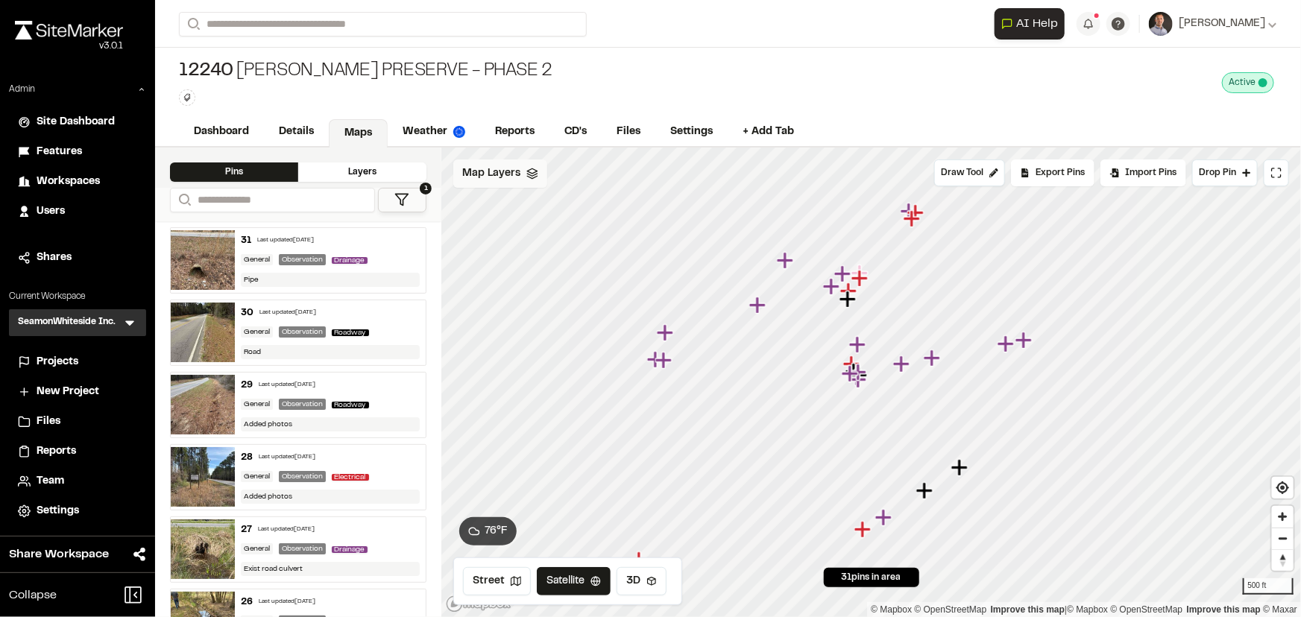
click at [499, 165] on span "Map Layers" at bounding box center [491, 173] width 58 height 16
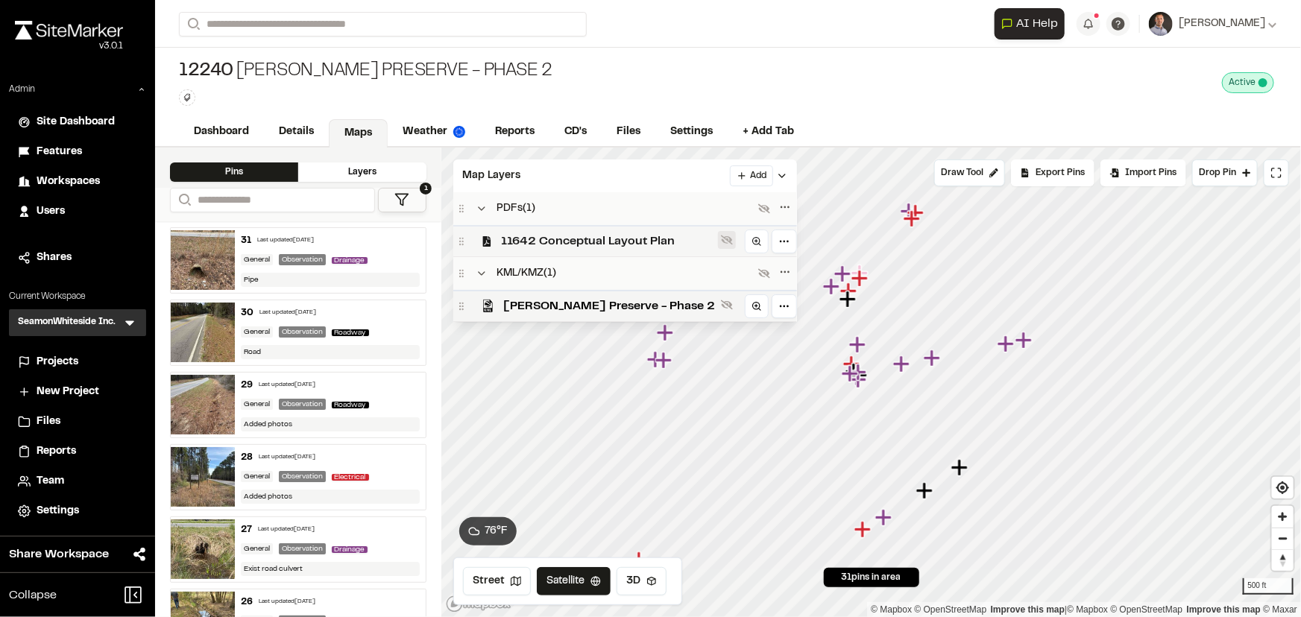
click at [721, 242] on icon at bounding box center [727, 241] width 12 height 10
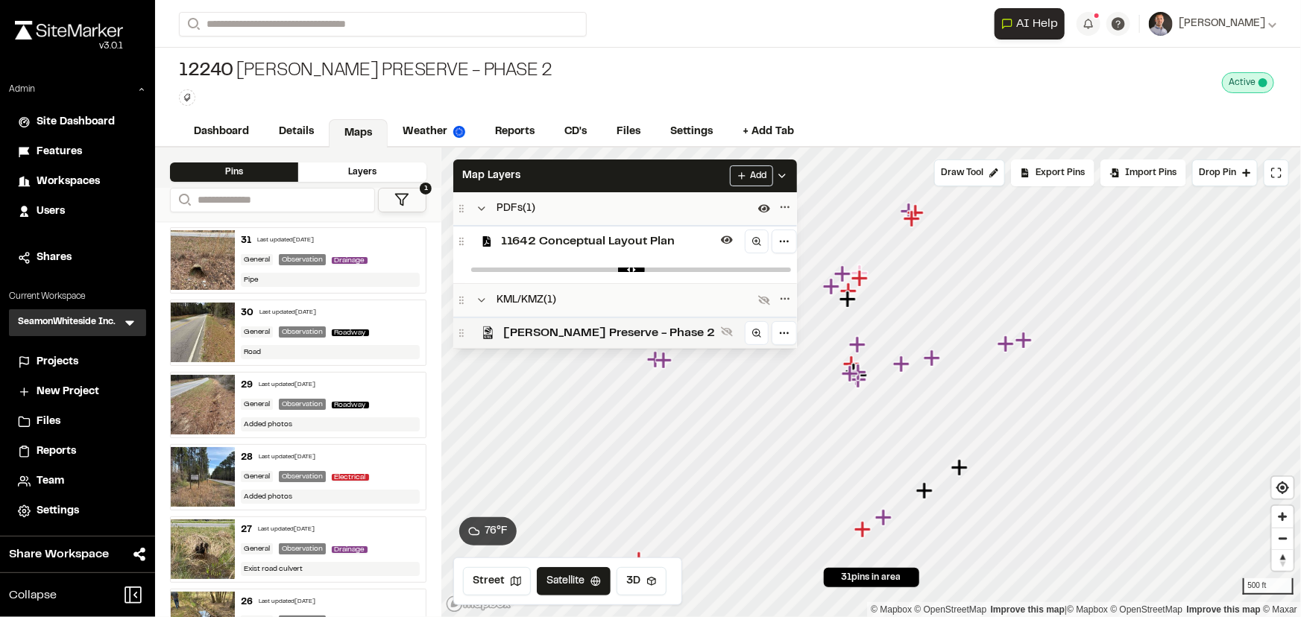
click at [718, 342] on div at bounding box center [727, 333] width 18 height 21
click at [614, 178] on div "Map Layers Add" at bounding box center [625, 175] width 344 height 33
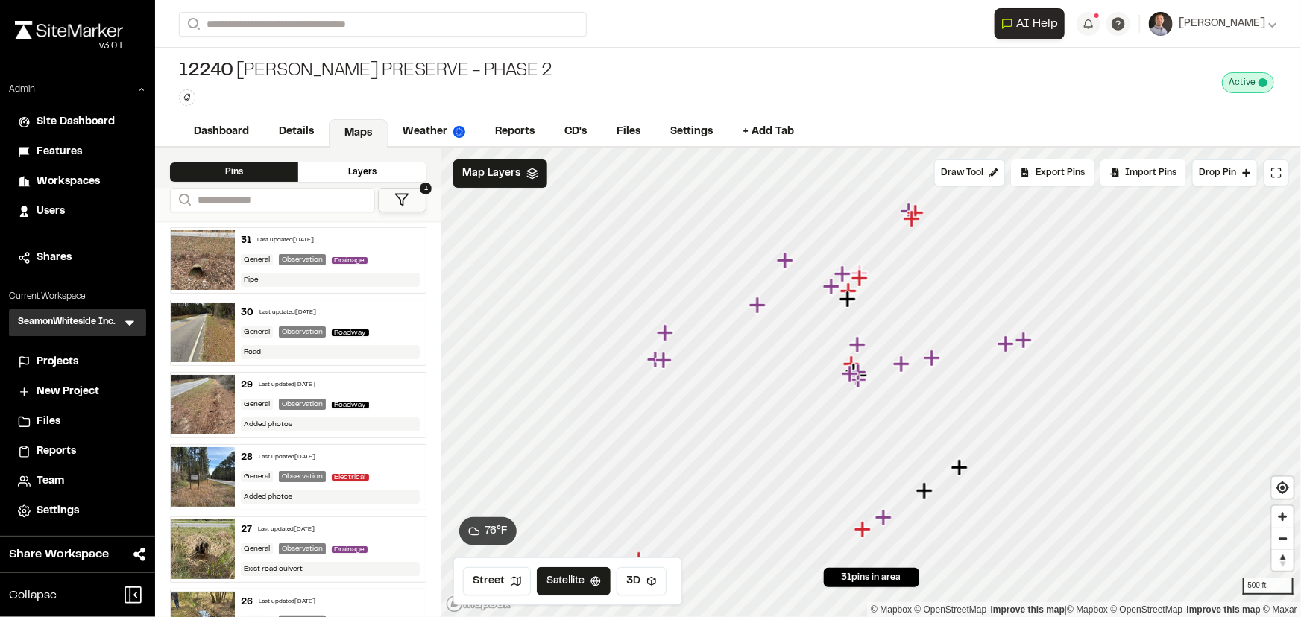
click at [60, 364] on span "Projects" at bounding box center [58, 362] width 42 height 16
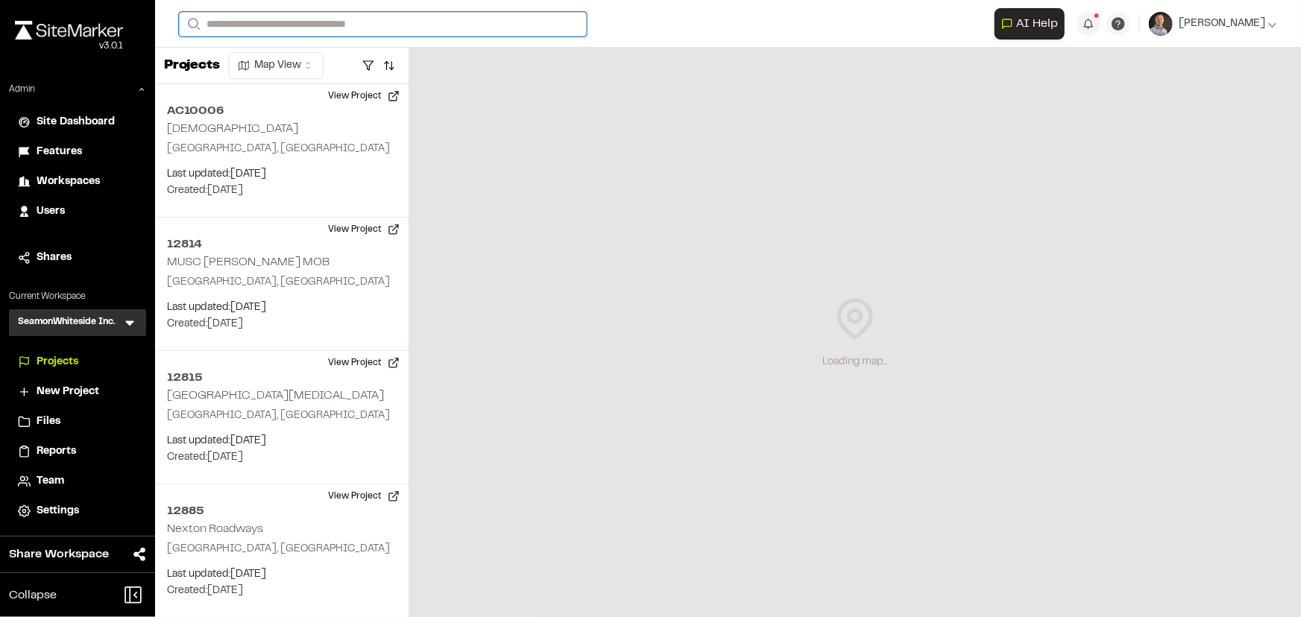
click at [422, 28] on input "Search" at bounding box center [383, 24] width 408 height 25
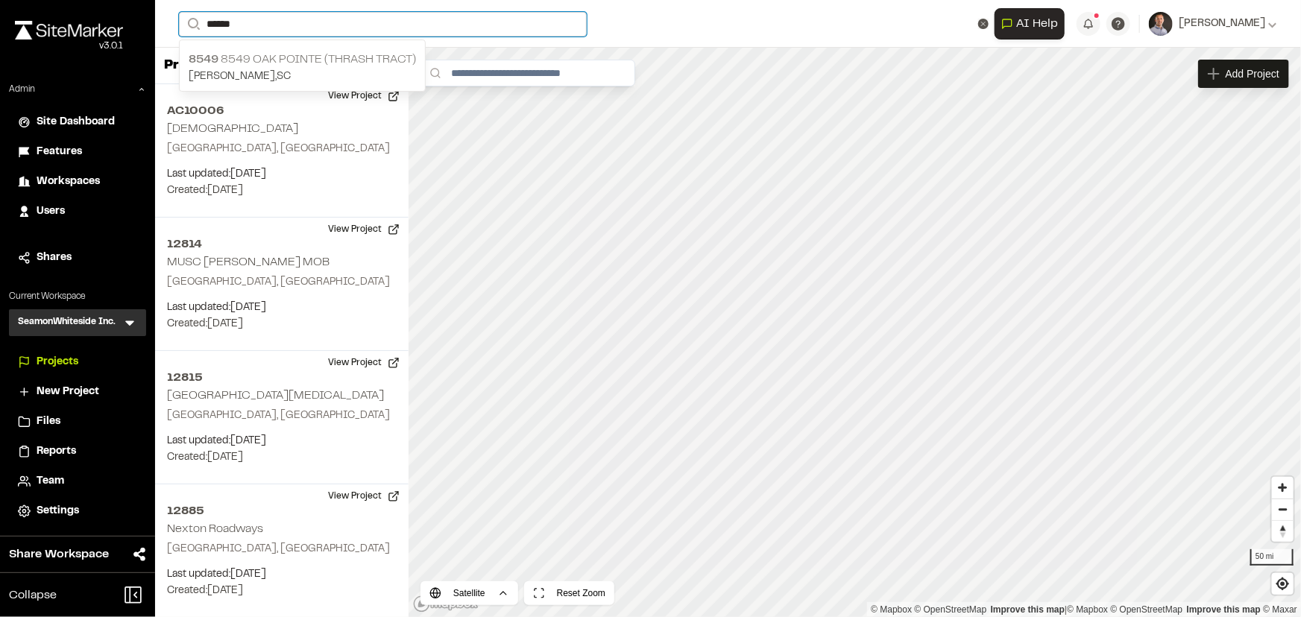
type input "******"
click at [272, 63] on p "8549 8549 [GEOGRAPHIC_DATA] (Thrash Tract)" at bounding box center [302, 60] width 227 height 18
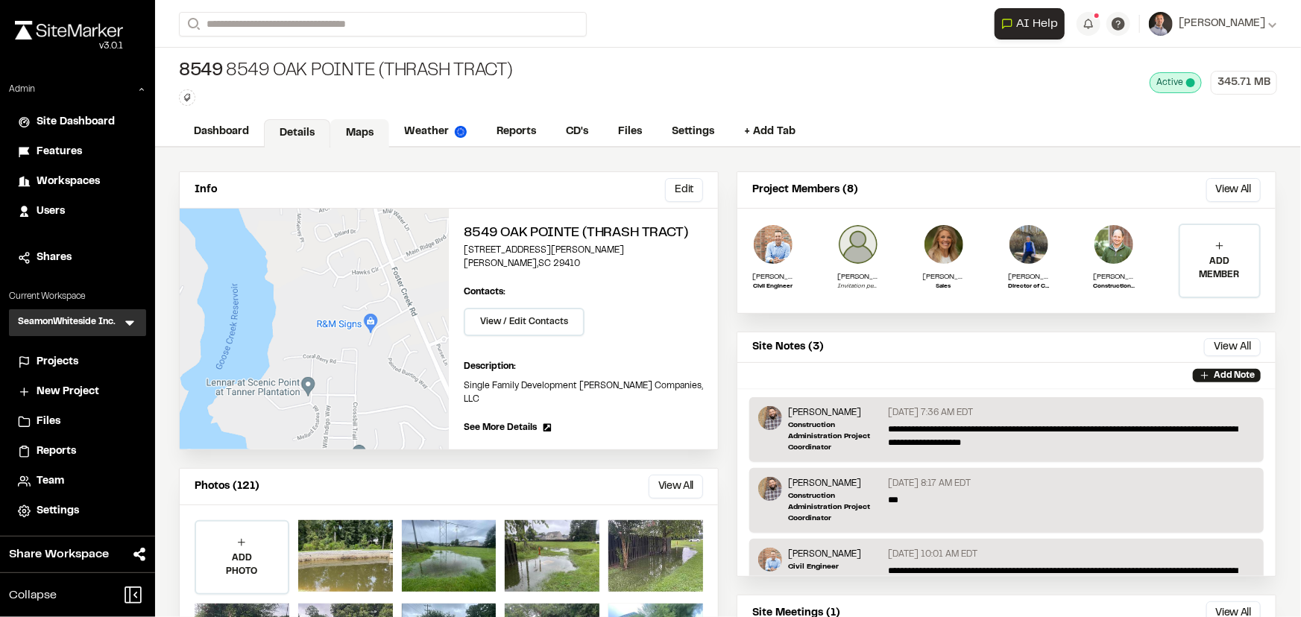
click at [358, 138] on link "Maps" at bounding box center [359, 133] width 59 height 28
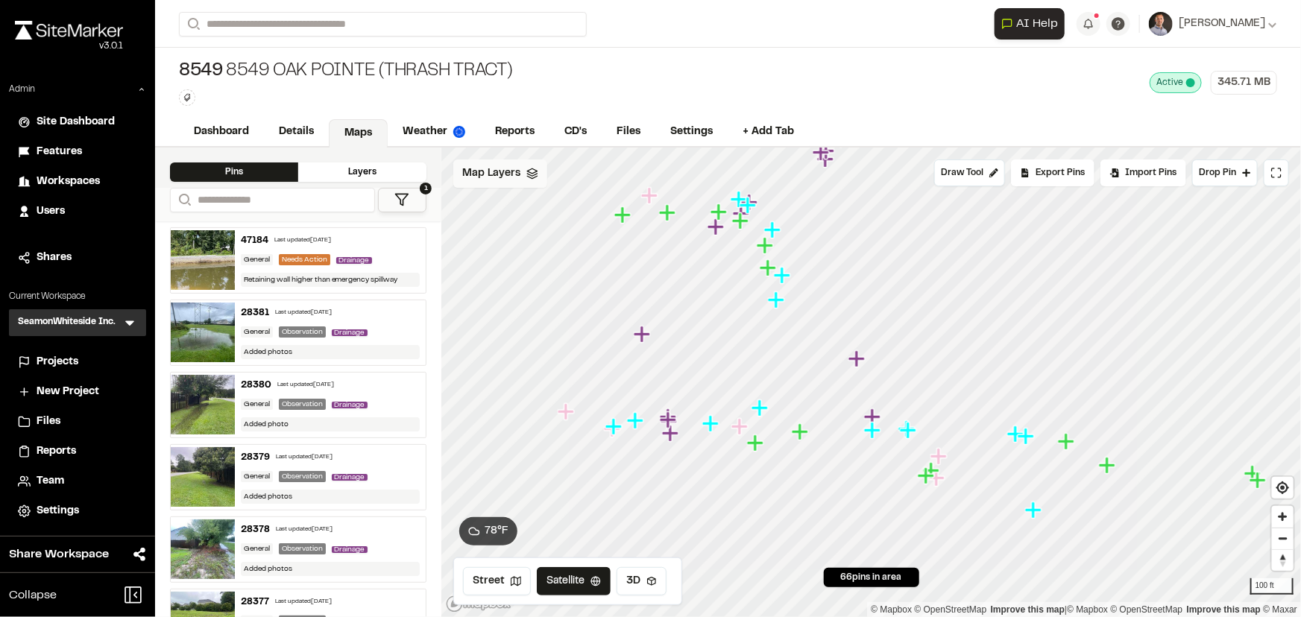
click at [484, 182] on div "Map Layers" at bounding box center [500, 173] width 94 height 28
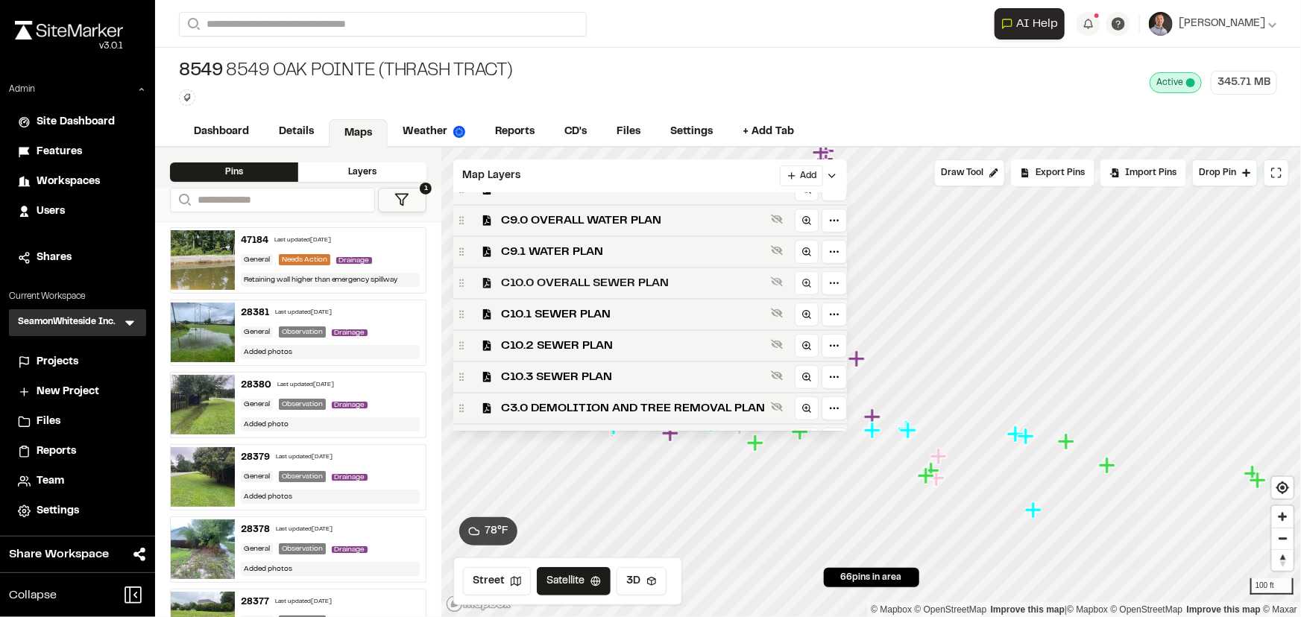
scroll to position [365, 0]
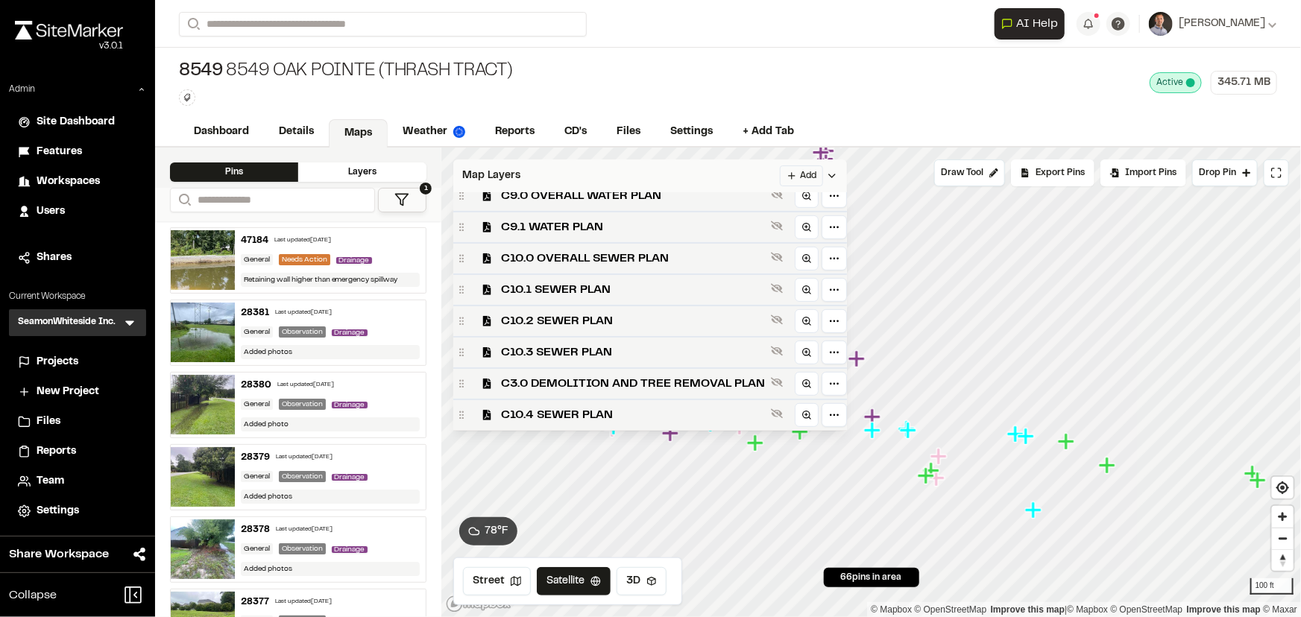
drag, startPoint x: 619, startPoint y: 379, endPoint x: 719, endPoint y: 171, distance: 230.7
click at [619, 380] on span "C3.0 DEMOLITION AND TREE REMOVAL PLAN" at bounding box center [633, 384] width 264 height 18
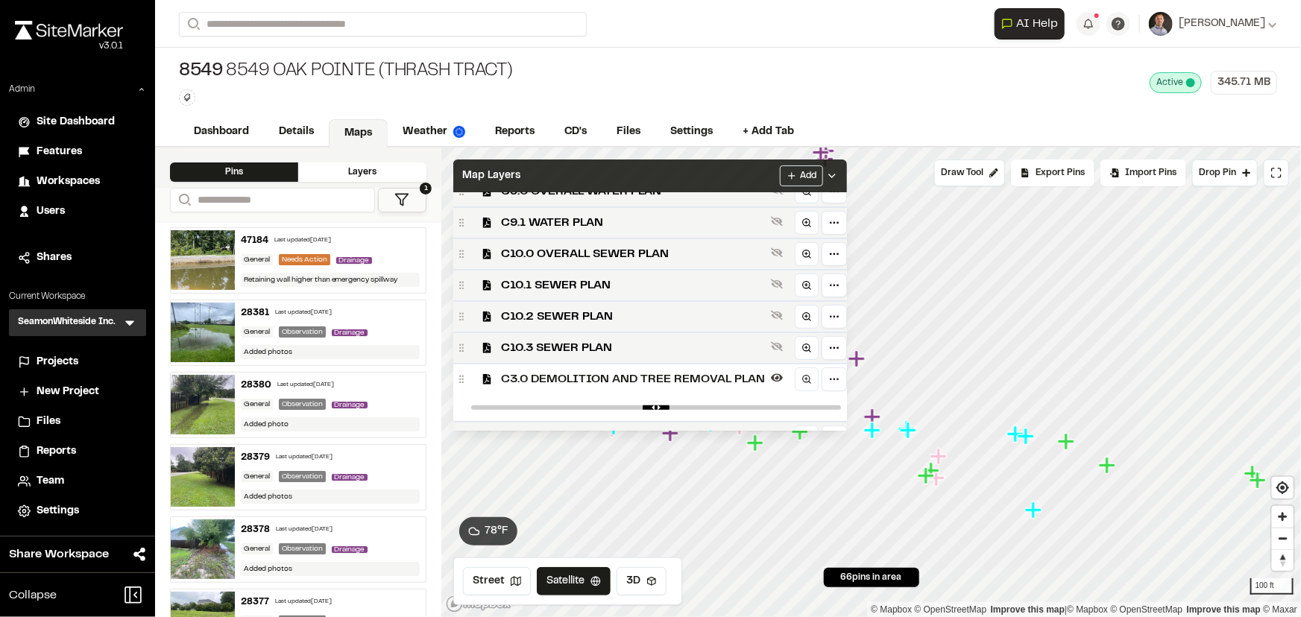
click at [721, 177] on div "Map Layers Add" at bounding box center [650, 175] width 394 height 33
